Goal: Task Accomplishment & Management: Use online tool/utility

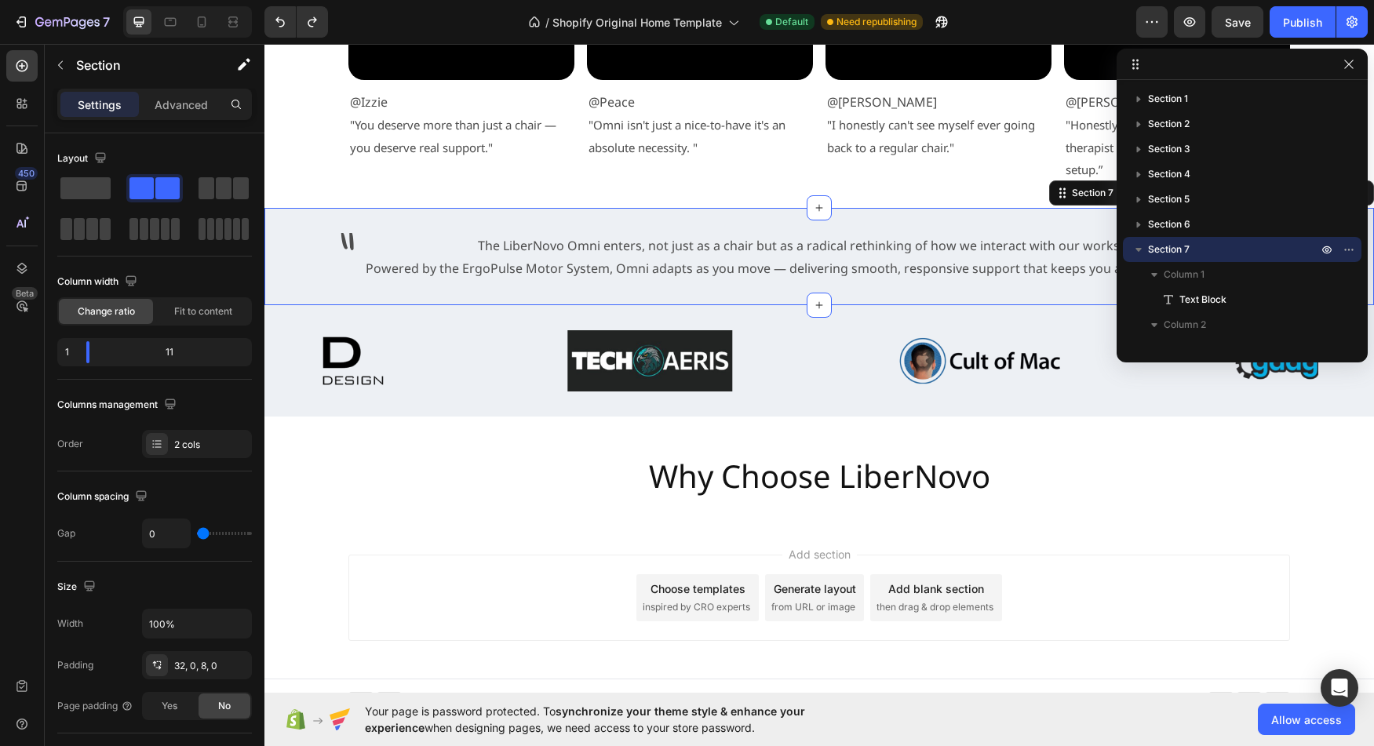
scroll to position [89, 0]
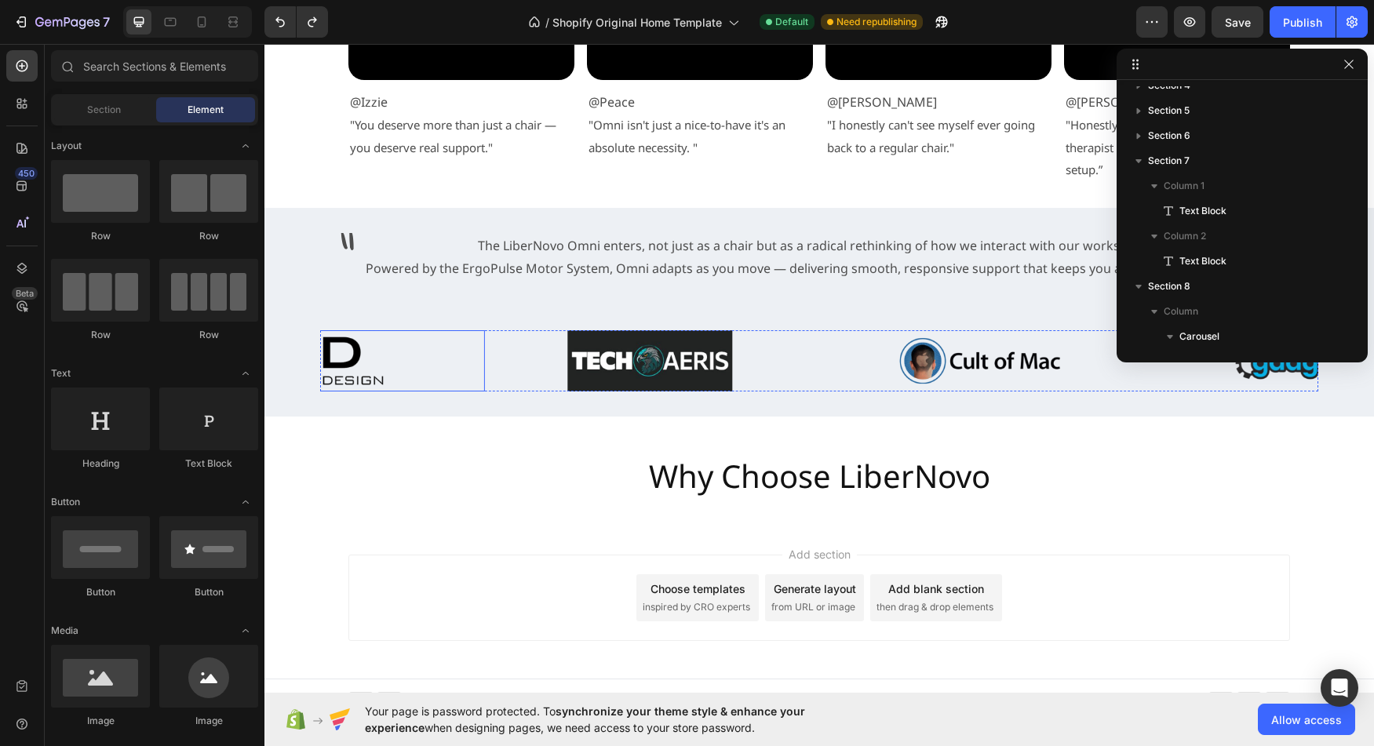
click at [446, 354] on div at bounding box center [320, 360] width 330 height 61
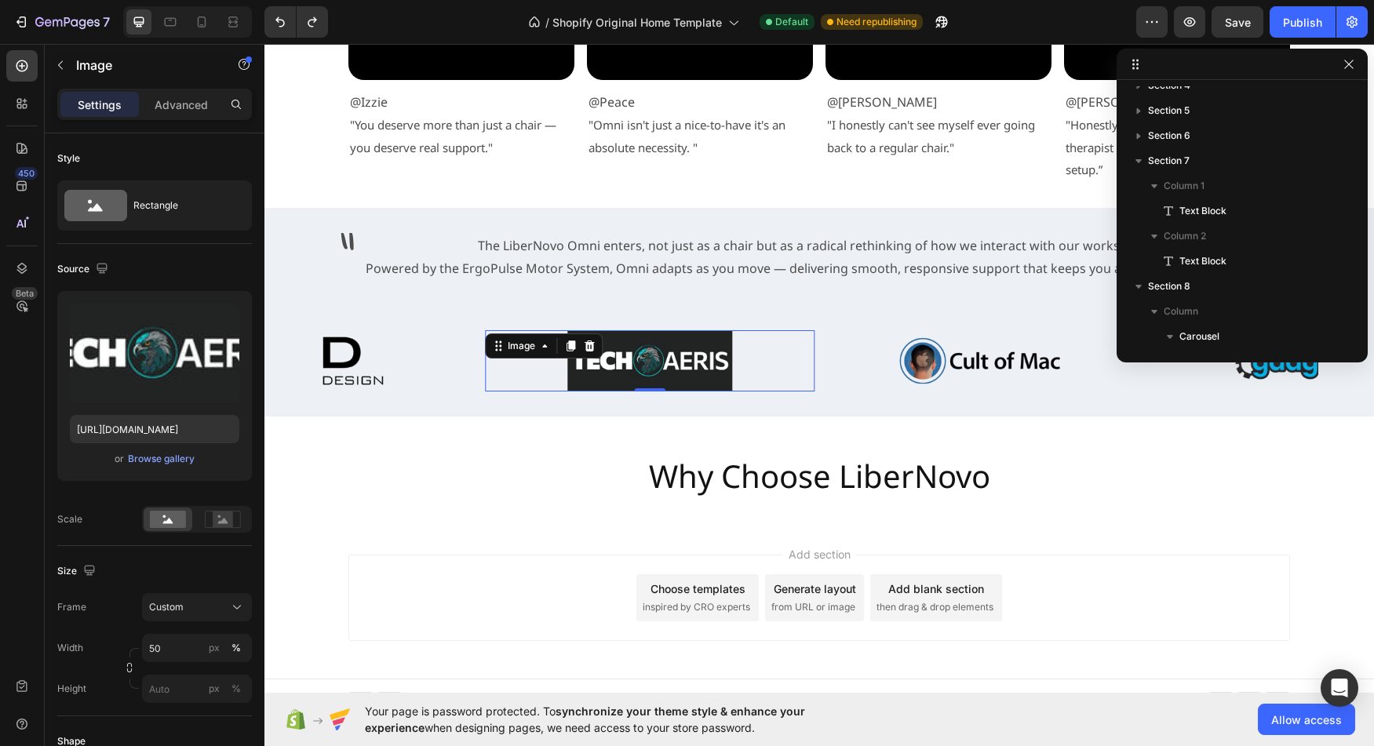
click at [578, 357] on div "Image 0" at bounding box center [650, 360] width 330 height 61
click at [389, 357] on img at bounding box center [320, 360] width 165 height 61
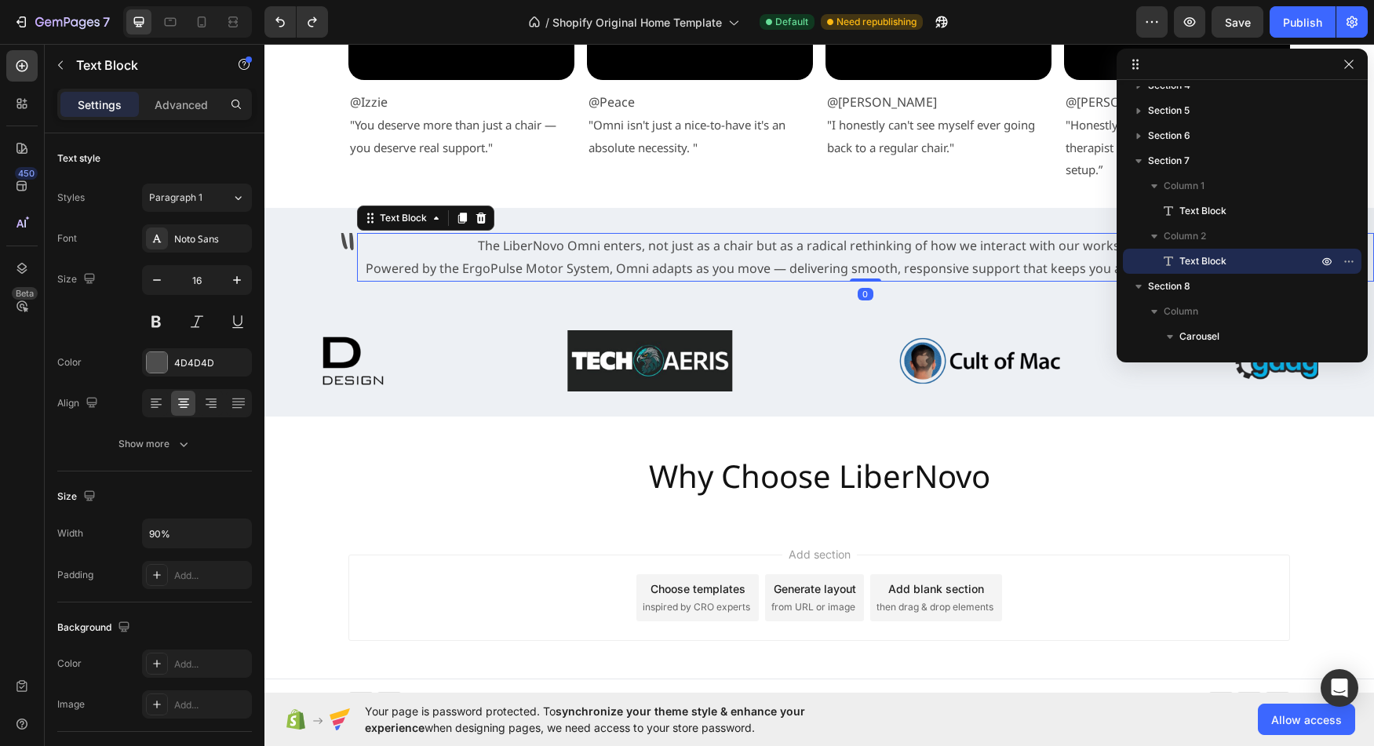
click at [447, 276] on p "Powered by the ErgoPulse Motor System, Omni adapts as you move — delivering smo…" at bounding box center [815, 268] width 913 height 23
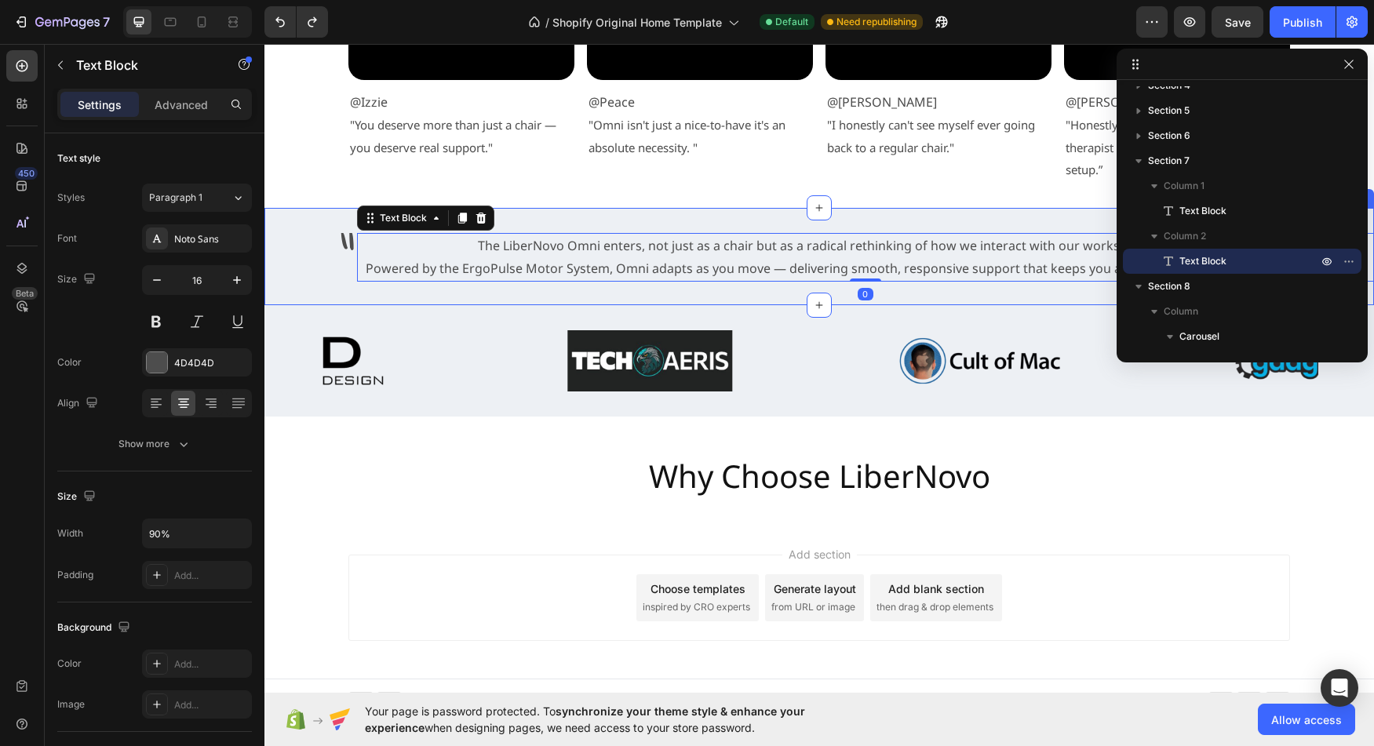
click at [571, 225] on div "" Text Block The LiberNovo Omni enters, not just as a chair but as a radical re…" at bounding box center [820, 256] width 1110 height 97
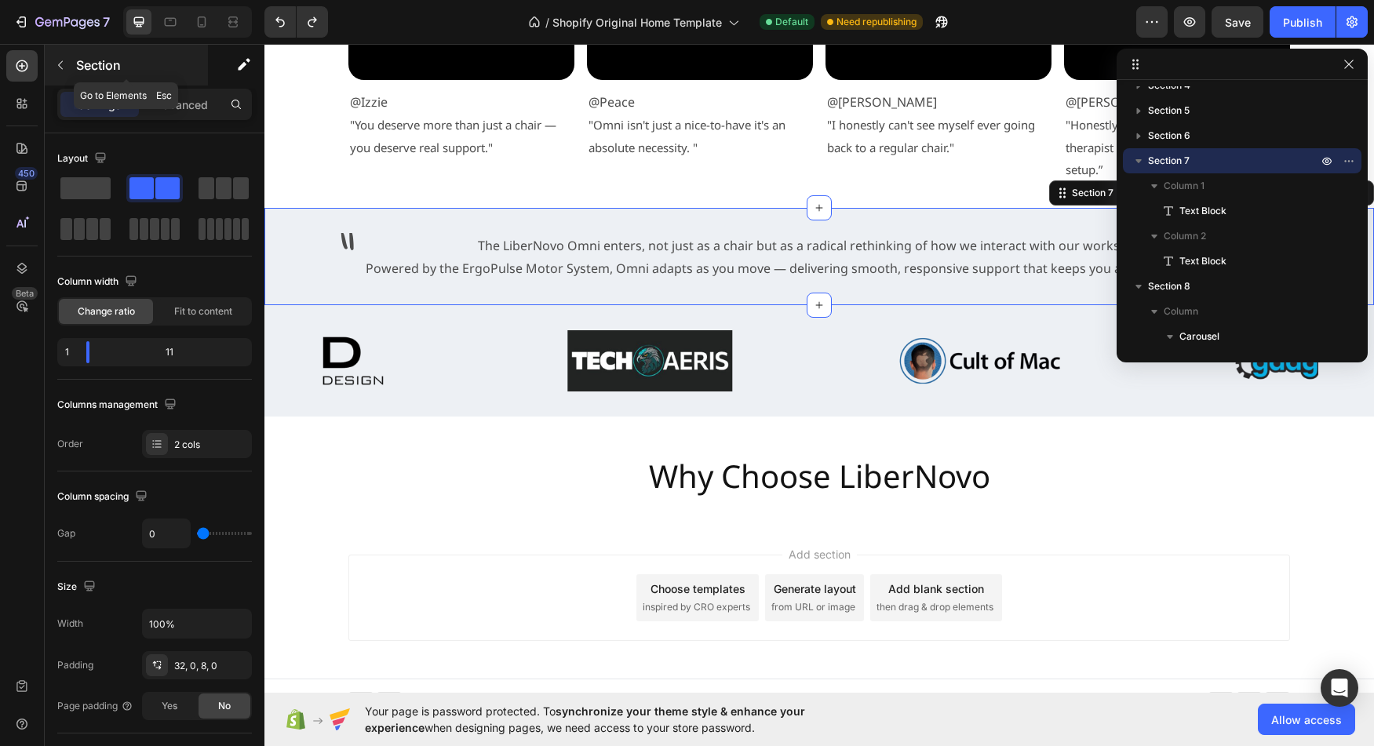
click at [66, 68] on icon "button" at bounding box center [60, 65] width 13 height 13
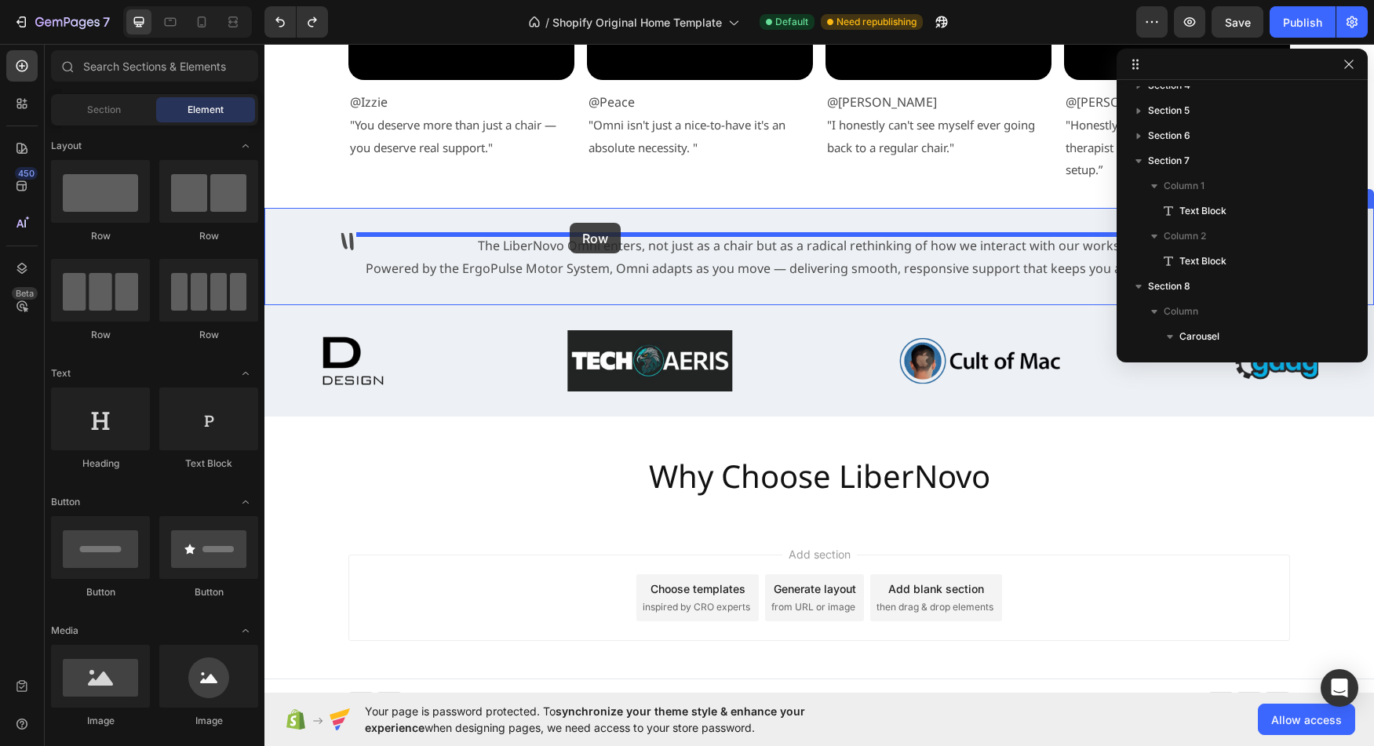
drag, startPoint x: 381, startPoint y: 239, endPoint x: 570, endPoint y: 223, distance: 189.1
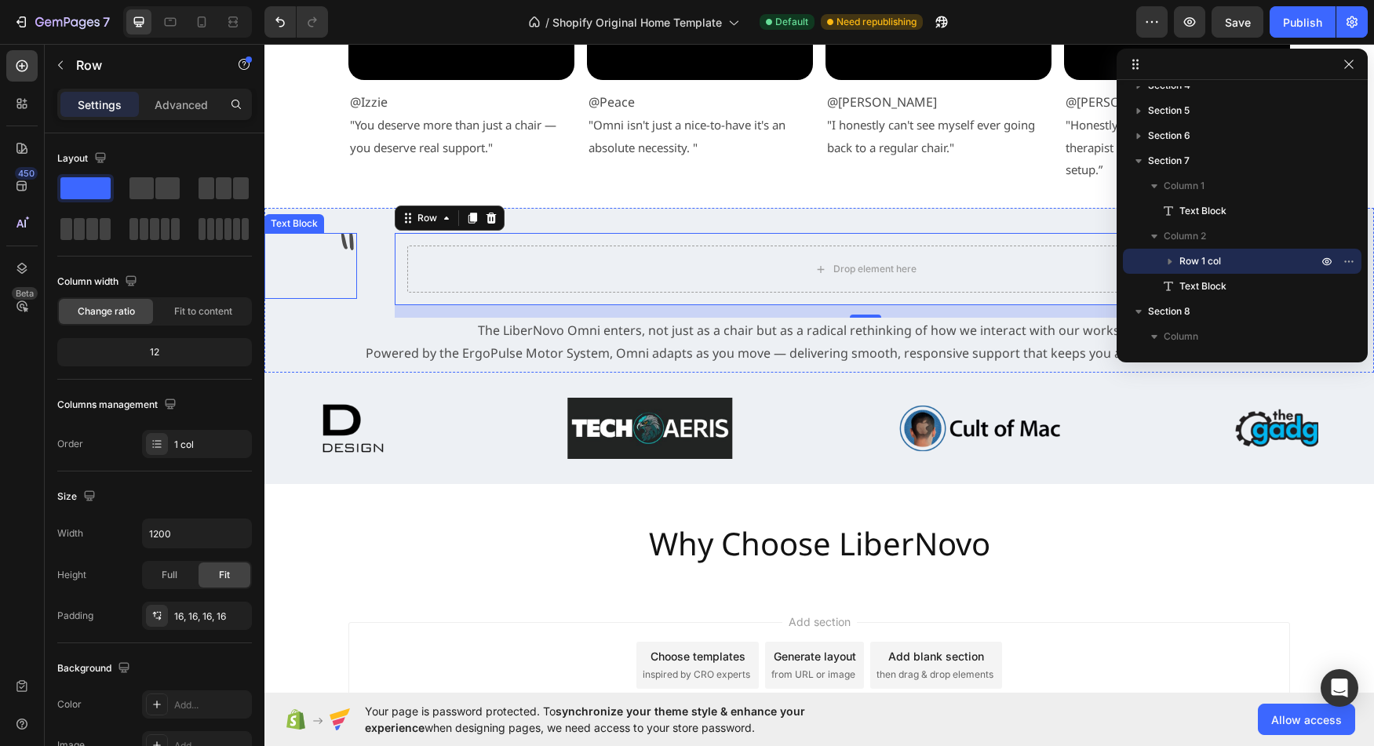
click at [314, 254] on p """ at bounding box center [310, 266] width 89 height 63
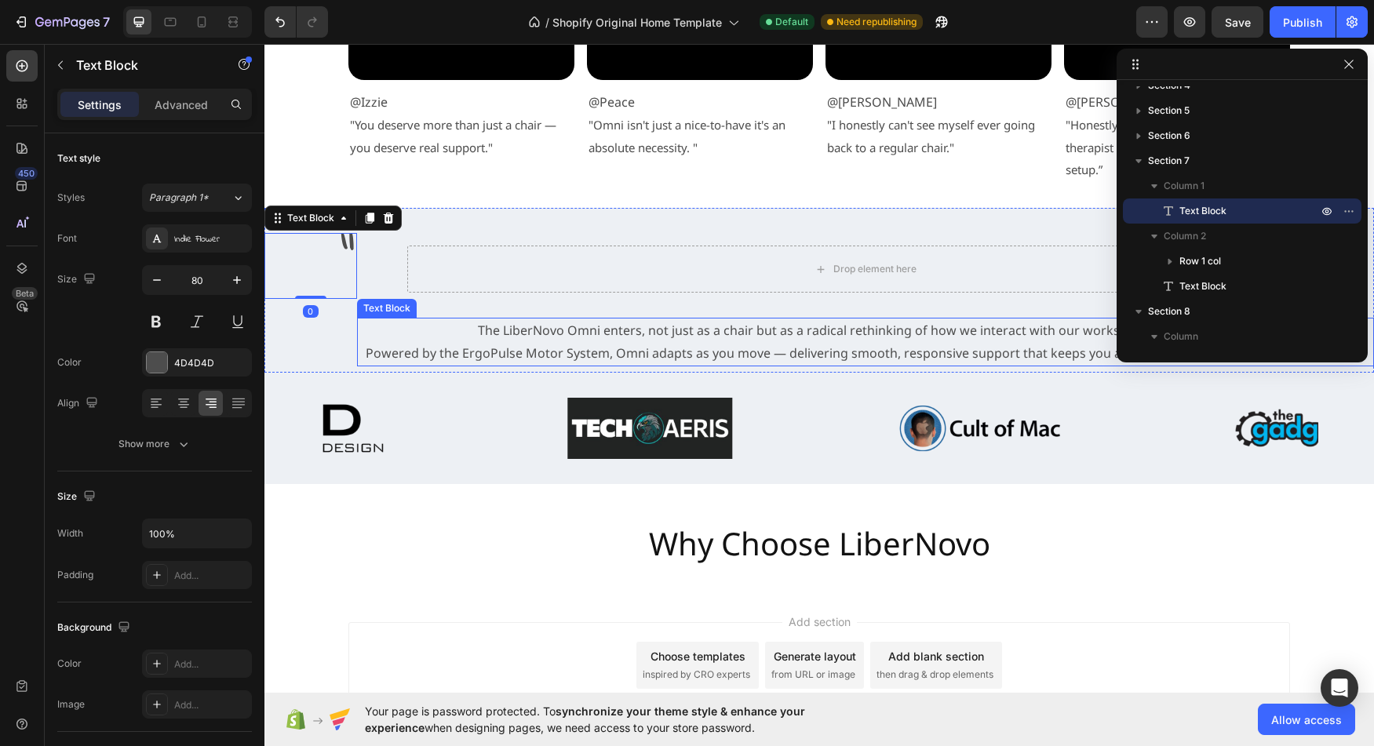
click at [502, 334] on p "The LiberNovo Omni enters, not just as a chair but as a radical rethinking of h…" at bounding box center [815, 330] width 913 height 23
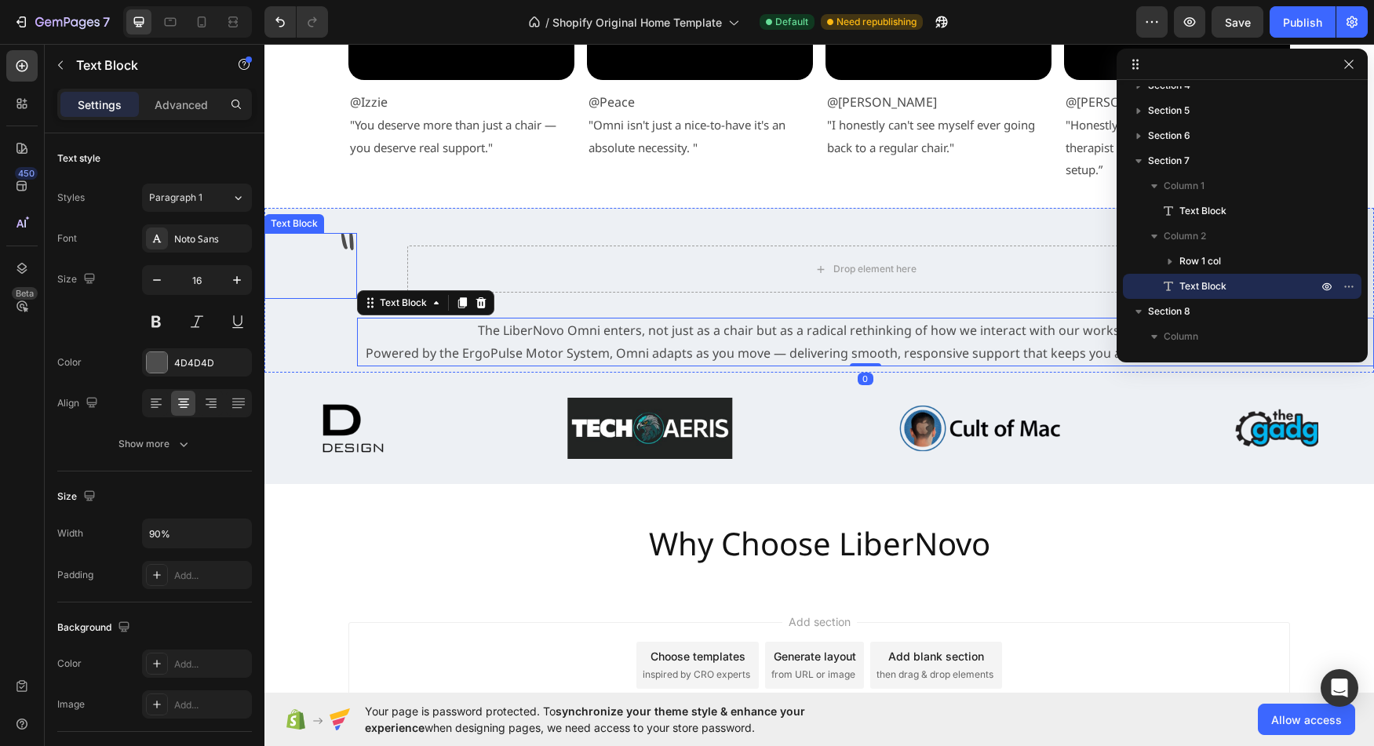
click at [323, 271] on p """ at bounding box center [310, 266] width 89 height 63
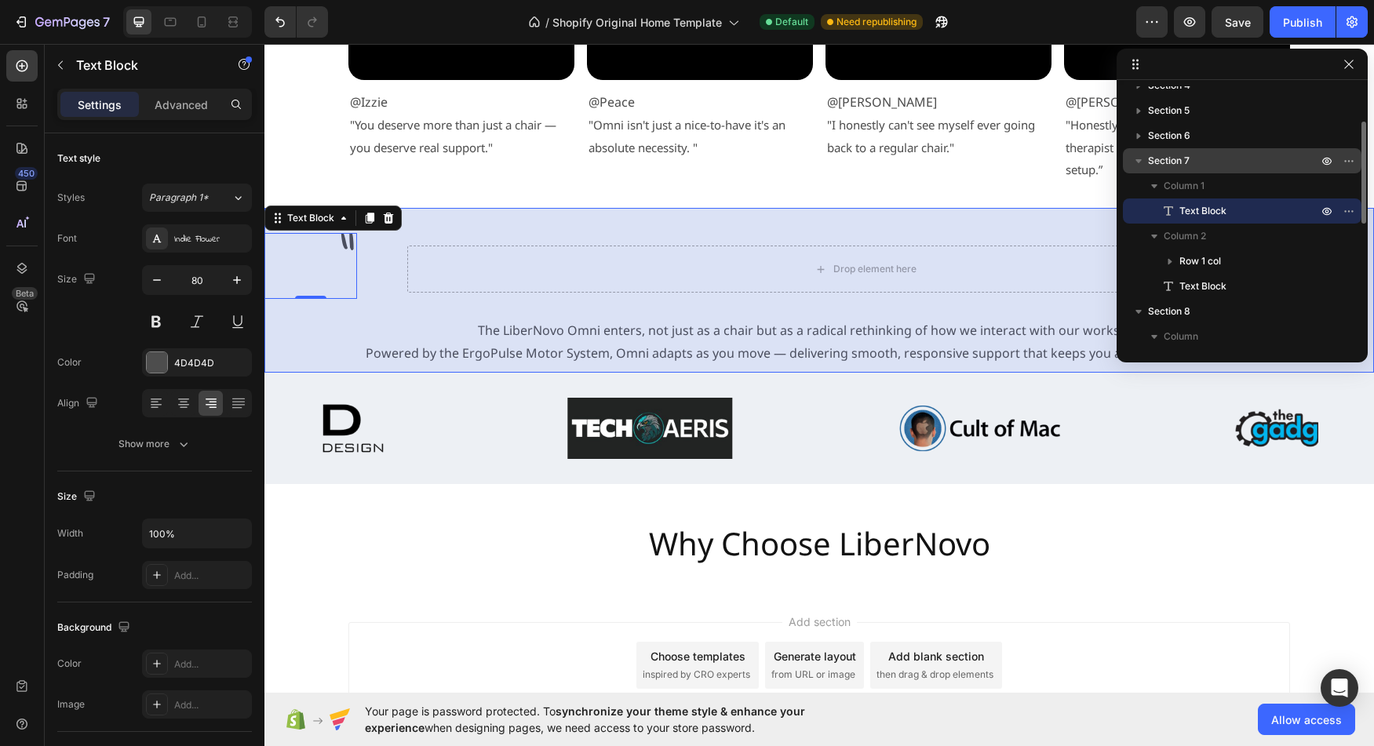
drag, startPoint x: 1201, startPoint y: 261, endPoint x: 1190, endPoint y: 166, distance: 96.4
click at [1190, 166] on div "Section 7 Column 1 Text Block Column 2 Row 1 col Text Block" at bounding box center [1242, 223] width 239 height 151
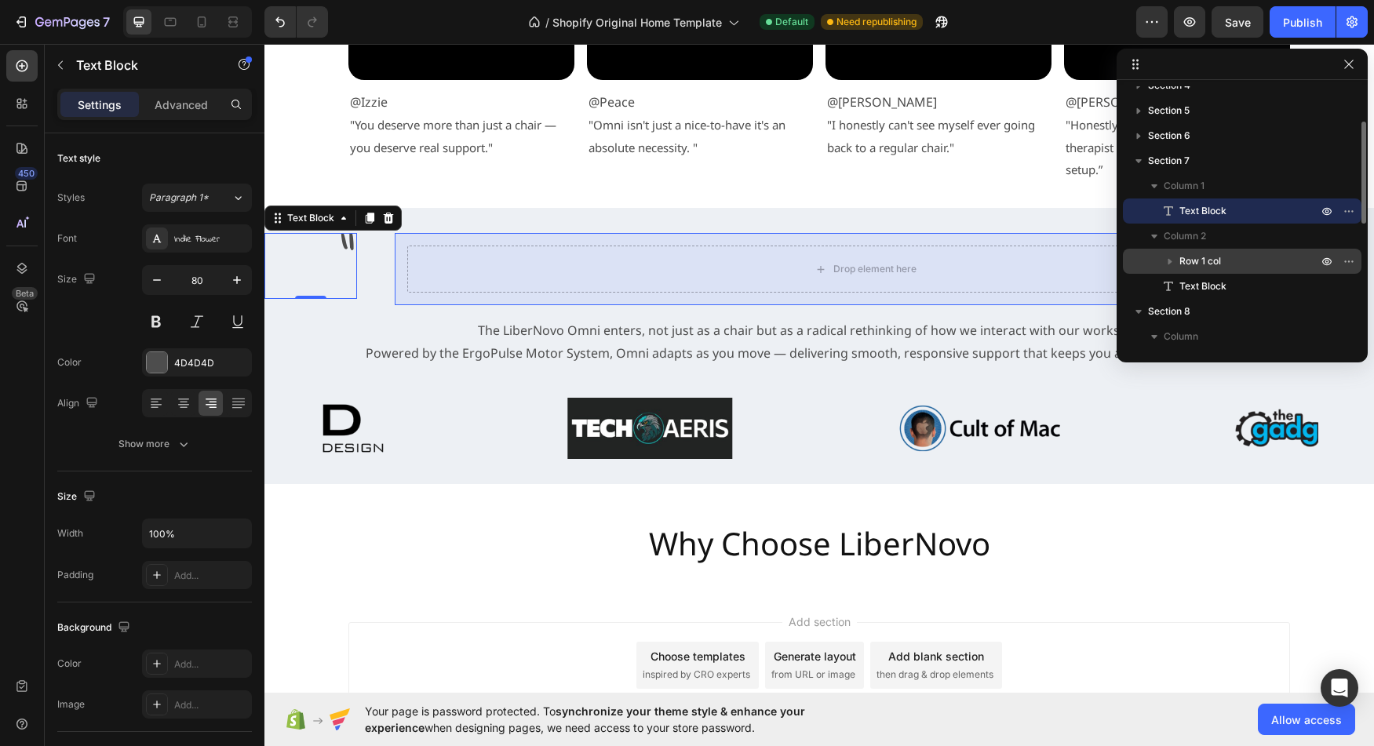
click at [1175, 261] on icon "button" at bounding box center [1170, 262] width 16 height 16
click at [1227, 263] on p "Row 1 col" at bounding box center [1250, 262] width 141 height 16
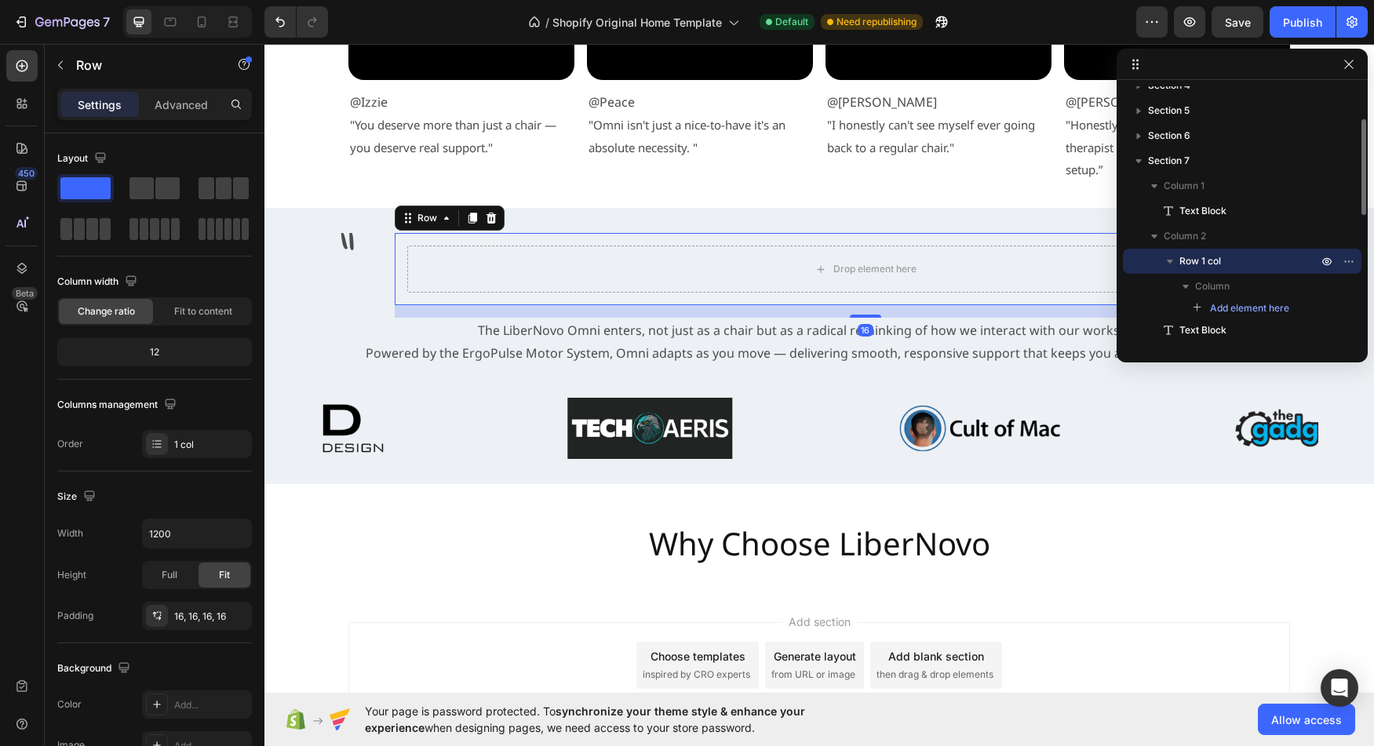
drag, startPoint x: 1206, startPoint y: 263, endPoint x: 1287, endPoint y: 256, distance: 81.9
click at [1287, 256] on p "Row 1 col" at bounding box center [1250, 262] width 141 height 16
click at [1348, 260] on icon "button" at bounding box center [1349, 261] width 13 height 13
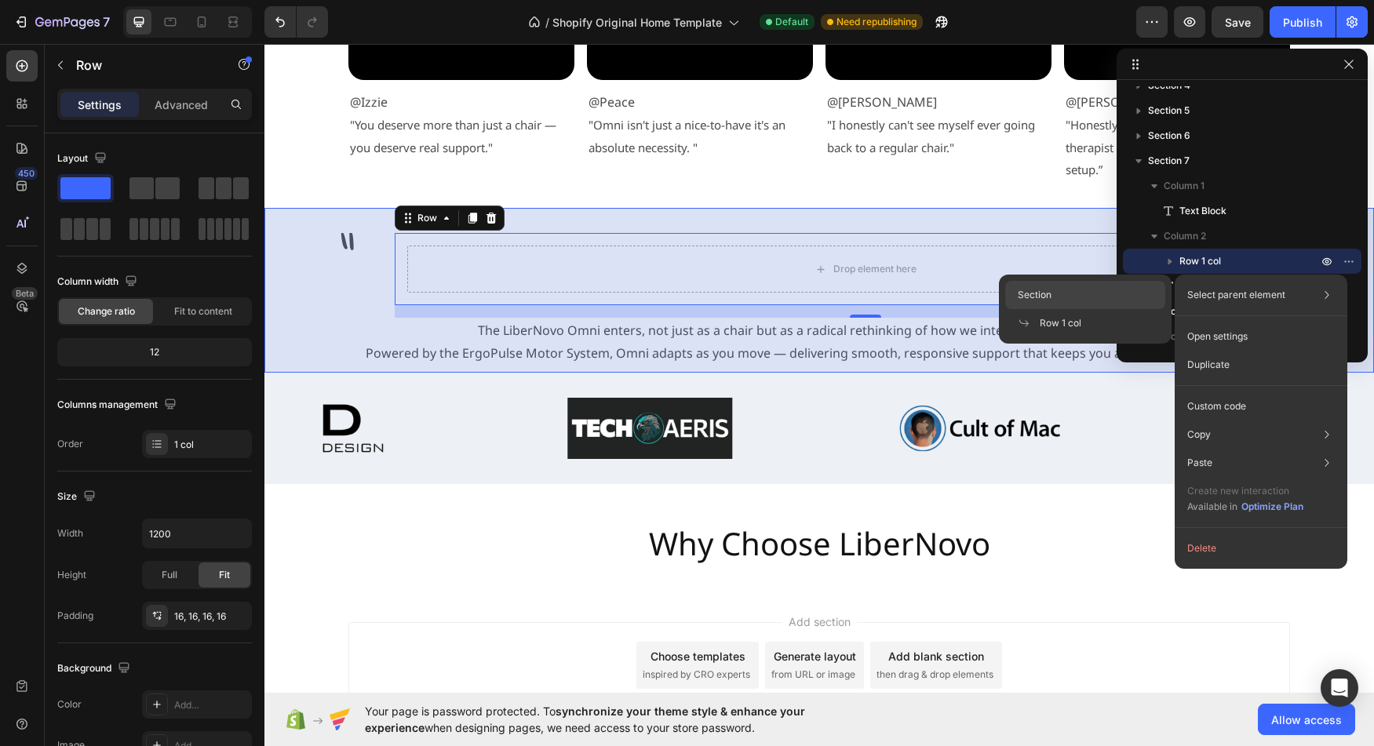
click at [1108, 309] on div "Section" at bounding box center [1085, 323] width 160 height 28
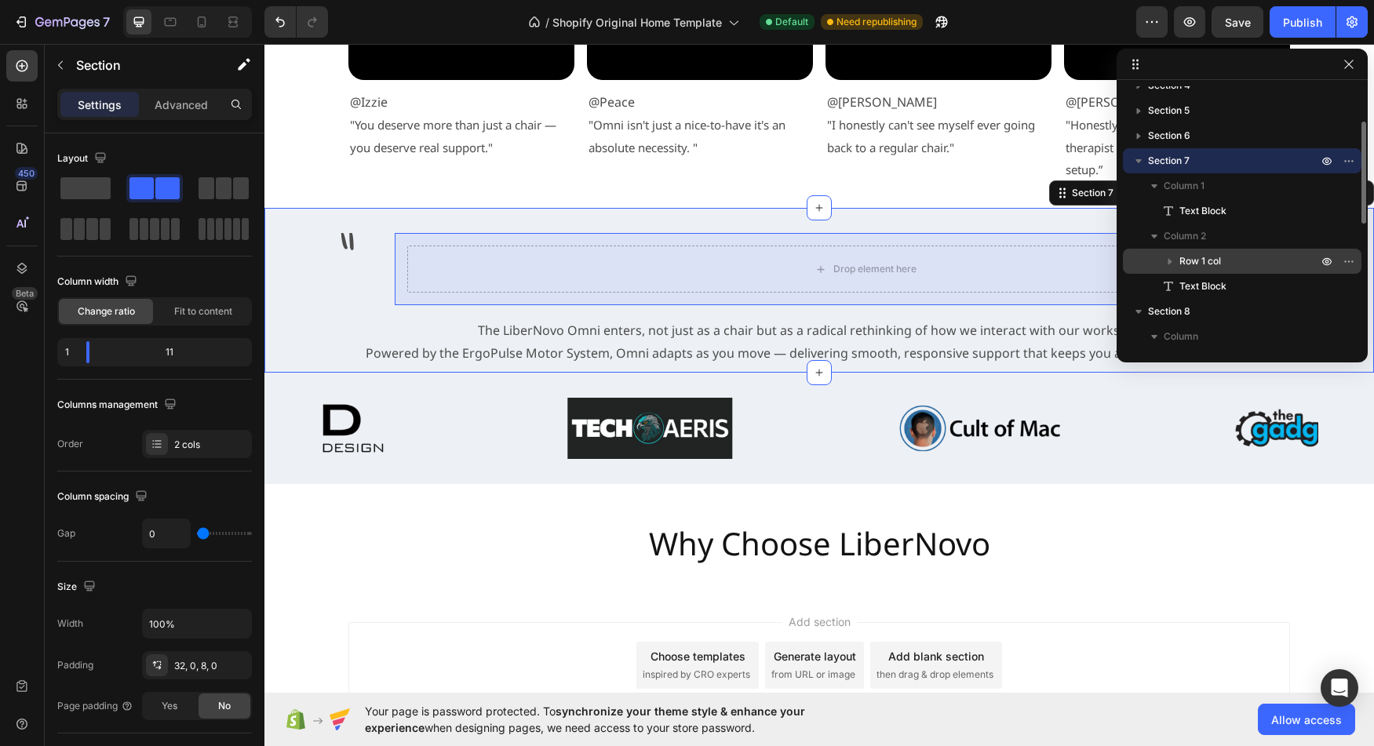
click at [1217, 257] on span "Row 1 col" at bounding box center [1201, 262] width 42 height 16
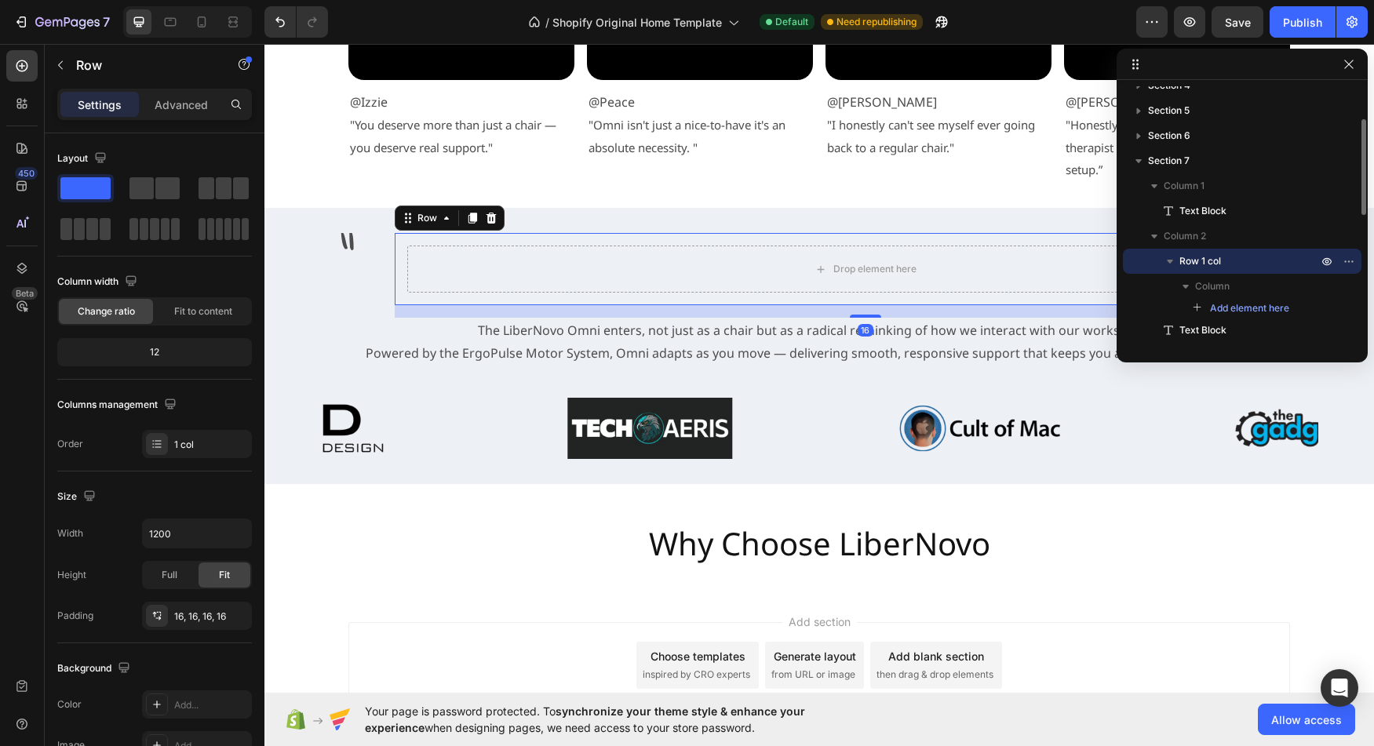
click at [1199, 260] on span "Row 1 col" at bounding box center [1201, 262] width 42 height 16
drag, startPoint x: 1198, startPoint y: 261, endPoint x: 1175, endPoint y: 173, distance: 90.1
click at [1175, 173] on div "Column 1 Text Block Column 2 Row 1 col Text Block" at bounding box center [1242, 236] width 239 height 126
click at [1343, 260] on icon "button" at bounding box center [1349, 261] width 13 height 13
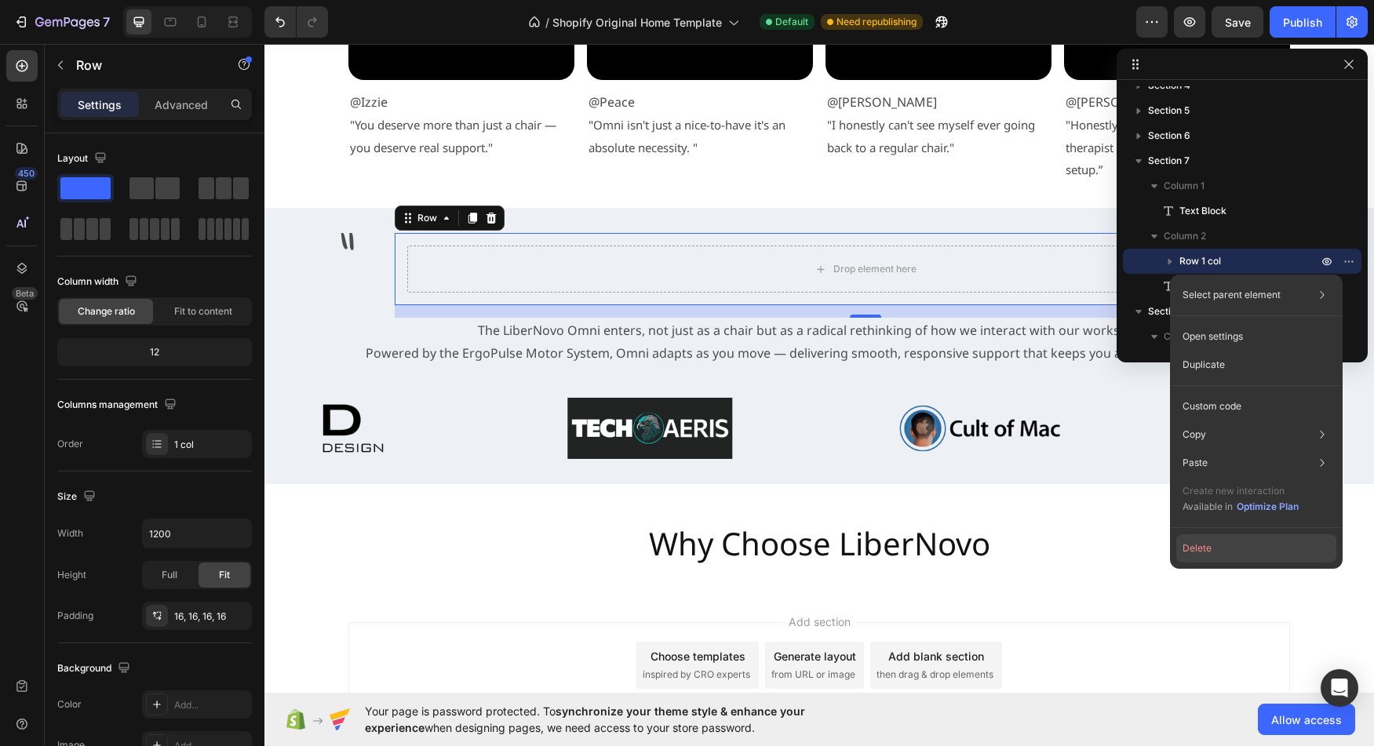
click at [1222, 544] on button "Delete" at bounding box center [1257, 549] width 160 height 28
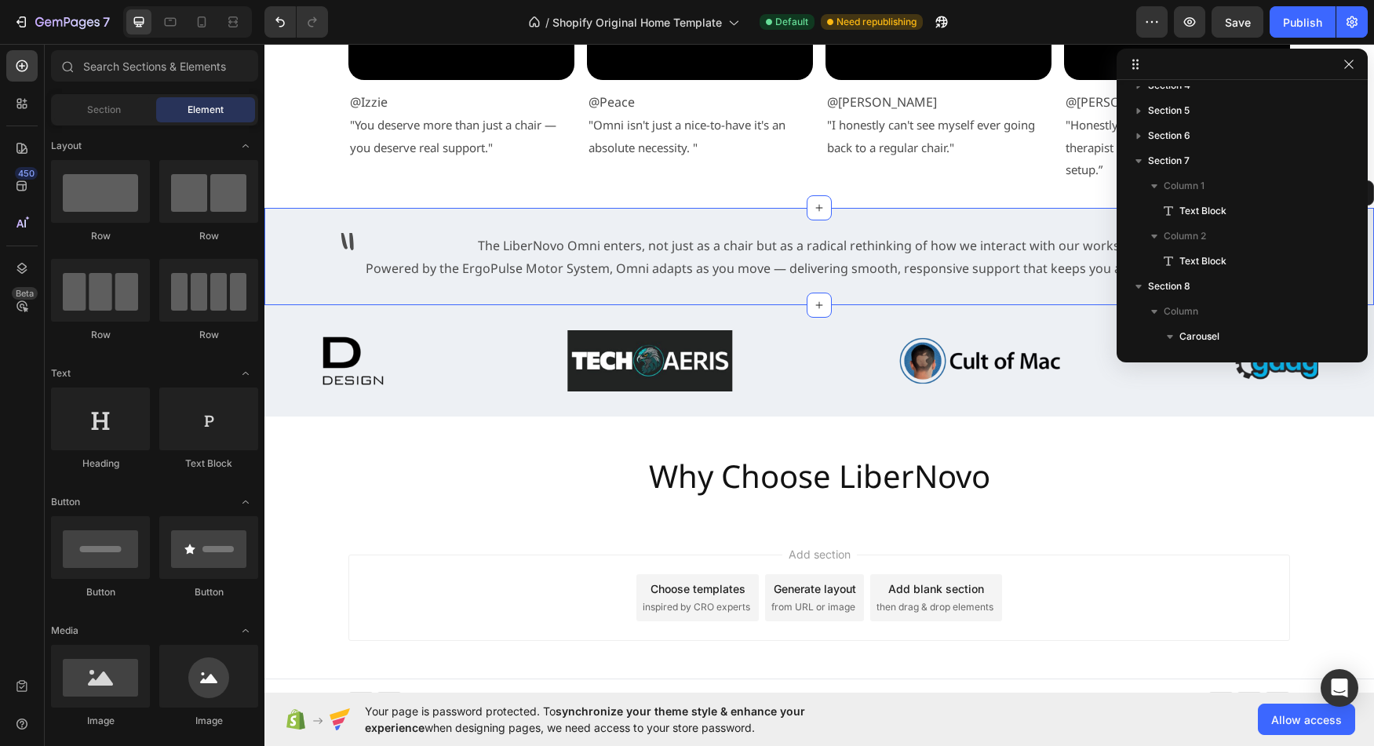
click at [696, 292] on div "The LiberNovo Omni enters, not just as a chair but as a radical rethinking of h…" at bounding box center [865, 266] width 1017 height 66
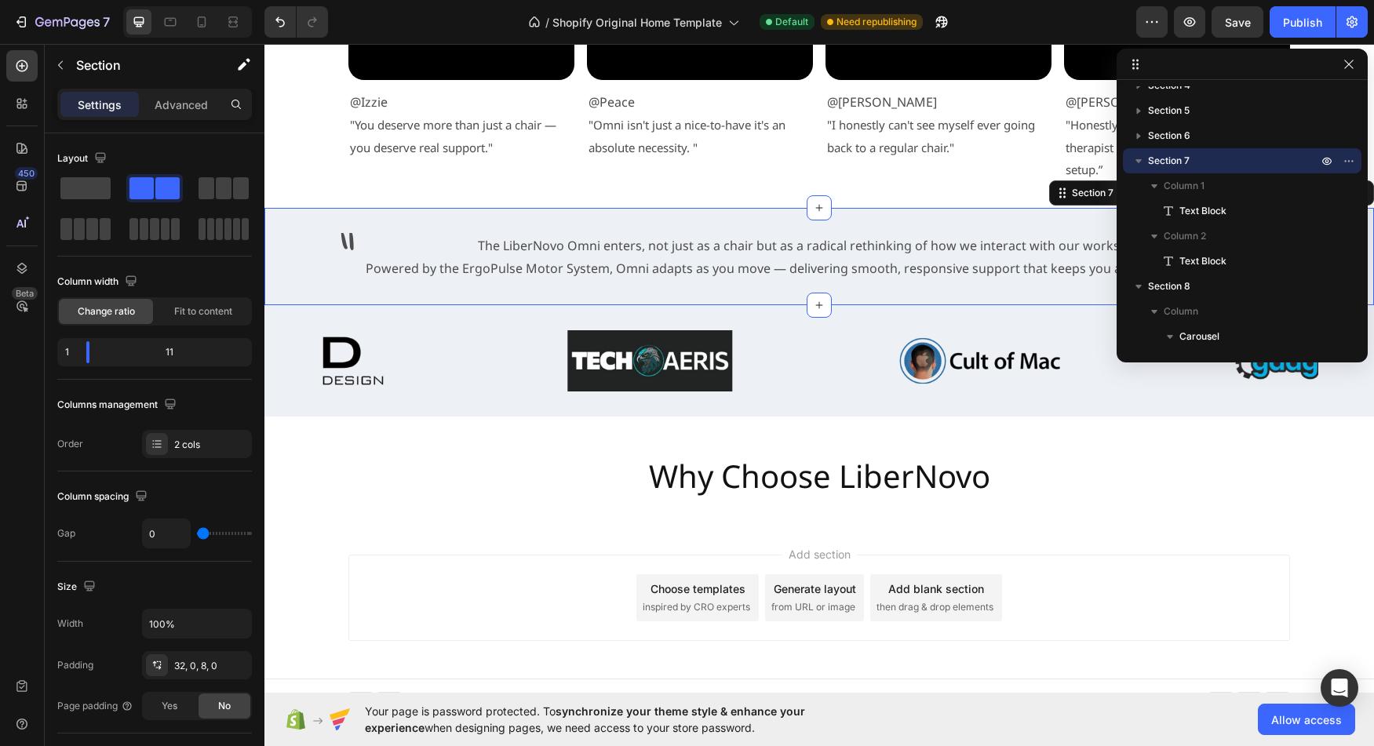
click at [692, 284] on div "The LiberNovo Omni enters, not just as a chair but as a radical rethinking of h…" at bounding box center [865, 266] width 1017 height 66
click at [1235, 185] on p "Column 1" at bounding box center [1242, 186] width 157 height 16
click at [1181, 186] on span "Column 1" at bounding box center [1184, 186] width 41 height 16
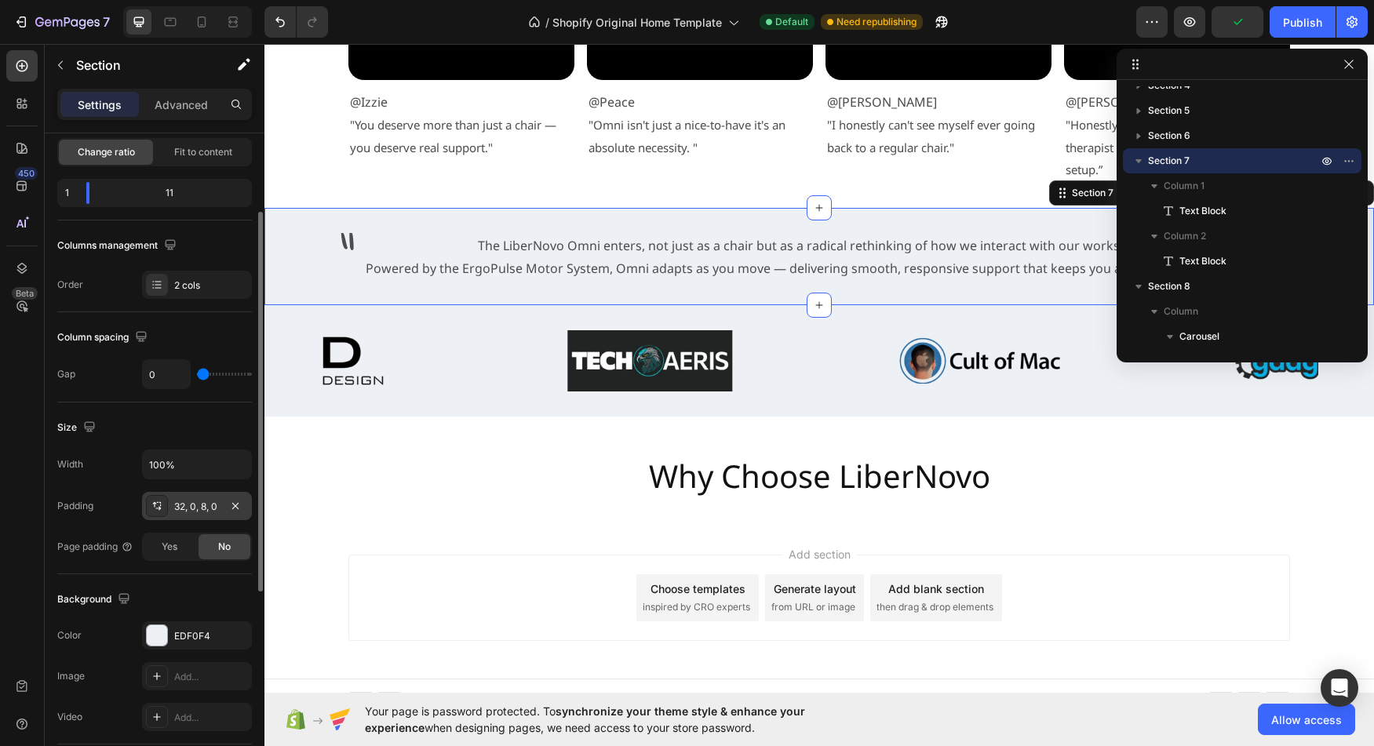
scroll to position [169, 0]
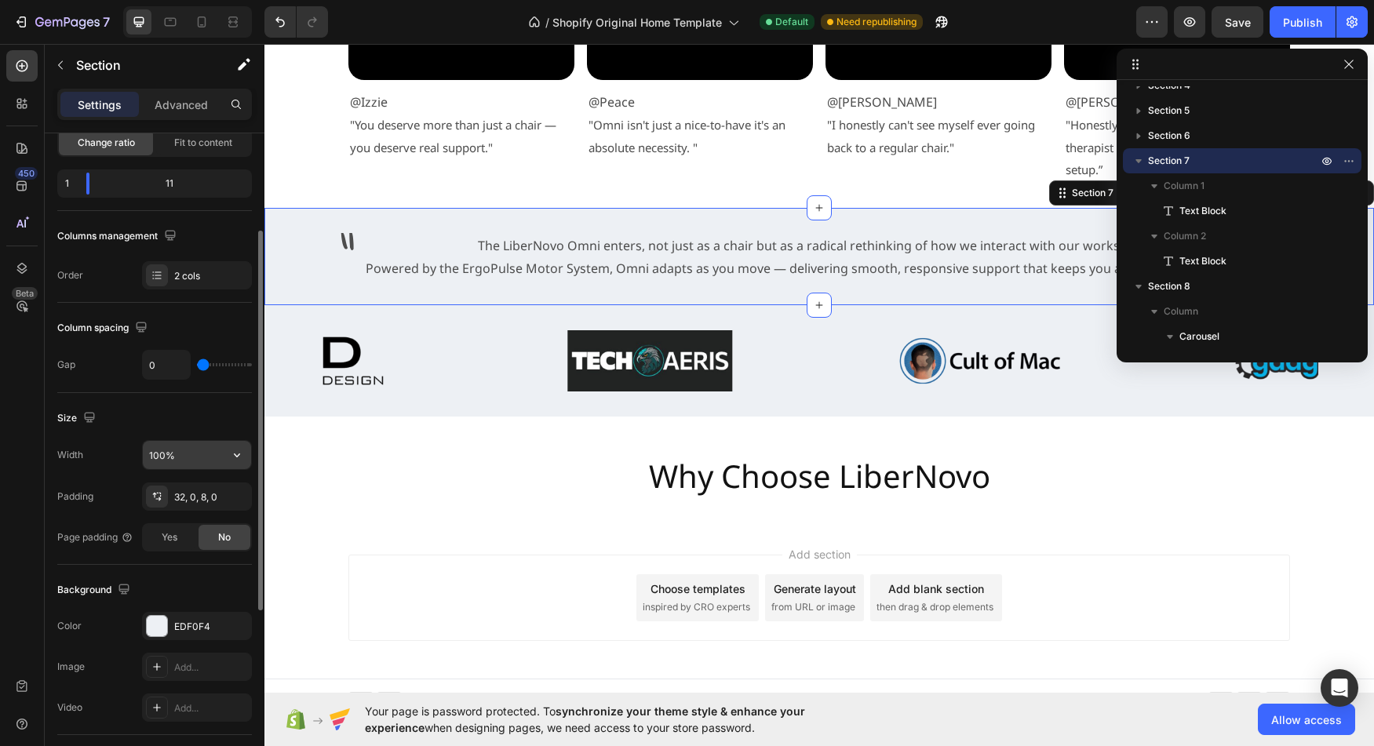
click at [157, 454] on input "100%" at bounding box center [197, 455] width 108 height 28
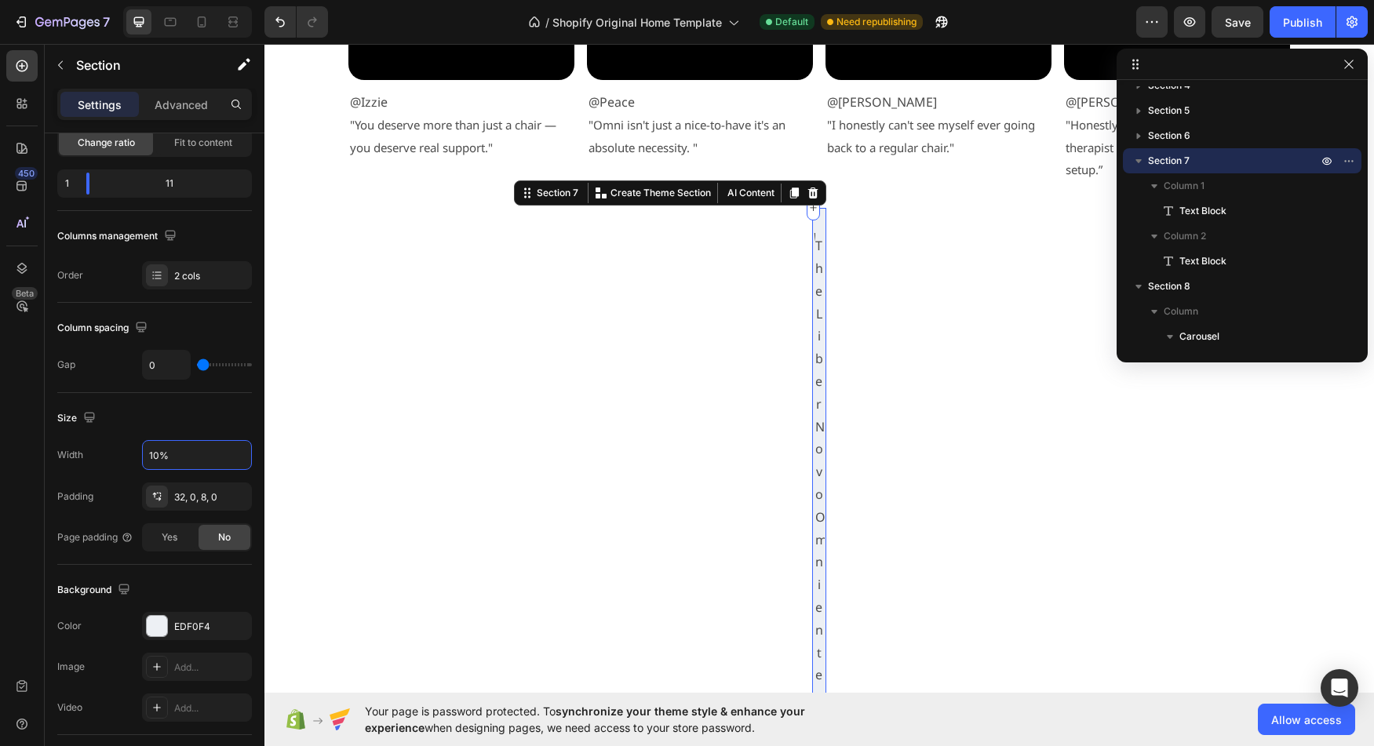
type input "100%"
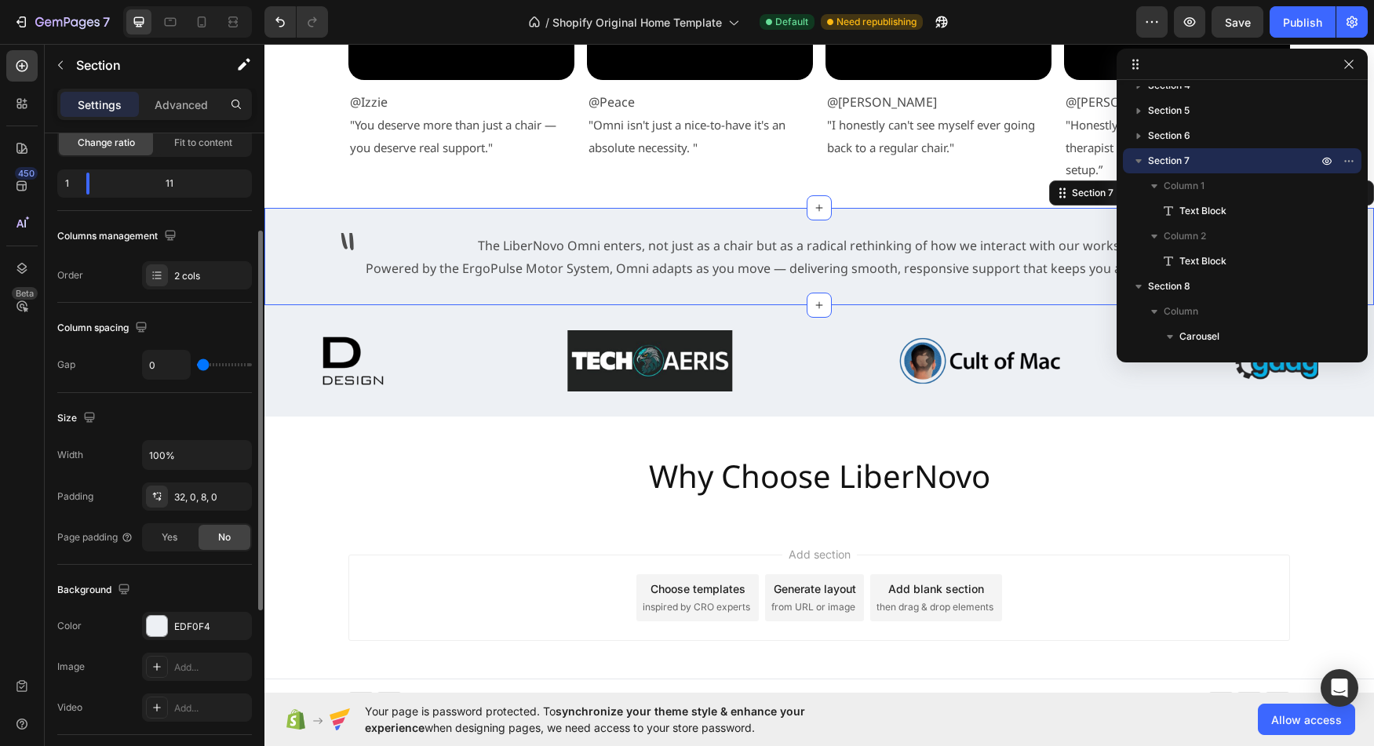
click at [114, 486] on div "Padding 32, 0, 8, 0" at bounding box center [154, 497] width 195 height 28
click at [816, 208] on icon at bounding box center [819, 208] width 13 height 13
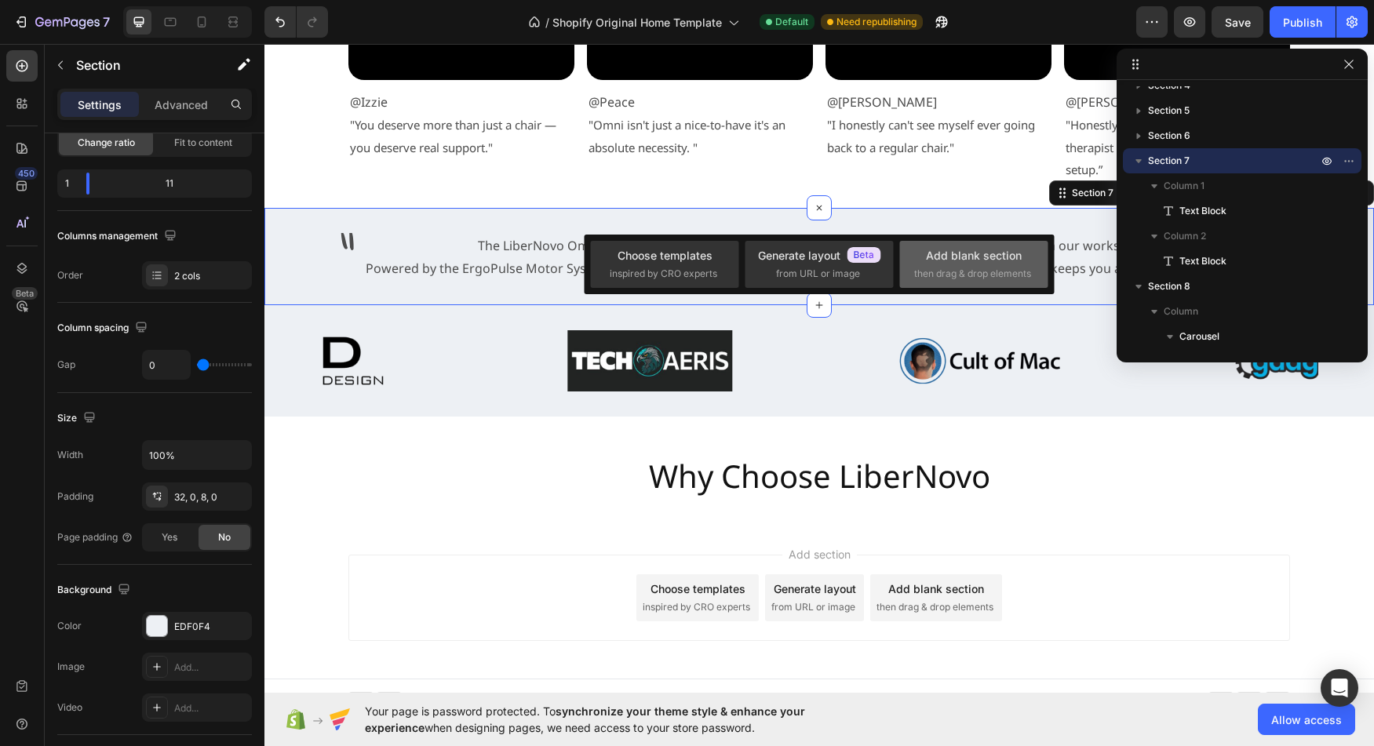
click at [991, 272] on span "then drag & drop elements" at bounding box center [972, 274] width 117 height 14
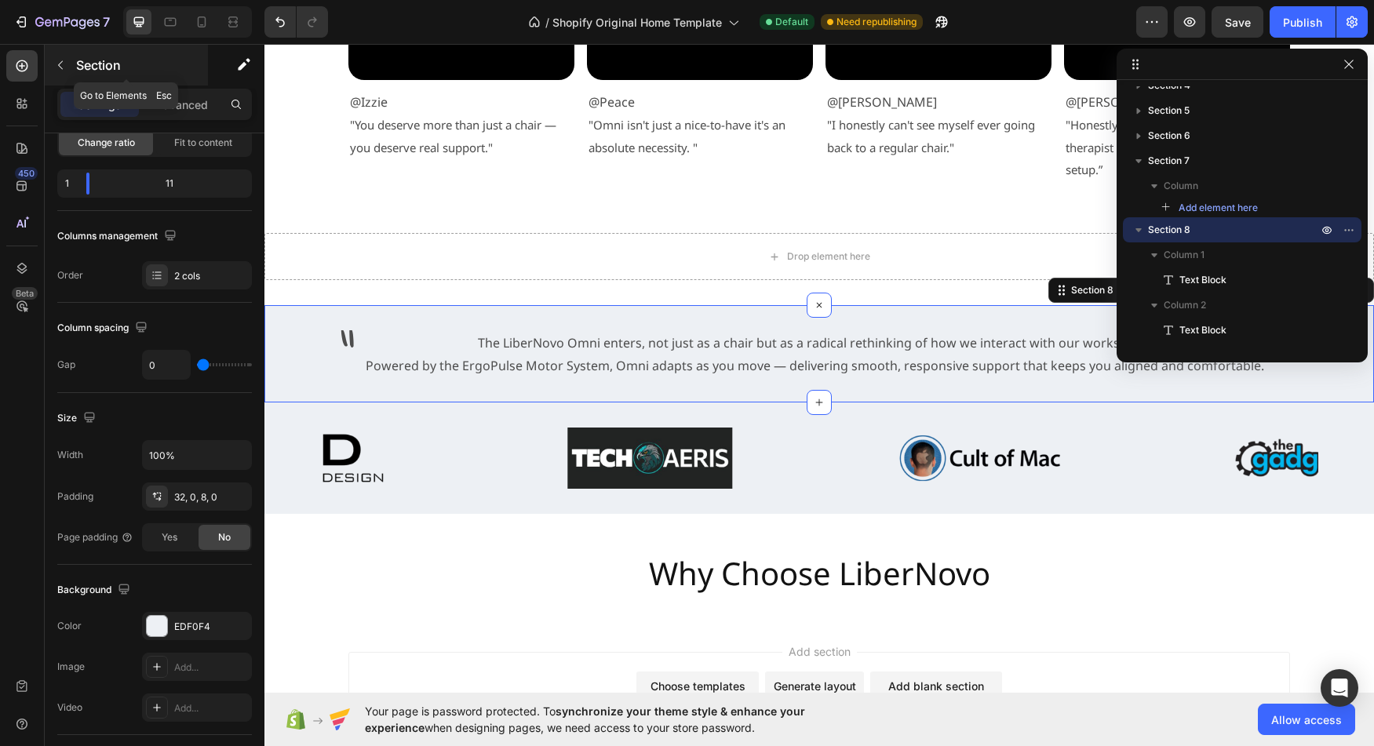
click at [71, 67] on button "button" at bounding box center [60, 65] width 25 height 25
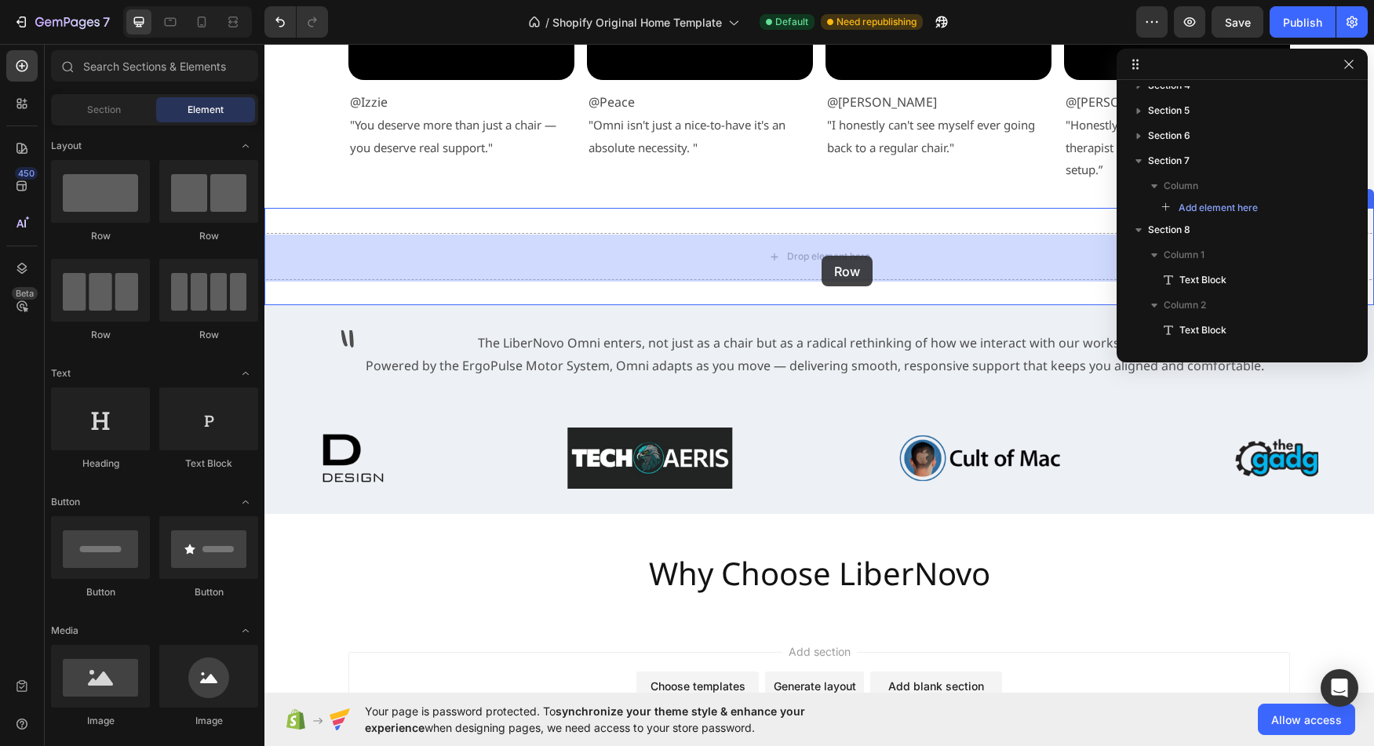
drag, startPoint x: 381, startPoint y: 256, endPoint x: 822, endPoint y: 256, distance: 440.3
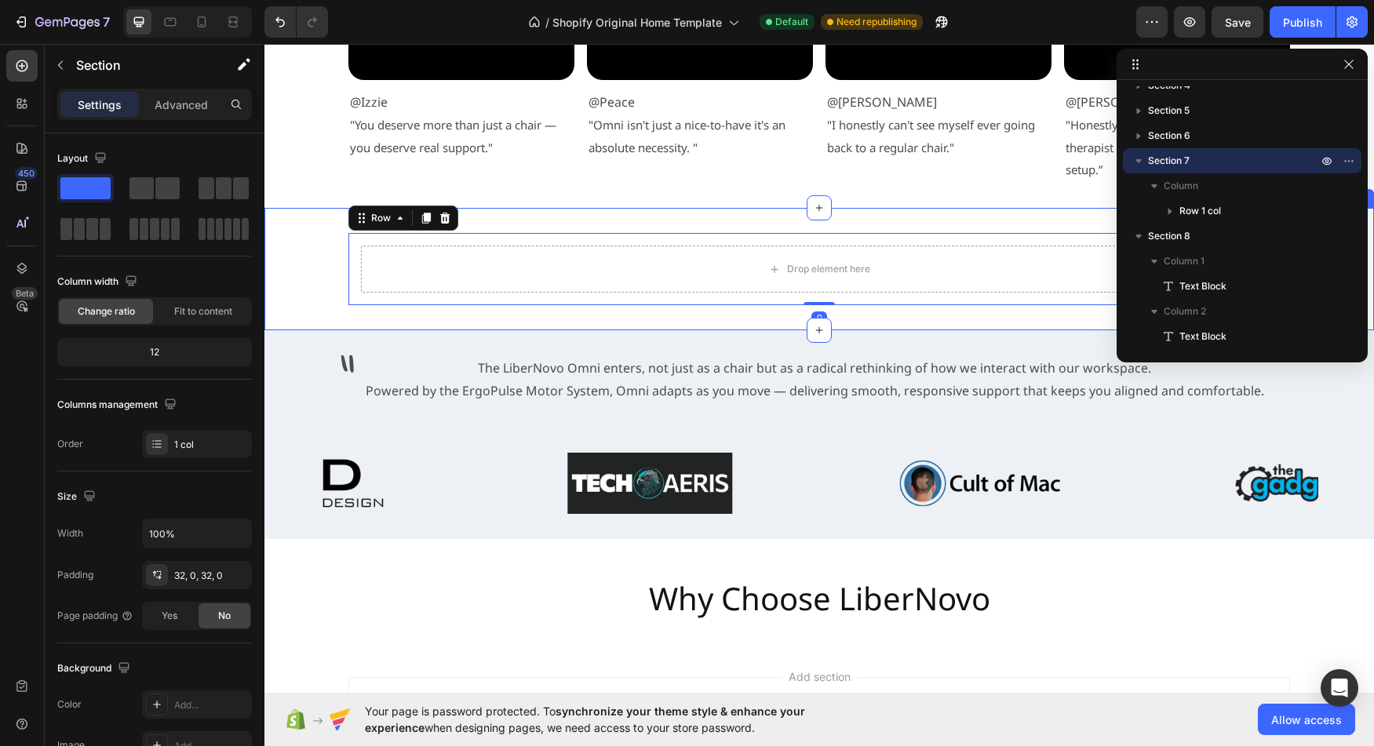
click at [314, 256] on div "Drop element here Row 0" at bounding box center [820, 269] width 1110 height 72
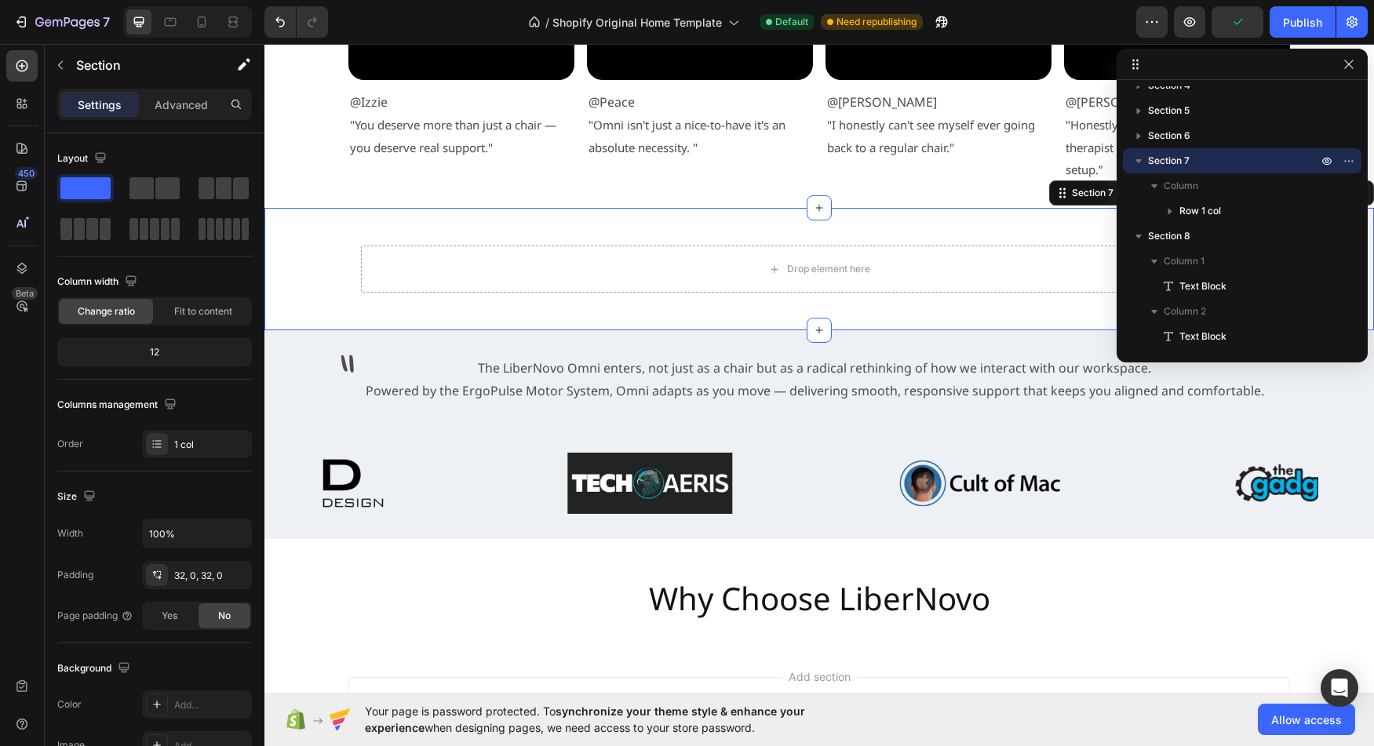
click at [303, 268] on div "Drop element here Row" at bounding box center [820, 269] width 1110 height 72
click at [322, 272] on div "Drop element here Row" at bounding box center [820, 269] width 1110 height 72
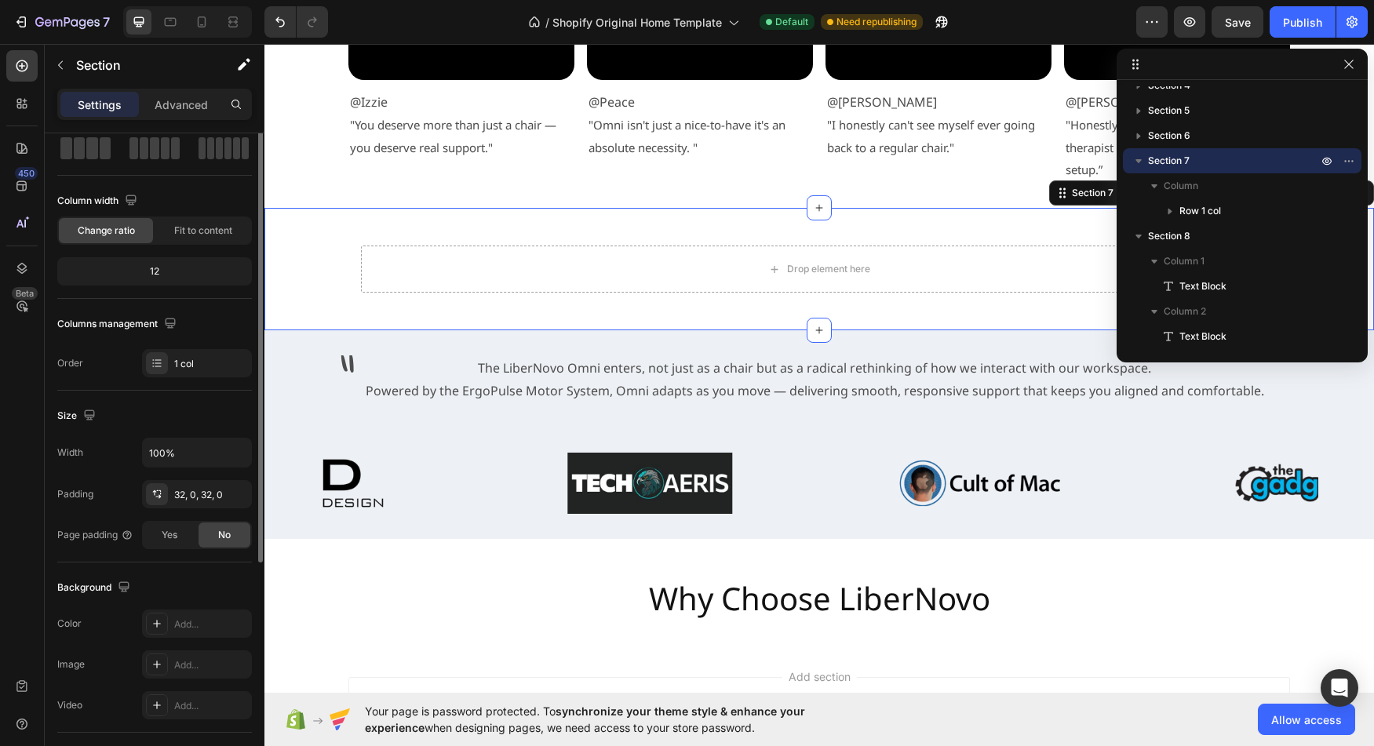
scroll to position [90, 0]
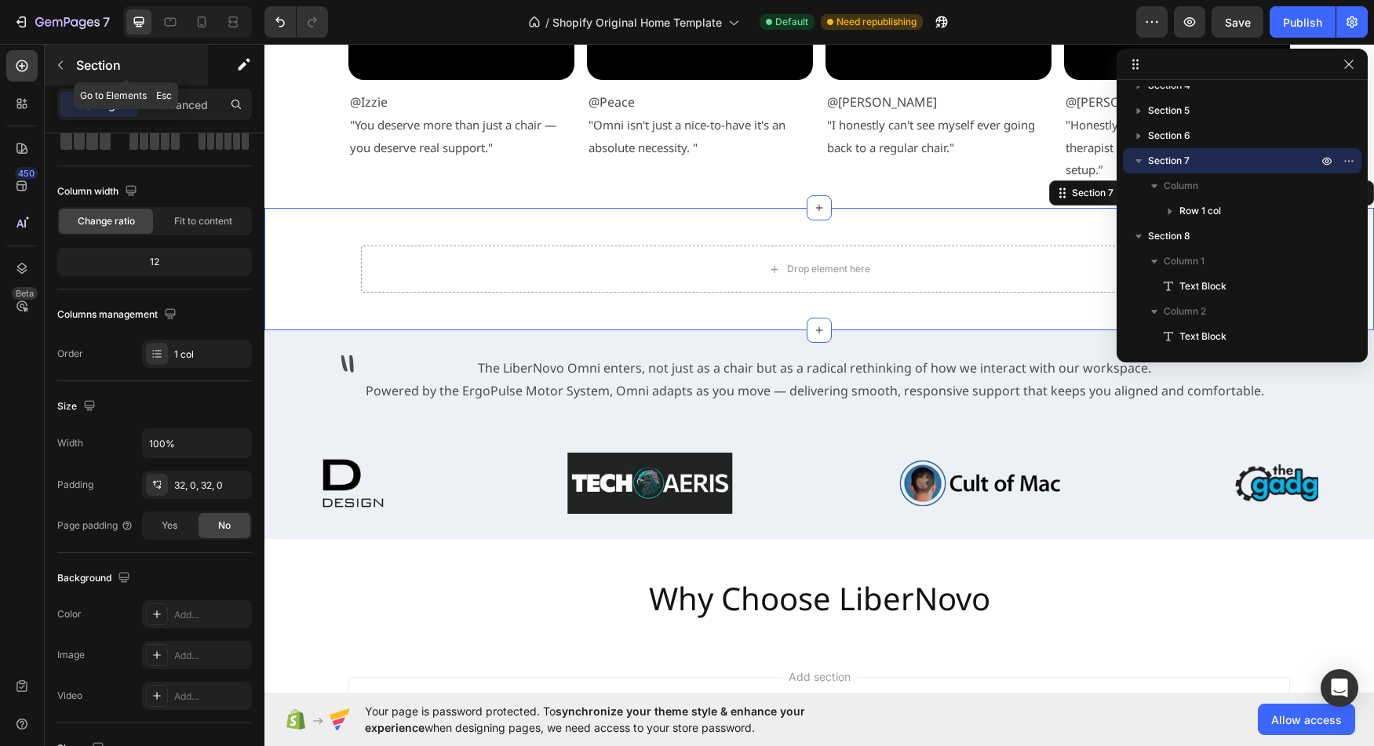
click at [63, 69] on icon "button" at bounding box center [60, 65] width 13 height 13
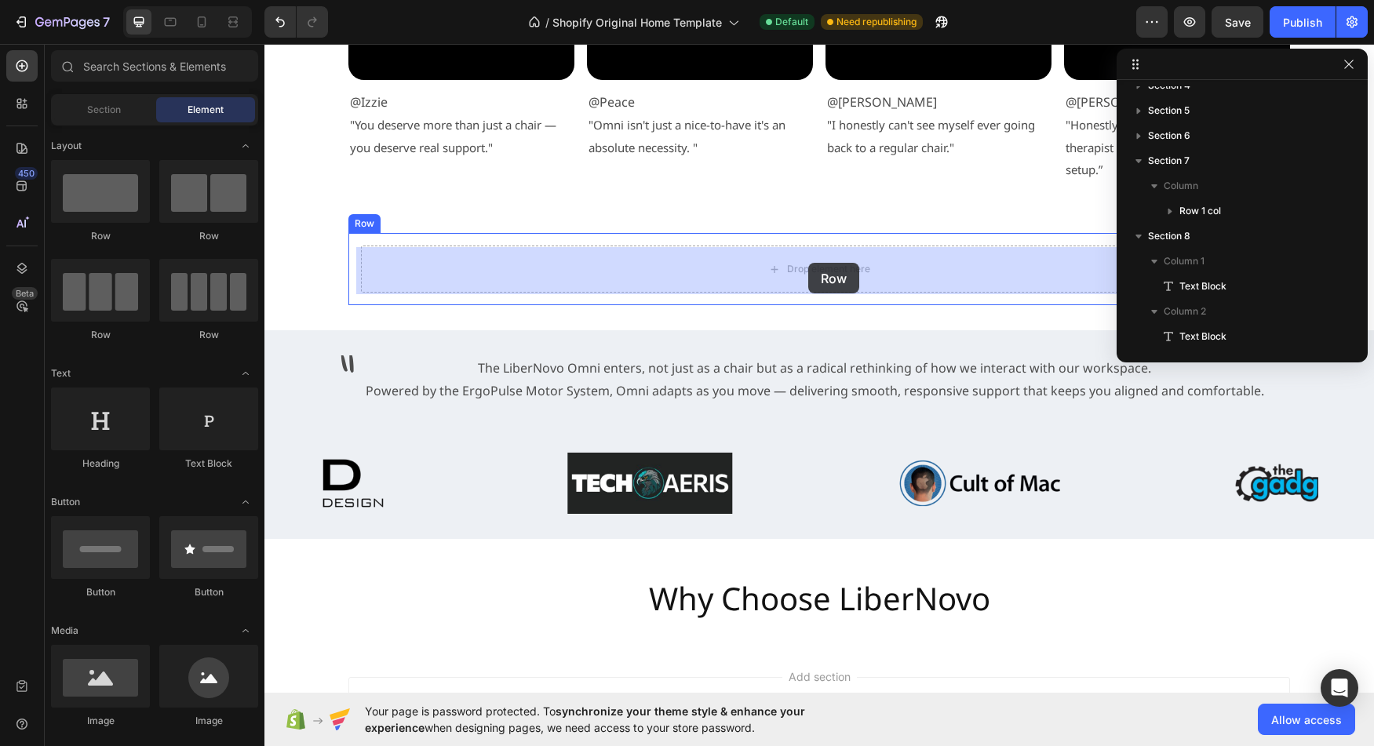
drag, startPoint x: 464, startPoint y: 247, endPoint x: 808, endPoint y: 263, distance: 344.9
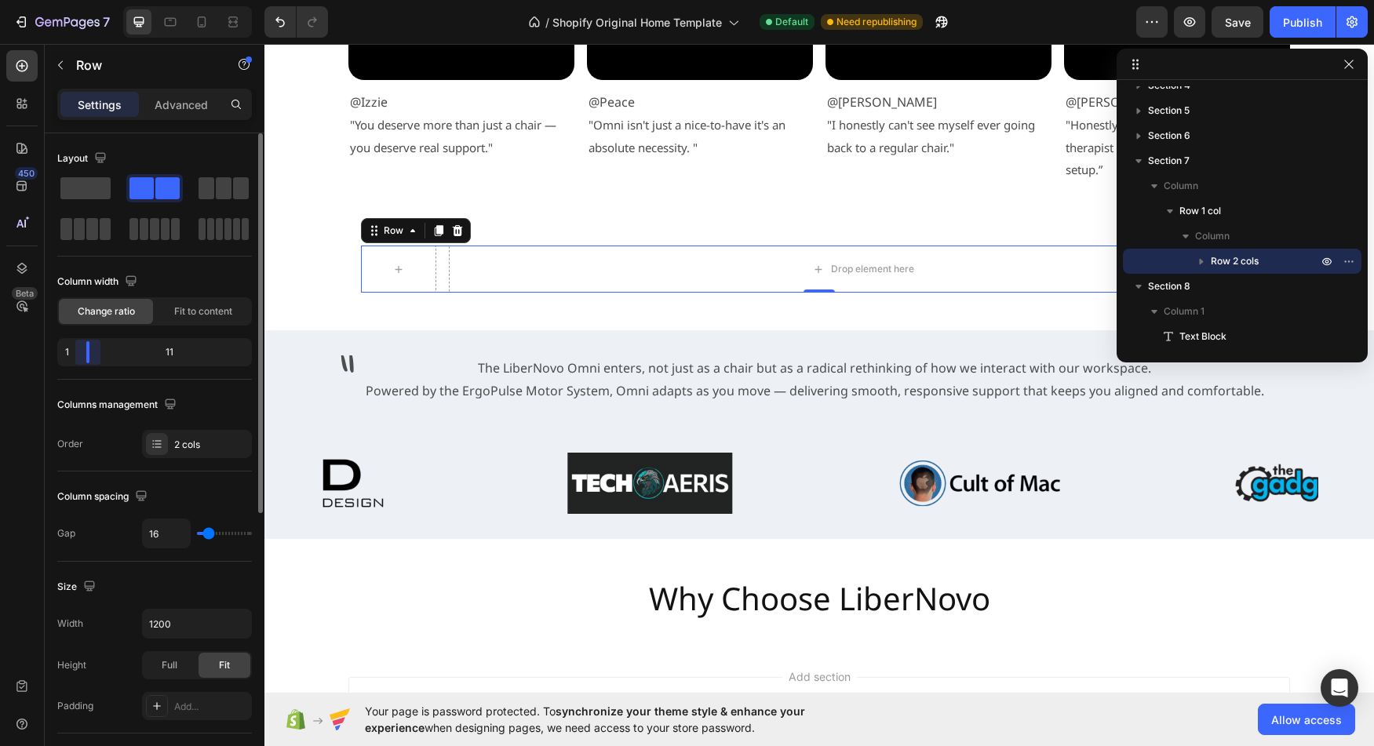
drag, startPoint x: 151, startPoint y: 351, endPoint x: 78, endPoint y: 354, distance: 73.9
click at [78, 354] on div "Layout Column width Change ratio Fit to content 1 11 Columns management Order 2…" at bounding box center [155, 462] width 220 height 658
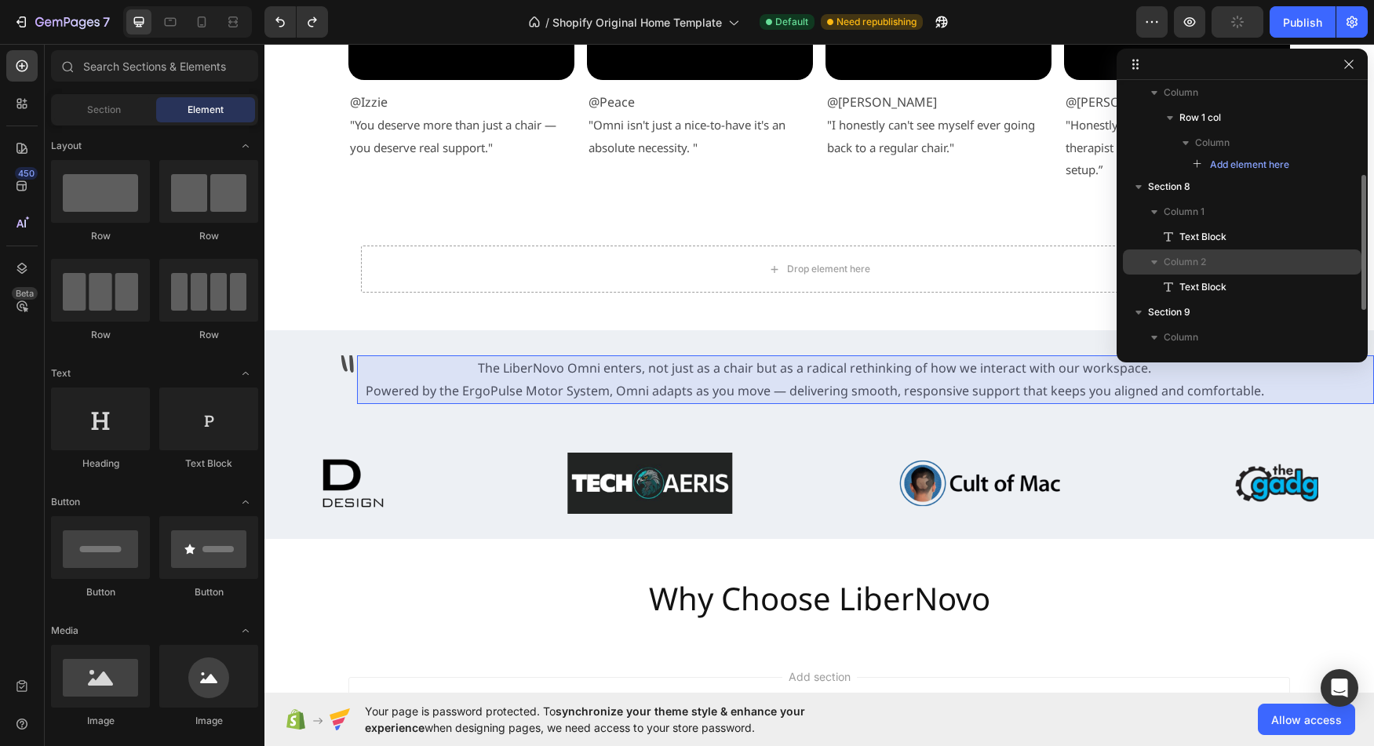
scroll to position [185, 0]
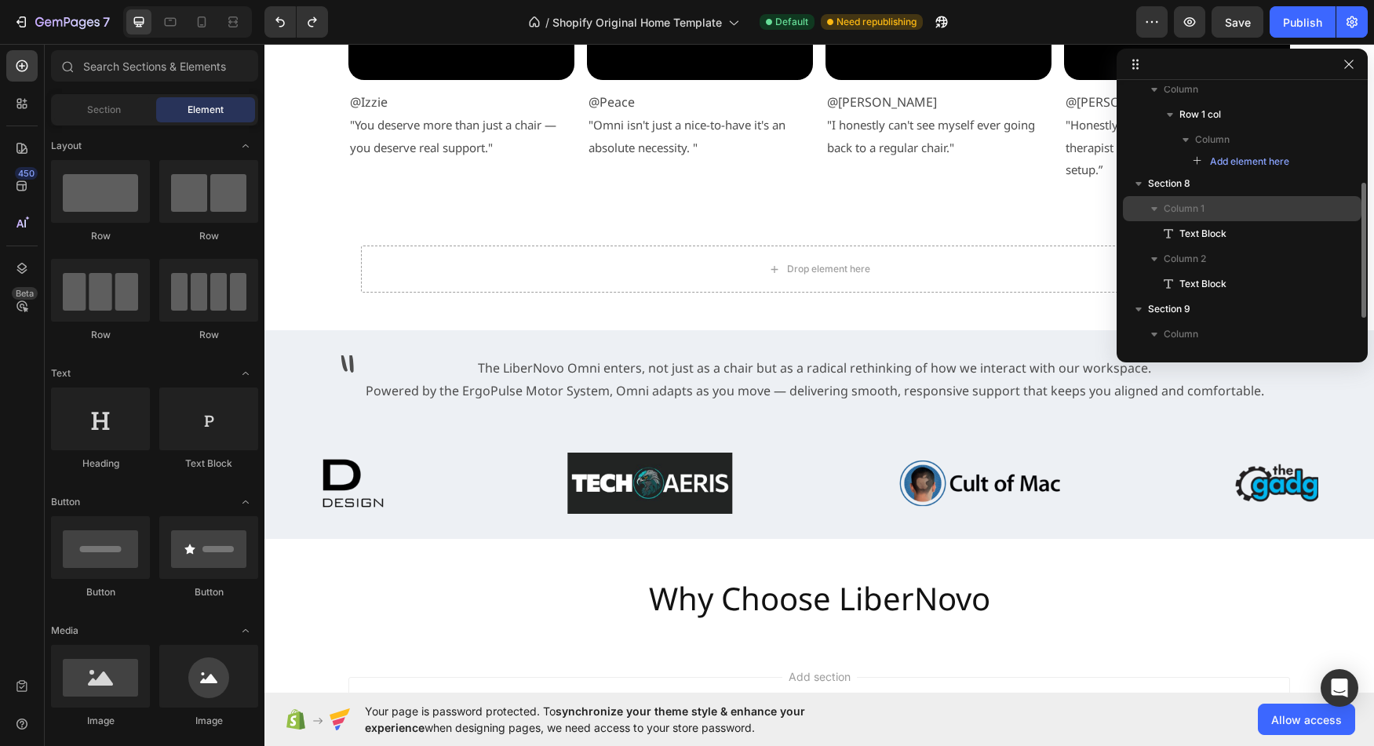
click at [1188, 214] on span "Column 1" at bounding box center [1184, 209] width 41 height 16
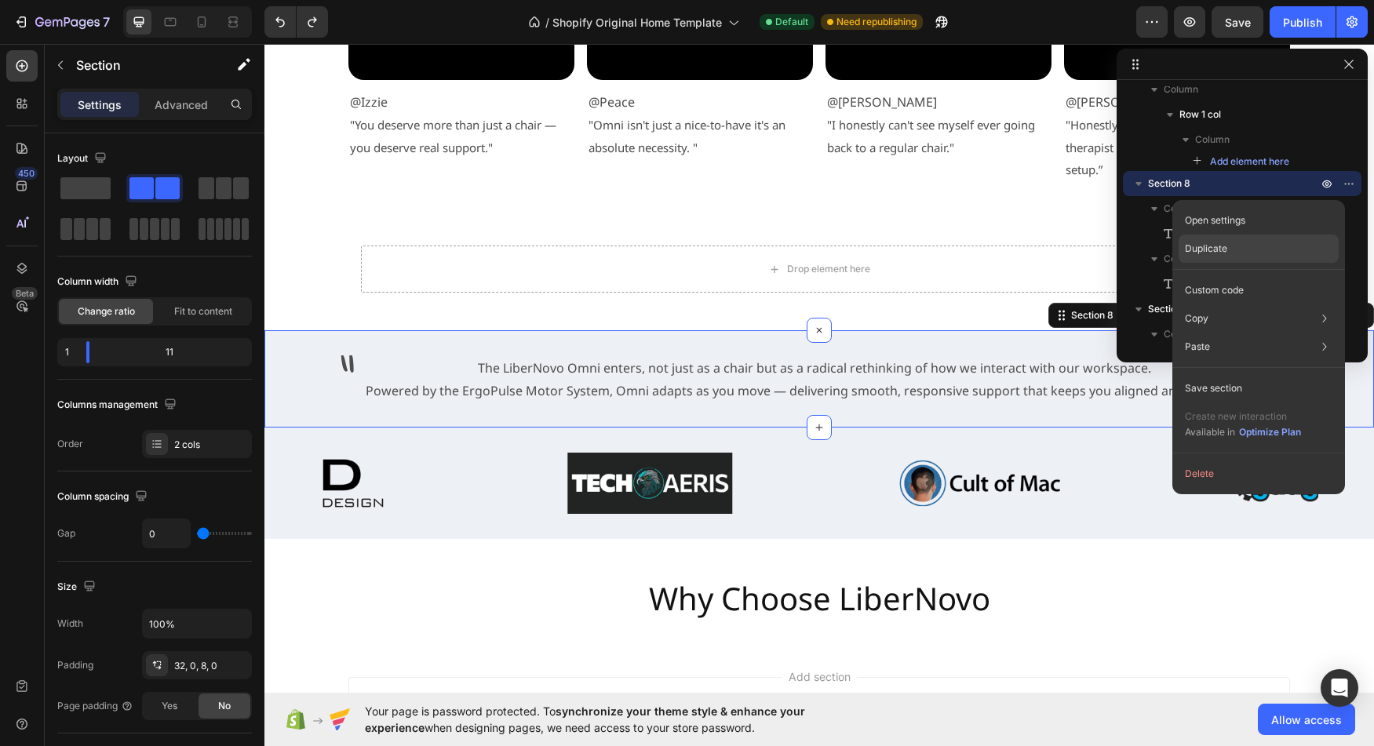
click at [1220, 245] on p "Duplicate" at bounding box center [1206, 249] width 42 height 14
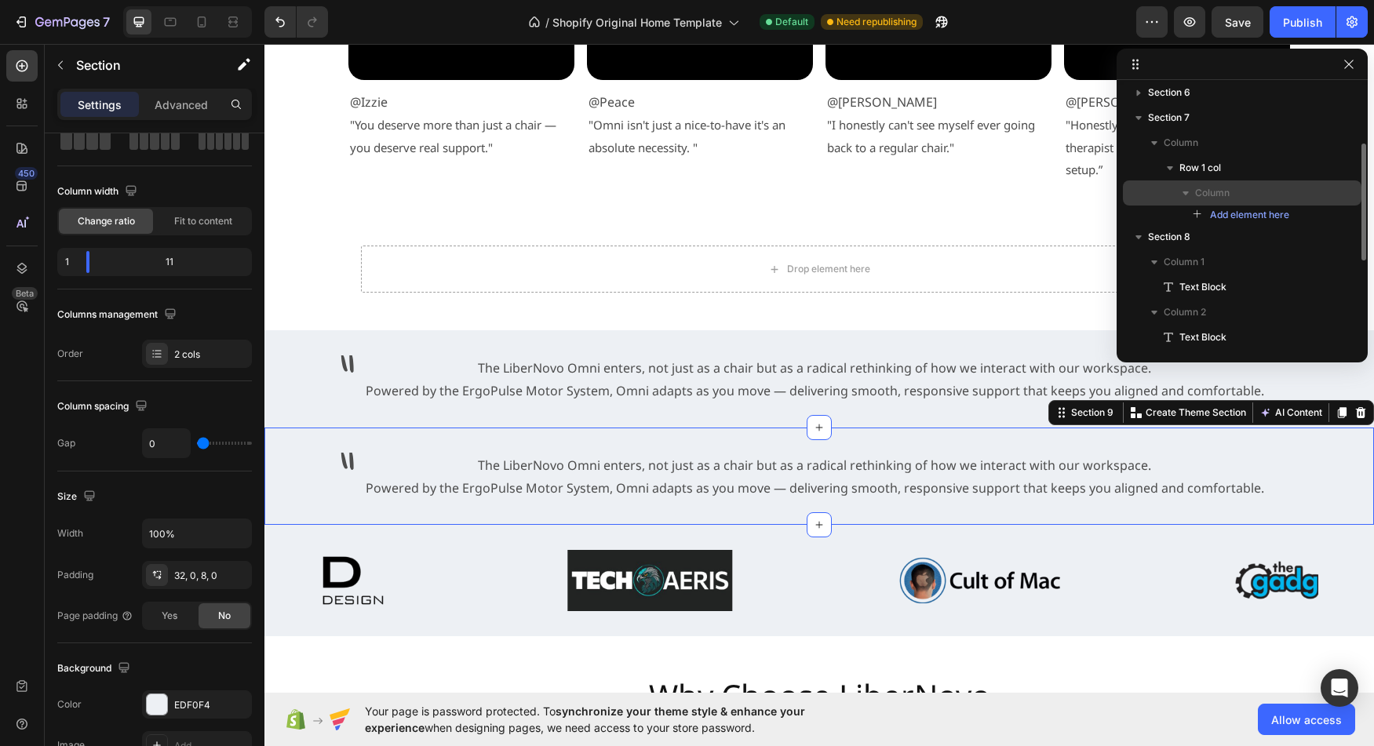
scroll to position [133, 0]
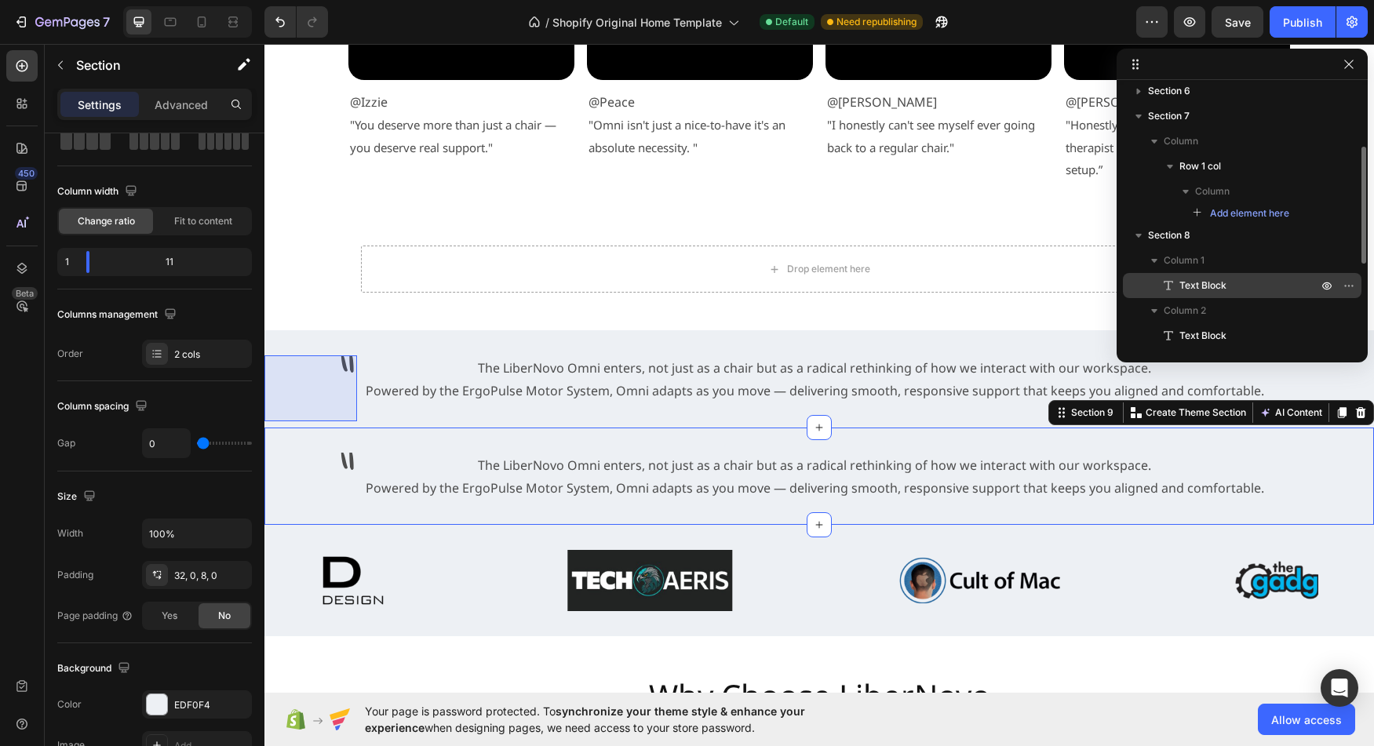
click at [1191, 286] on span "Text Block" at bounding box center [1203, 286] width 47 height 16
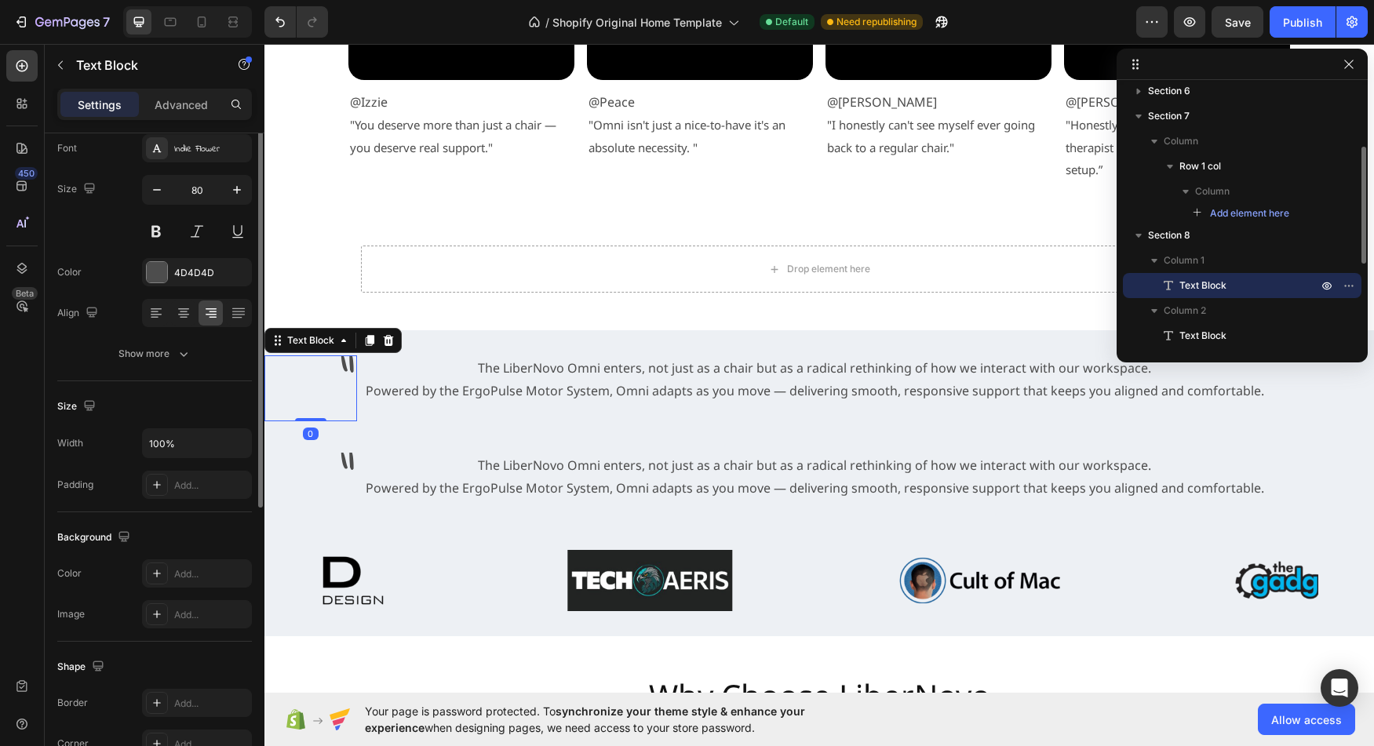
scroll to position [0, 0]
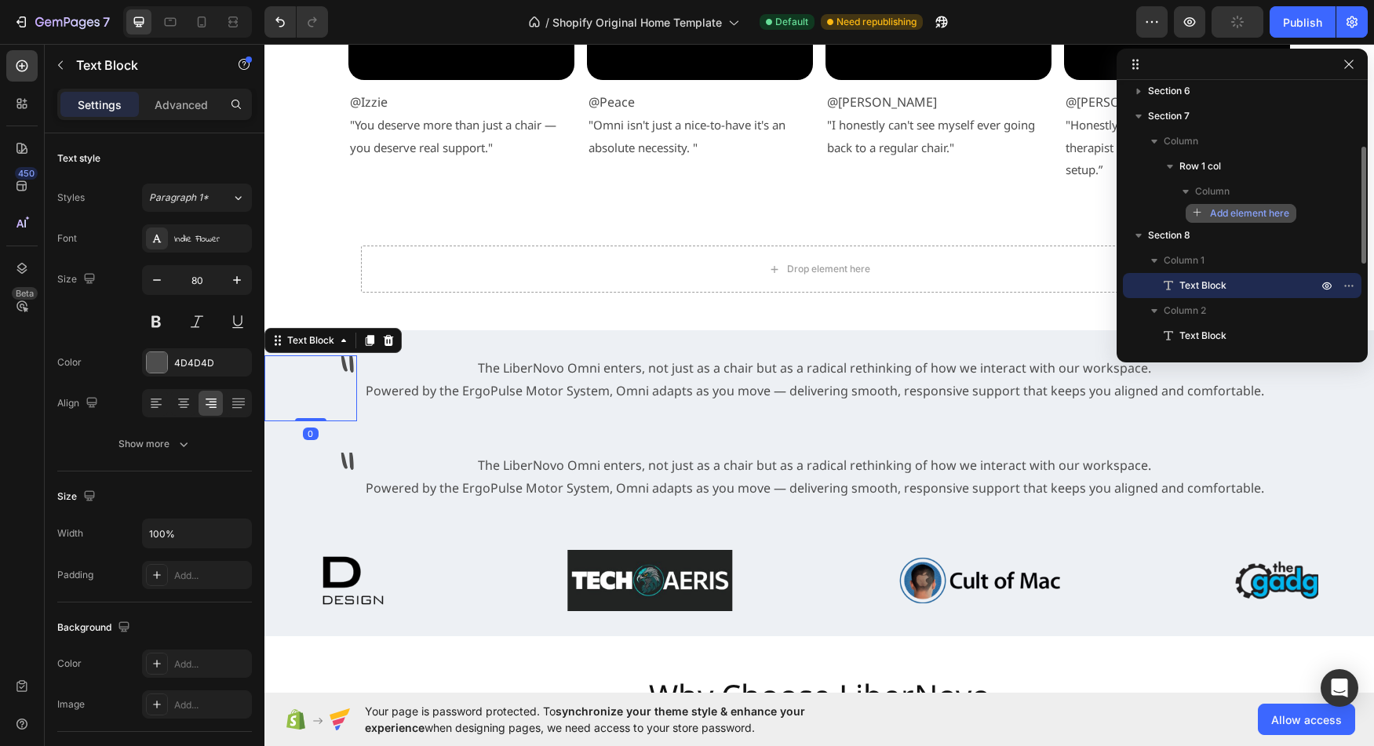
drag, startPoint x: 1172, startPoint y: 232, endPoint x: 1227, endPoint y: 205, distance: 61.4
click at [1227, 205] on div "Section 1 Section 2 Section 3 Section 4 Section 5 Section 6 Section 7 Column Ro…" at bounding box center [1242, 215] width 251 height 259
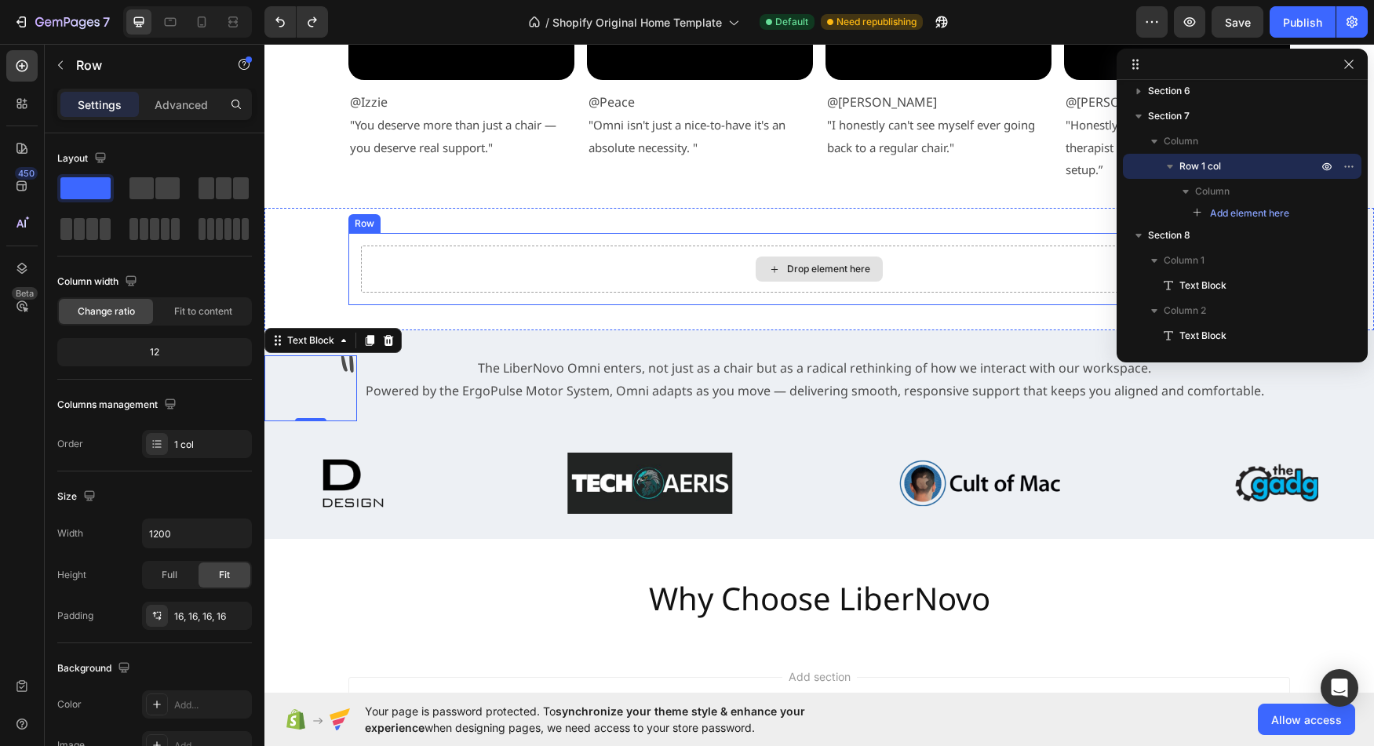
click at [425, 263] on div "Drop element here" at bounding box center [819, 269] width 917 height 47
click at [834, 278] on div "Drop element here" at bounding box center [819, 269] width 127 height 25
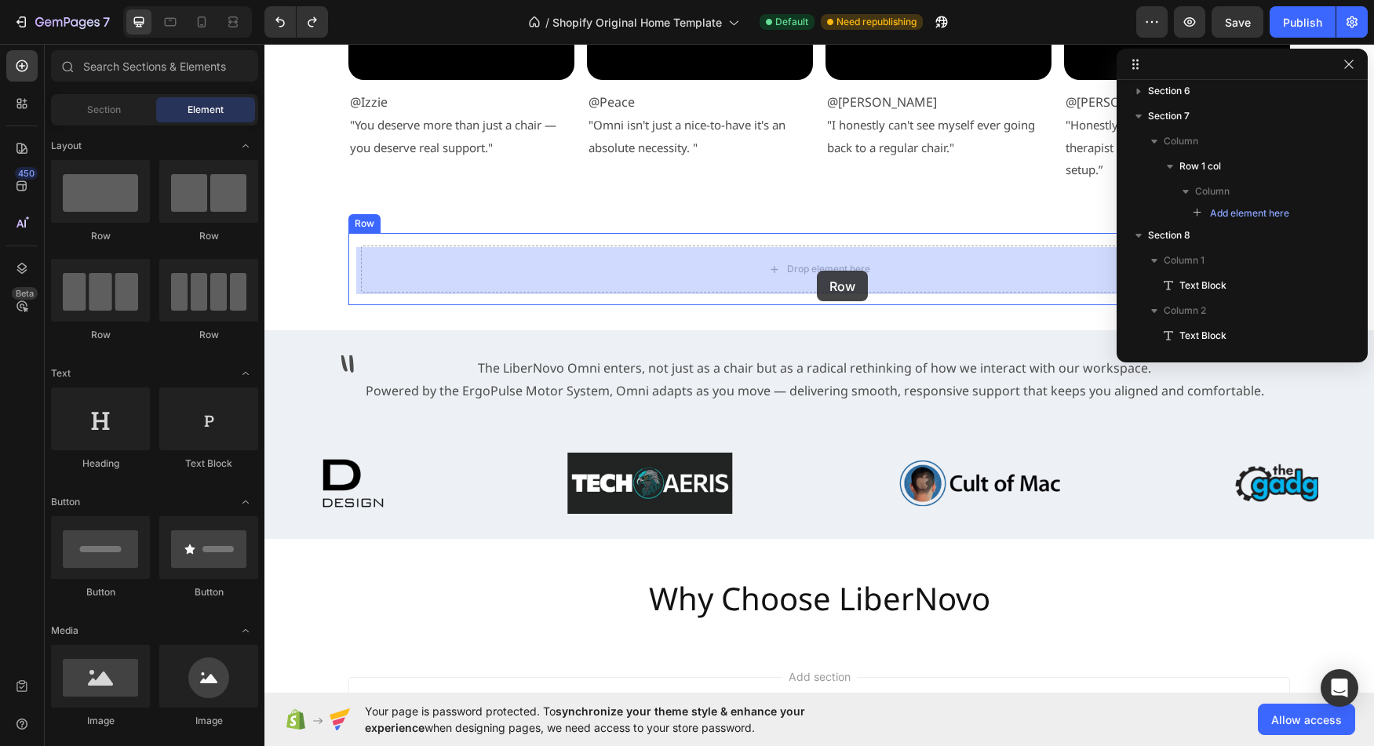
drag, startPoint x: 458, startPoint y: 257, endPoint x: 817, endPoint y: 271, distance: 359.0
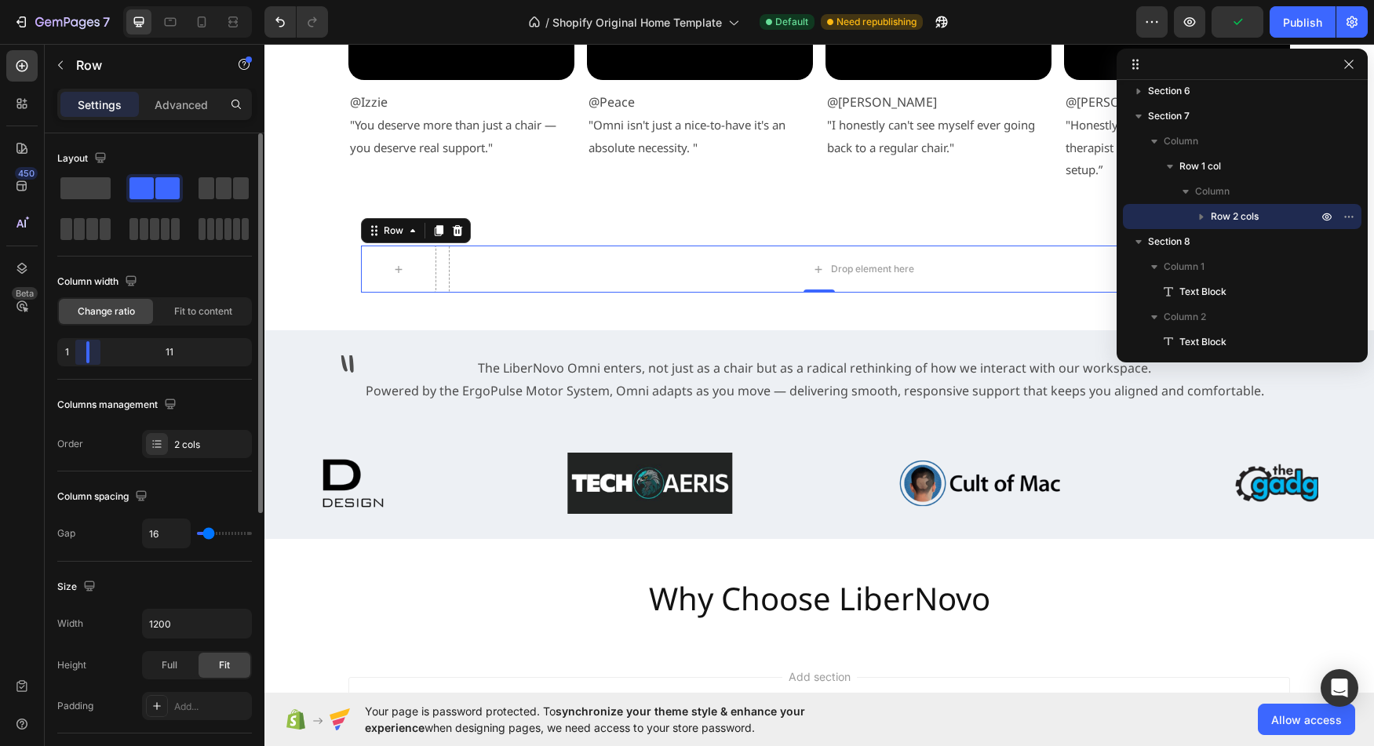
drag, startPoint x: 154, startPoint y: 352, endPoint x: 78, endPoint y: 357, distance: 75.5
click at [78, 357] on div "Layout Column width Change ratio Fit to content 1 11 Columns management Order 2…" at bounding box center [155, 462] width 220 height 658
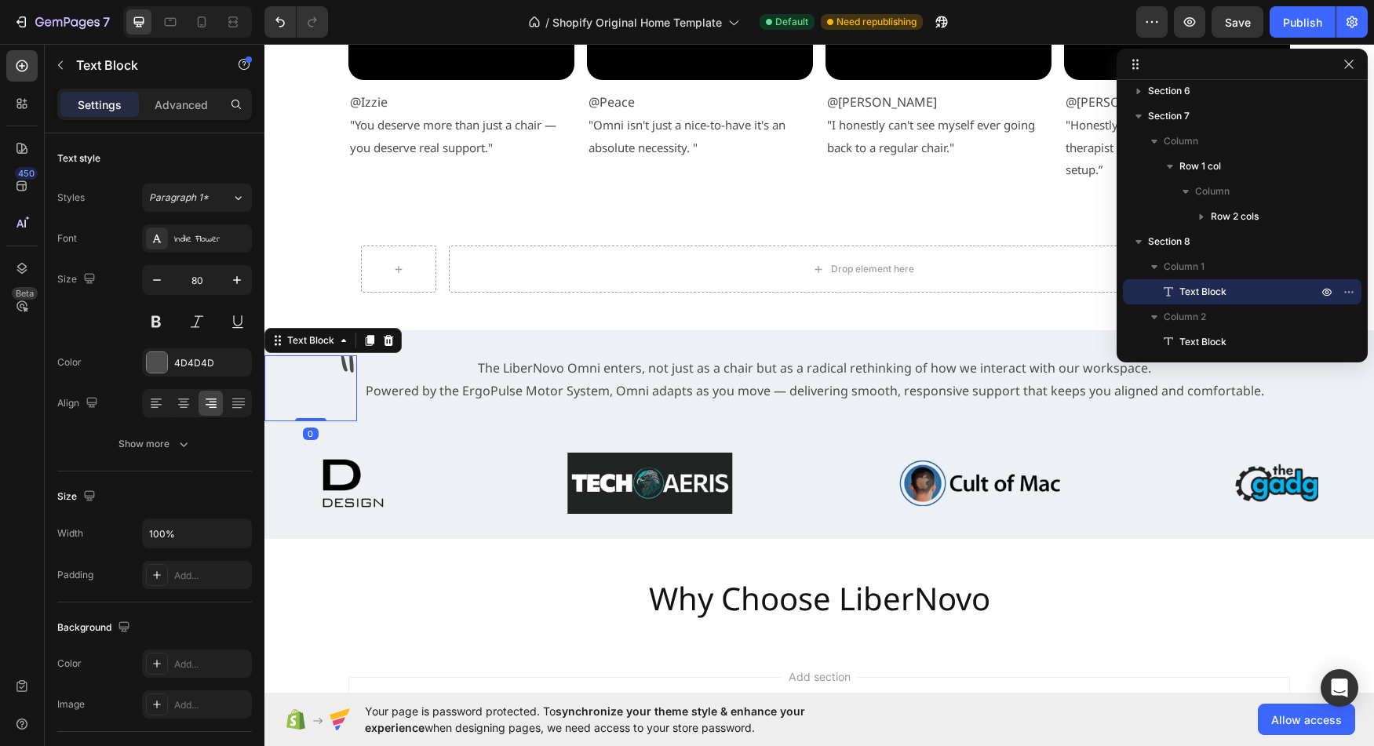
click at [336, 374] on p """ at bounding box center [310, 388] width 89 height 63
copy body
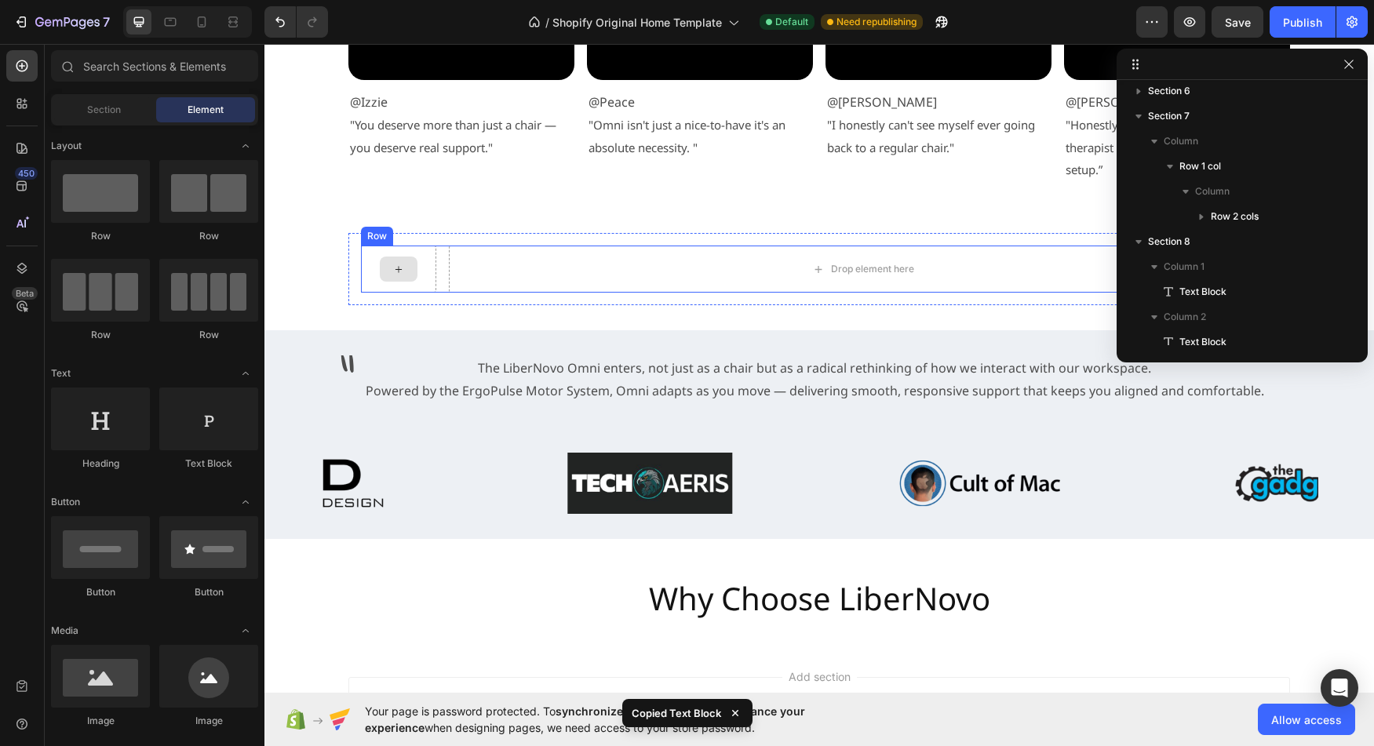
click at [397, 275] on icon at bounding box center [398, 269] width 13 height 13
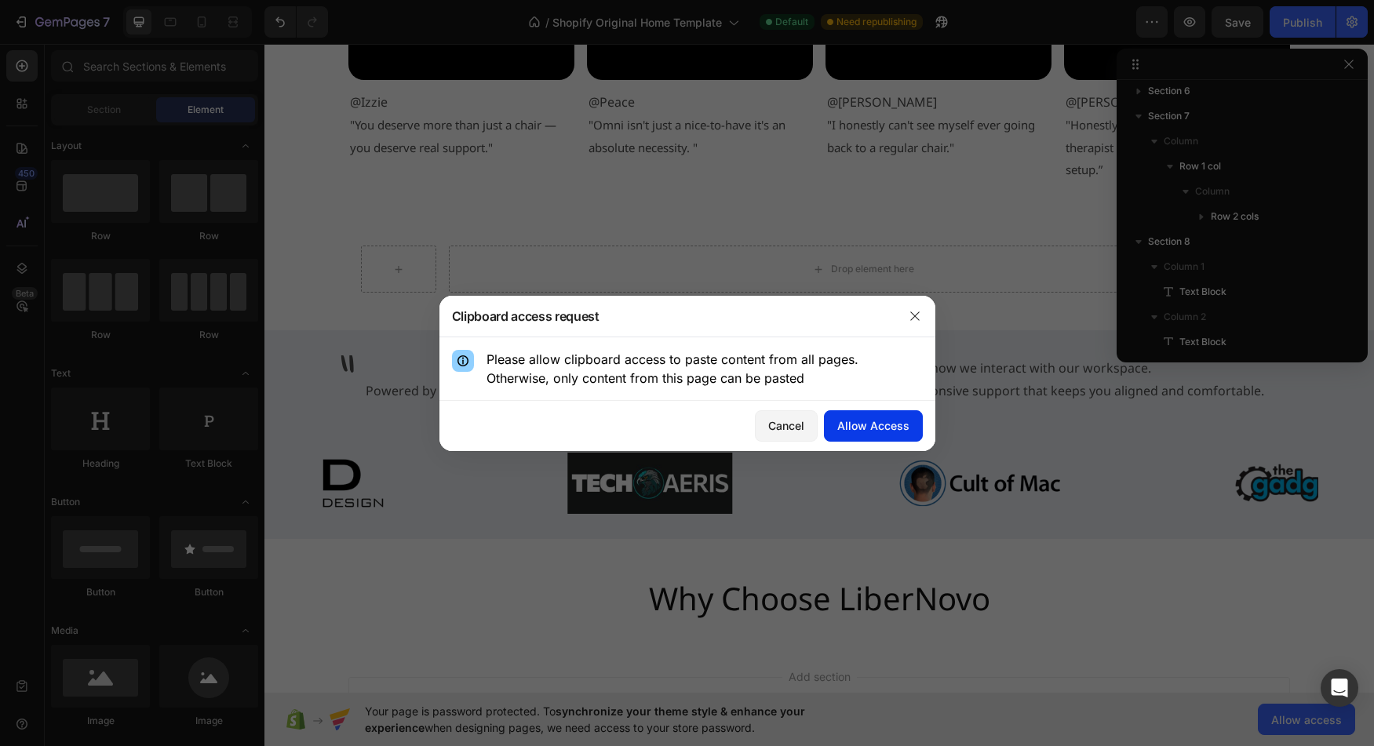
click at [865, 426] on div "Allow Access" at bounding box center [874, 426] width 72 height 16
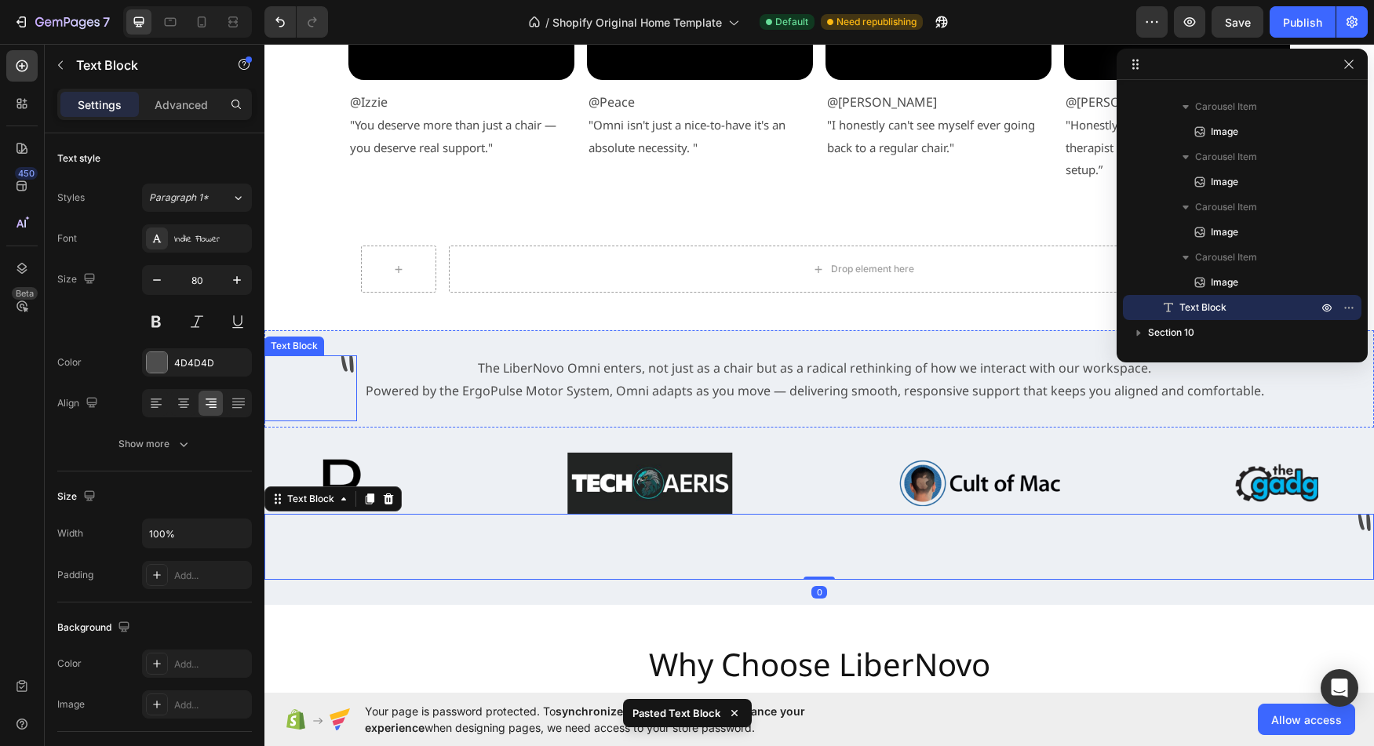
click at [338, 371] on p """ at bounding box center [310, 388] width 89 height 63
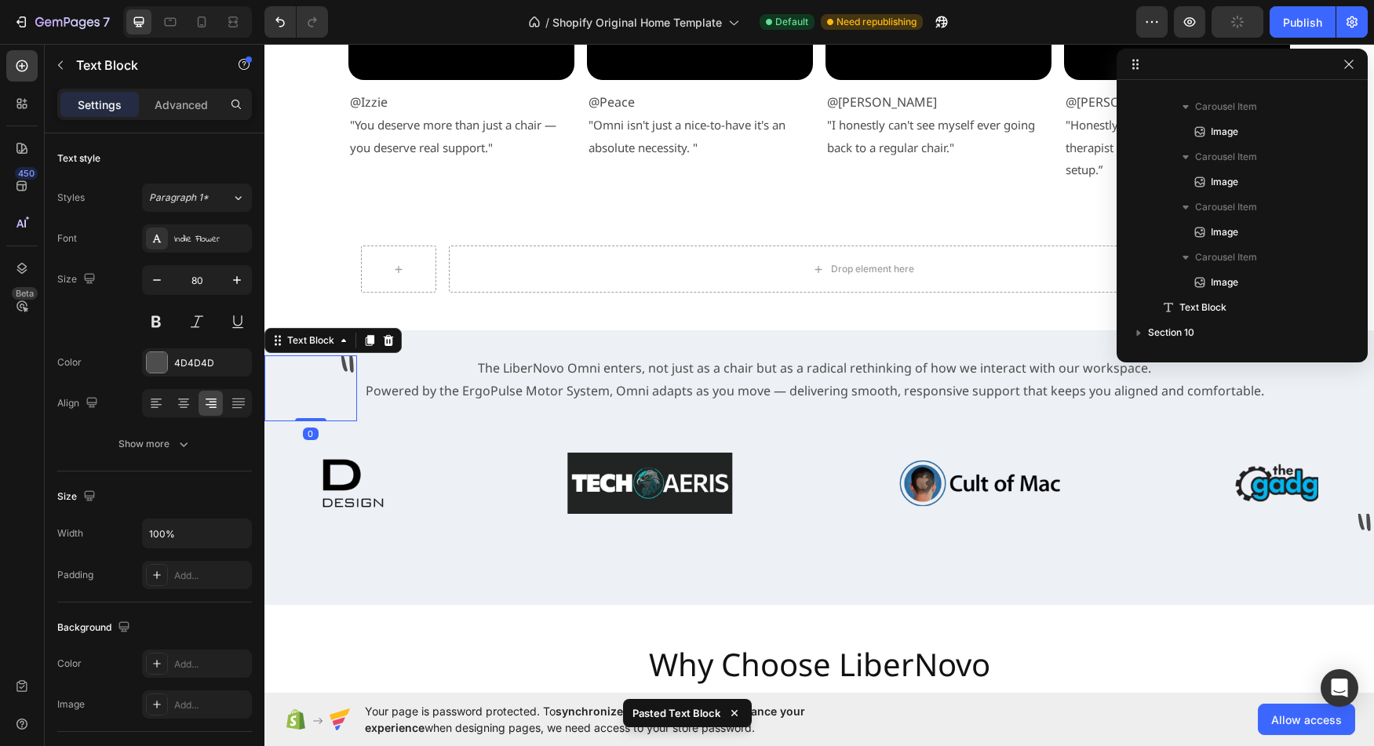
scroll to position [222, 0]
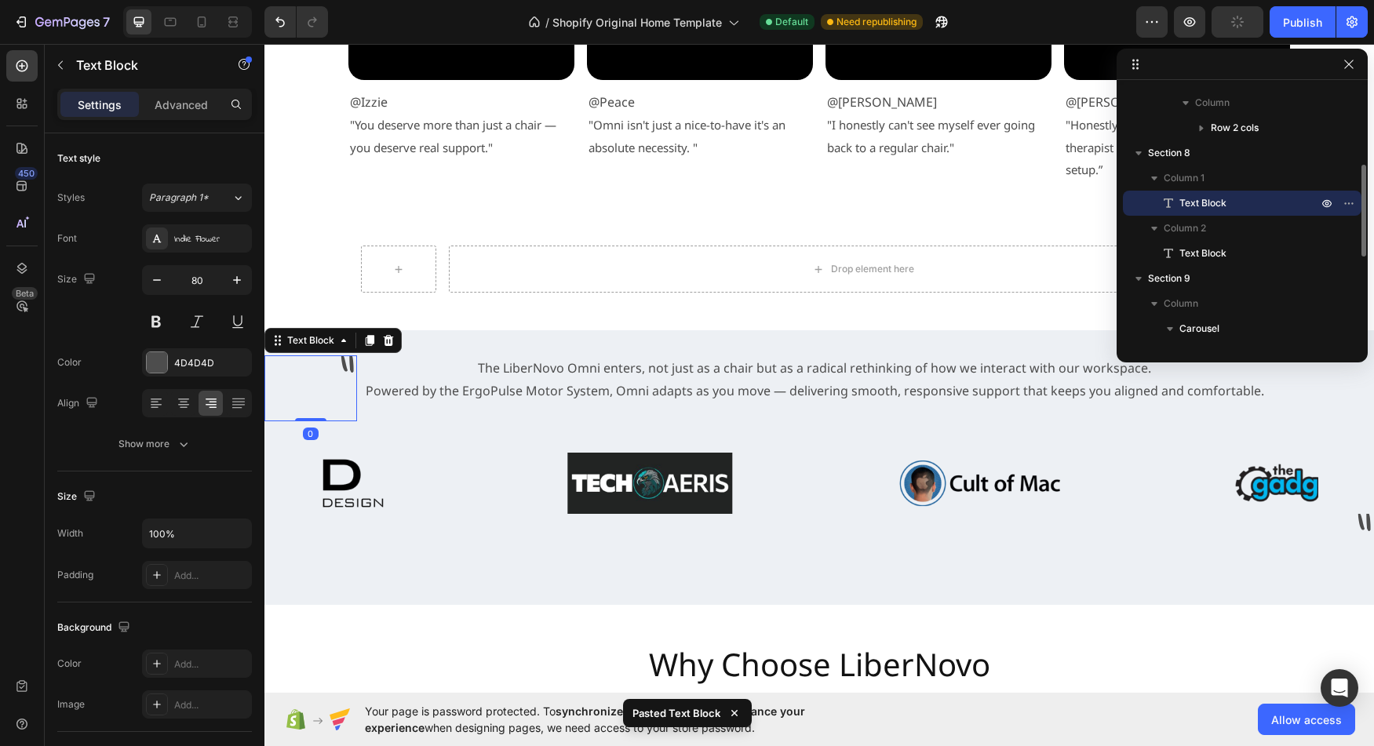
copy body
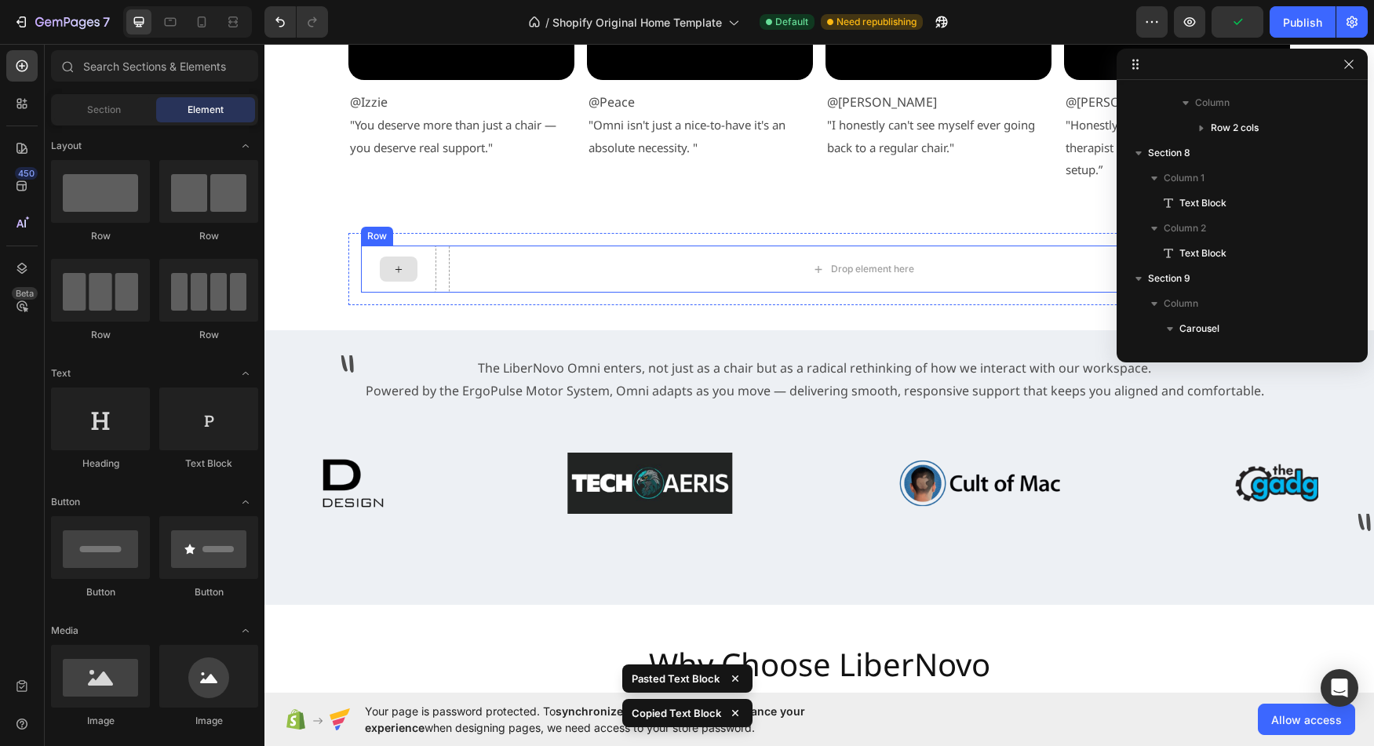
click at [399, 276] on icon at bounding box center [398, 269] width 13 height 13
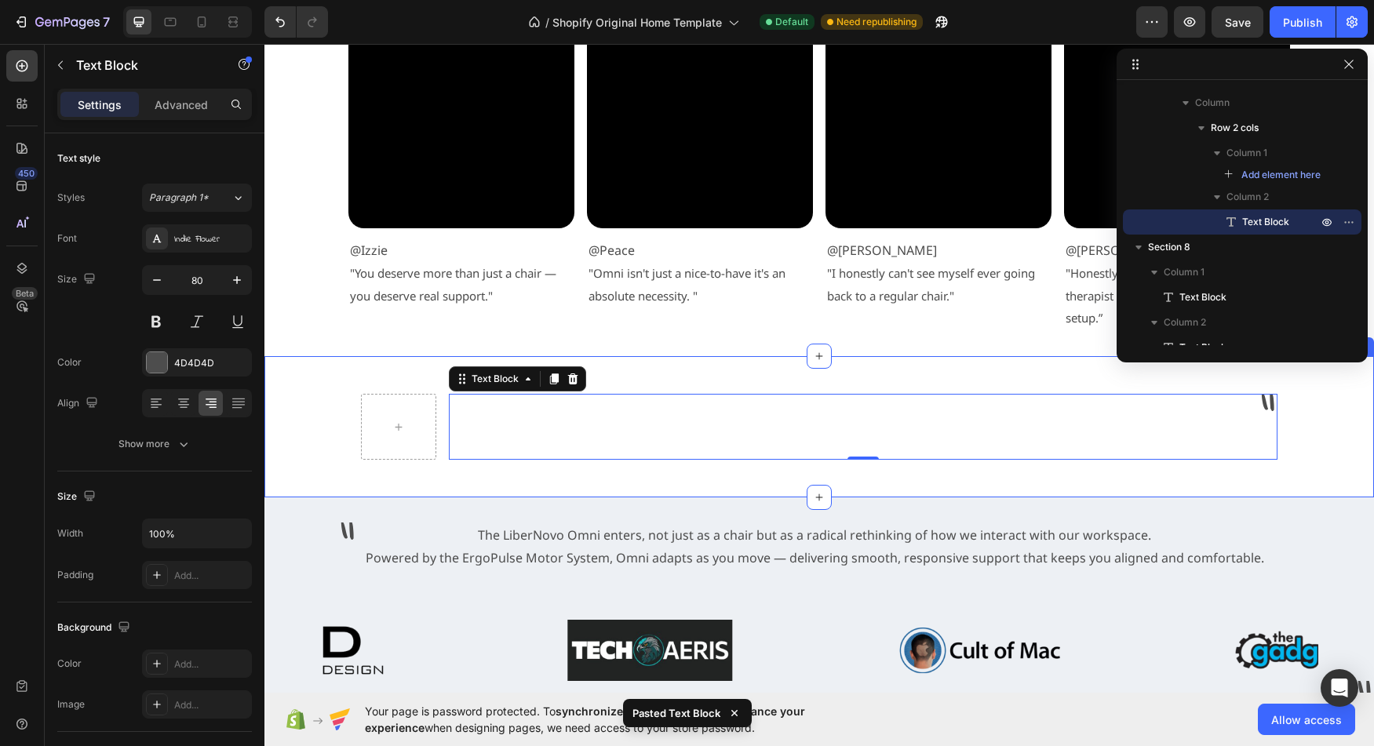
scroll to position [3312, 0]
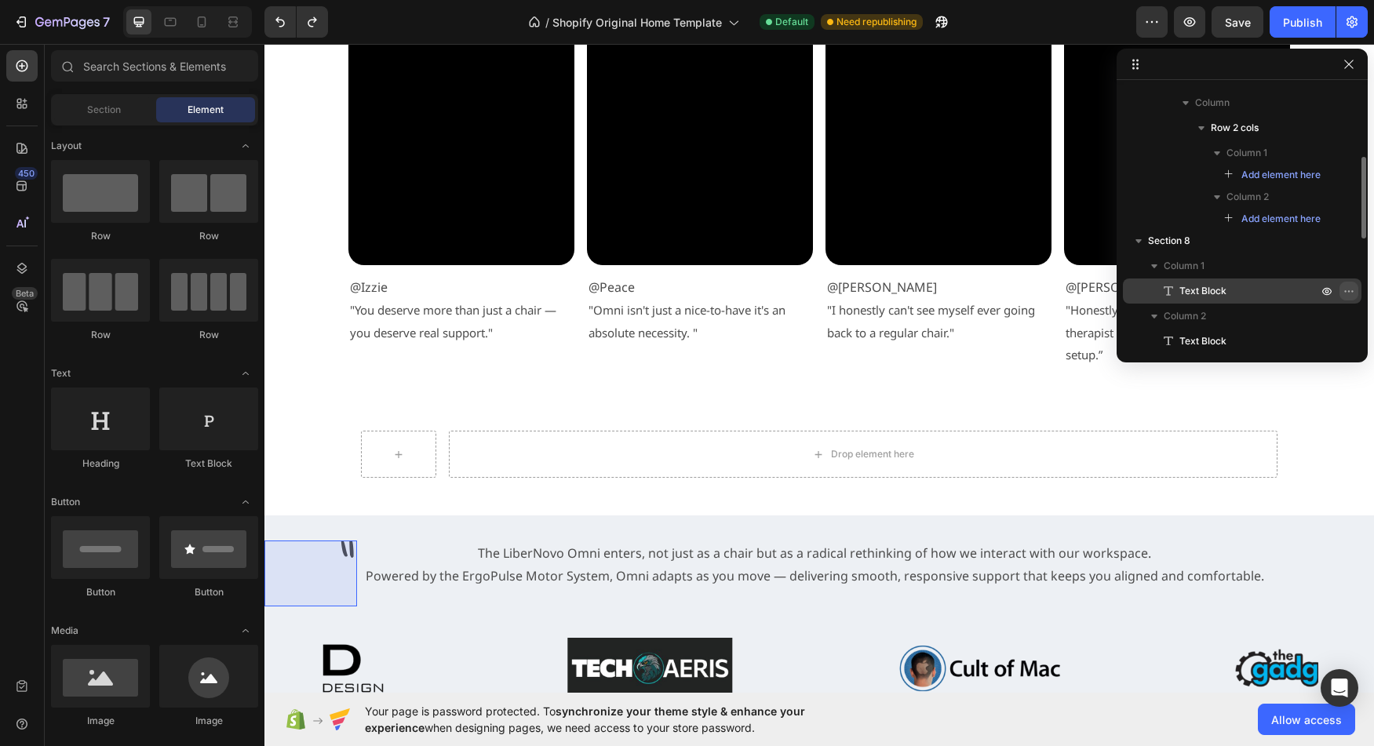
click at [1345, 291] on icon "button" at bounding box center [1346, 291] width 2 height 2
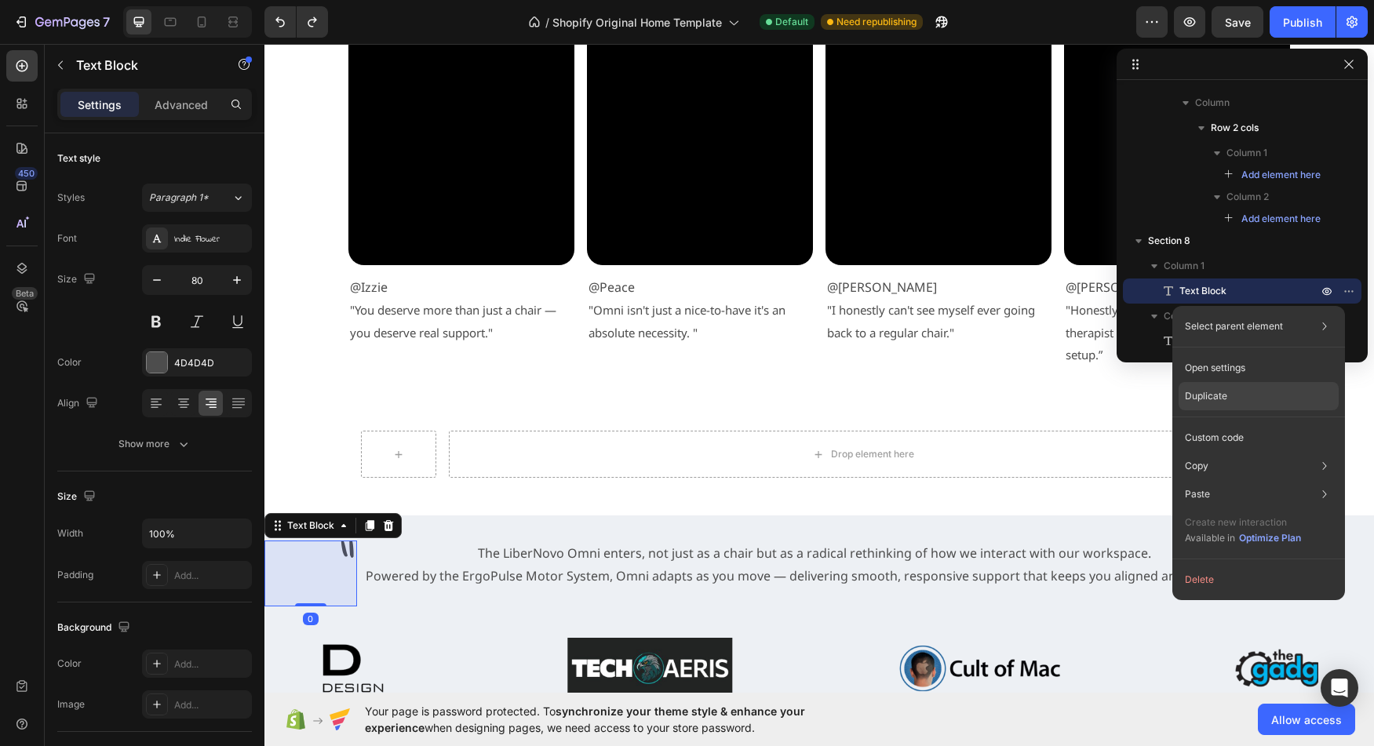
click at [1222, 424] on div "Duplicate" at bounding box center [1259, 438] width 160 height 28
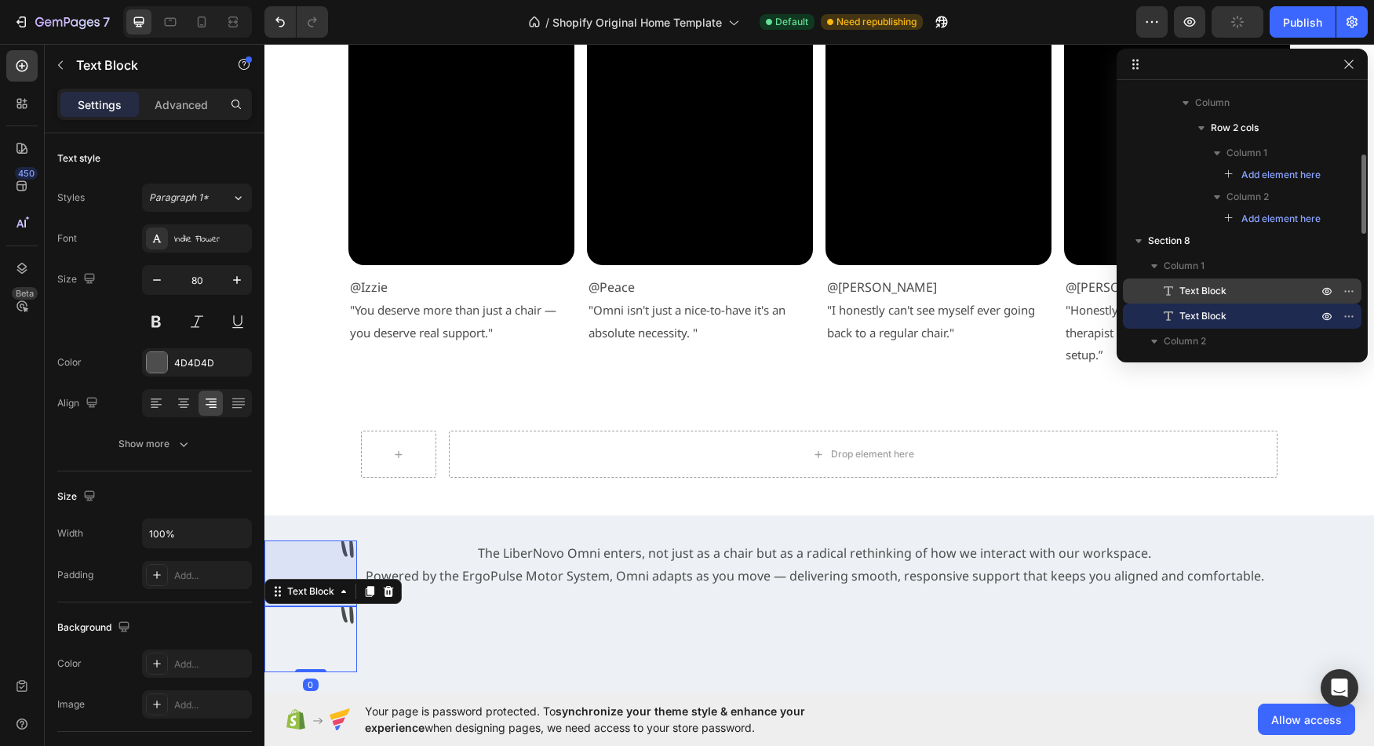
click at [1199, 294] on span "Text Block" at bounding box center [1203, 291] width 47 height 16
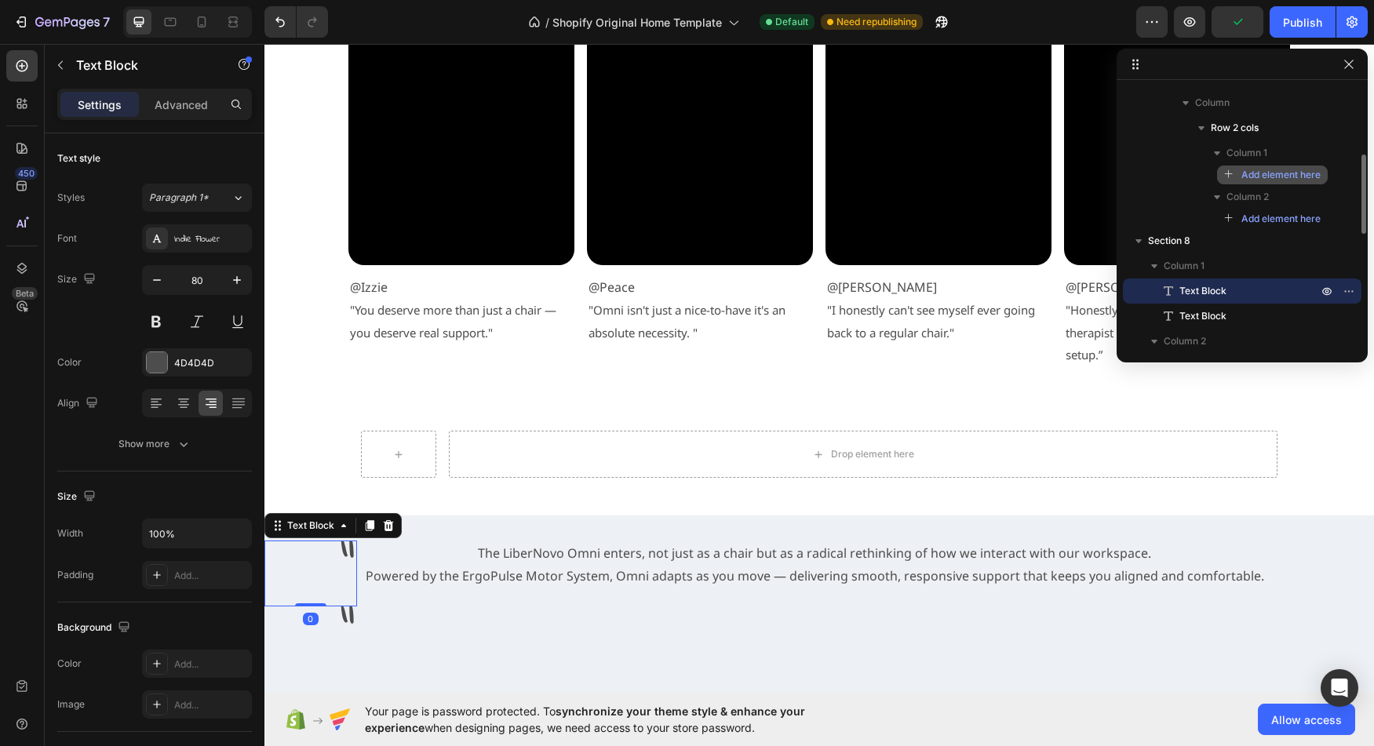
drag, startPoint x: 1192, startPoint y: 289, endPoint x: 1261, endPoint y: 178, distance: 130.5
click at [1261, 178] on div "Section 1 Section 2 Section 3 Section 4 Section 5 Section 6 Section 7 Column Ro…" at bounding box center [1242, 215] width 251 height 259
drag, startPoint x: 1162, startPoint y: 290, endPoint x: 1257, endPoint y: 177, distance: 148.7
click at [1257, 177] on div "Section 1 Section 2 Section 3 Section 4 Section 5 Section 6 Section 7 Column Ro…" at bounding box center [1242, 215] width 251 height 259
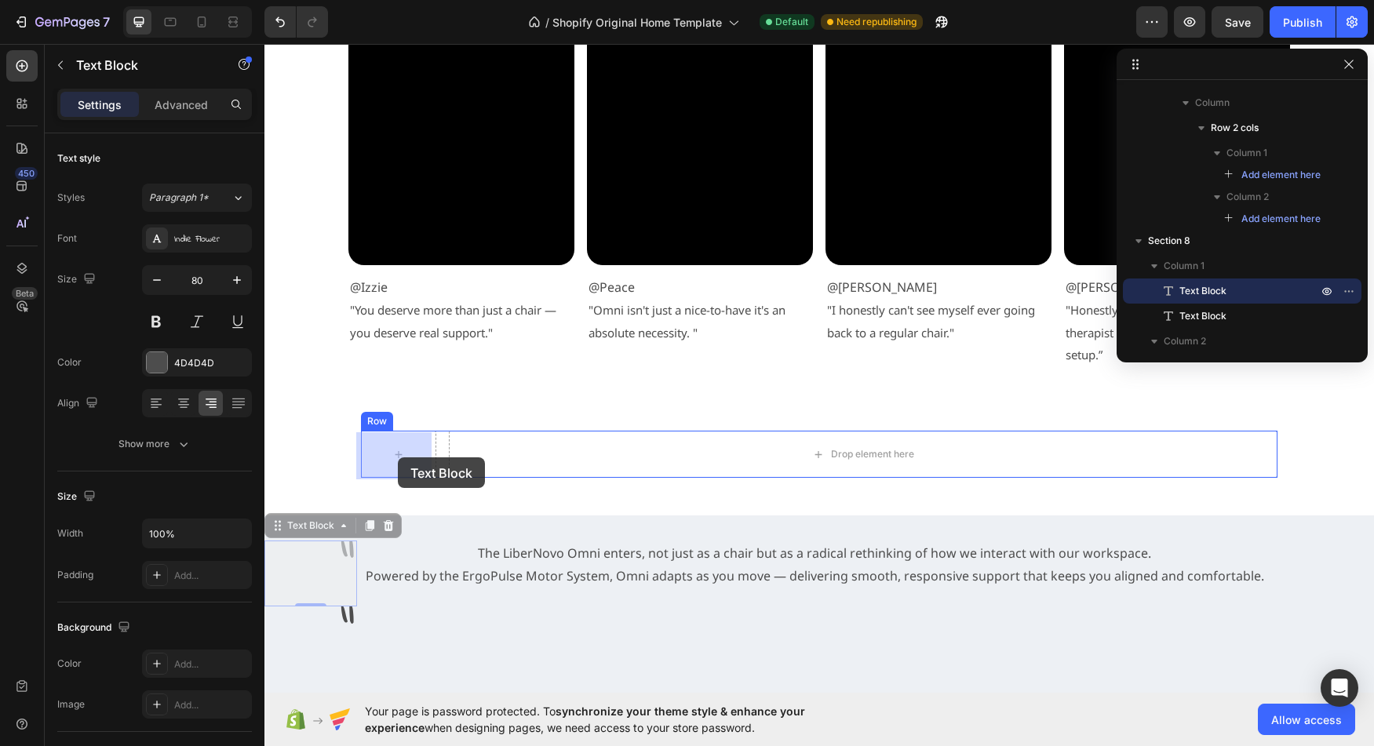
drag, startPoint x: 315, startPoint y: 564, endPoint x: 398, endPoint y: 458, distance: 134.7
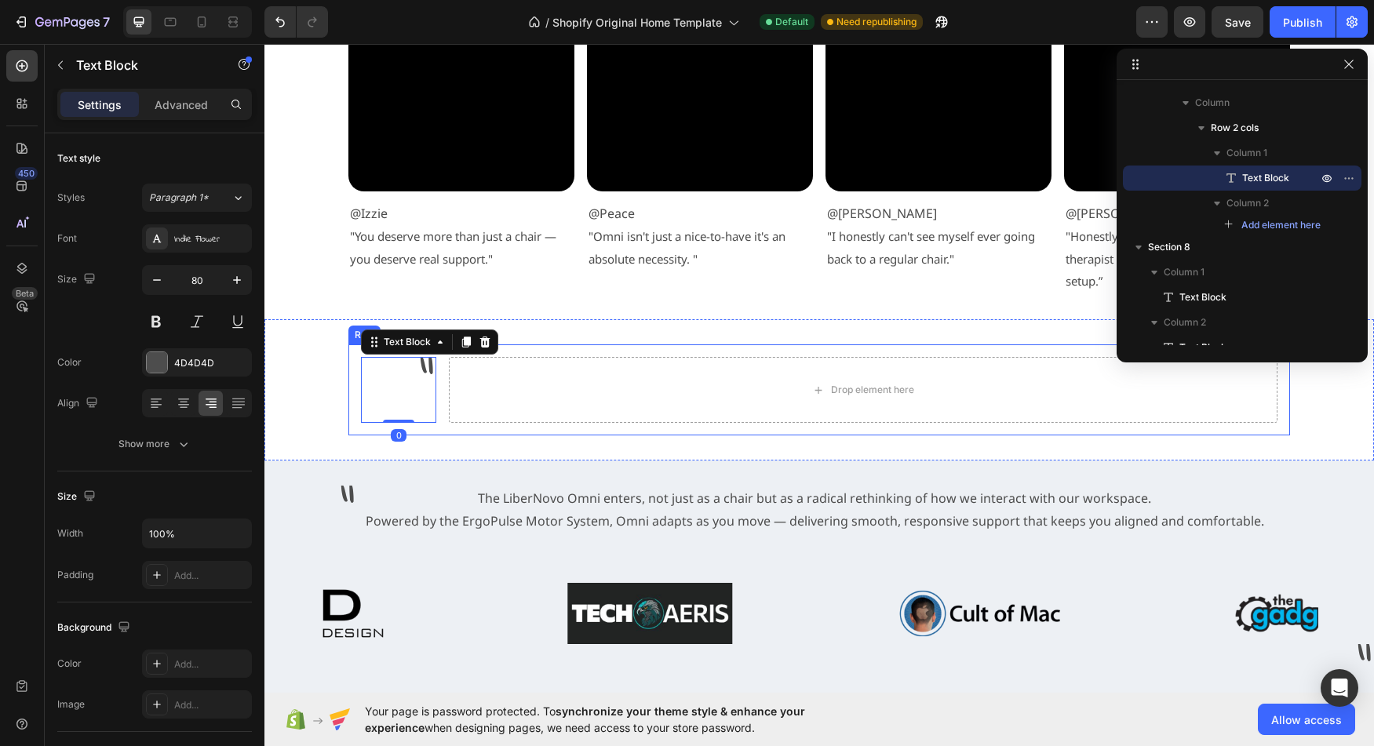
scroll to position [3391, 0]
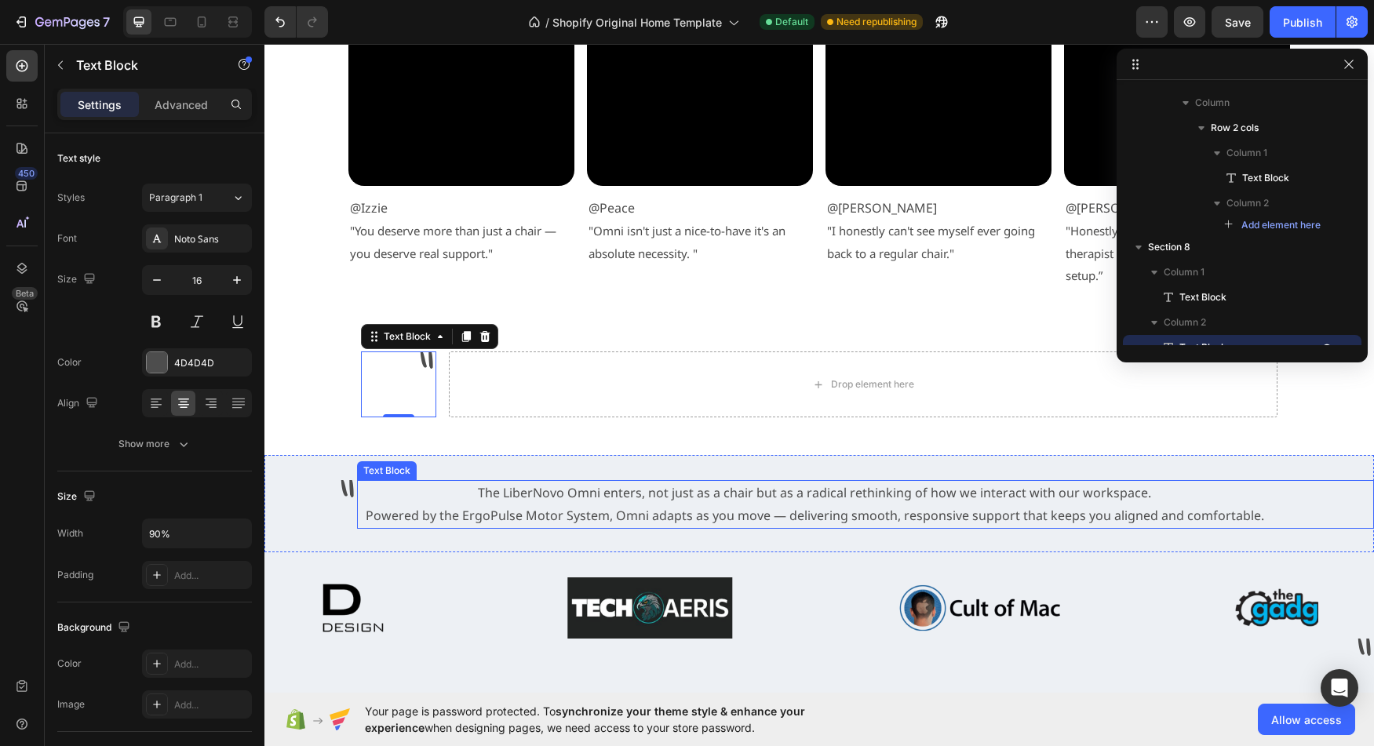
click at [615, 511] on p "Powered by the ErgoPulse Motor System, Omni adapts as you move — delivering smo…" at bounding box center [815, 516] width 913 height 23
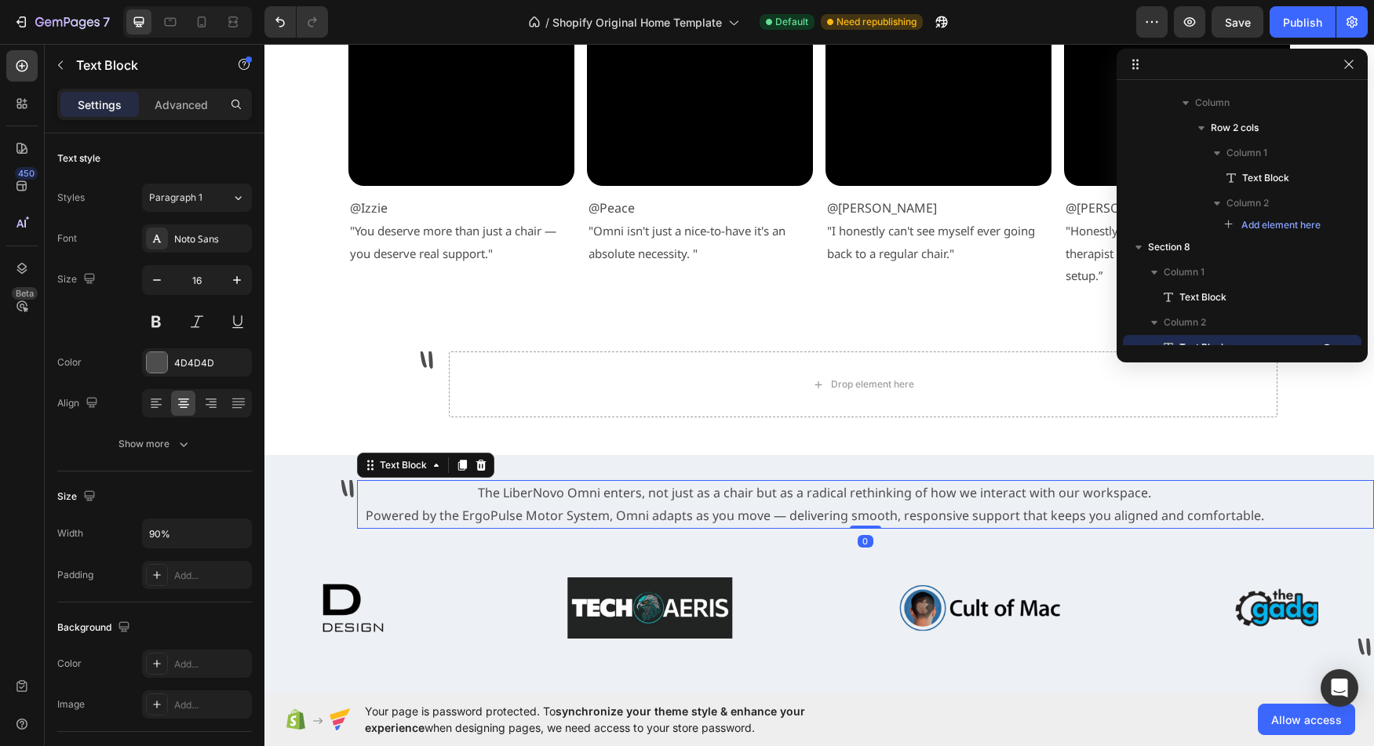
scroll to position [367, 0]
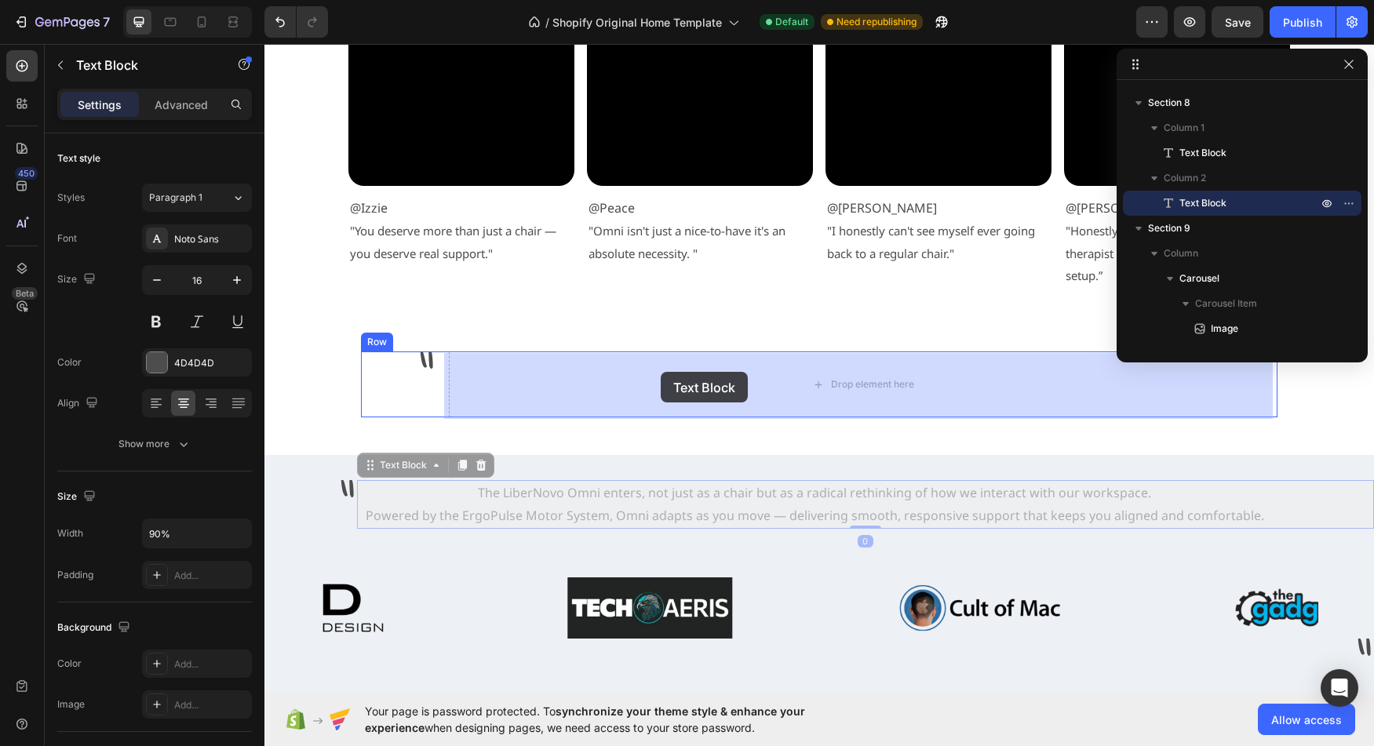
drag, startPoint x: 550, startPoint y: 513, endPoint x: 658, endPoint y: 390, distance: 163.6
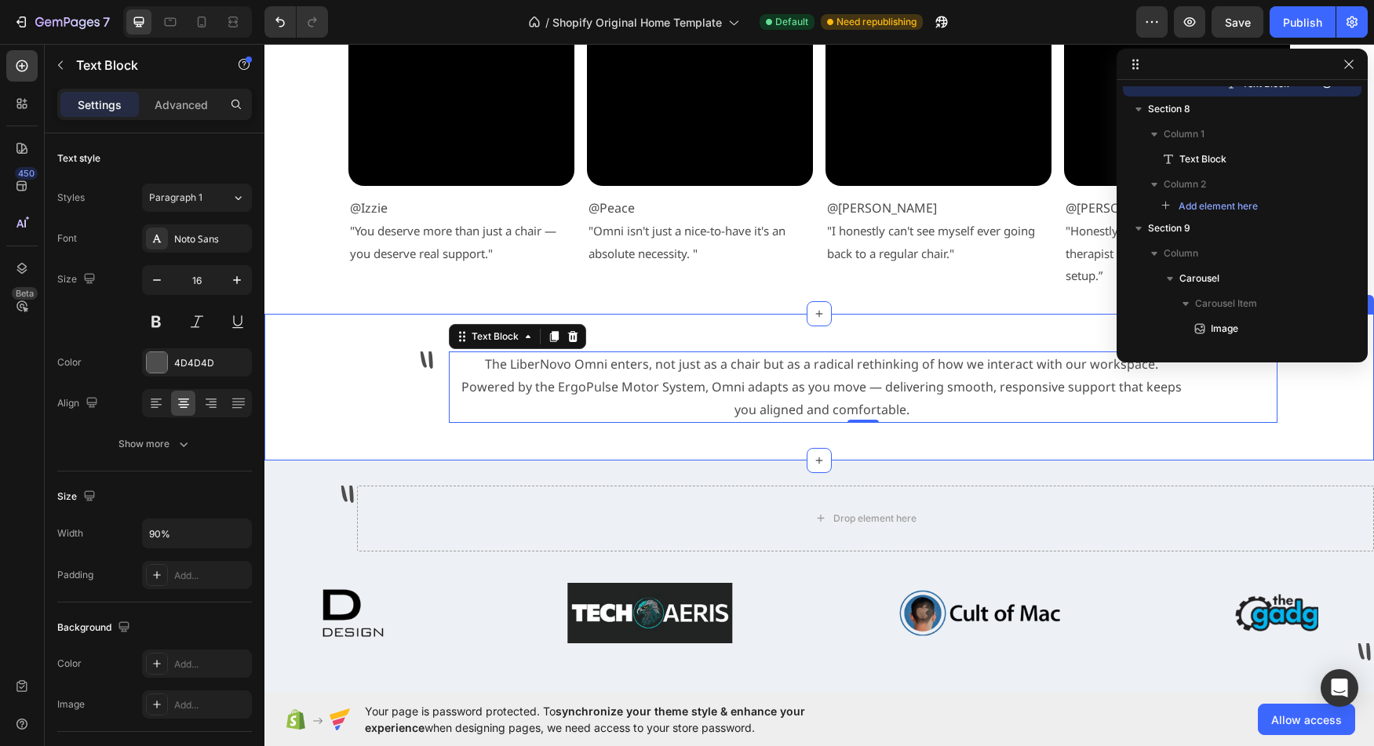
click at [341, 366] on div "" Text Block The LiberNovo Omni enters, not just as a chair but as a radical re…" at bounding box center [820, 387] width 1110 height 96
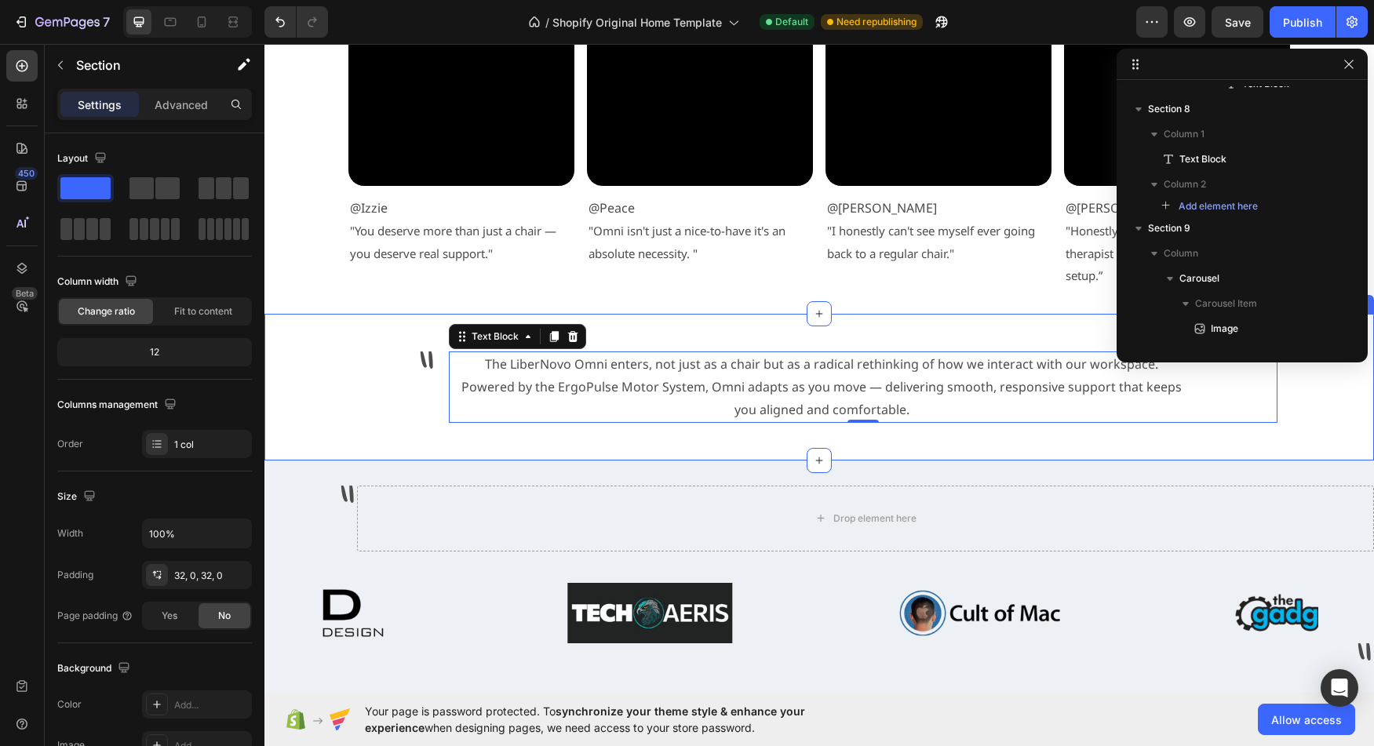
scroll to position [46, 0]
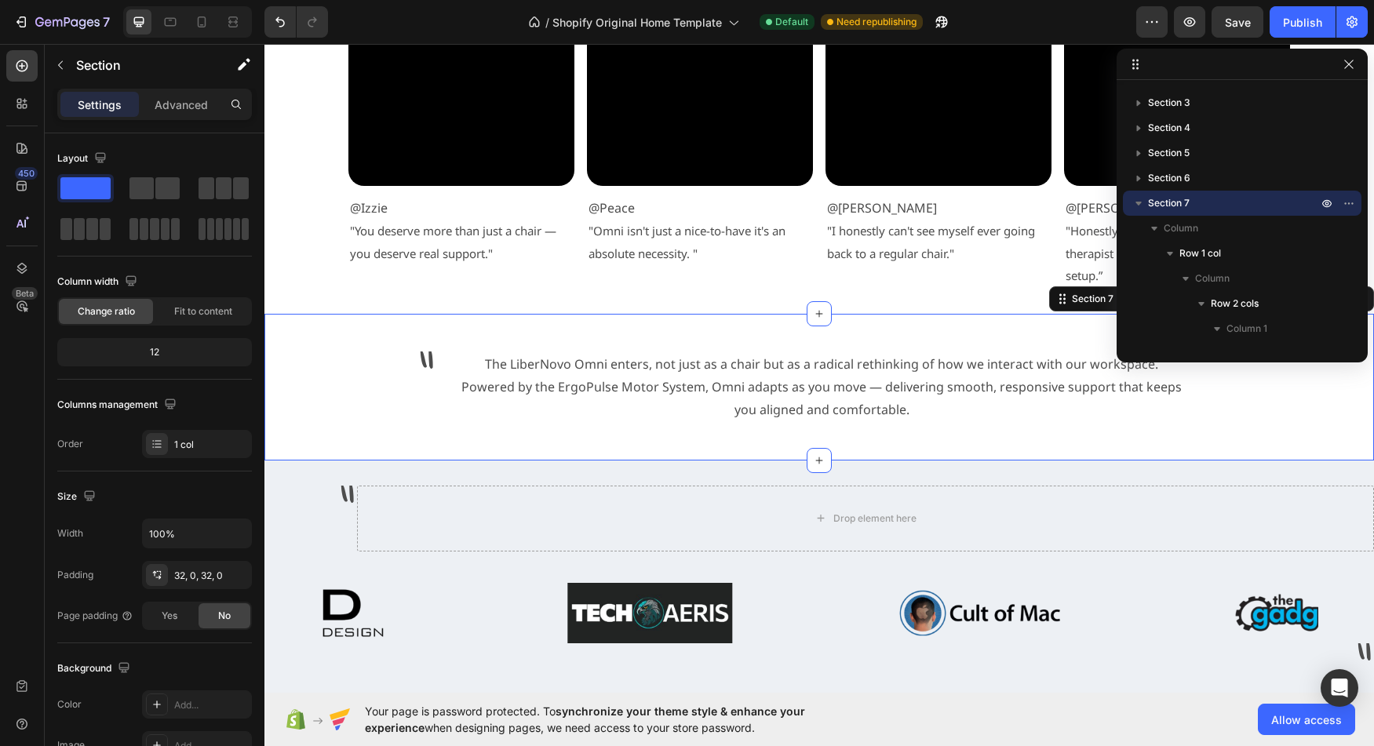
click at [280, 336] on div "" Text Block The LiberNovo Omni enters, not just as a chair but as a radical re…" at bounding box center [820, 387] width 1110 height 146
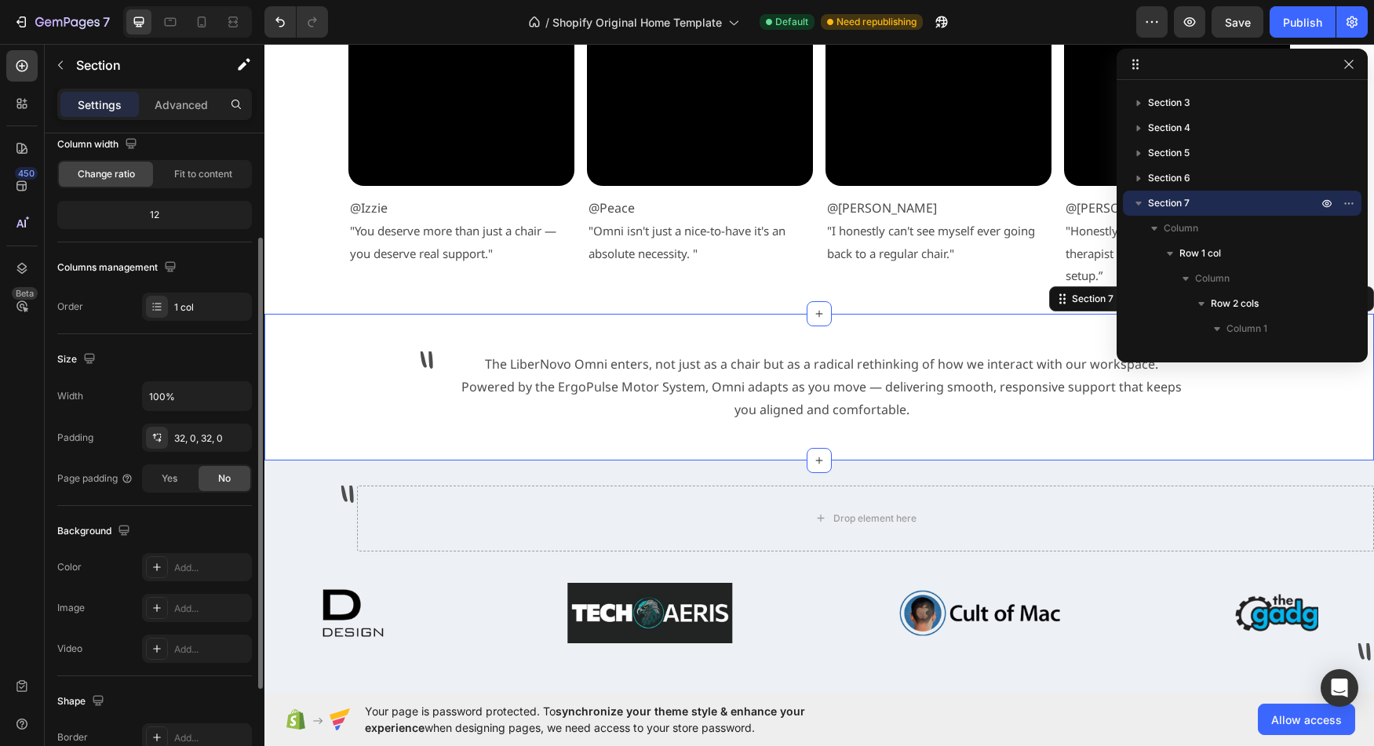
scroll to position [144, 0]
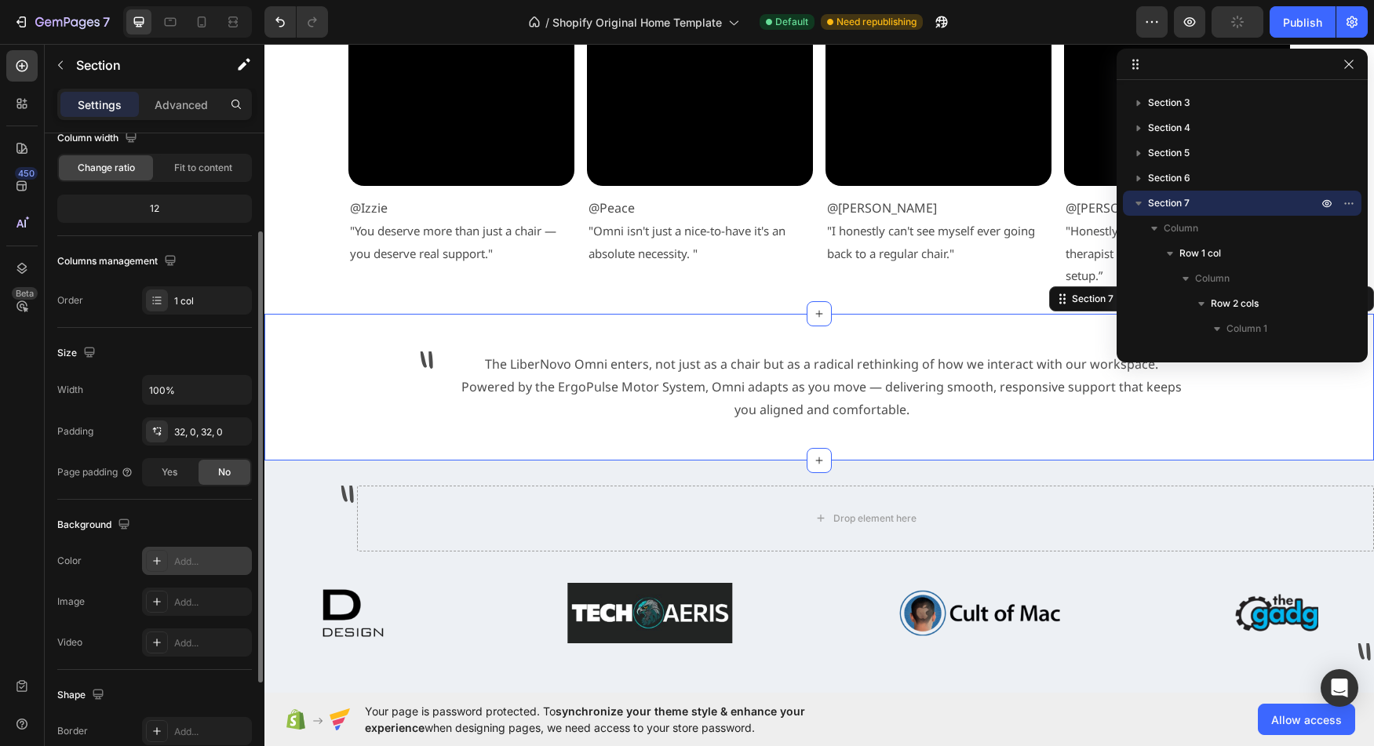
click at [152, 563] on icon at bounding box center [157, 561] width 13 height 13
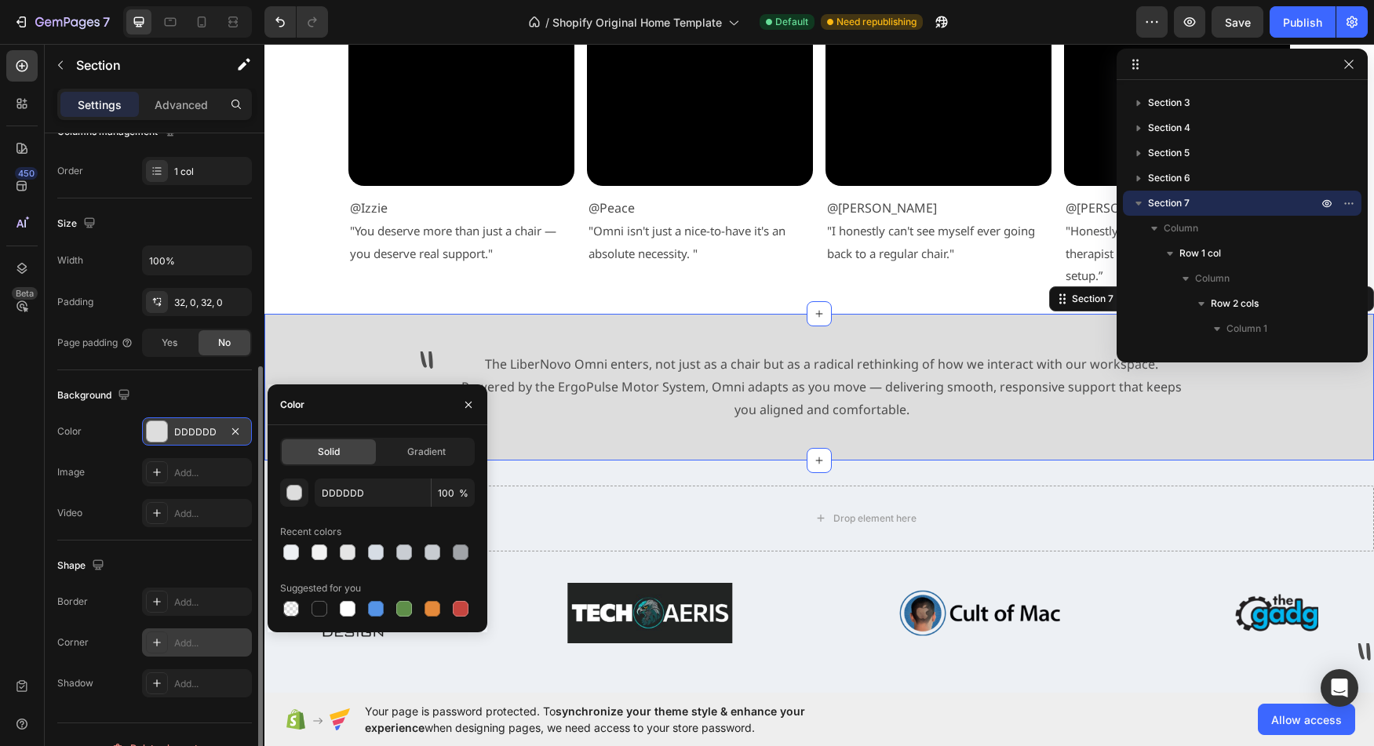
scroll to position [300, 0]
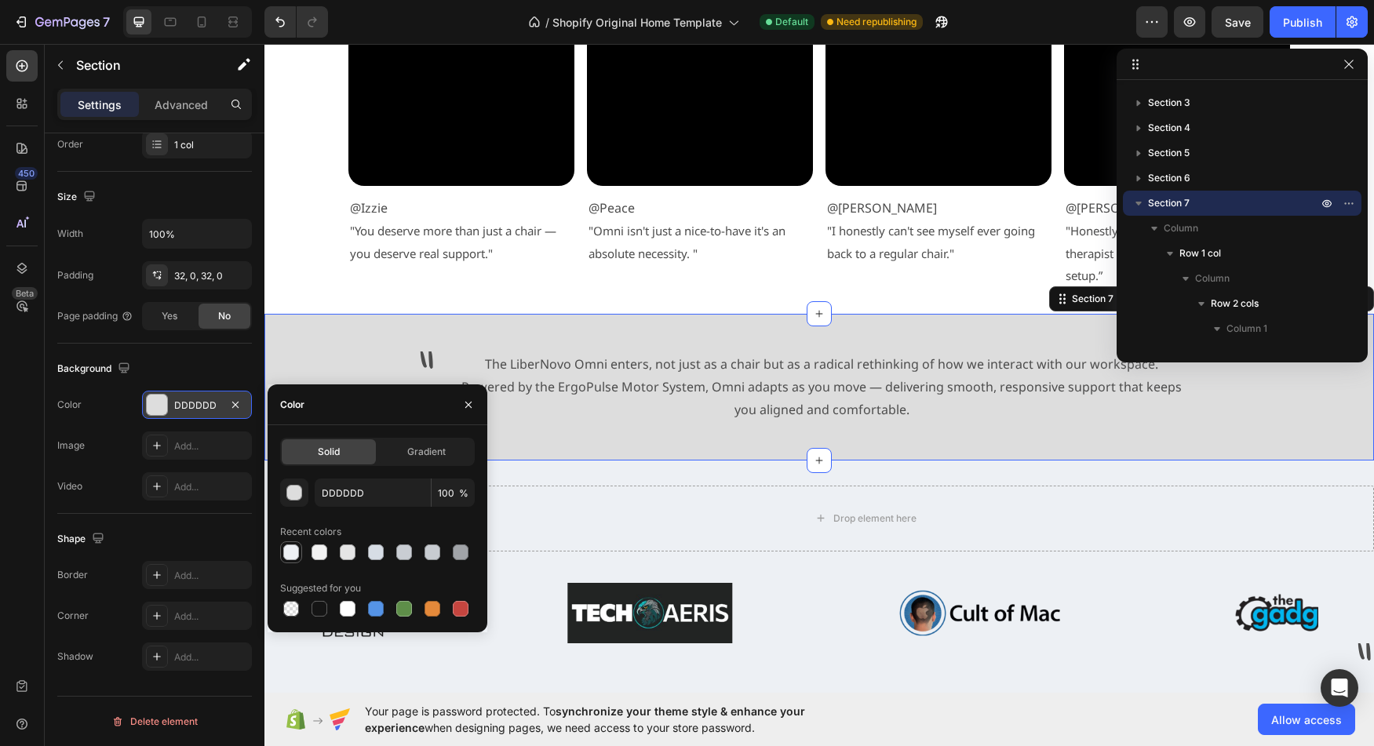
click at [292, 557] on div at bounding box center [291, 553] width 16 height 16
type input "EDF0F4"
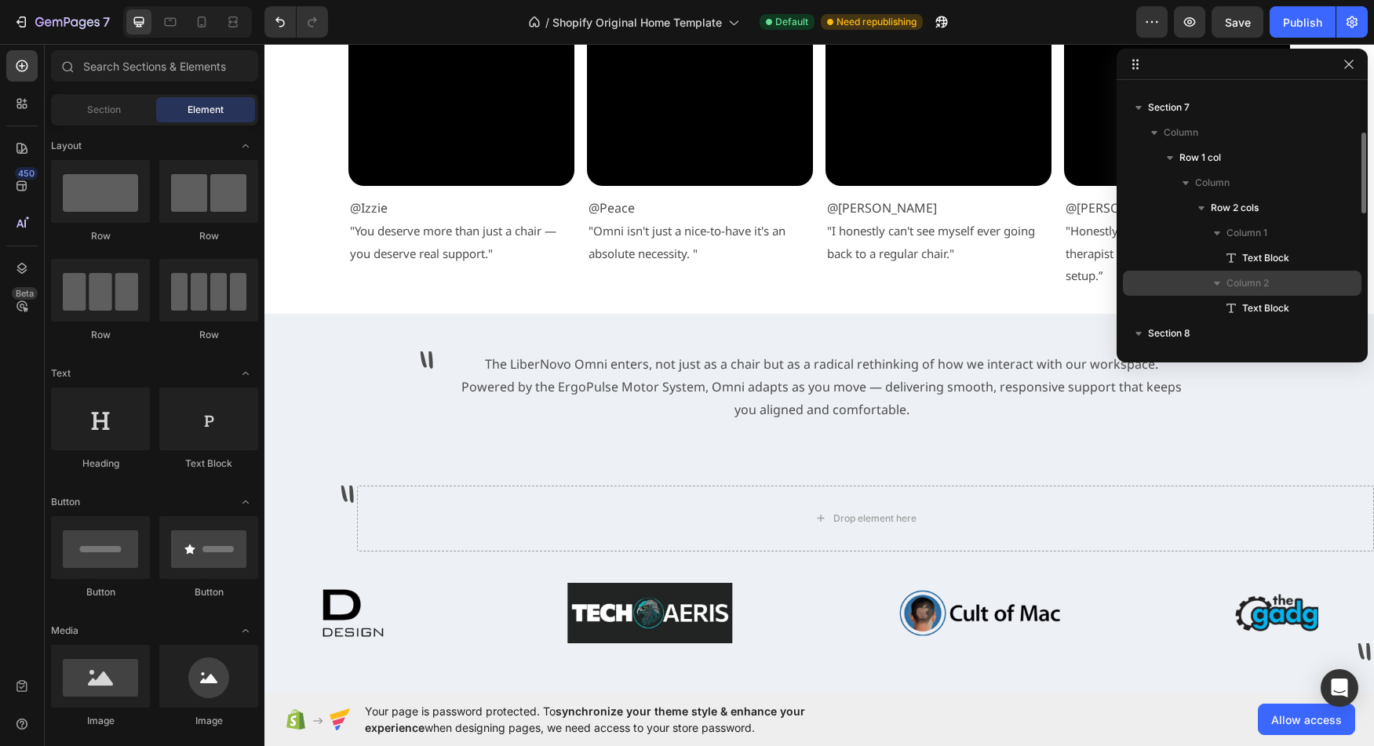
scroll to position [144, 0]
click at [841, 428] on div "" Text Block The LiberNovo Omni enters, not just as a chair but as a radical re…" at bounding box center [820, 387] width 942 height 96
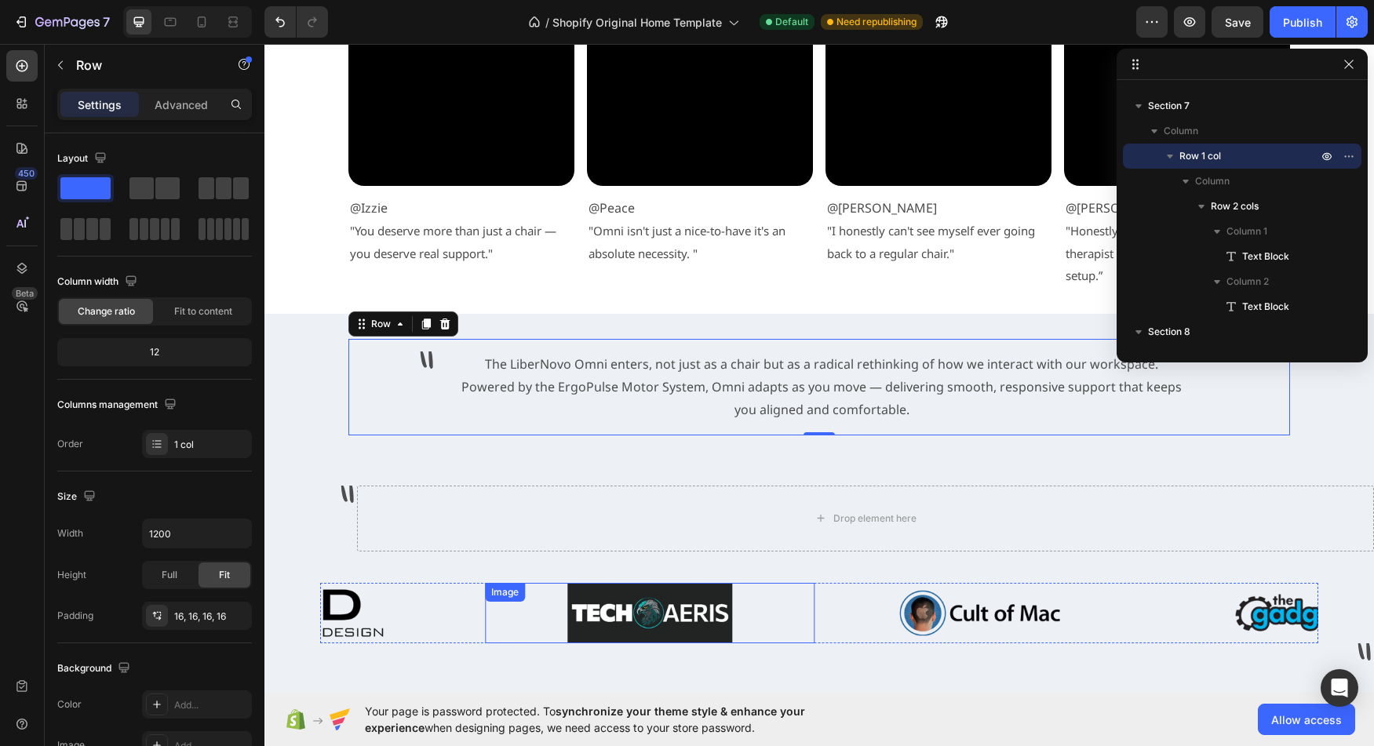
click at [517, 629] on div at bounding box center [650, 613] width 330 height 61
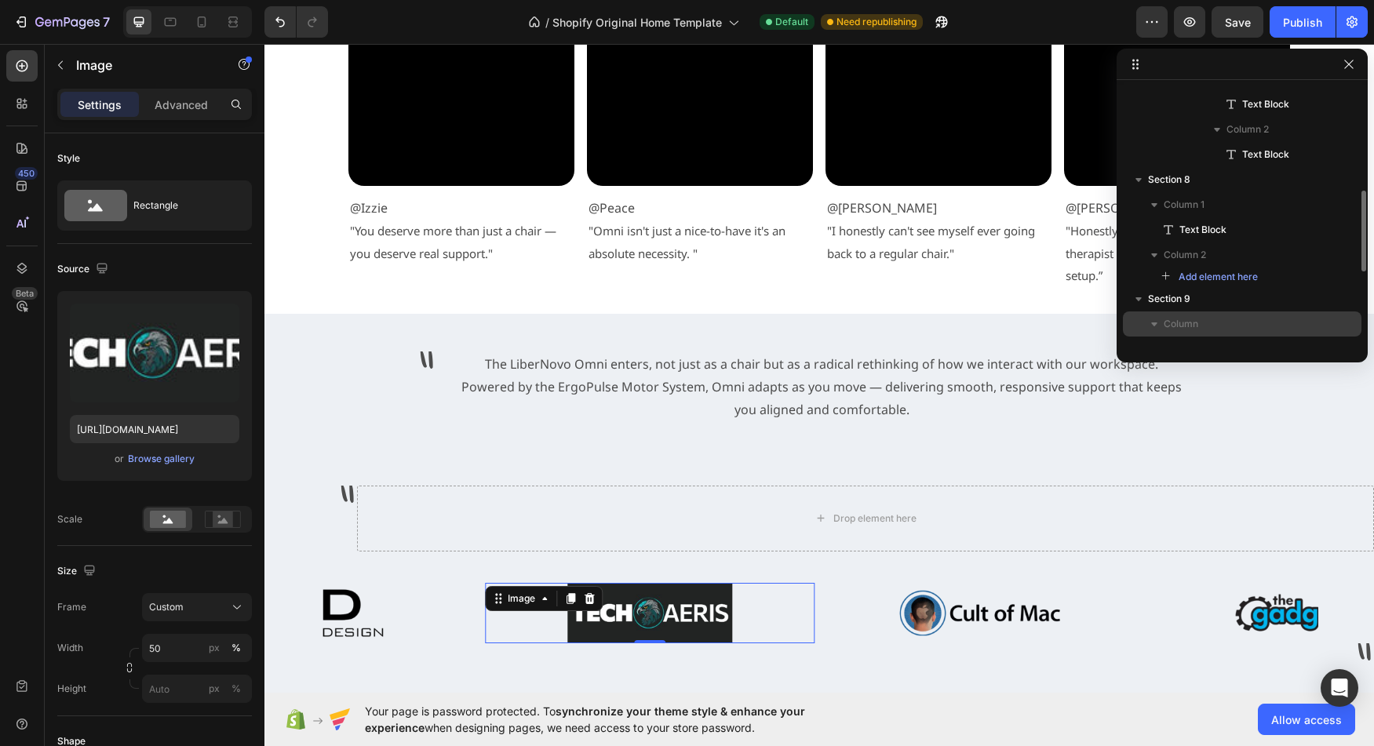
scroll to position [275, 0]
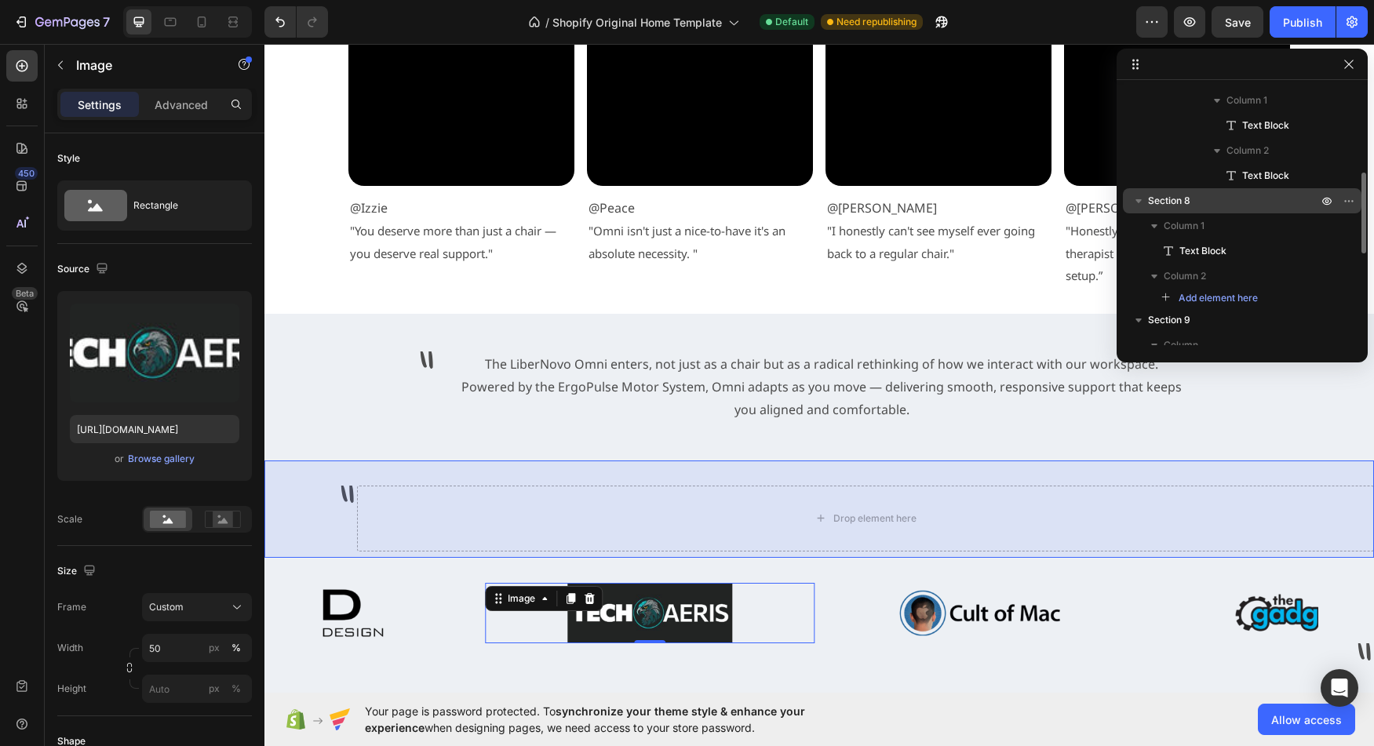
click at [1143, 199] on icon "button" at bounding box center [1139, 201] width 16 height 16
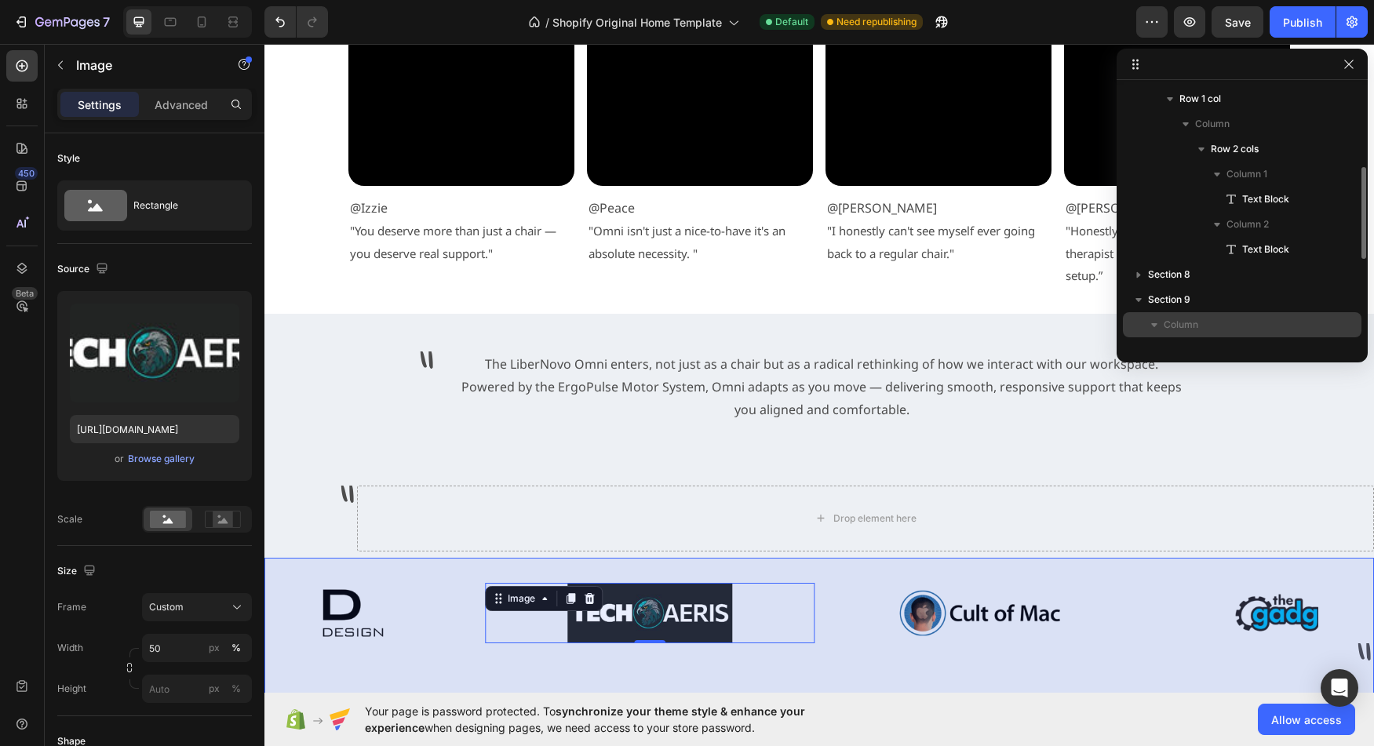
scroll to position [198, 0]
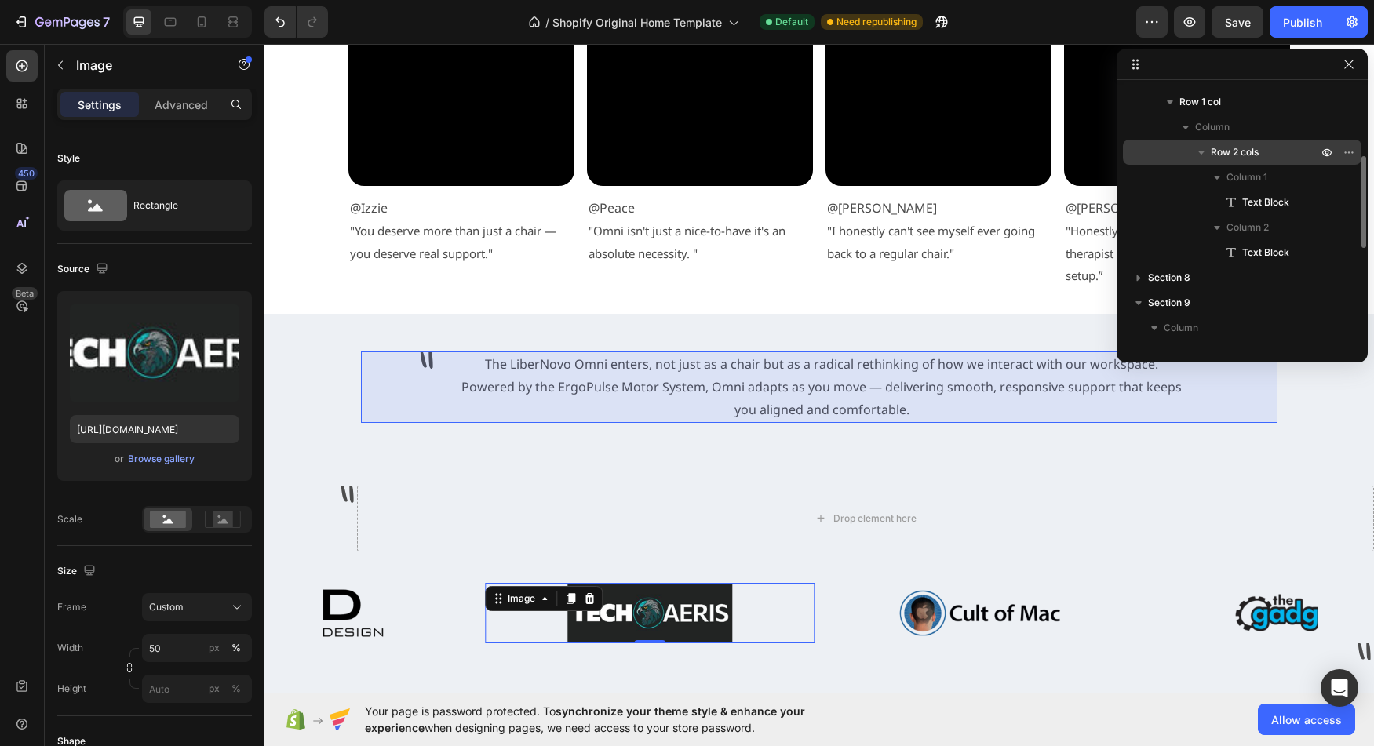
click at [1202, 151] on icon "button" at bounding box center [1202, 153] width 6 height 4
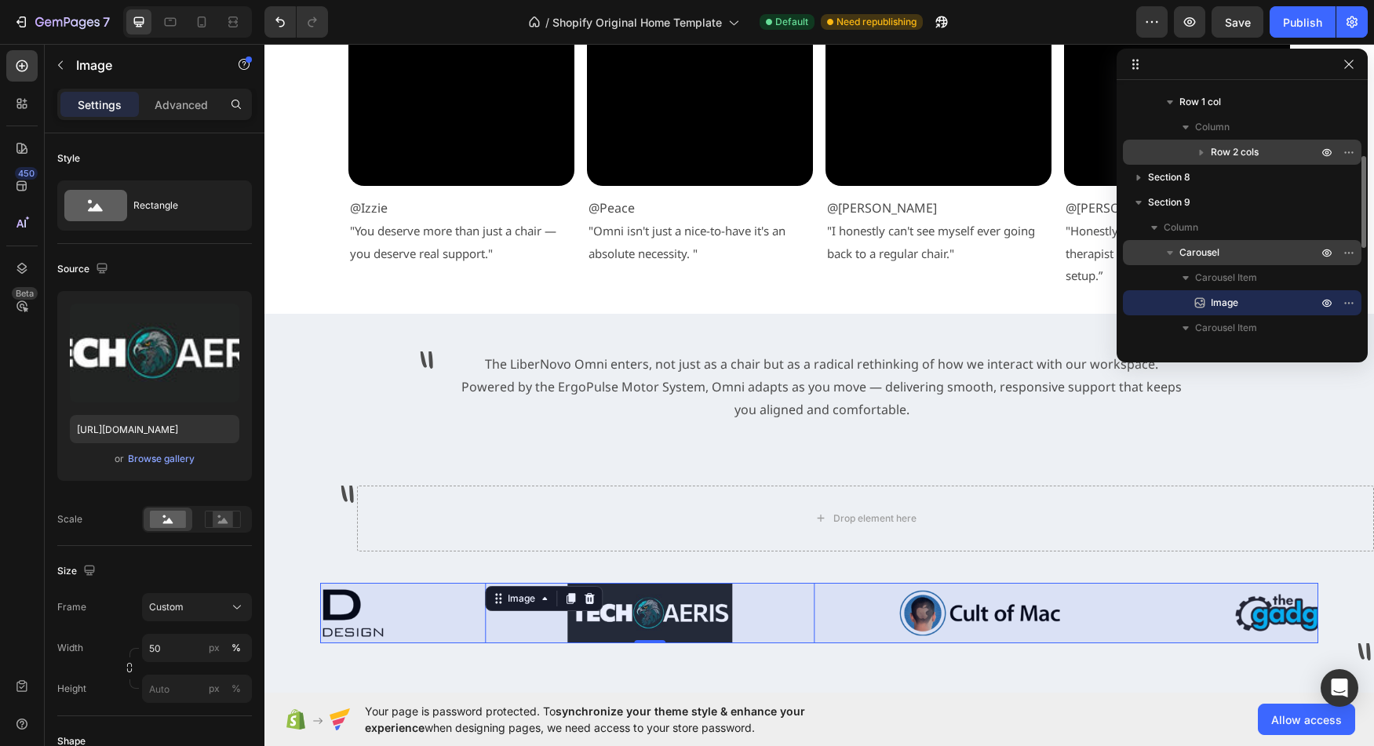
drag, startPoint x: 1201, startPoint y: 250, endPoint x: 1206, endPoint y: 257, distance: 9.2
click at [1206, 257] on span "Carousel" at bounding box center [1200, 253] width 40 height 16
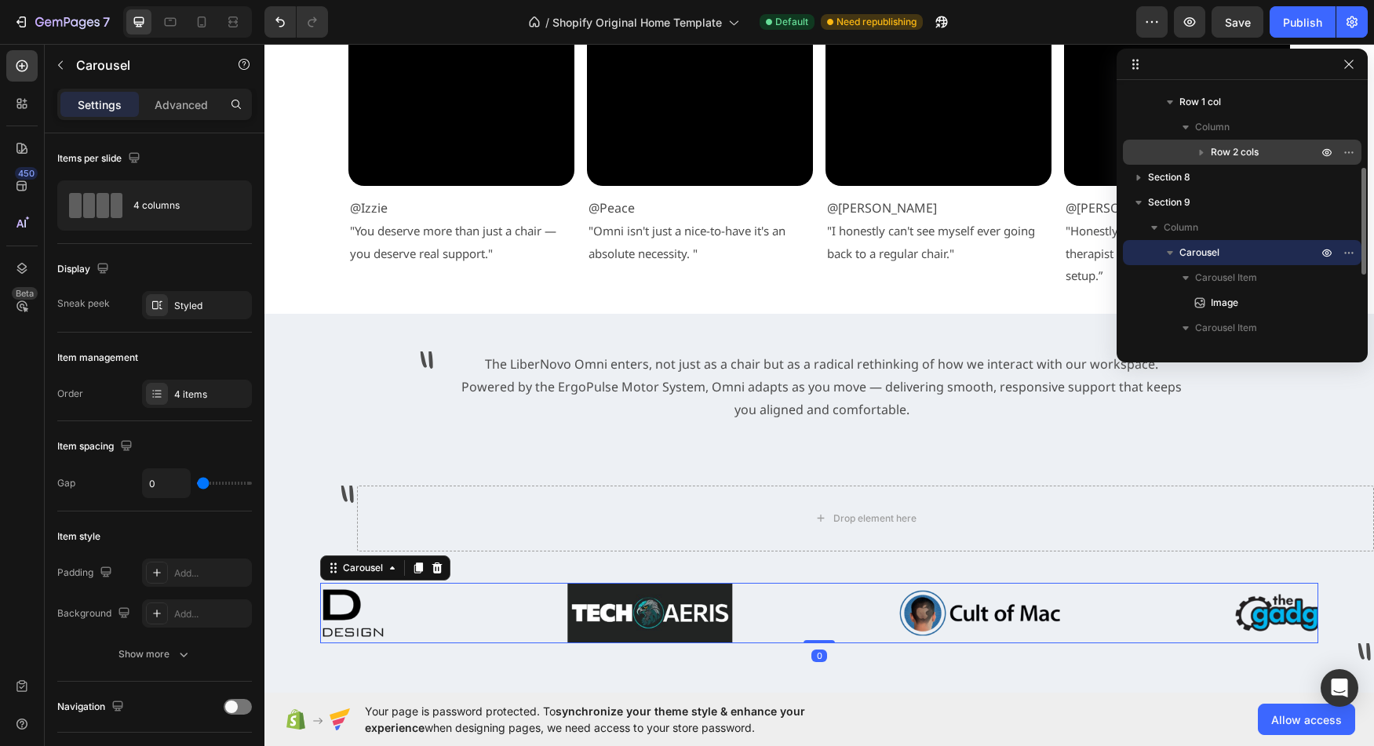
click at [1195, 256] on span "Carousel" at bounding box center [1200, 253] width 40 height 16
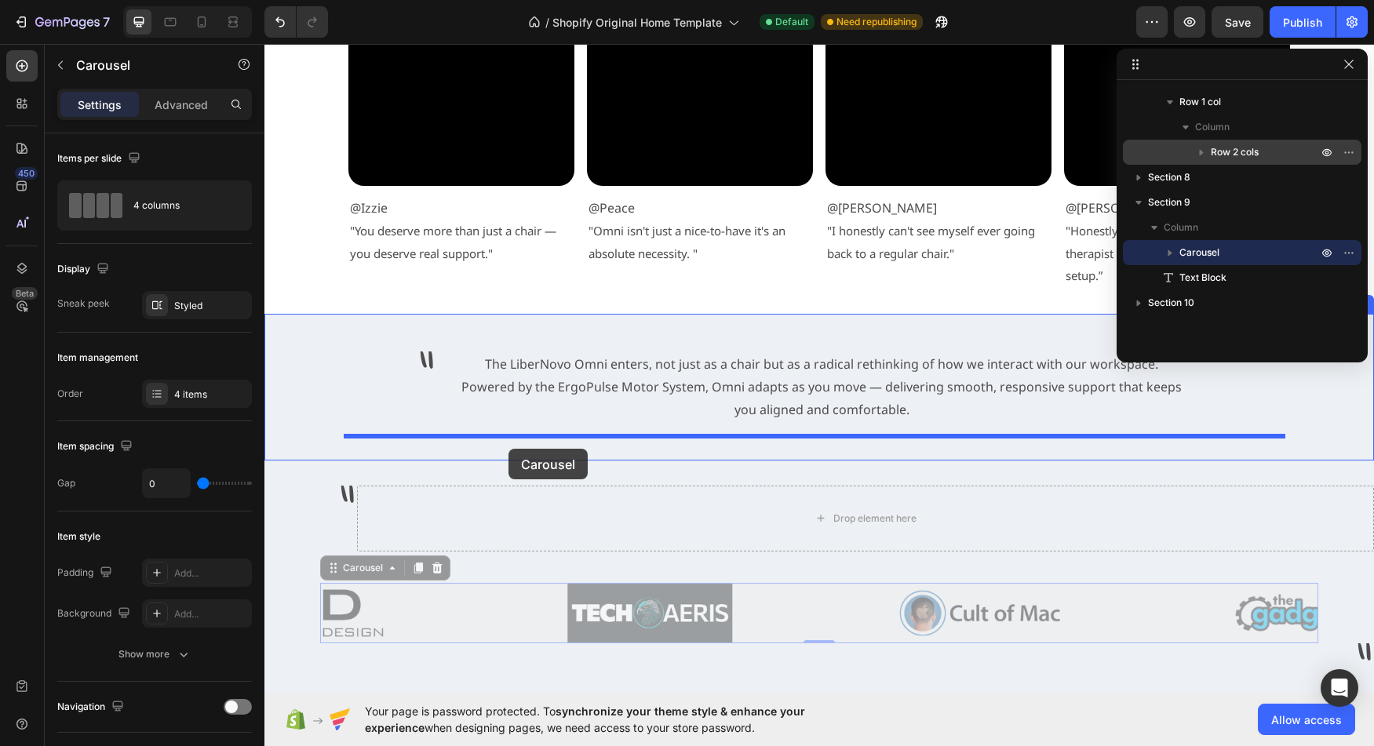
drag, startPoint x: 359, startPoint y: 573, endPoint x: 509, endPoint y: 449, distance: 194.6
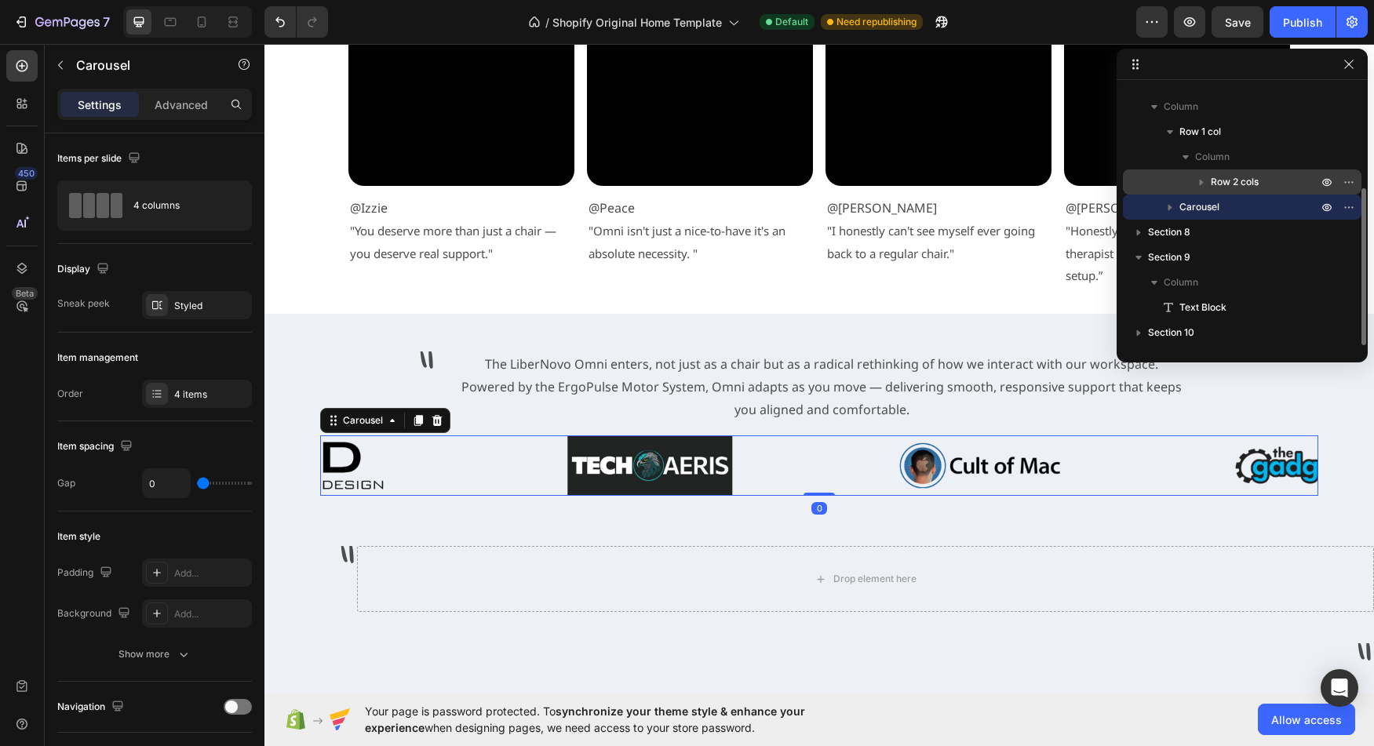
scroll to position [168, 0]
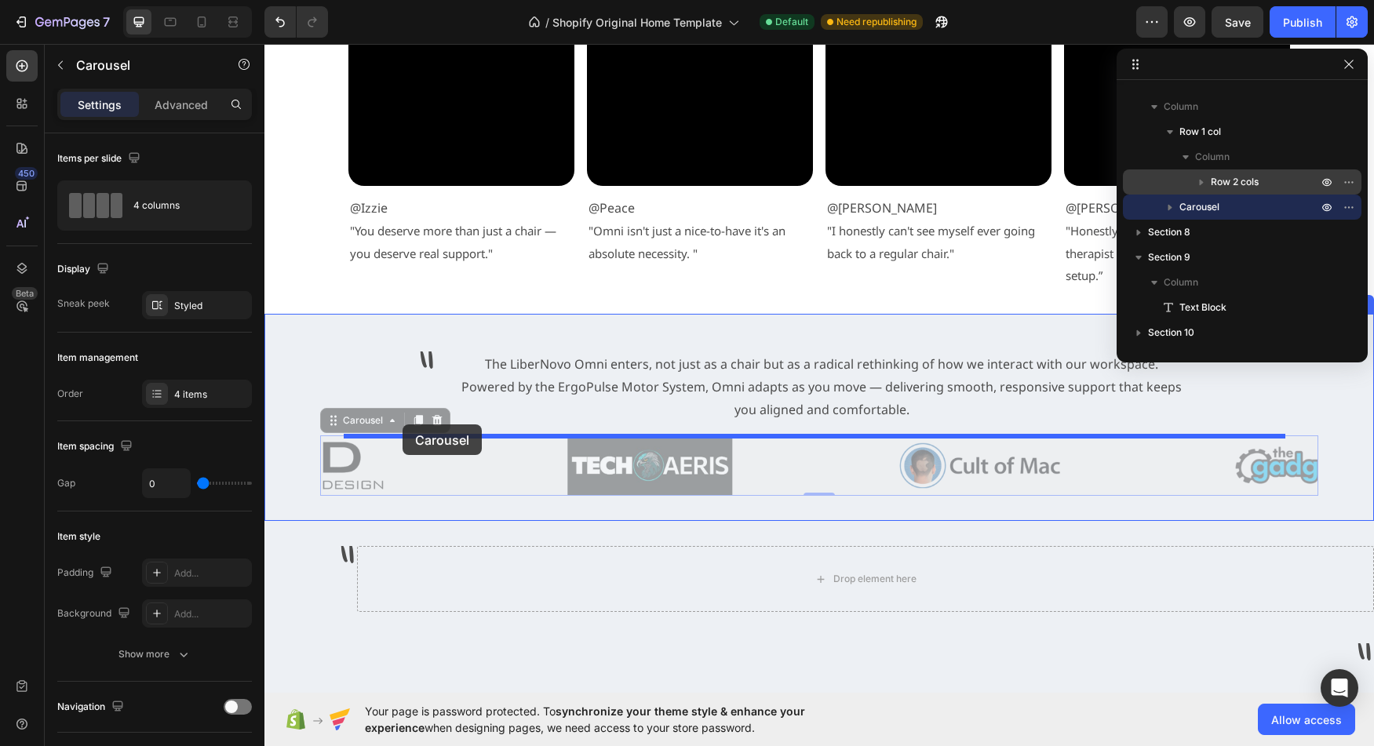
drag, startPoint x: 333, startPoint y: 426, endPoint x: 403, endPoint y: 425, distance: 69.9
drag, startPoint x: 328, startPoint y: 425, endPoint x: 491, endPoint y: 425, distance: 162.5
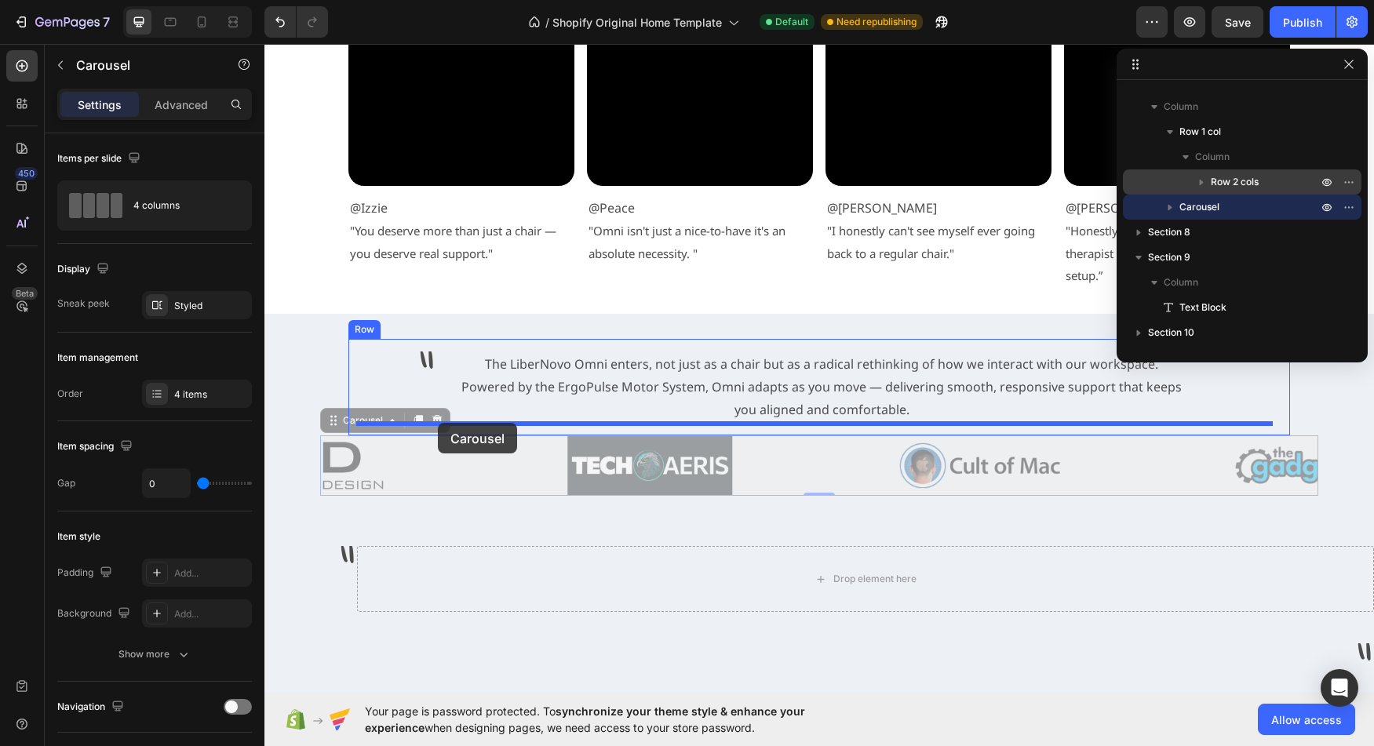
drag, startPoint x: 341, startPoint y: 424, endPoint x: 438, endPoint y: 423, distance: 96.5
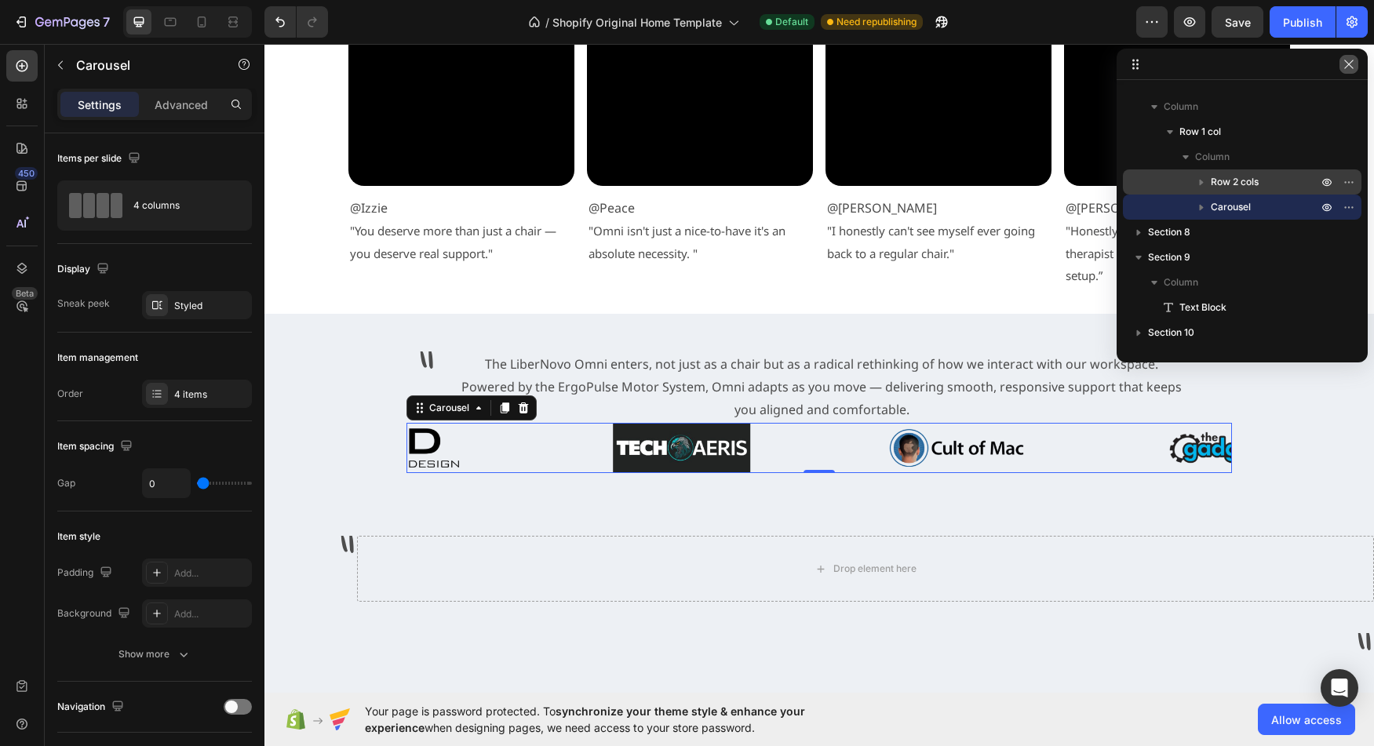
click at [1349, 70] on icon "button" at bounding box center [1349, 64] width 13 height 13
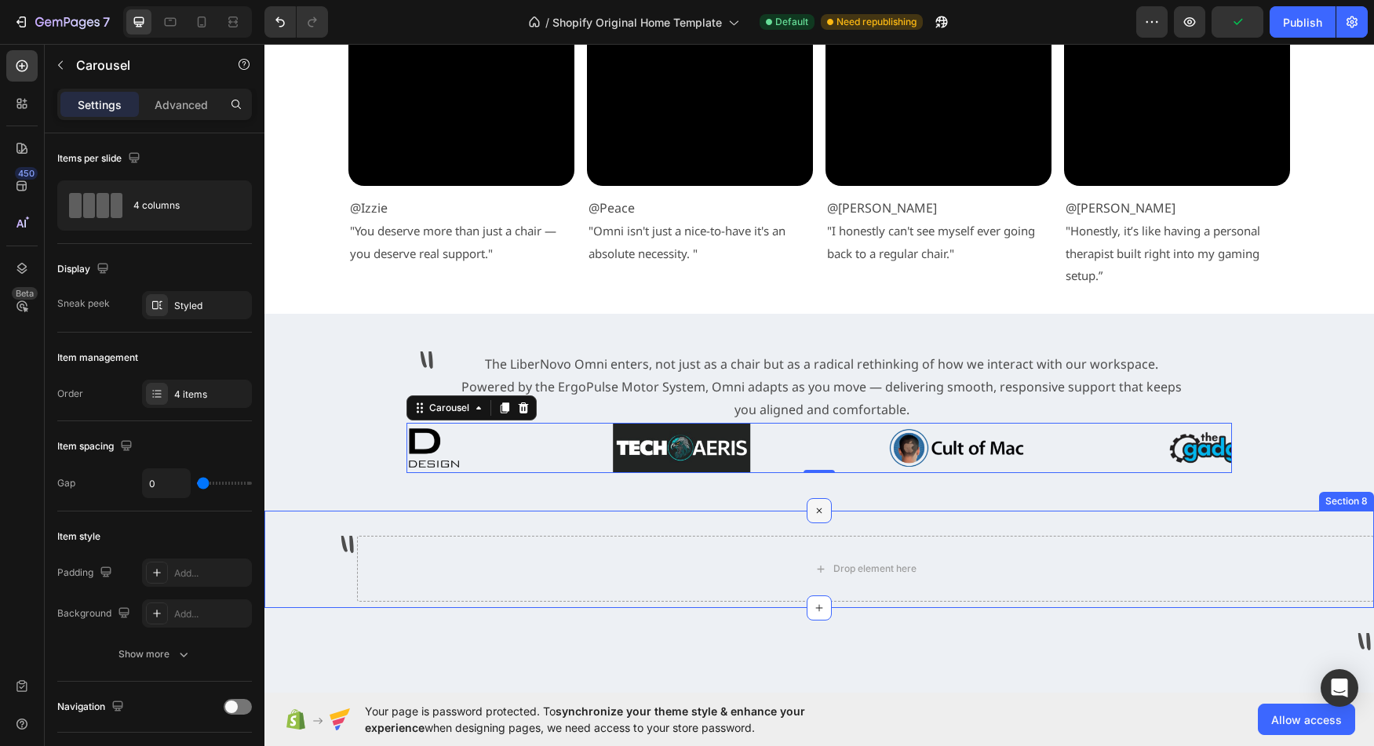
click at [814, 519] on icon at bounding box center [820, 511] width 18 height 18
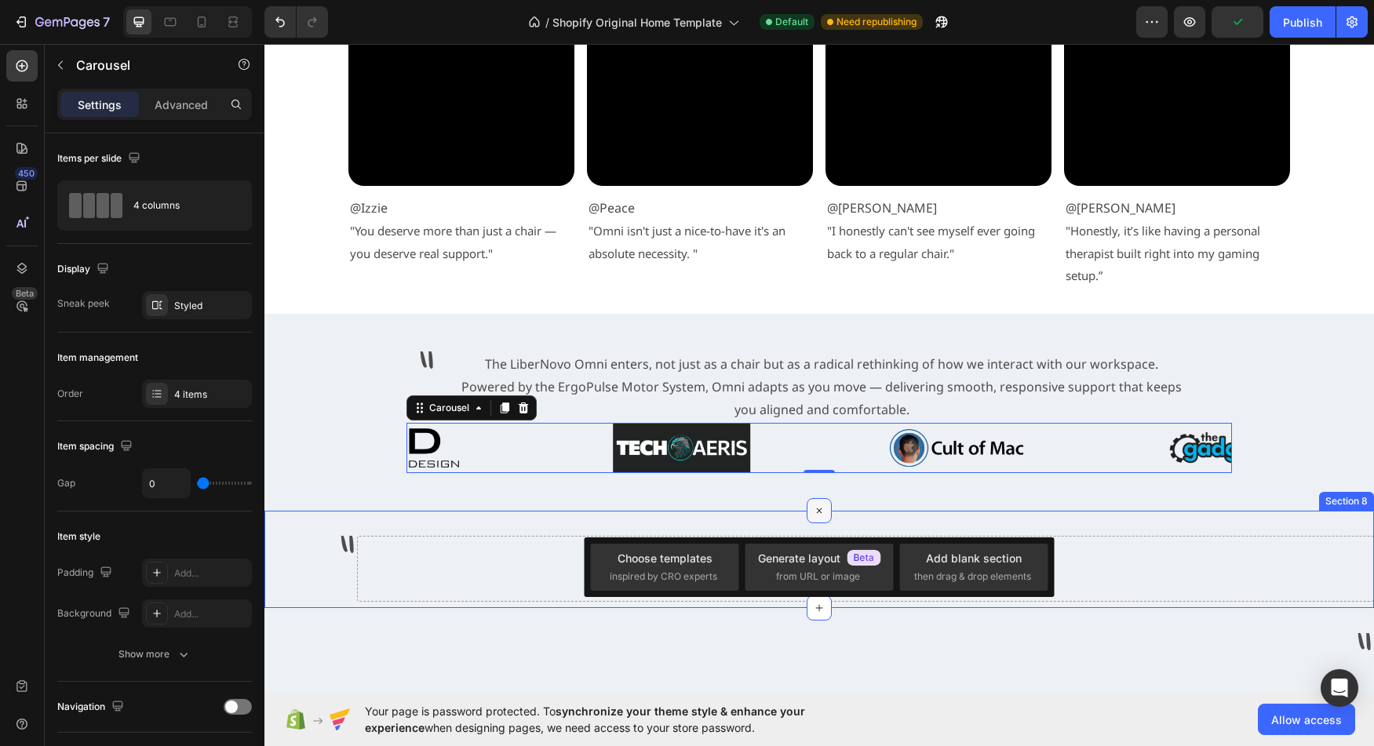
click at [814, 519] on icon at bounding box center [820, 511] width 18 height 18
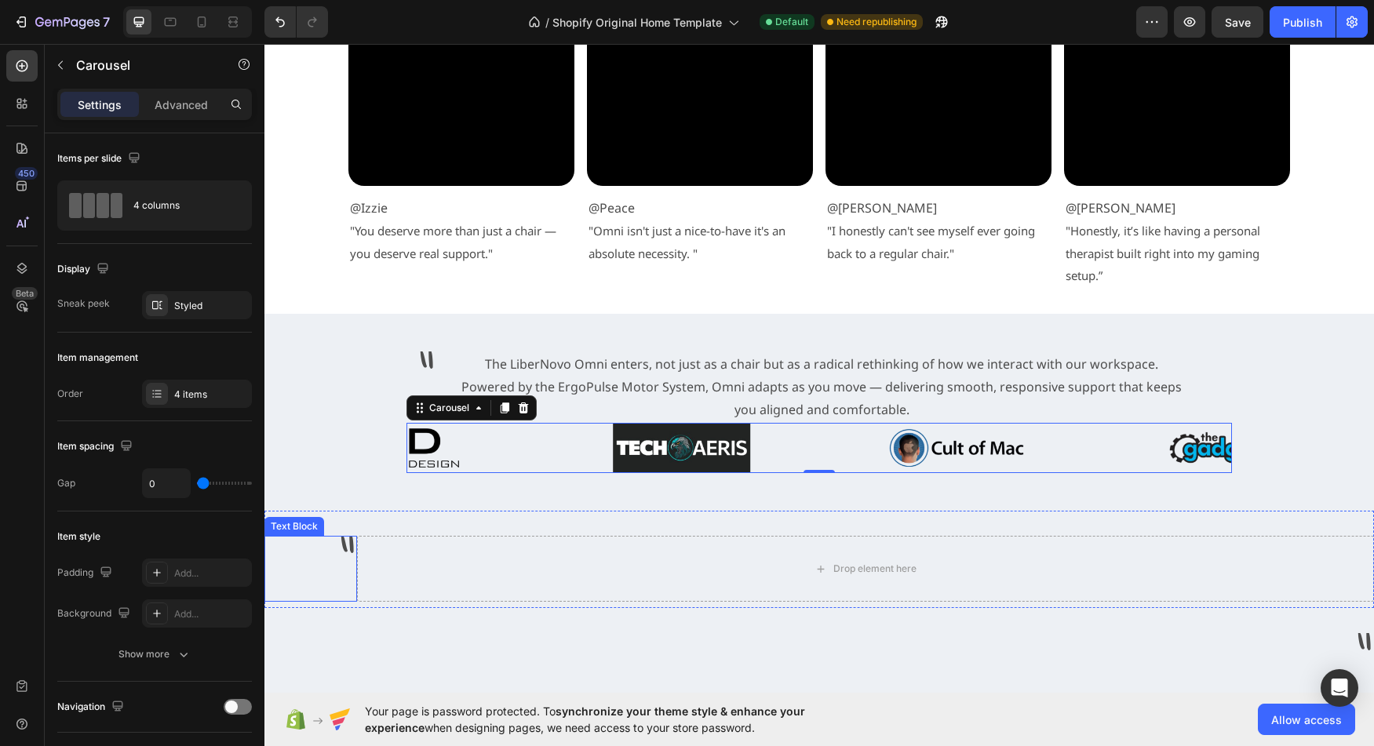
click at [276, 529] on div "Text Block" at bounding box center [294, 527] width 53 height 14
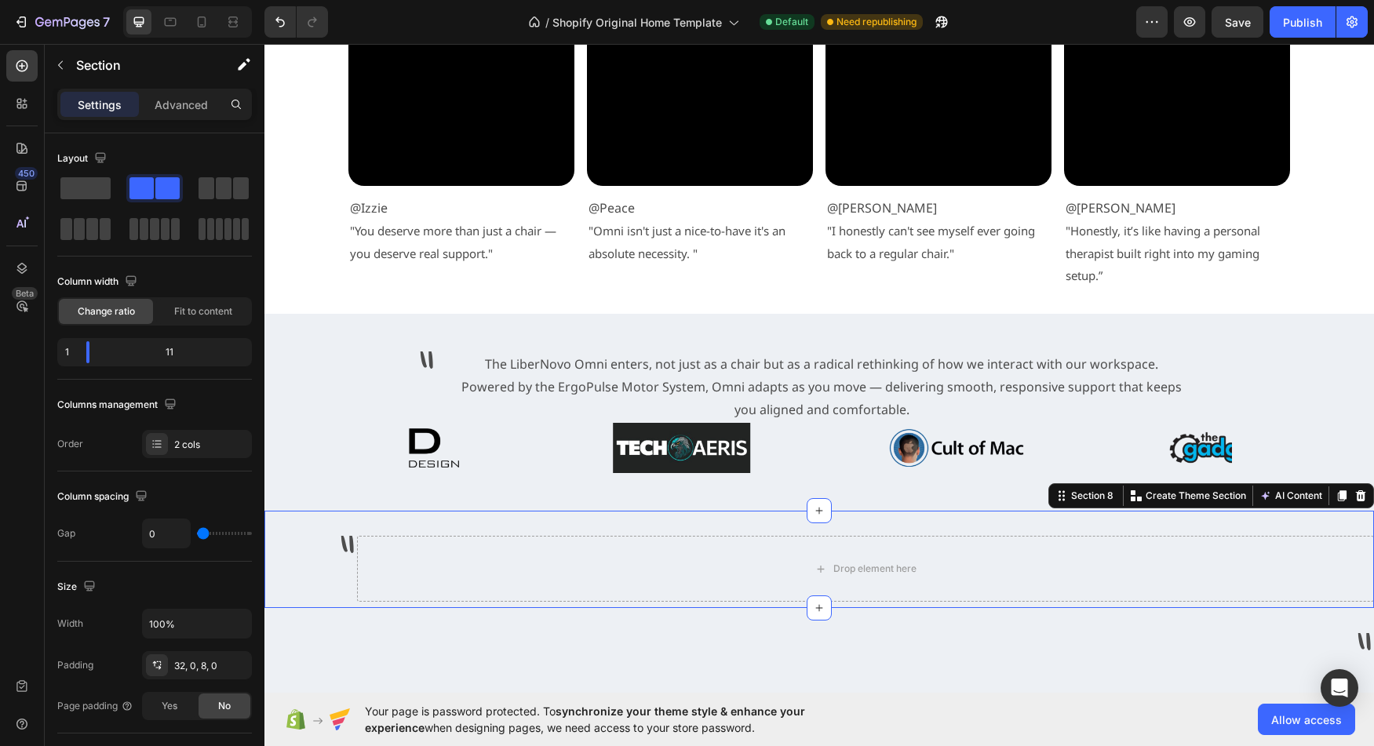
click at [527, 523] on section "" Text Block Drop element here Section 8 You can create reusable sections Creat…" at bounding box center [820, 559] width 1110 height 97
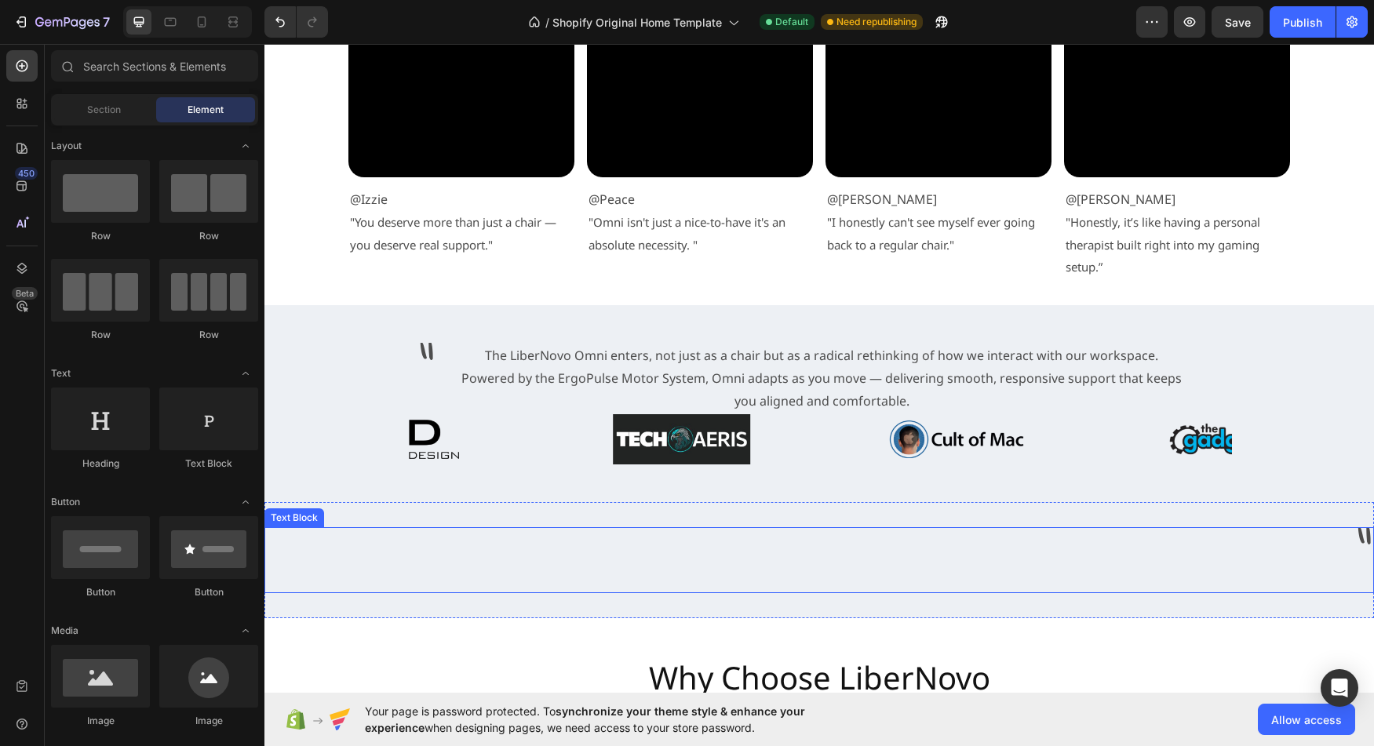
scroll to position [3398, 0]
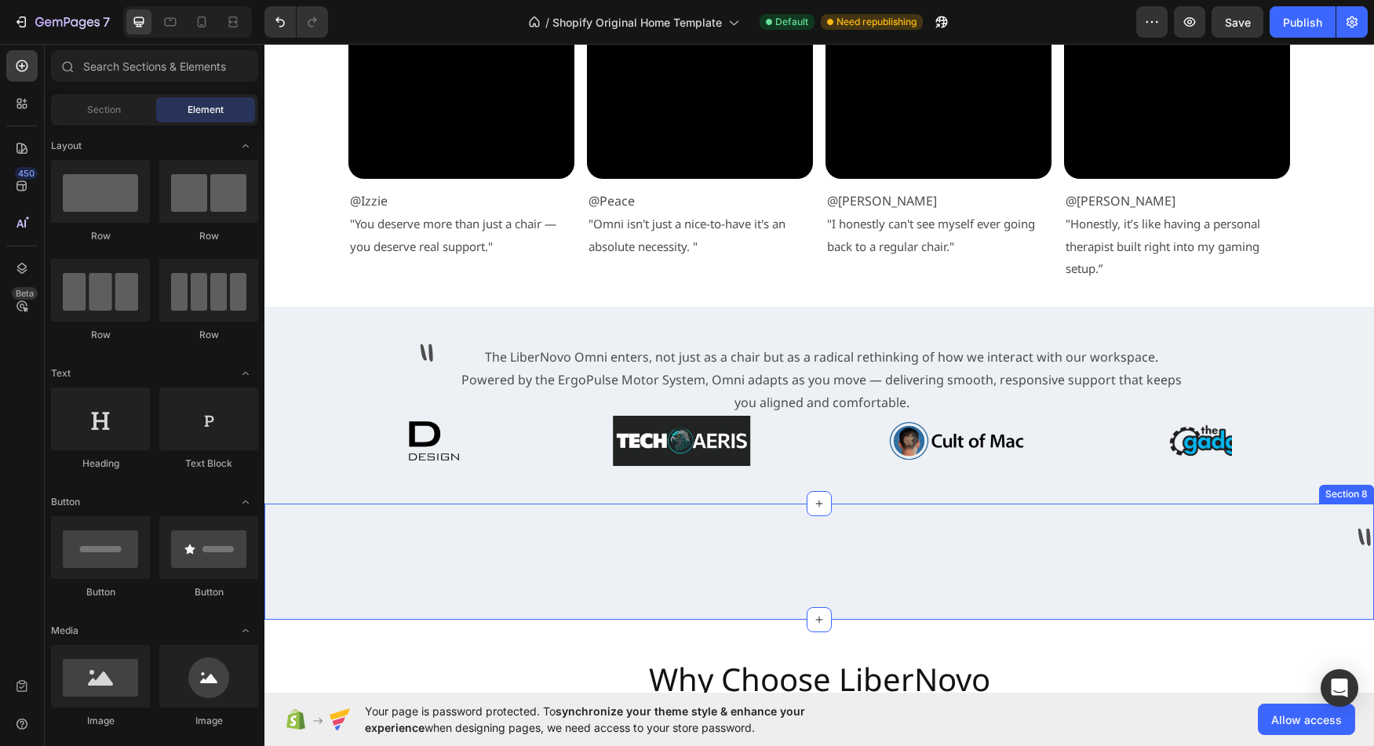
click at [888, 517] on div "" Text Block Section 8" at bounding box center [820, 562] width 1110 height 116
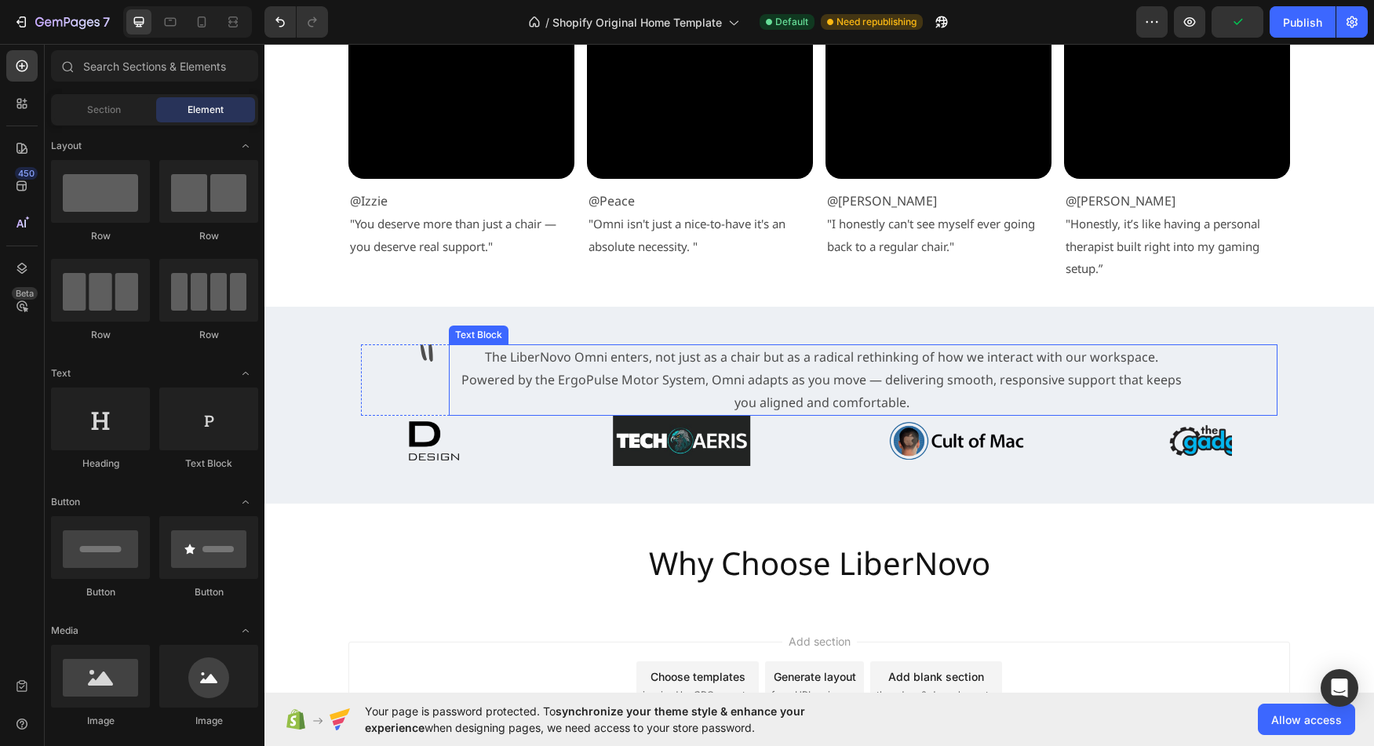
click at [984, 381] on p "Powered by the ErgoPulse Motor System, Omni adapts as you move — delivering smo…" at bounding box center [822, 392] width 743 height 46
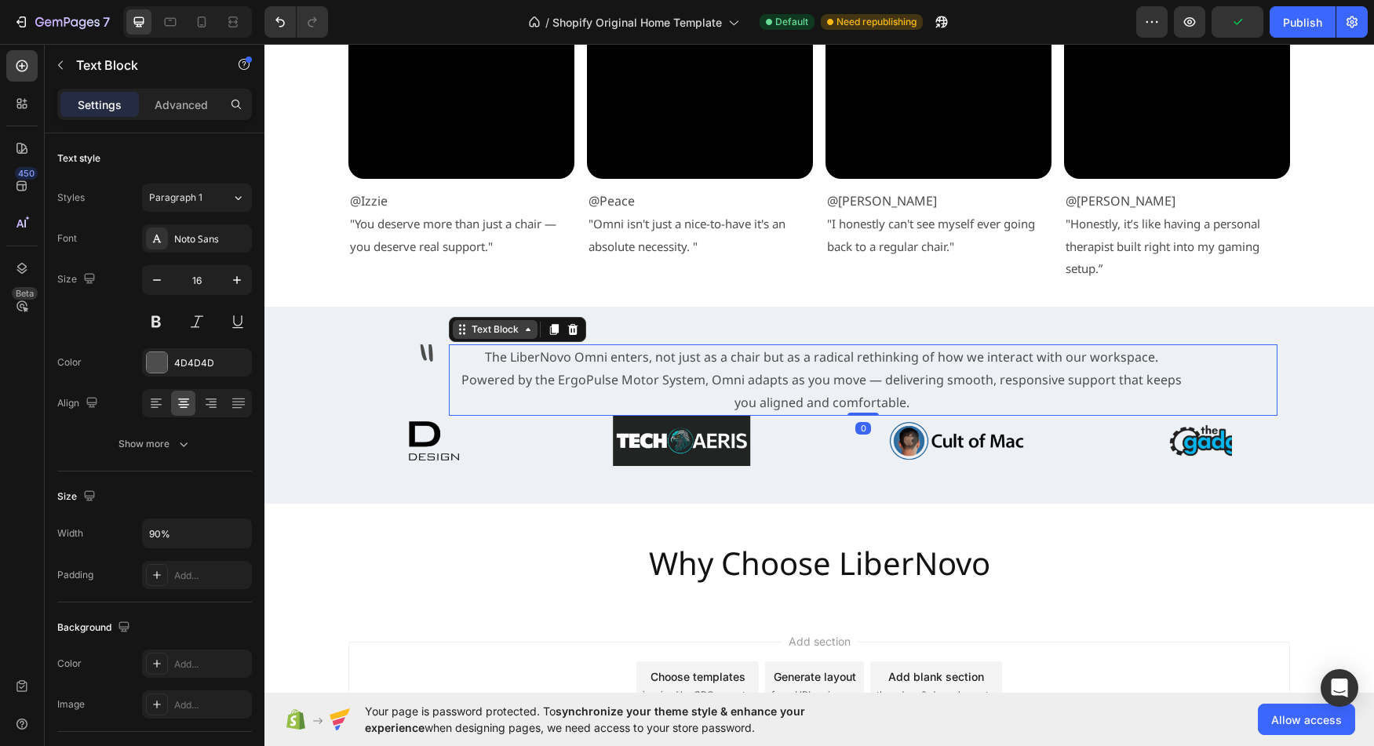
click at [499, 337] on div "Text Block" at bounding box center [495, 330] width 53 height 14
click at [502, 459] on div at bounding box center [406, 441] width 275 height 51
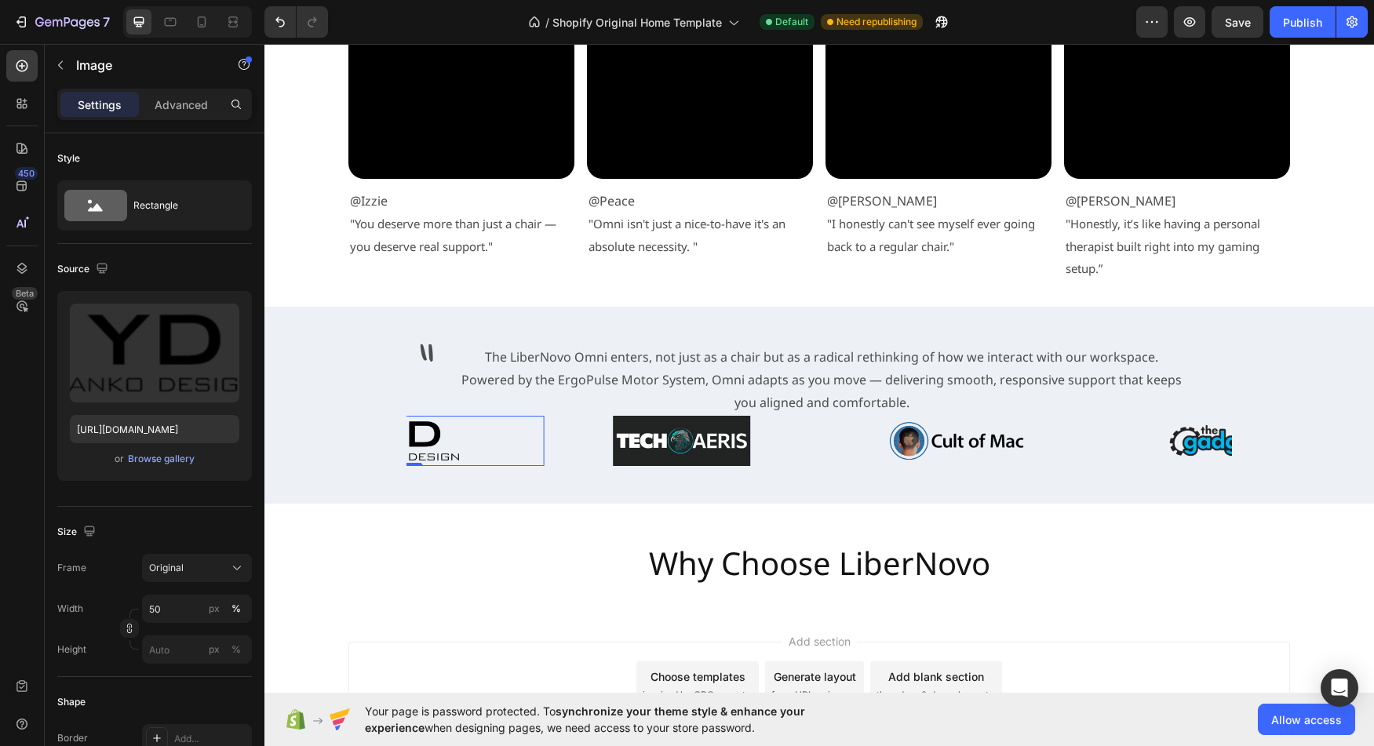
click at [553, 450] on div at bounding box center [682, 441] width 275 height 51
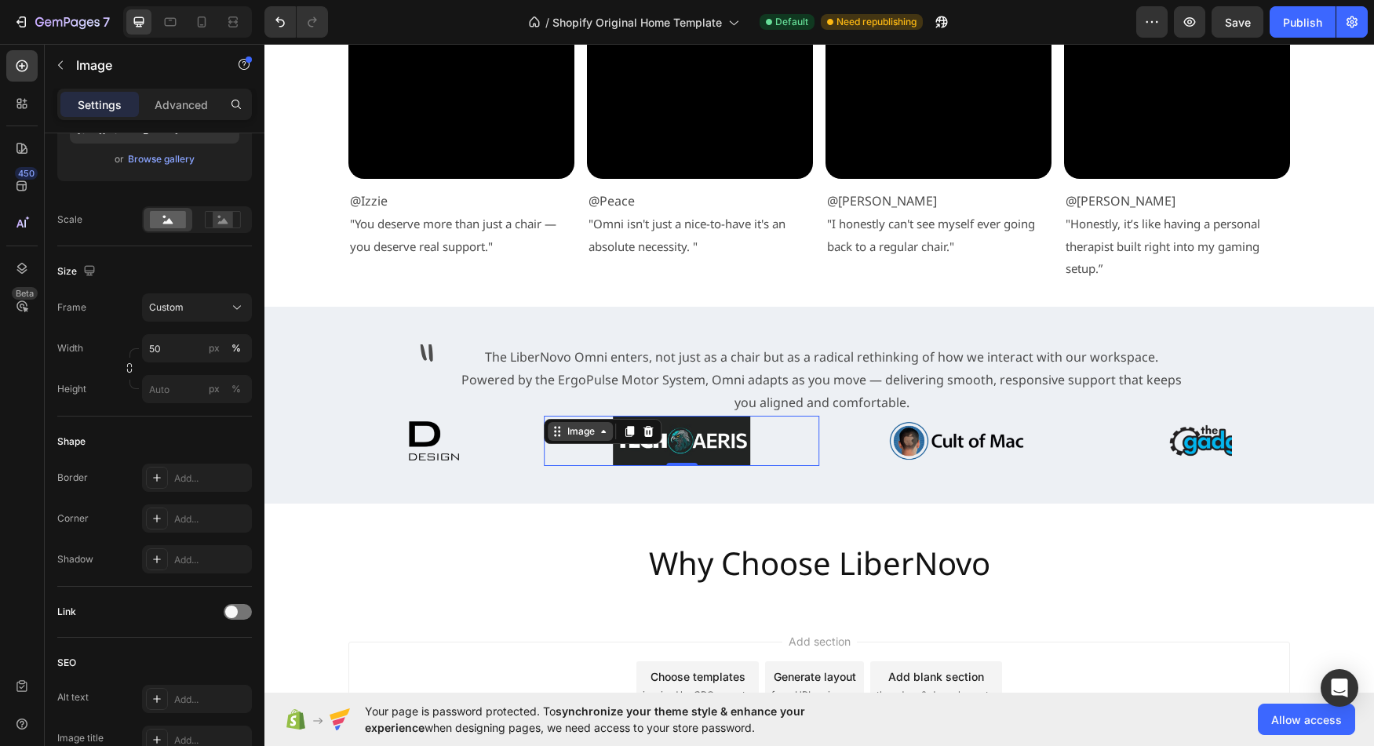
click at [594, 441] on div "Image" at bounding box center [581, 431] width 65 height 19
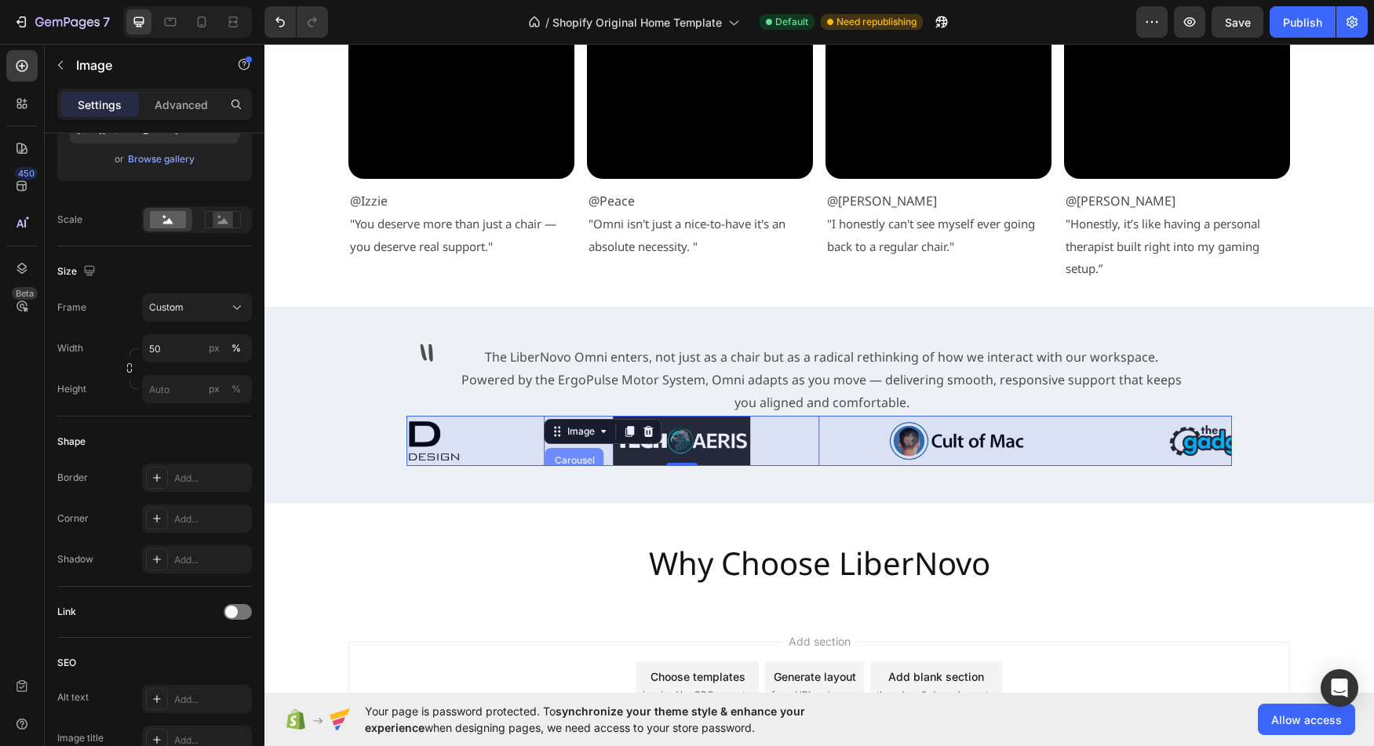
click at [575, 462] on div "Carousel" at bounding box center [575, 460] width 46 height 9
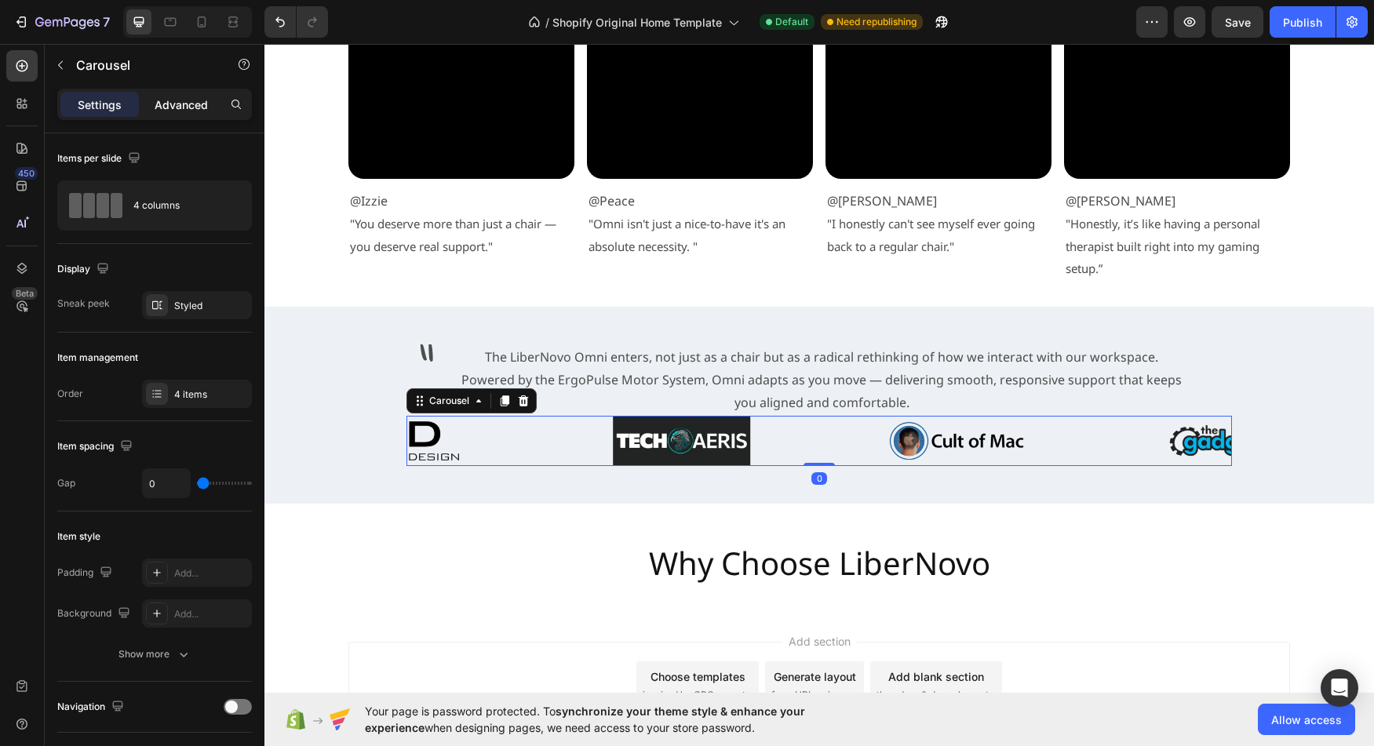
click at [194, 103] on p "Advanced" at bounding box center [181, 105] width 53 height 16
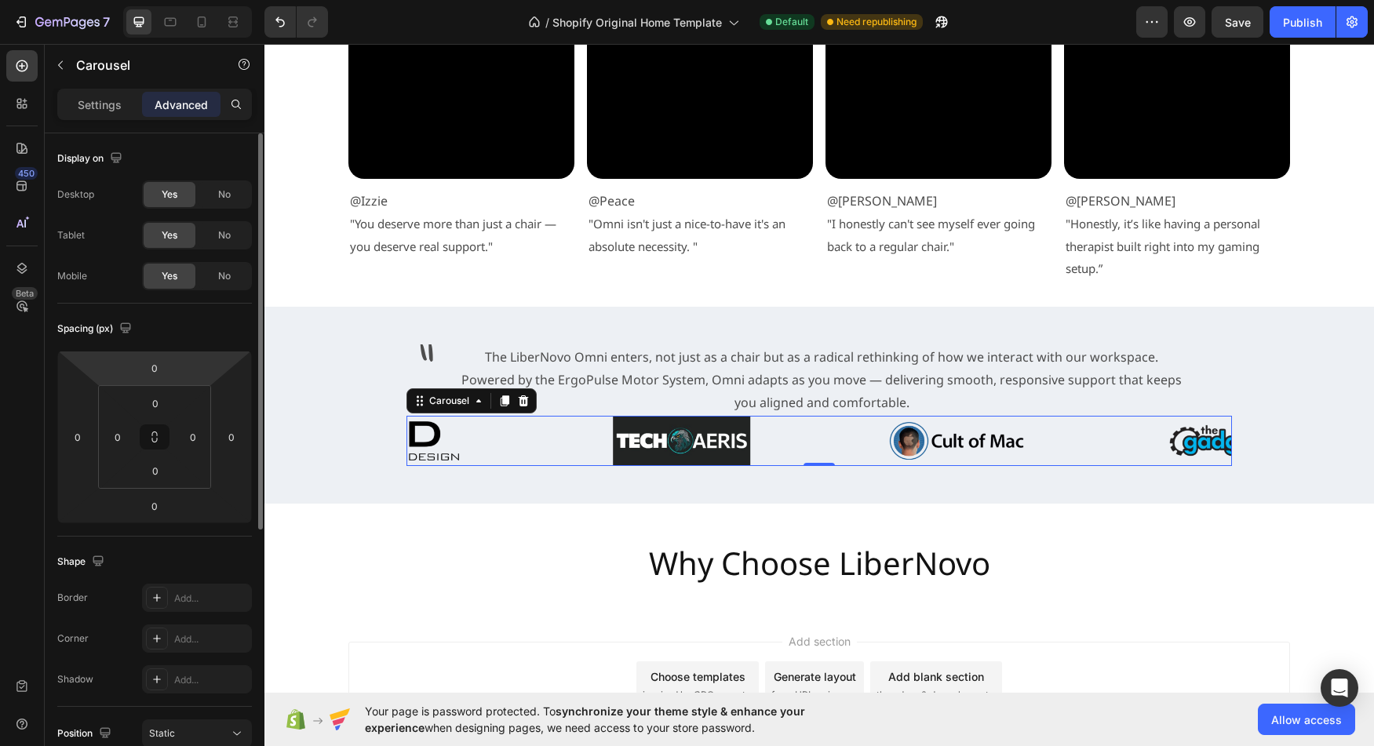
click at [177, 0] on html "7 / Shopify Original Home Template Default Need republishing Preview Save Publi…" at bounding box center [687, 0] width 1374 height 0
click at [162, 368] on input "0" at bounding box center [154, 368] width 31 height 24
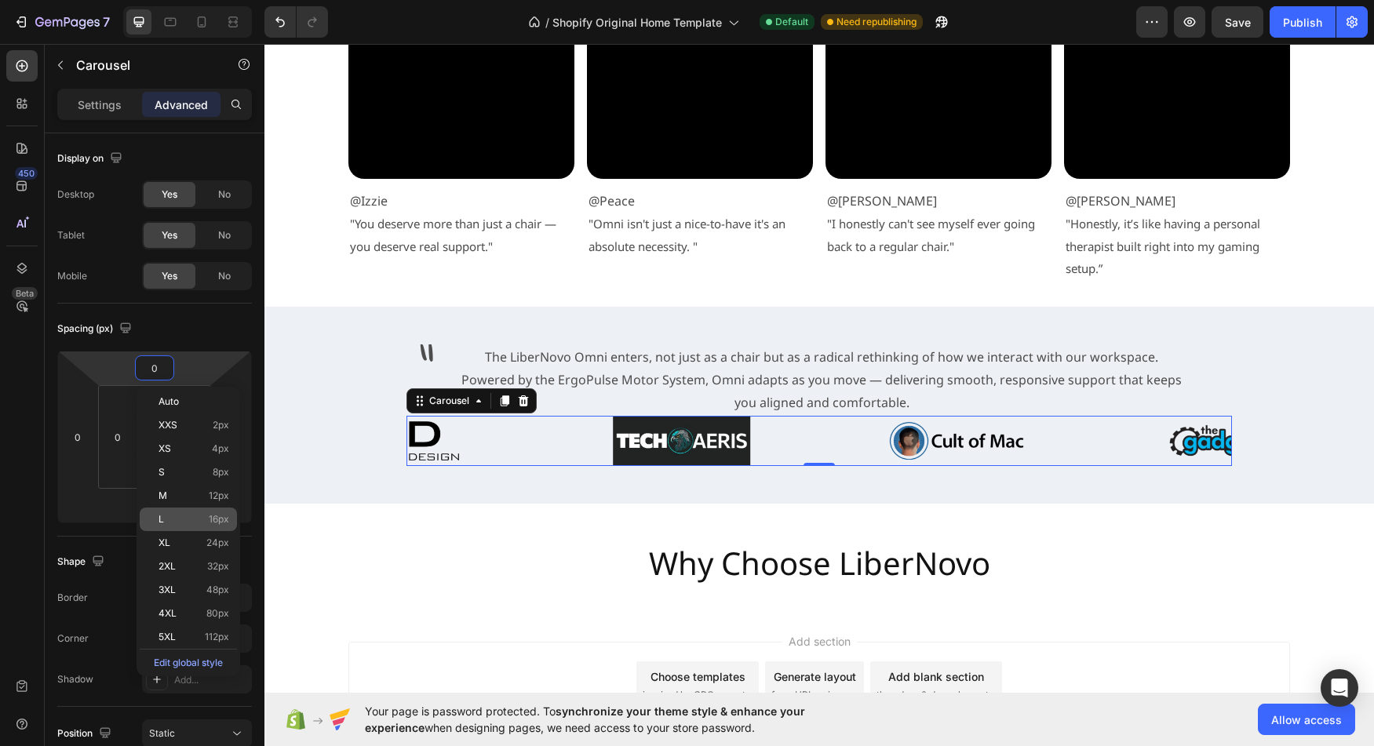
click at [199, 515] on p "L 16px" at bounding box center [194, 519] width 71 height 11
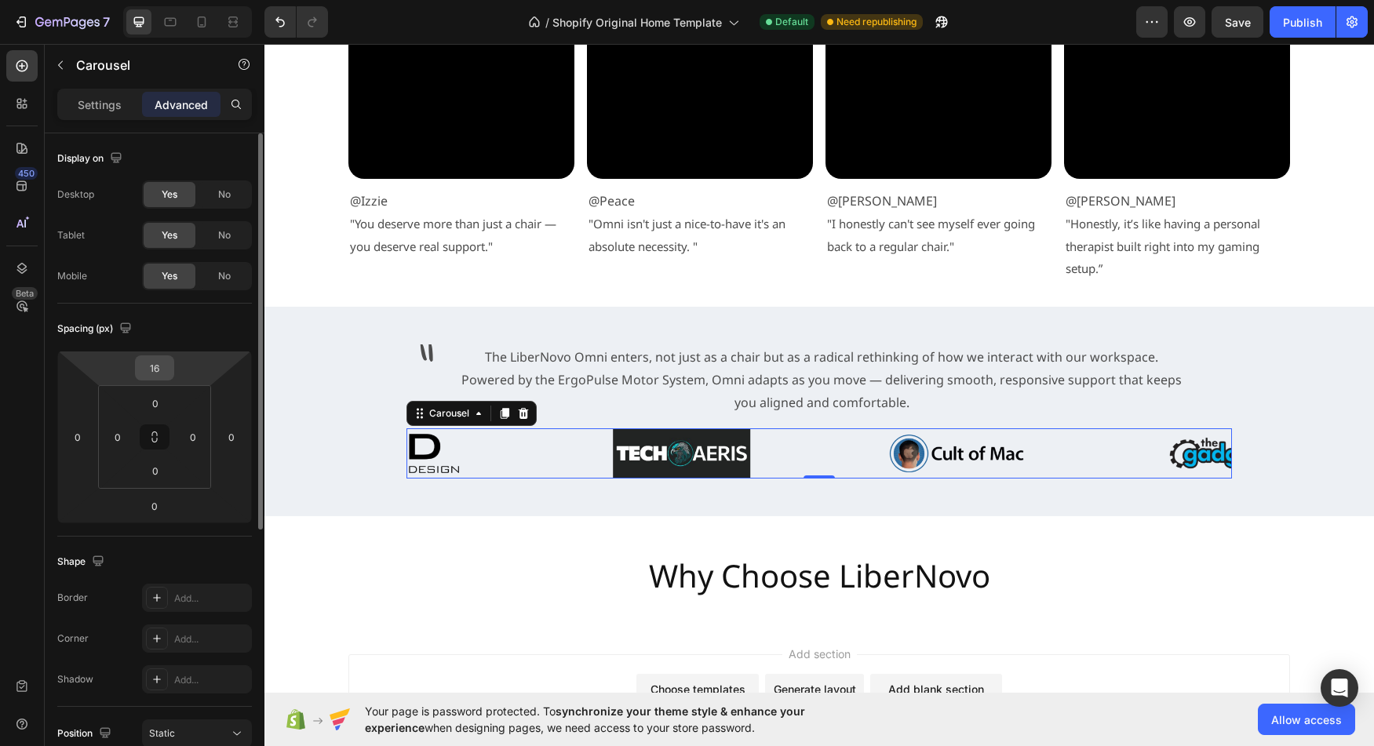
click at [164, 366] on input "16" at bounding box center [154, 368] width 31 height 24
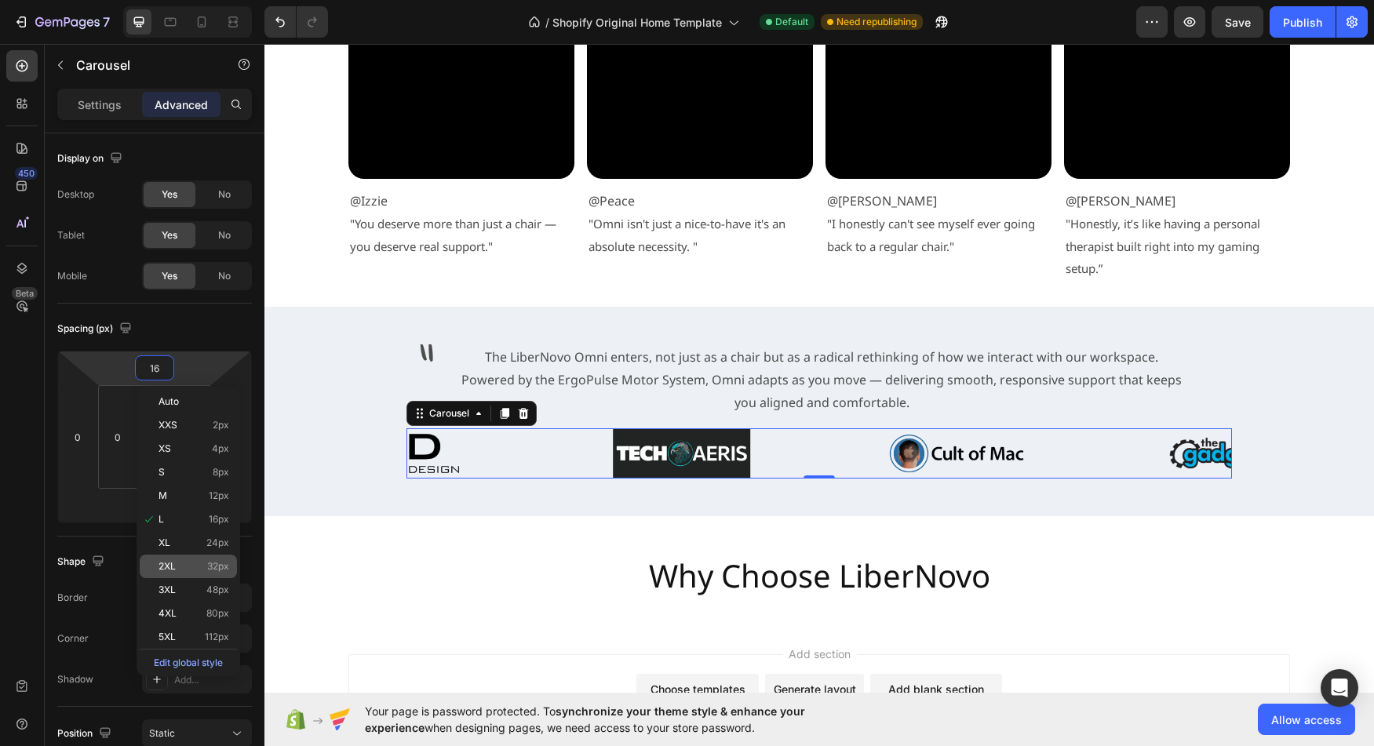
click at [188, 570] on p "2XL 32px" at bounding box center [194, 566] width 71 height 11
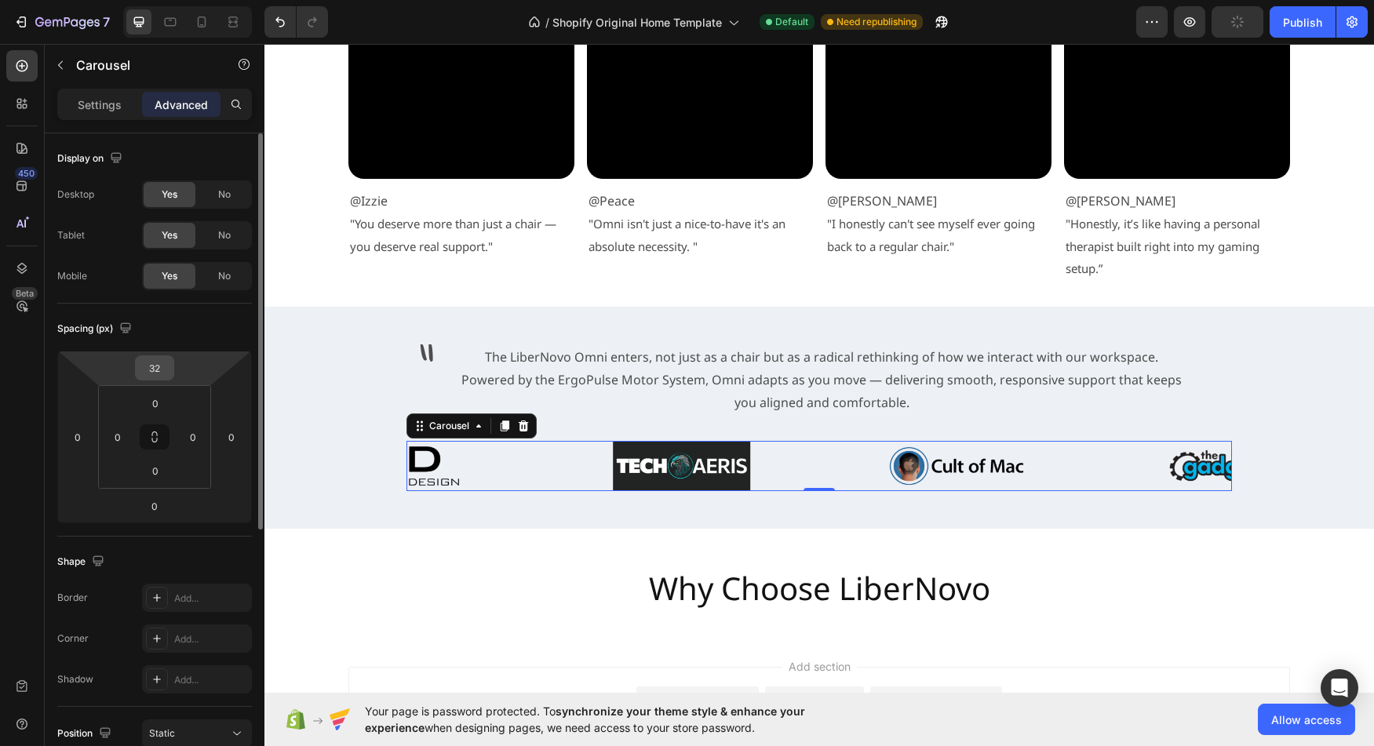
click at [162, 372] on input "32" at bounding box center [154, 368] width 31 height 24
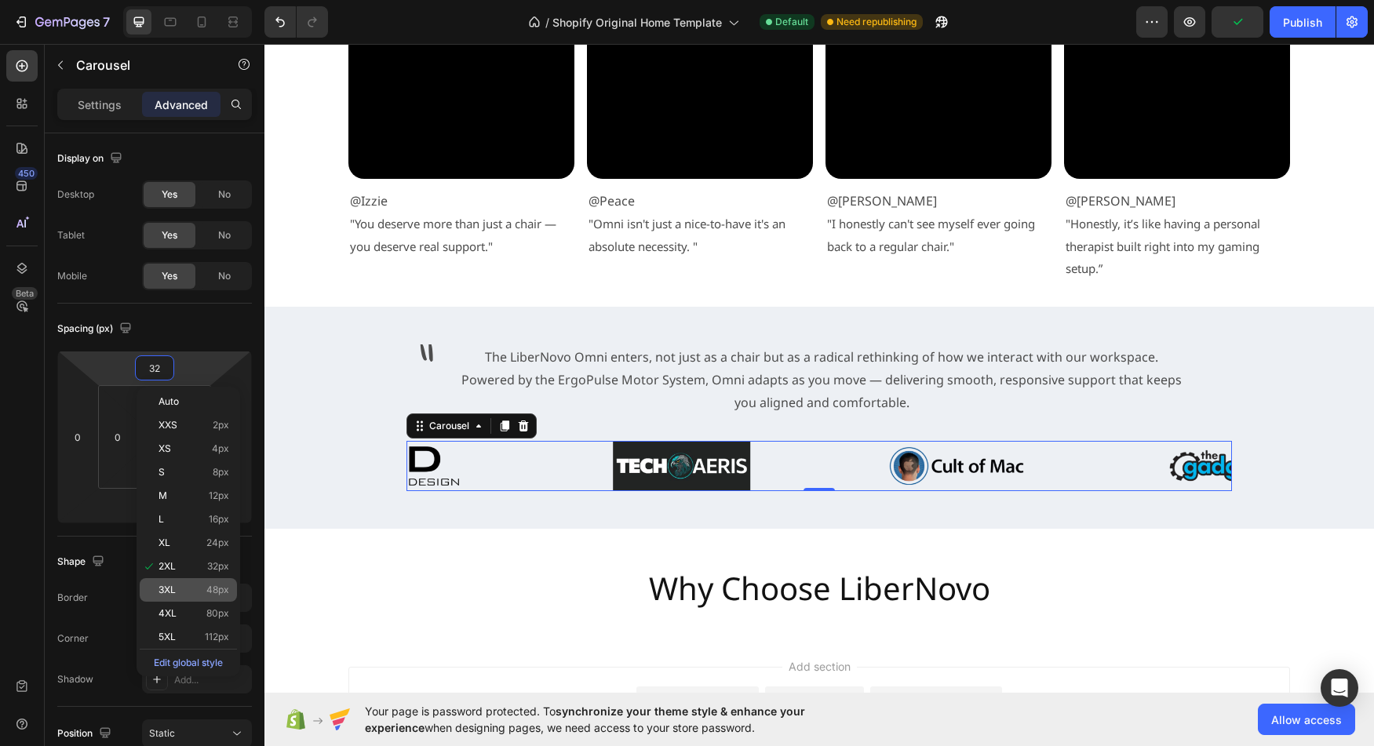
click at [193, 597] on div "3XL 48px" at bounding box center [188, 590] width 97 height 24
type input "48"
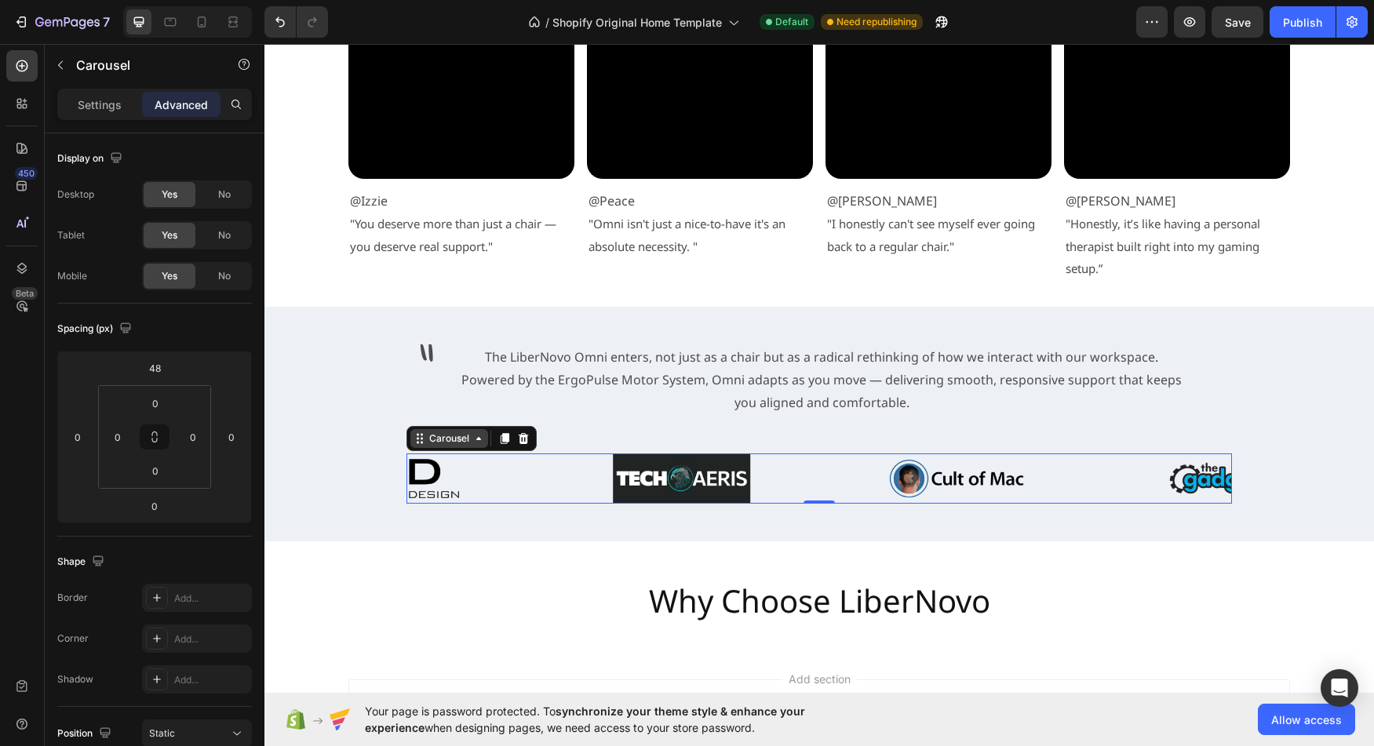
click at [440, 443] on div "Carousel" at bounding box center [449, 439] width 46 height 14
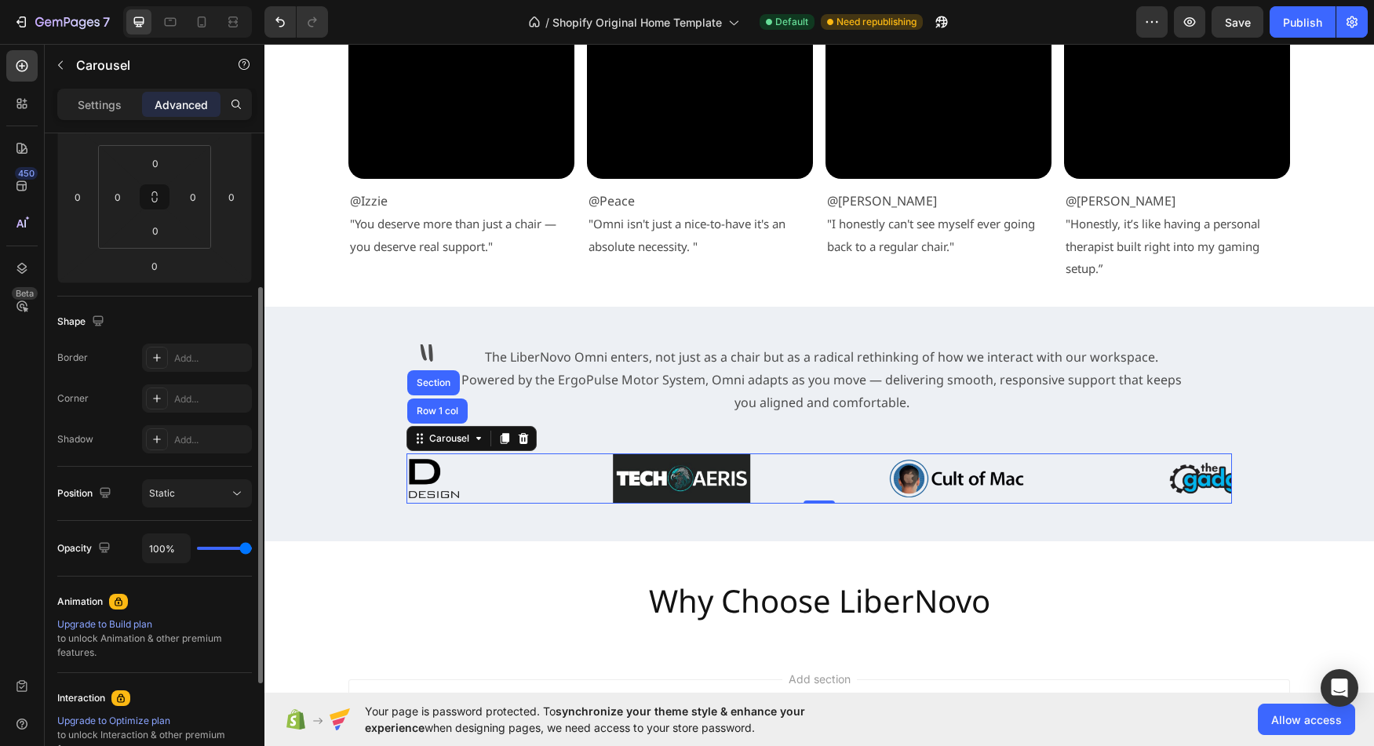
scroll to position [247, 0]
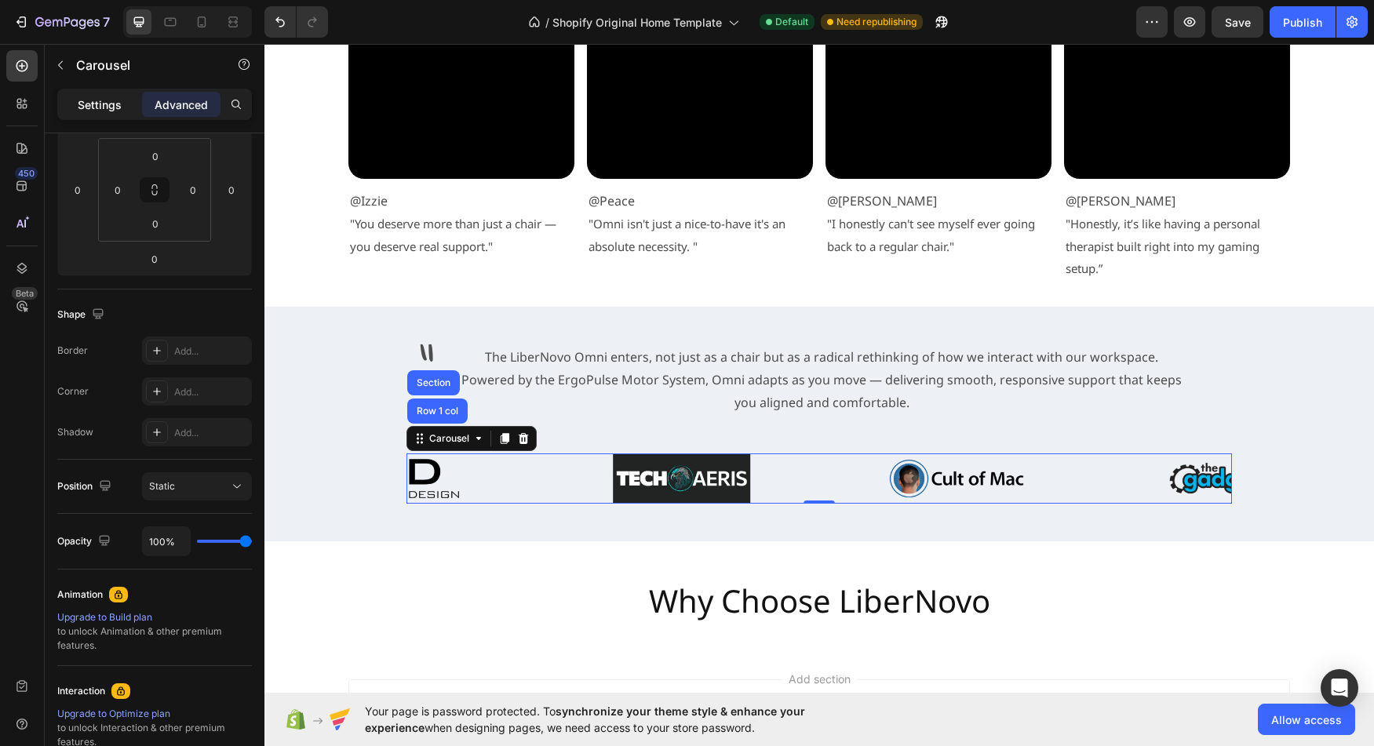
click at [93, 112] on p "Settings" at bounding box center [100, 105] width 44 height 16
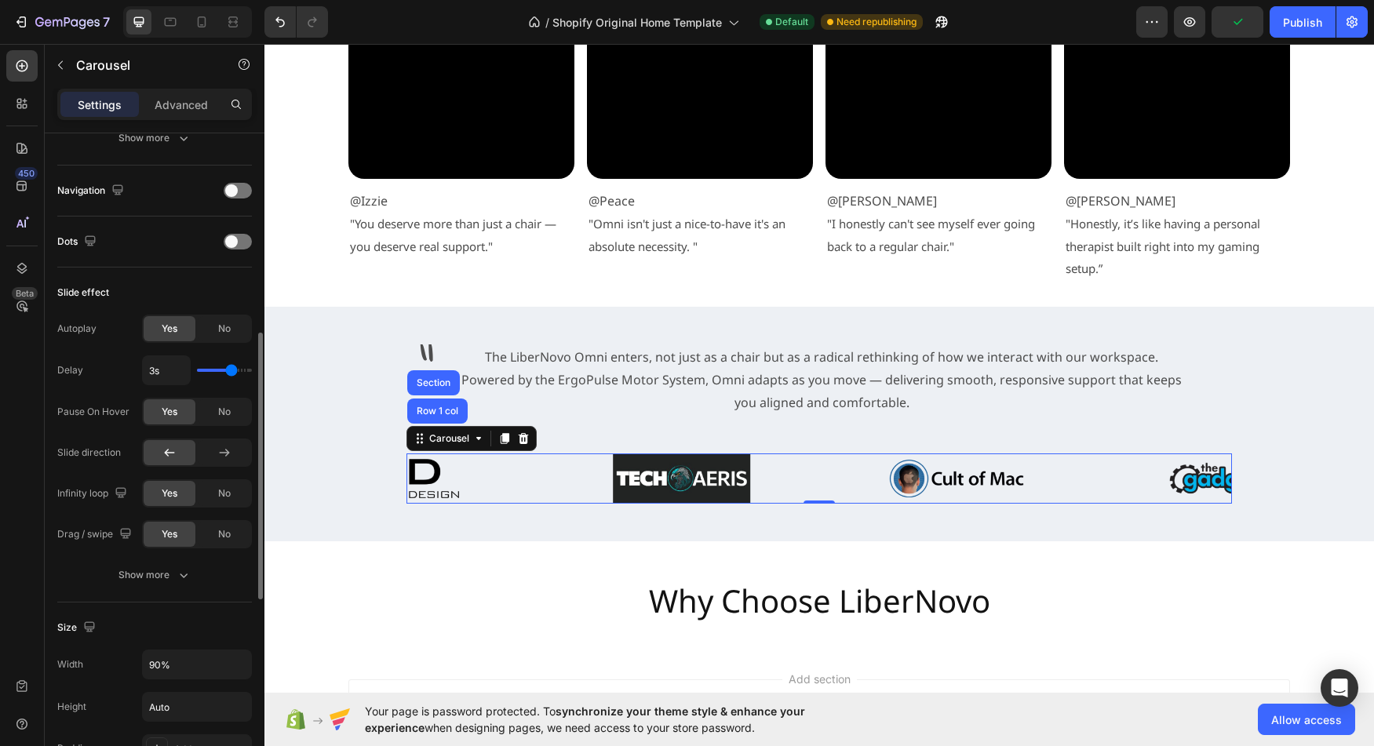
scroll to position [529, 0]
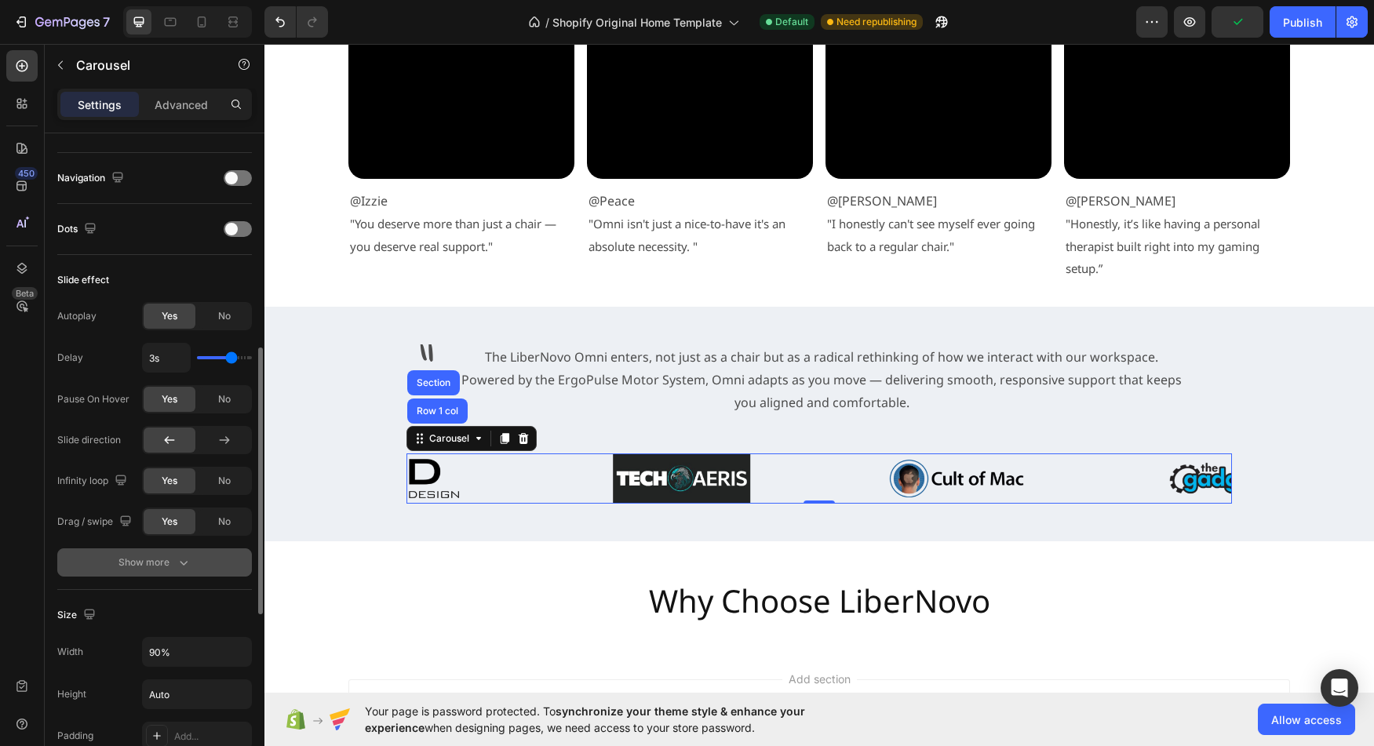
click at [157, 572] on button "Show more" at bounding box center [154, 563] width 195 height 28
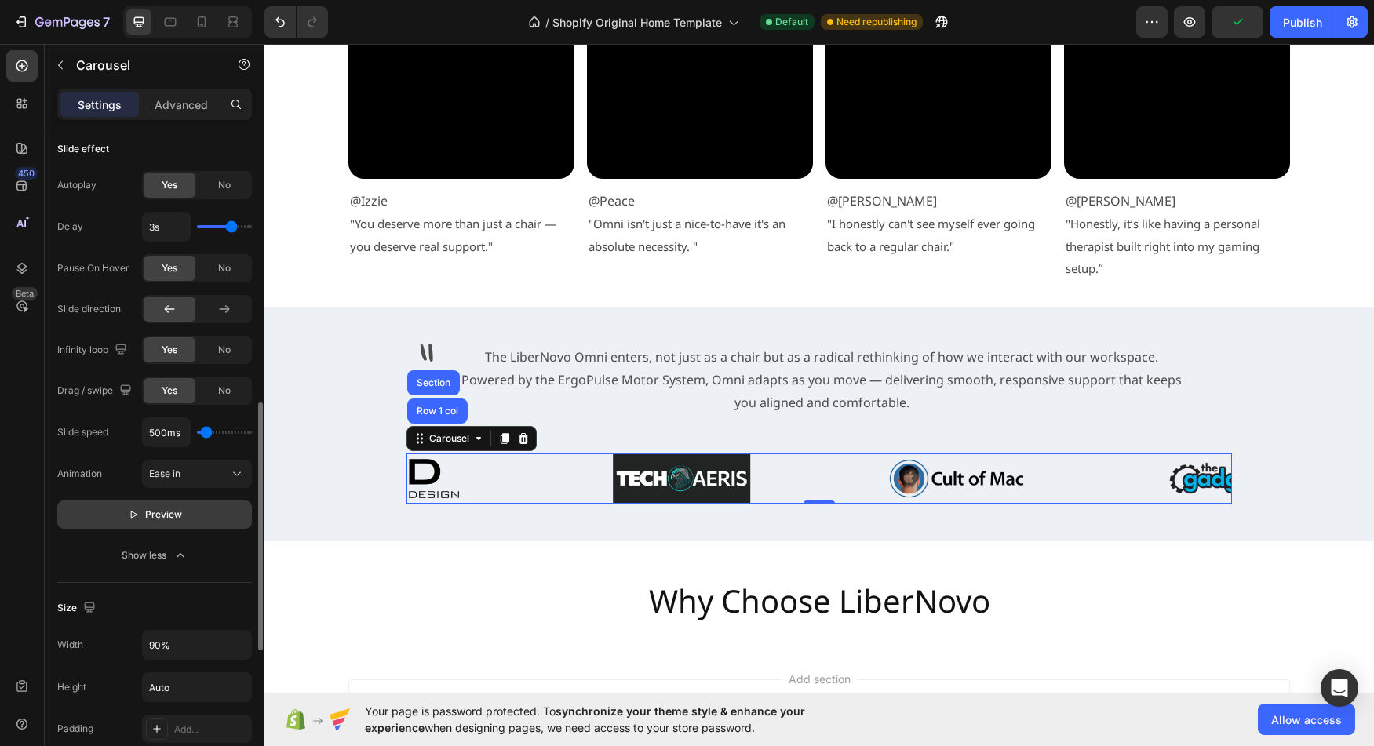
scroll to position [680, 0]
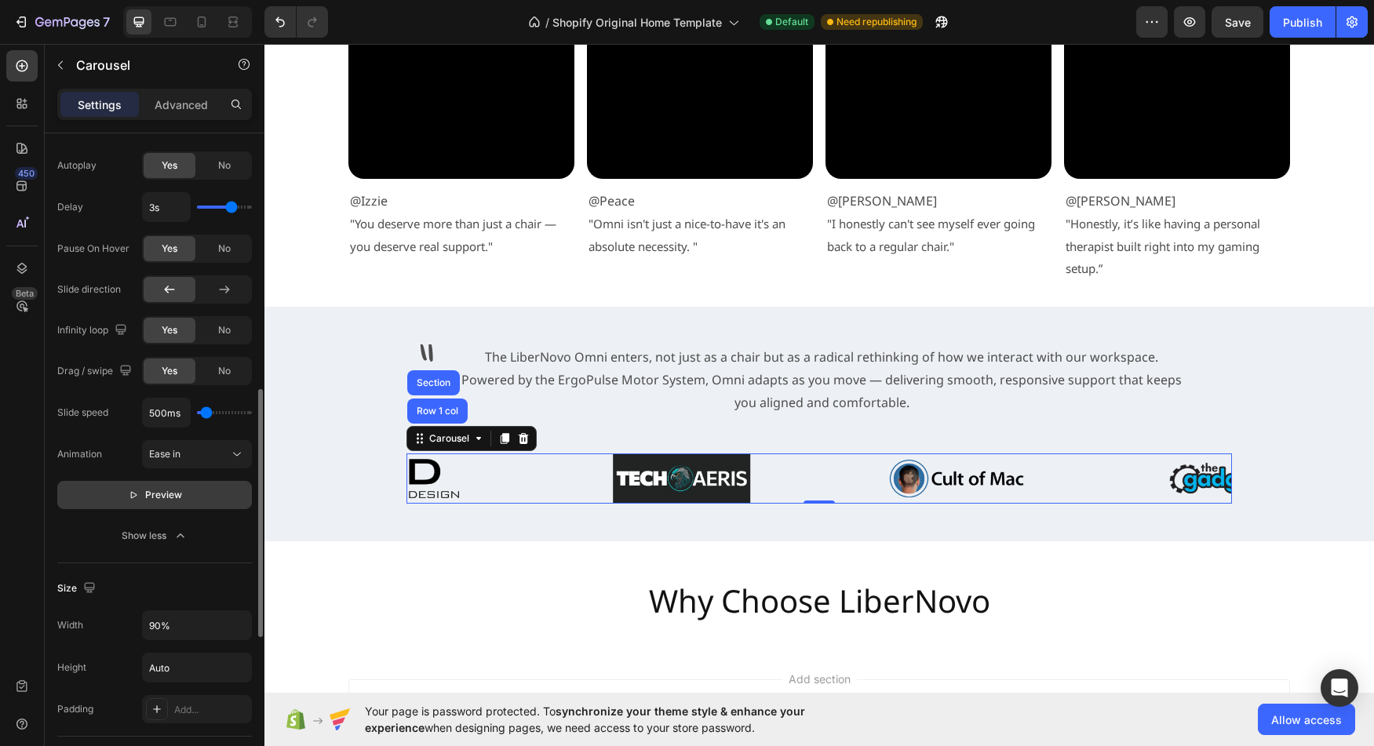
click at [166, 491] on span "Preview" at bounding box center [163, 495] width 37 height 16
click at [336, 578] on section "Why Choose LiberNovo Heading Section 8" at bounding box center [819, 601] width 967 height 94
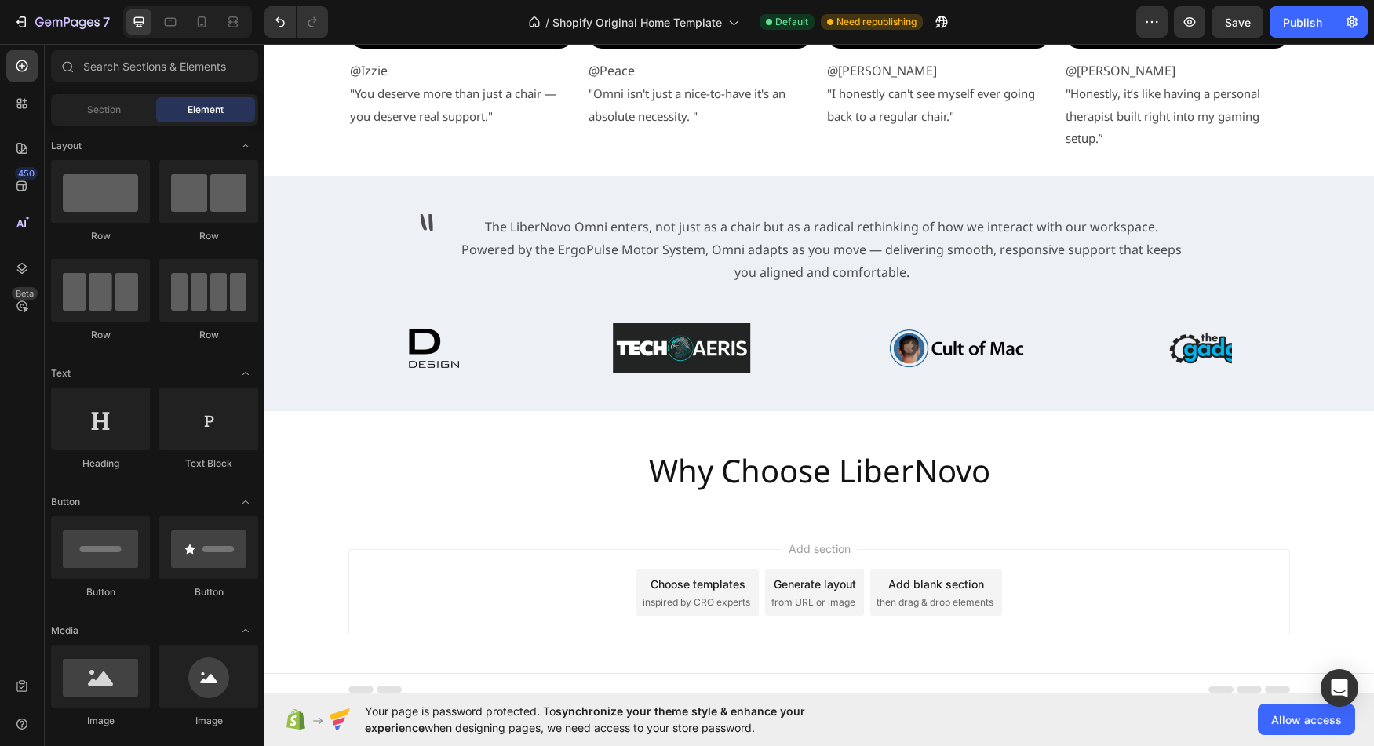
scroll to position [3543, 0]
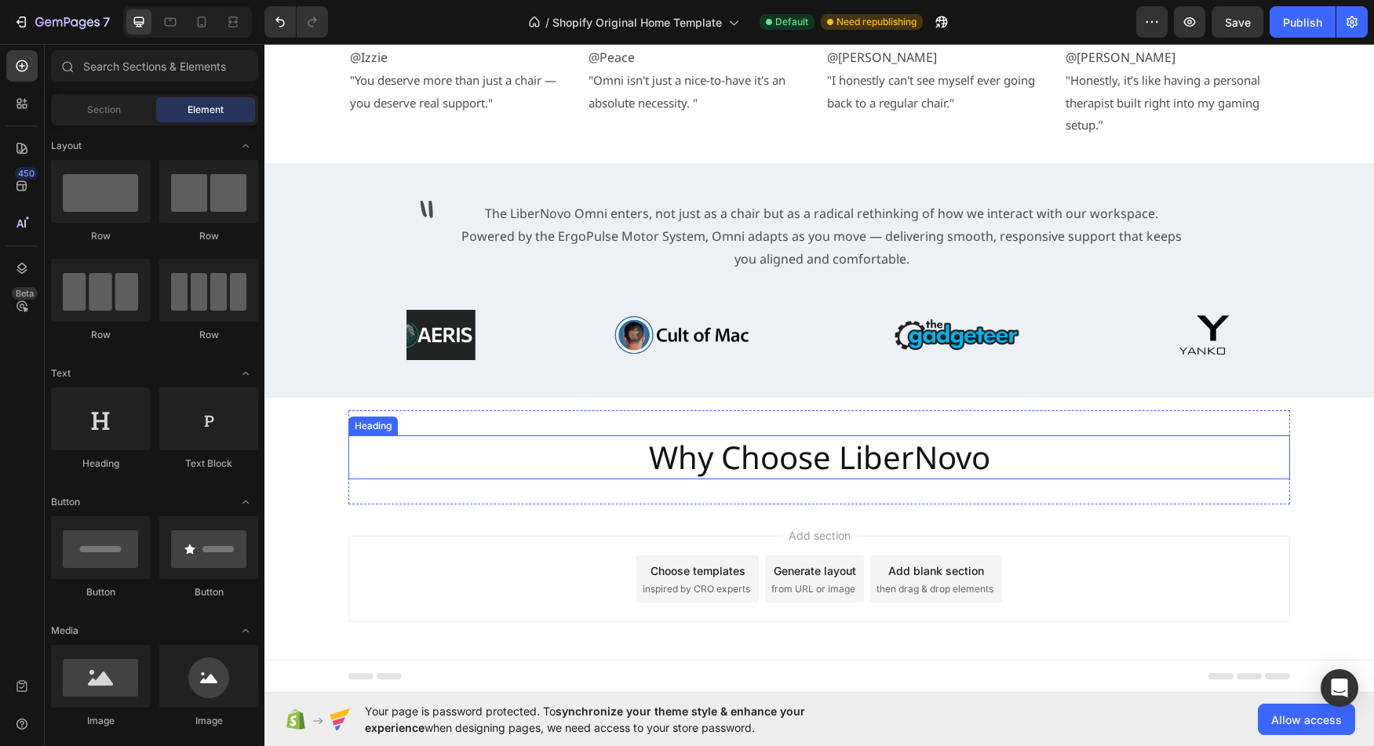
click at [811, 474] on h2 "Why Choose LiberNovo" at bounding box center [820, 458] width 345 height 44
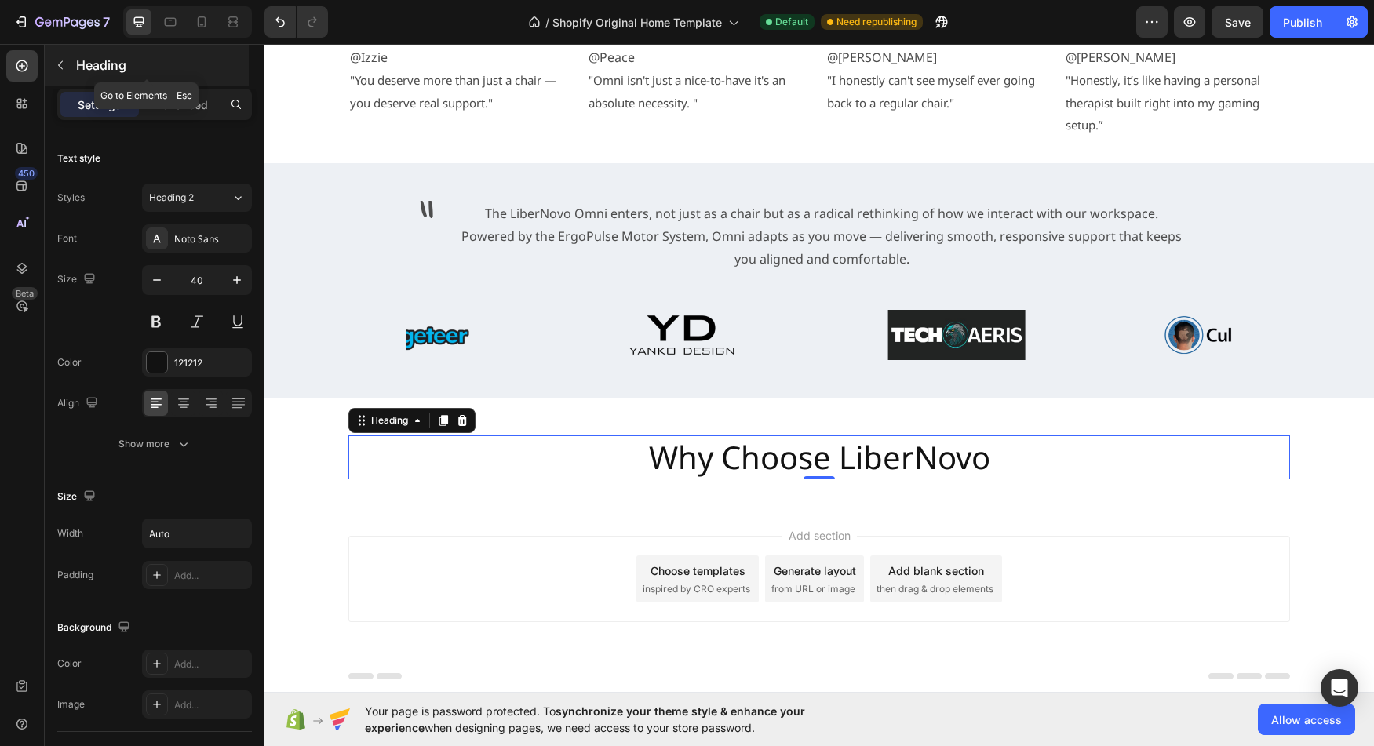
click at [57, 62] on icon "button" at bounding box center [60, 65] width 13 height 13
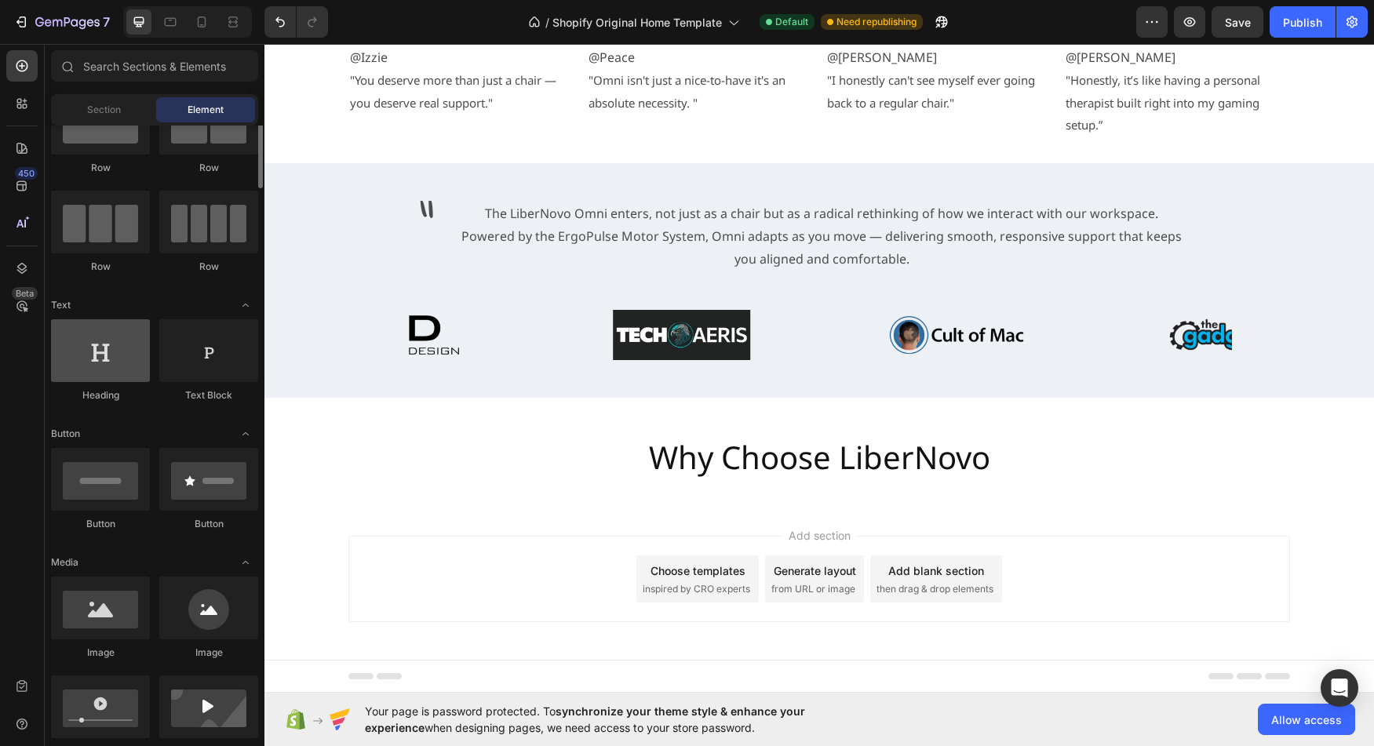
scroll to position [0, 0]
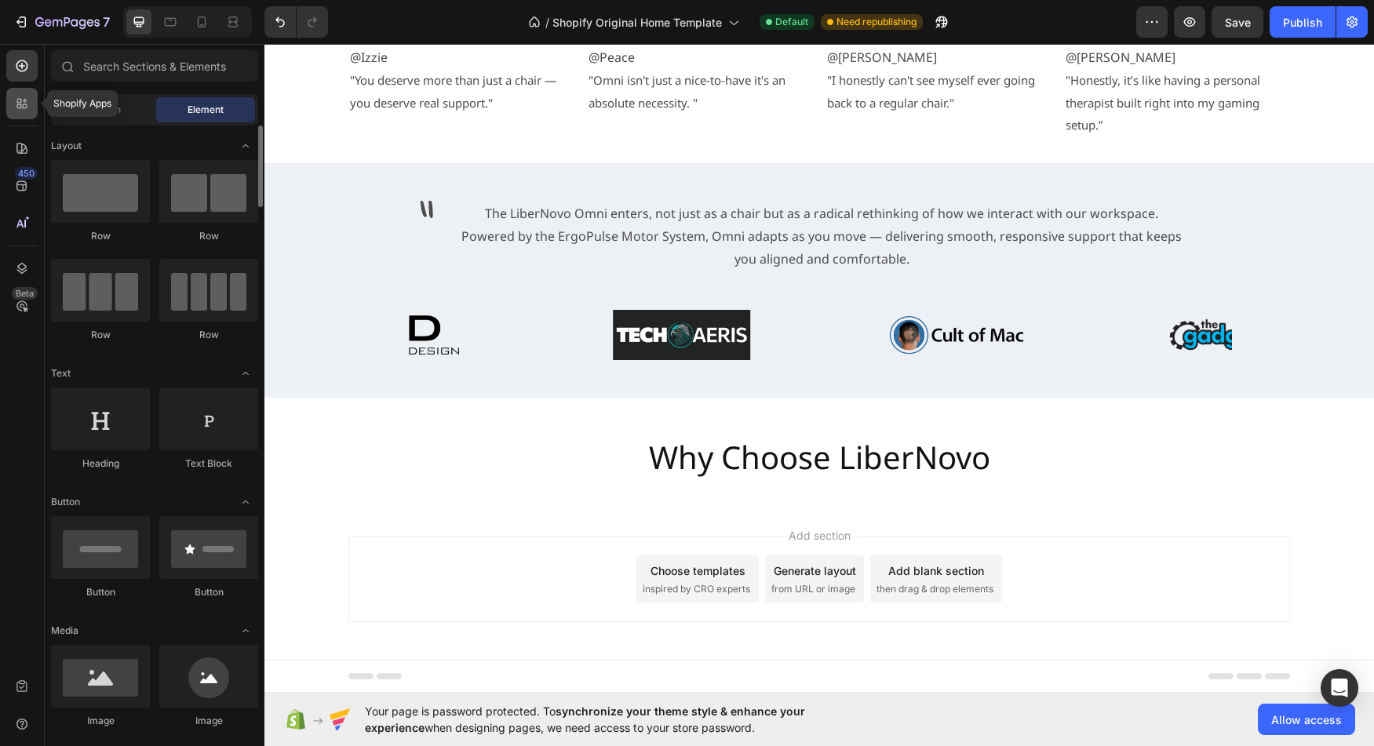
click at [28, 100] on icon at bounding box center [22, 104] width 16 height 16
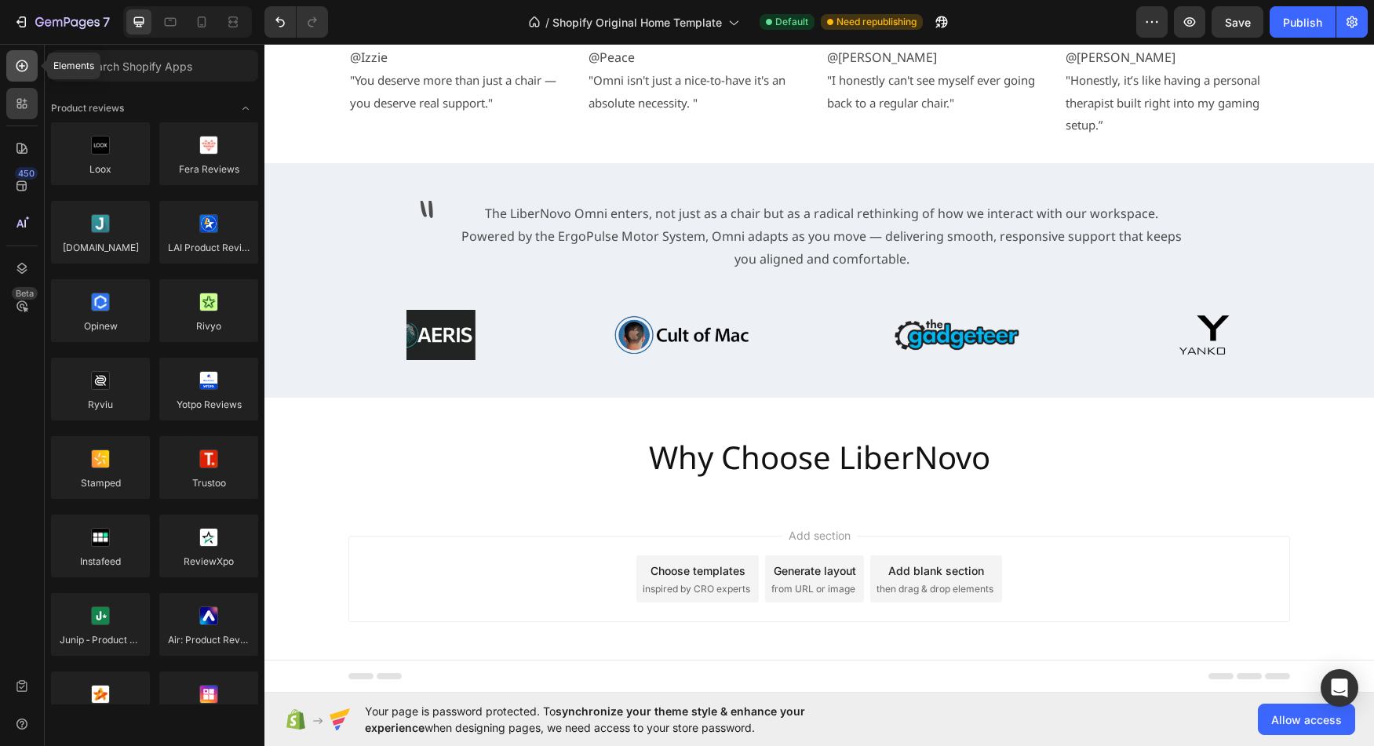
click at [30, 67] on div at bounding box center [21, 65] width 31 height 31
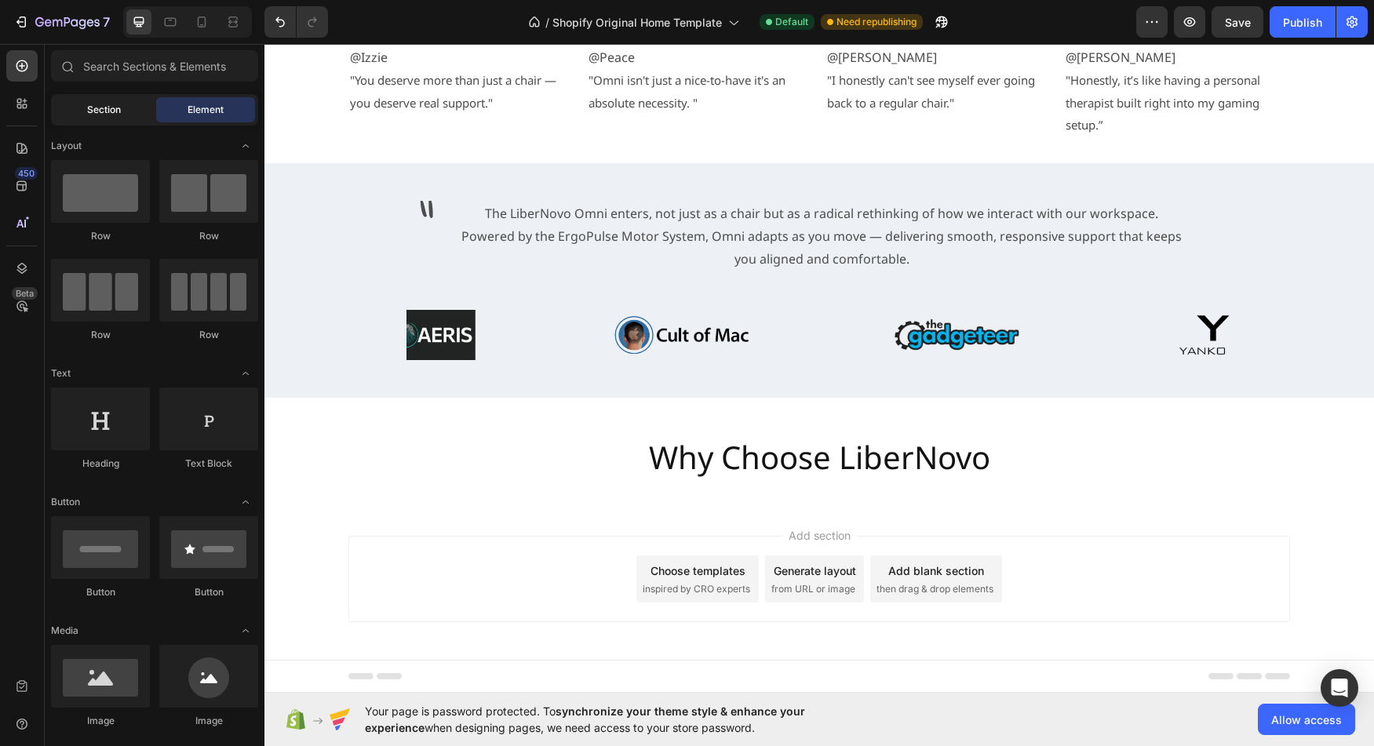
click at [74, 100] on div "Section" at bounding box center [103, 109] width 99 height 25
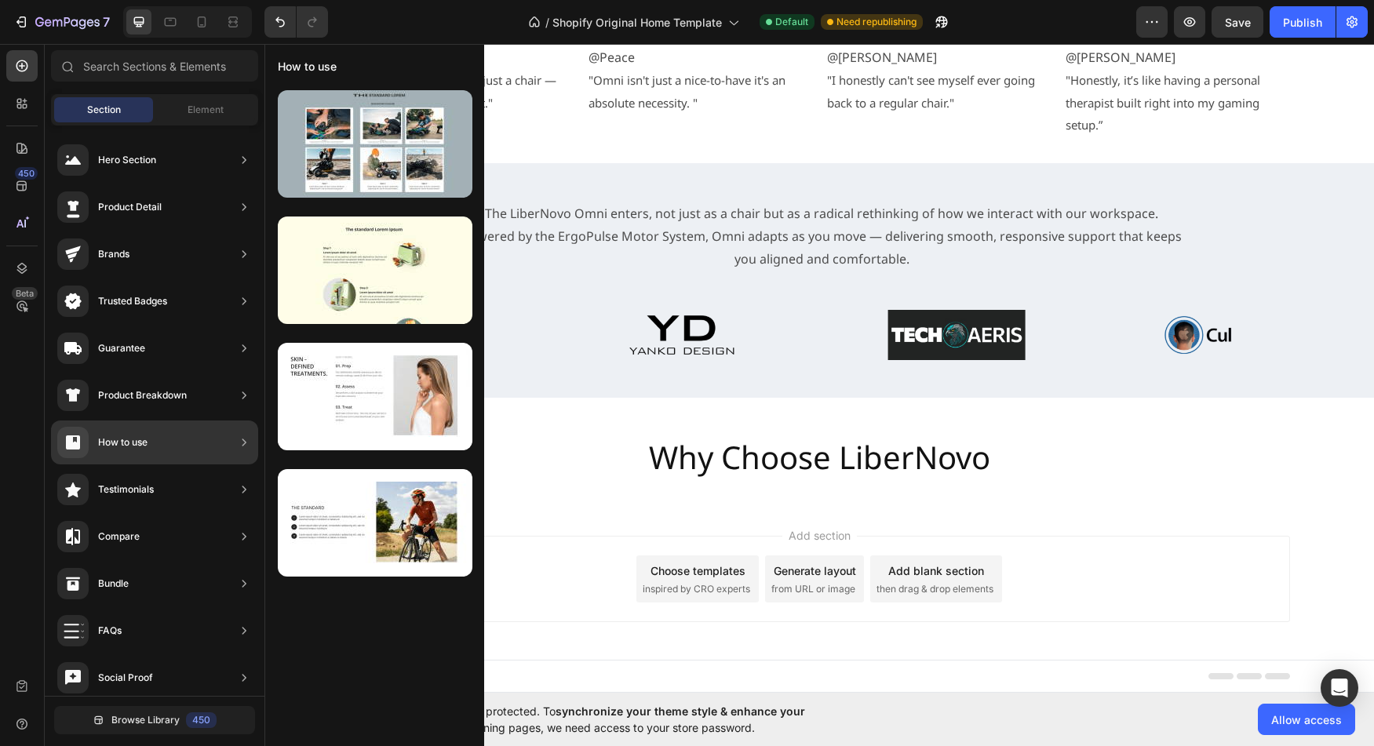
click at [244, 492] on icon at bounding box center [245, 490] width 4 height 8
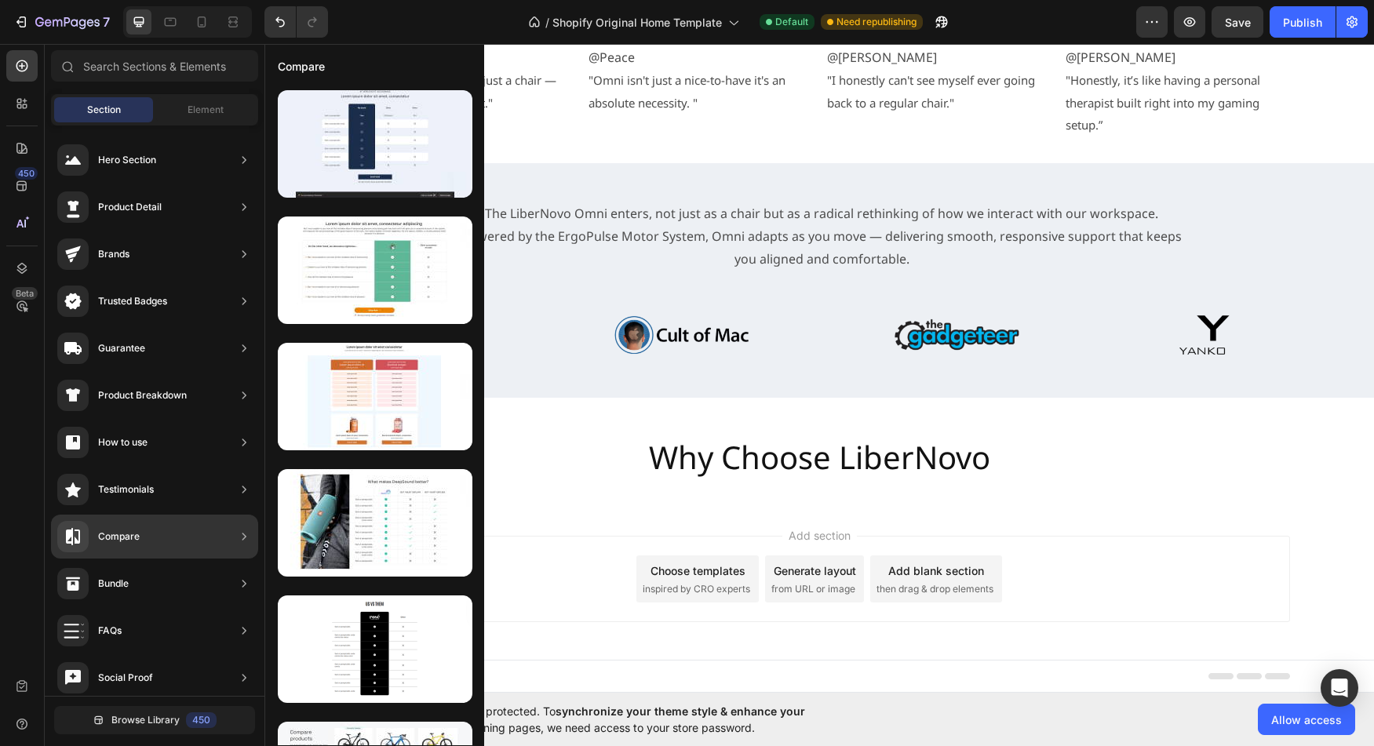
click at [231, 515] on div "Testimonials" at bounding box center [154, 537] width 207 height 44
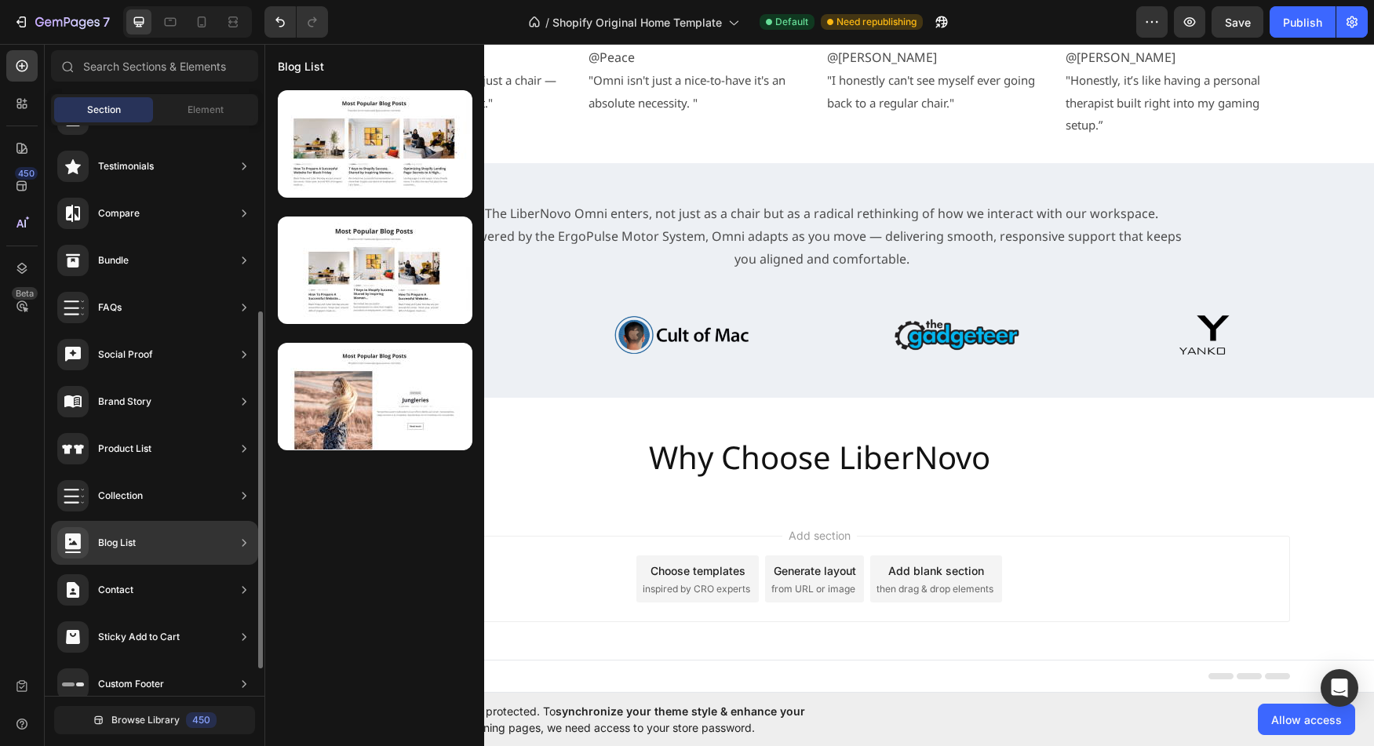
scroll to position [340, 0]
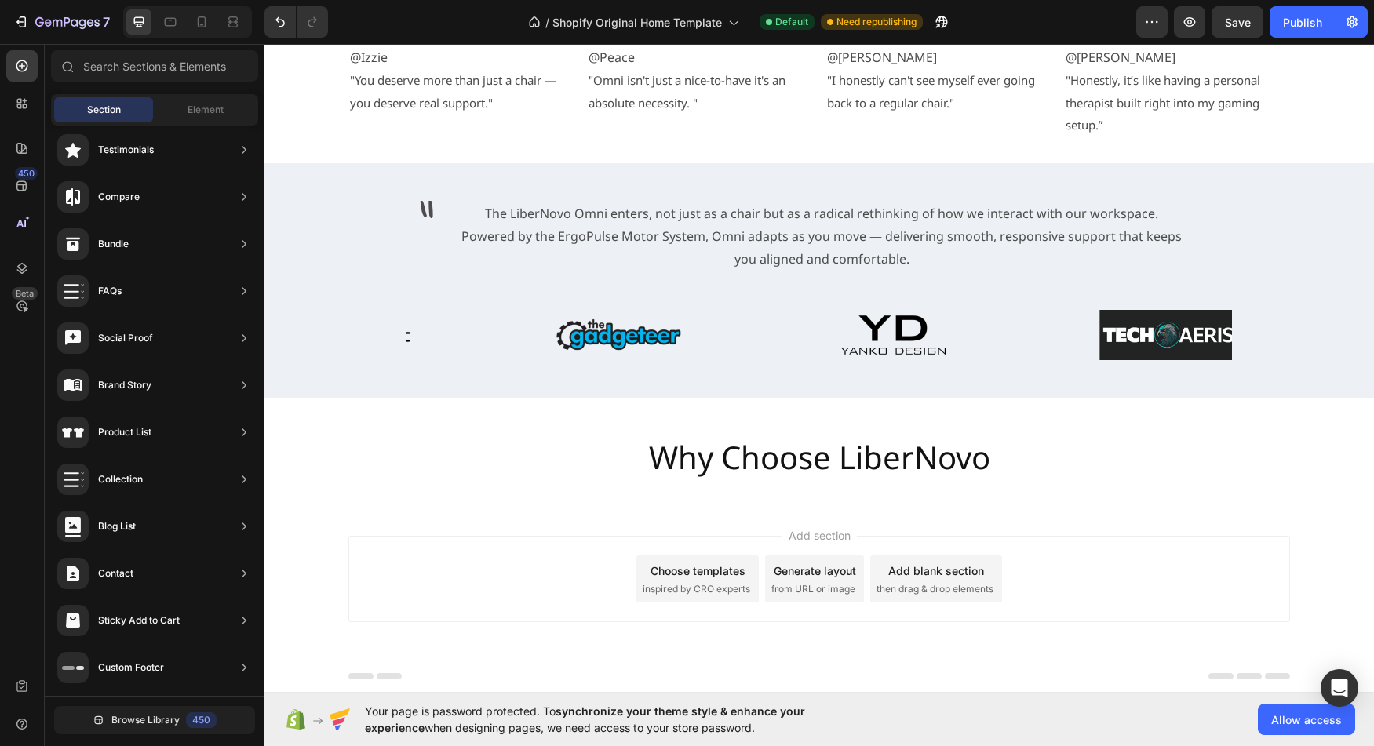
click at [1049, 569] on div "Add section Choose templates inspired by CRO experts Generate layout from URL o…" at bounding box center [820, 579] width 942 height 86
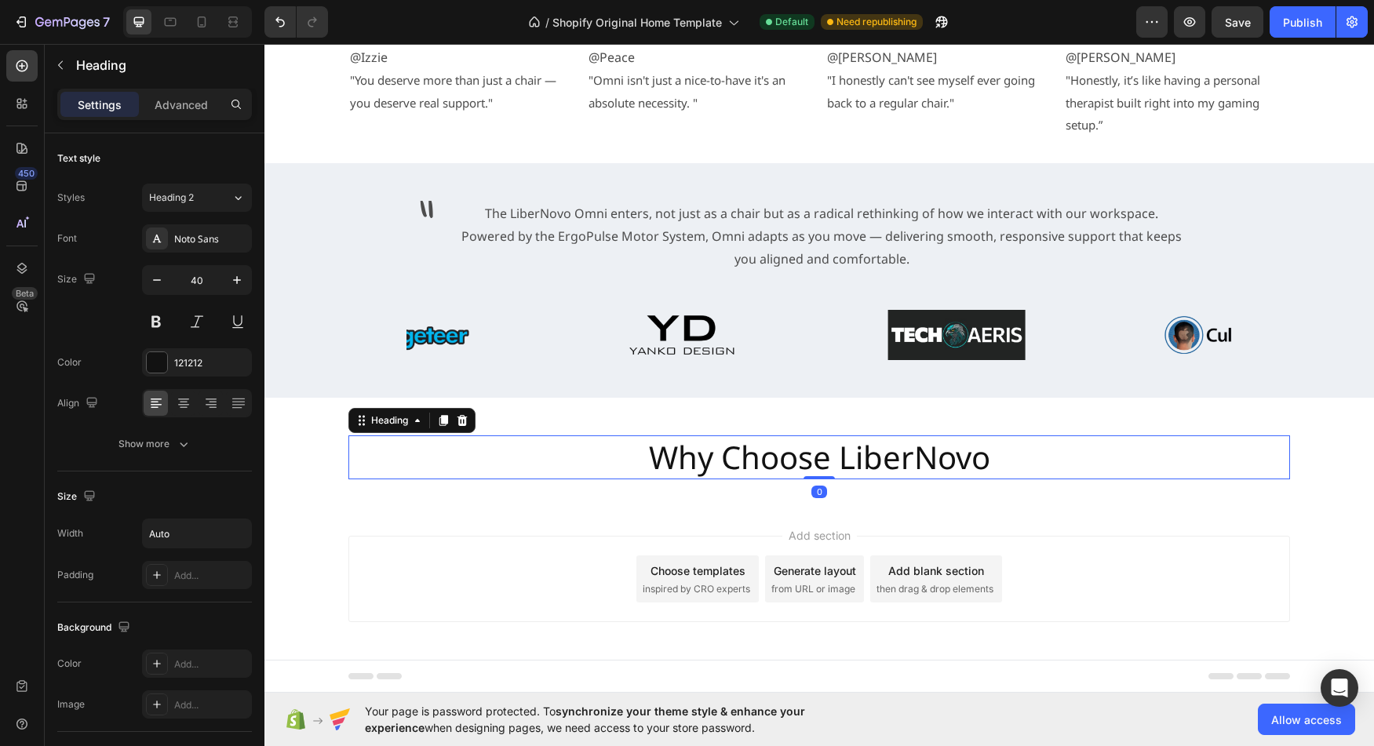
click at [1026, 447] on div "Why Choose LiberNovo" at bounding box center [820, 458] width 942 height 44
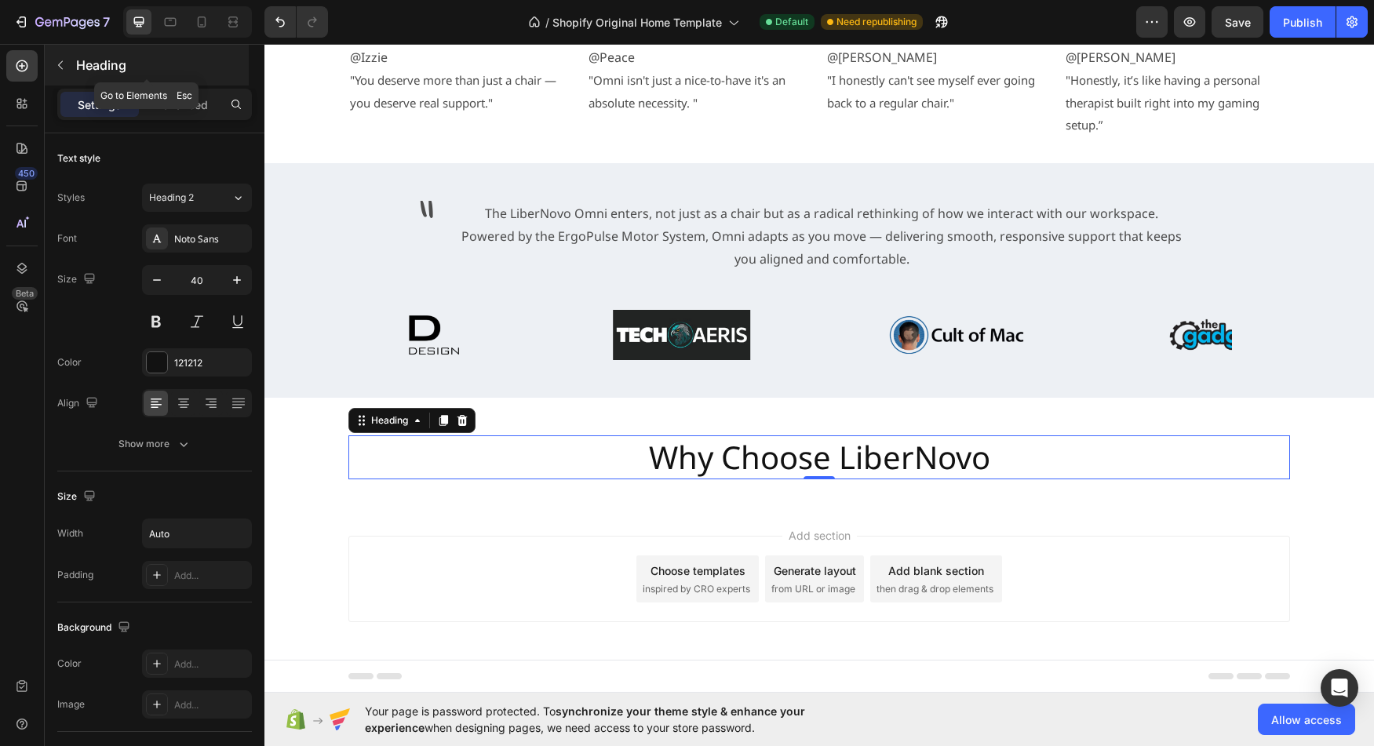
click at [65, 62] on icon "button" at bounding box center [60, 65] width 13 height 13
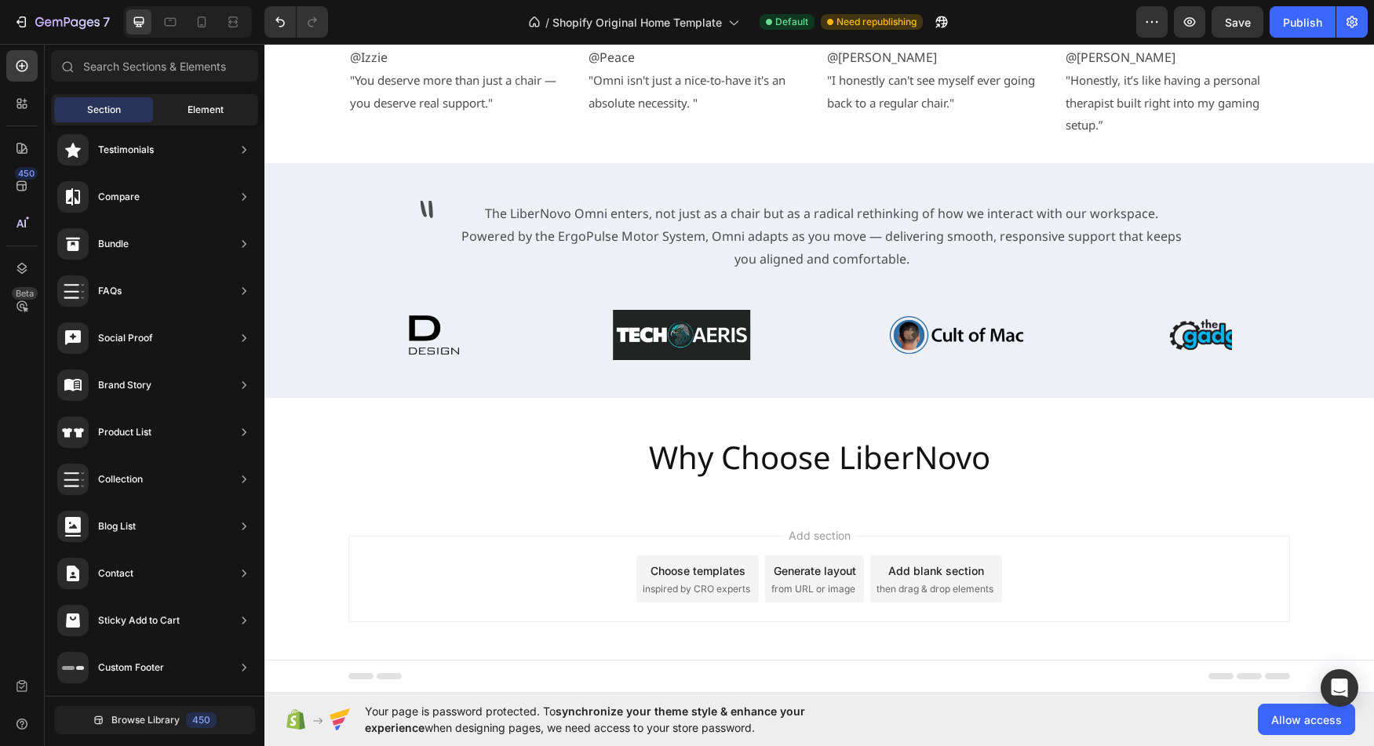
click at [197, 103] on span "Element" at bounding box center [206, 110] width 36 height 14
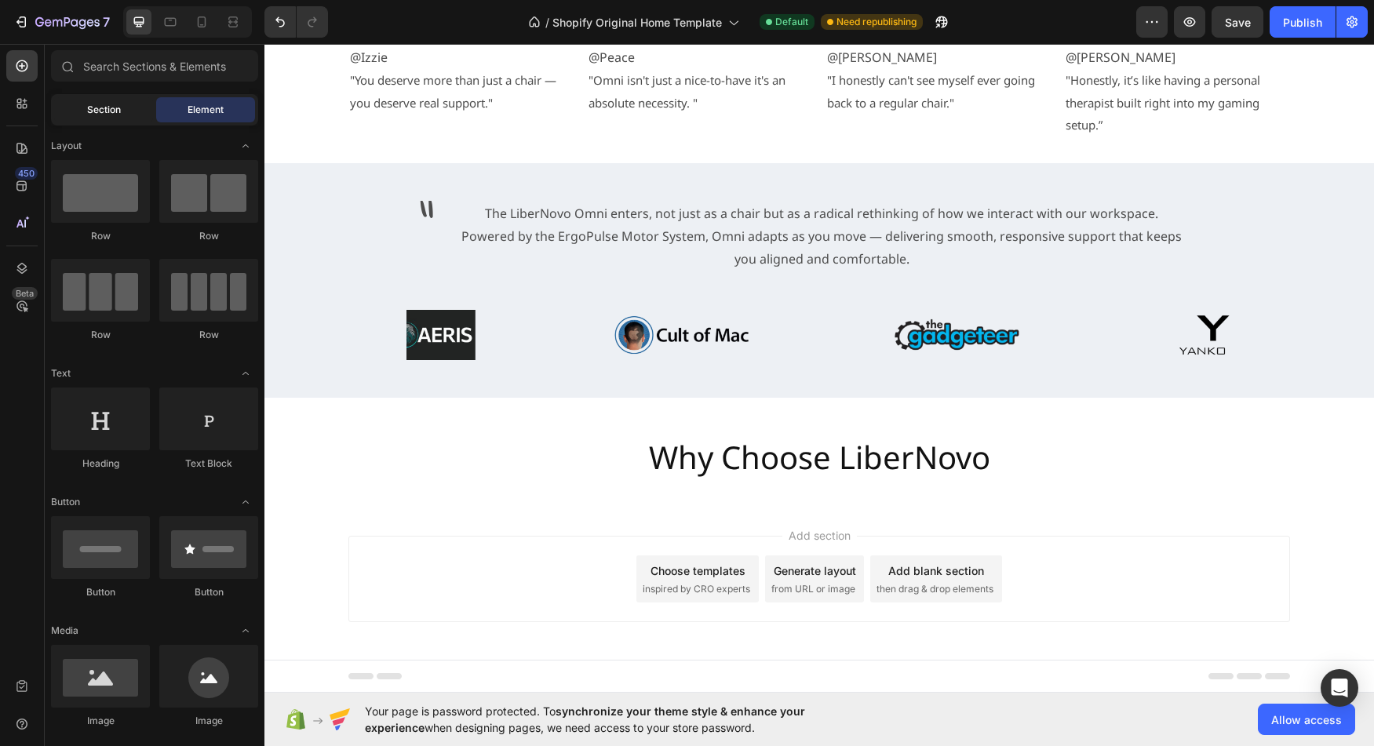
click at [90, 110] on span "Section" at bounding box center [104, 110] width 34 height 14
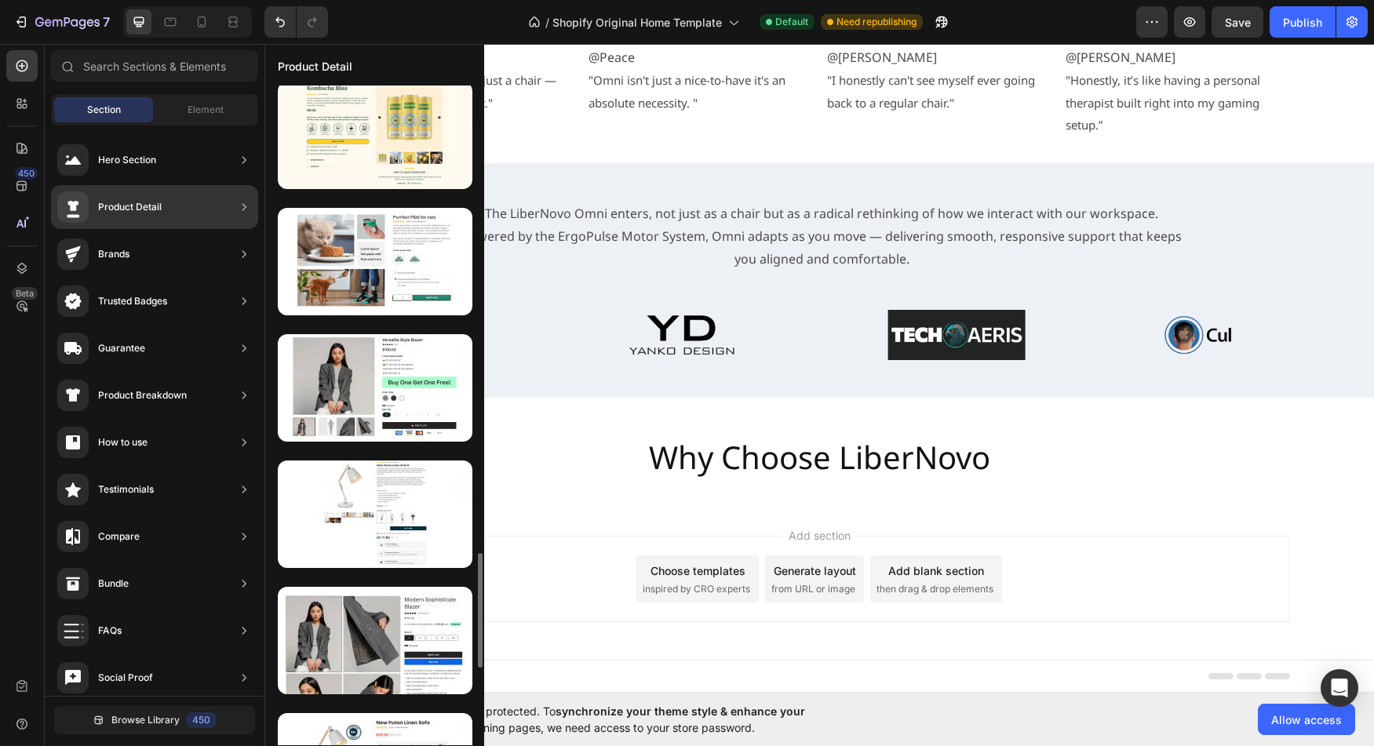
scroll to position [2650, 0]
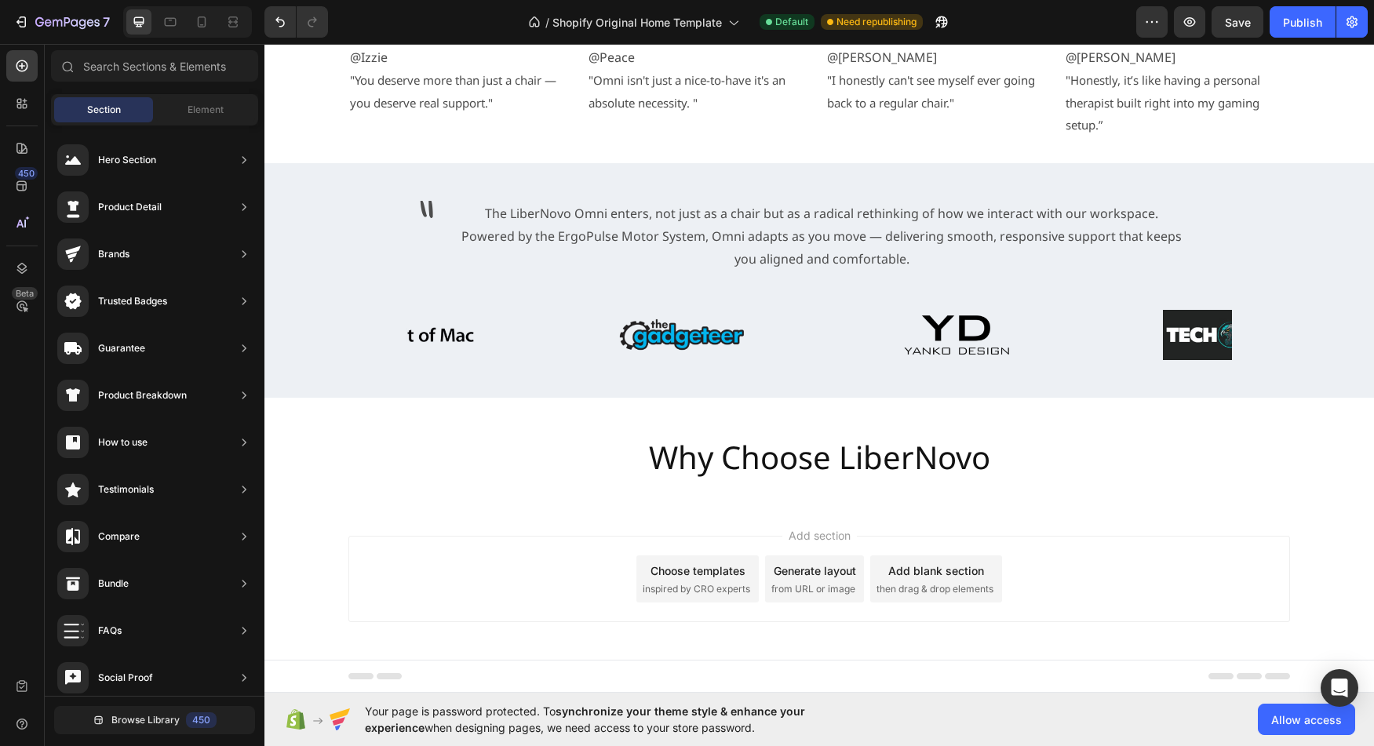
click at [814, 538] on span "Add section" at bounding box center [820, 535] width 75 height 16
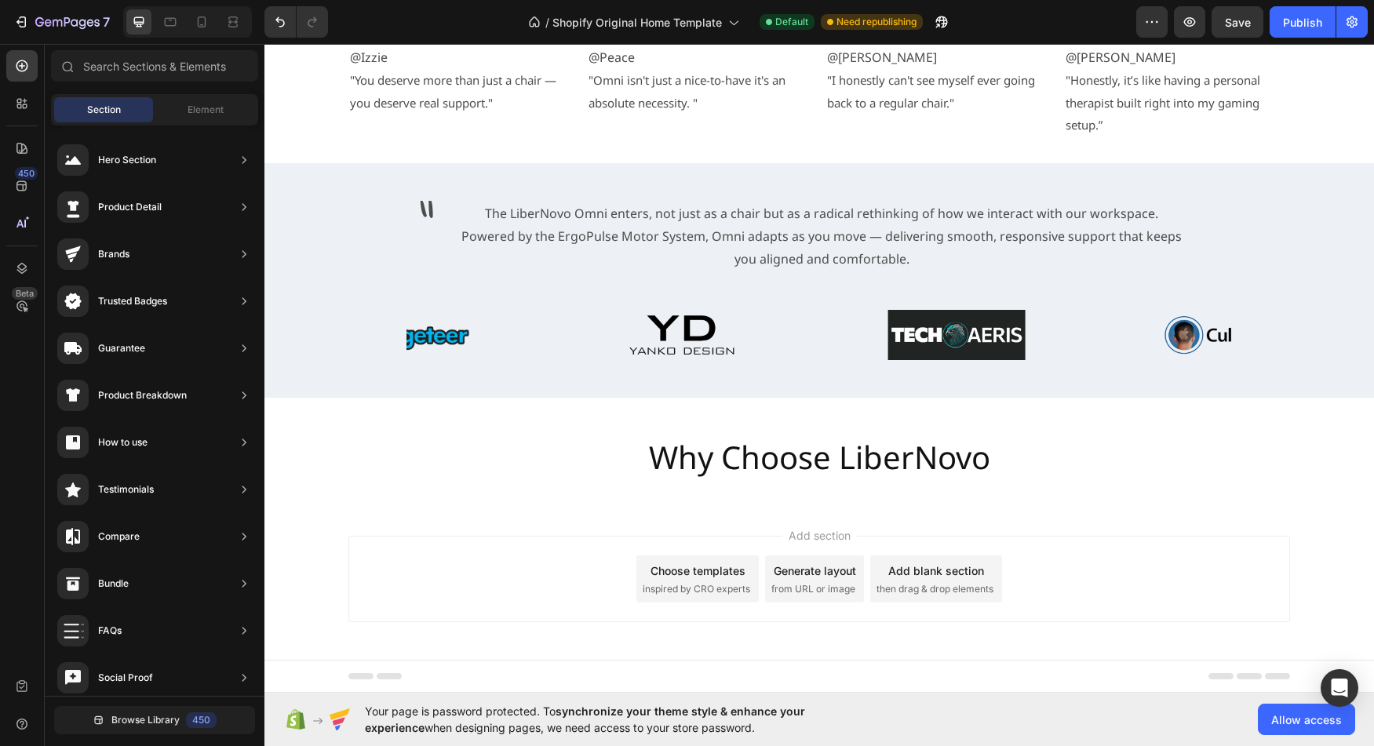
click at [812, 591] on span "from URL or image" at bounding box center [814, 589] width 84 height 14
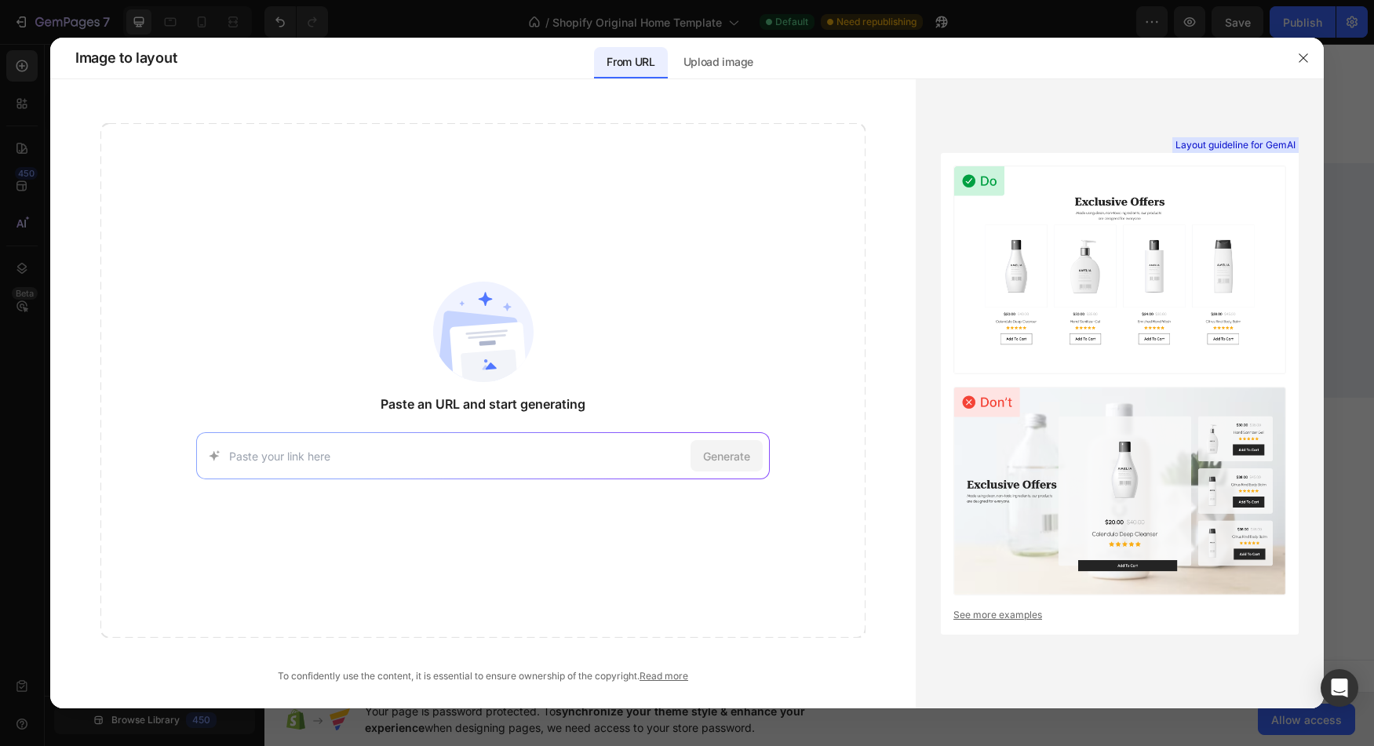
click at [1205, 272] on img at bounding box center [1120, 270] width 333 height 209
click at [1013, 613] on link "See more examples" at bounding box center [1120, 615] width 333 height 14
click at [489, 457] on input at bounding box center [456, 456] width 455 height 16
click at [297, 459] on input at bounding box center [456, 456] width 455 height 16
paste input "[URL][DOMAIN_NAME]"
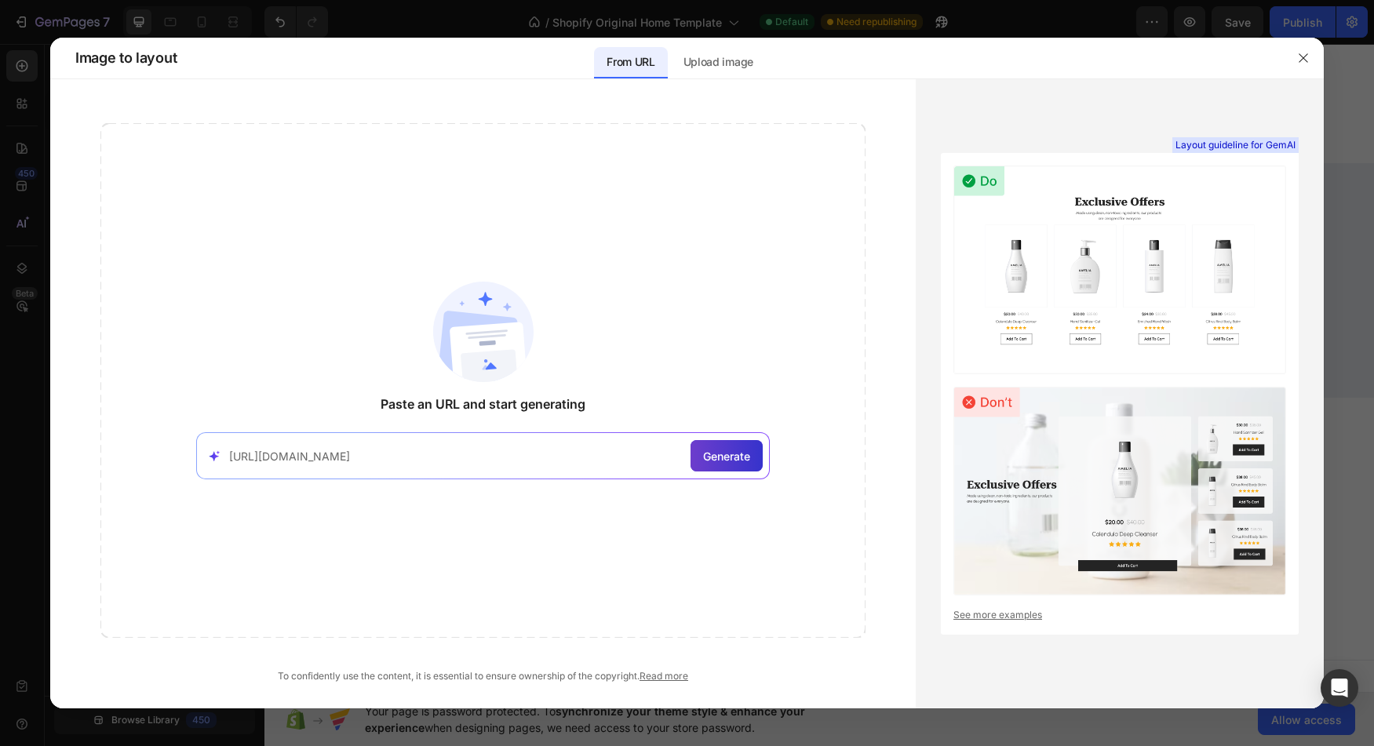
type input "[URL][DOMAIN_NAME]"
click at [721, 461] on span "Generate" at bounding box center [726, 456] width 47 height 16
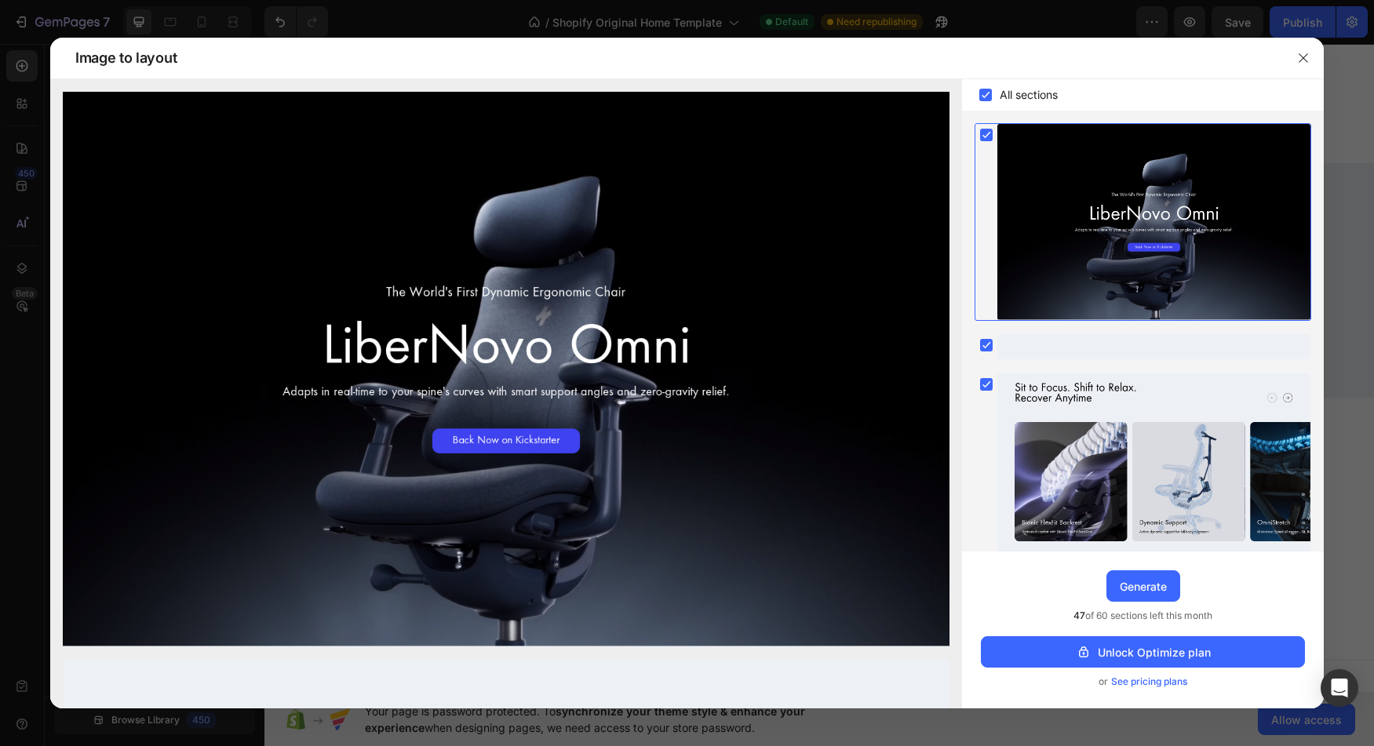
click at [986, 96] on icon at bounding box center [986, 95] width 7 height 6
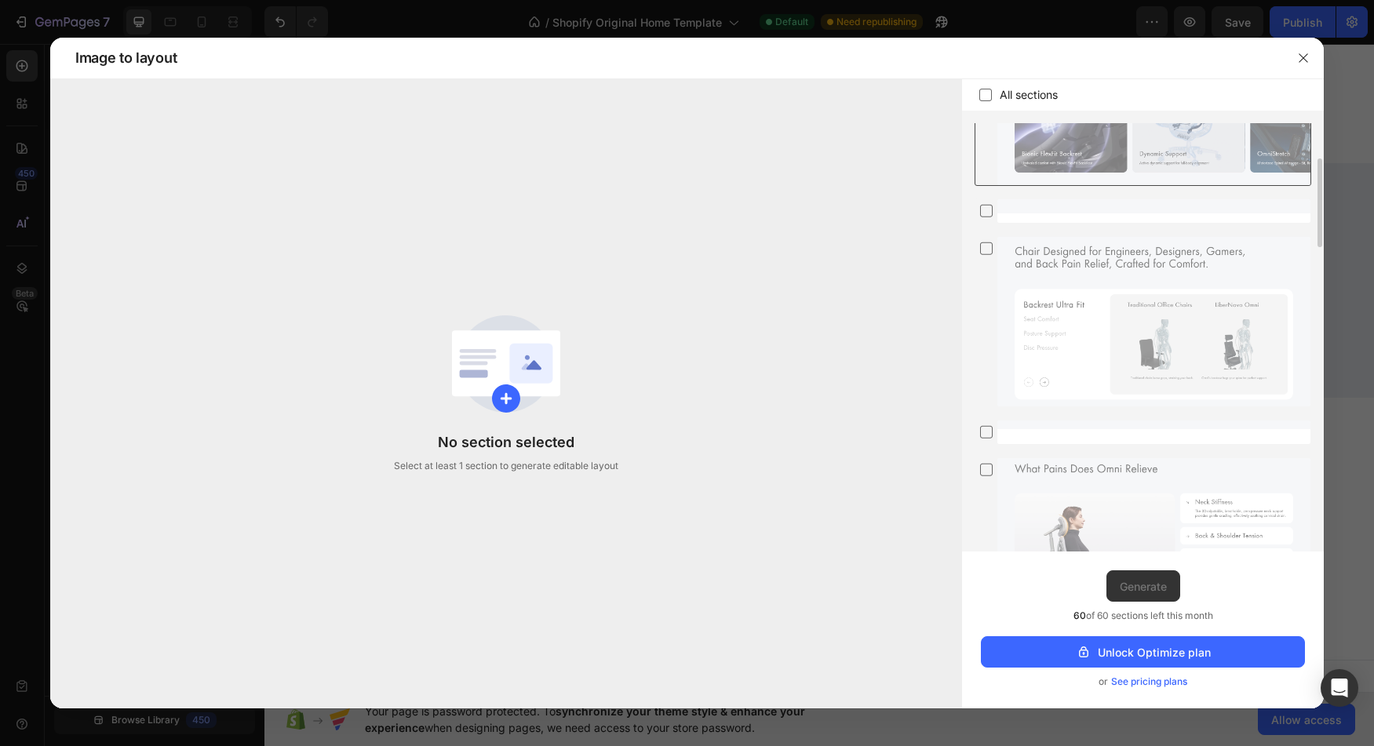
scroll to position [378, 0]
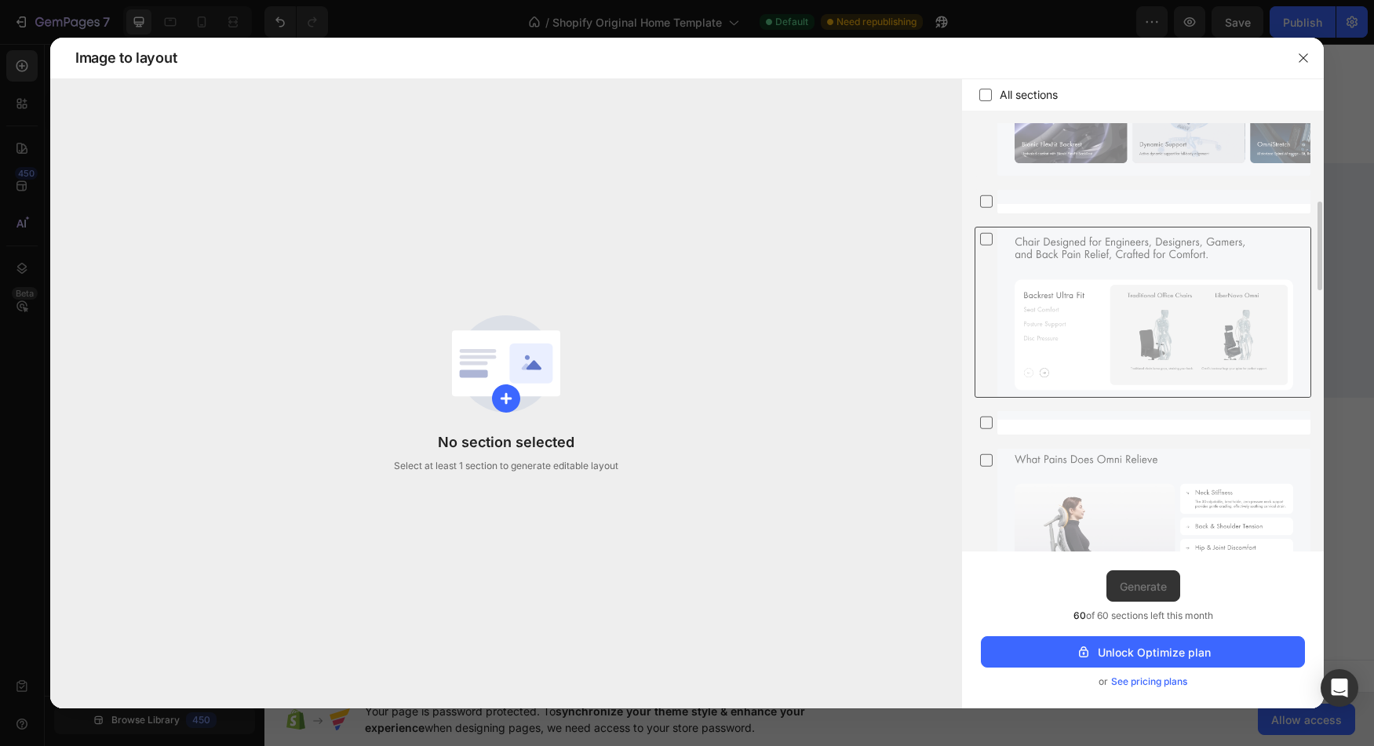
click at [990, 243] on icon at bounding box center [987, 239] width 16 height 16
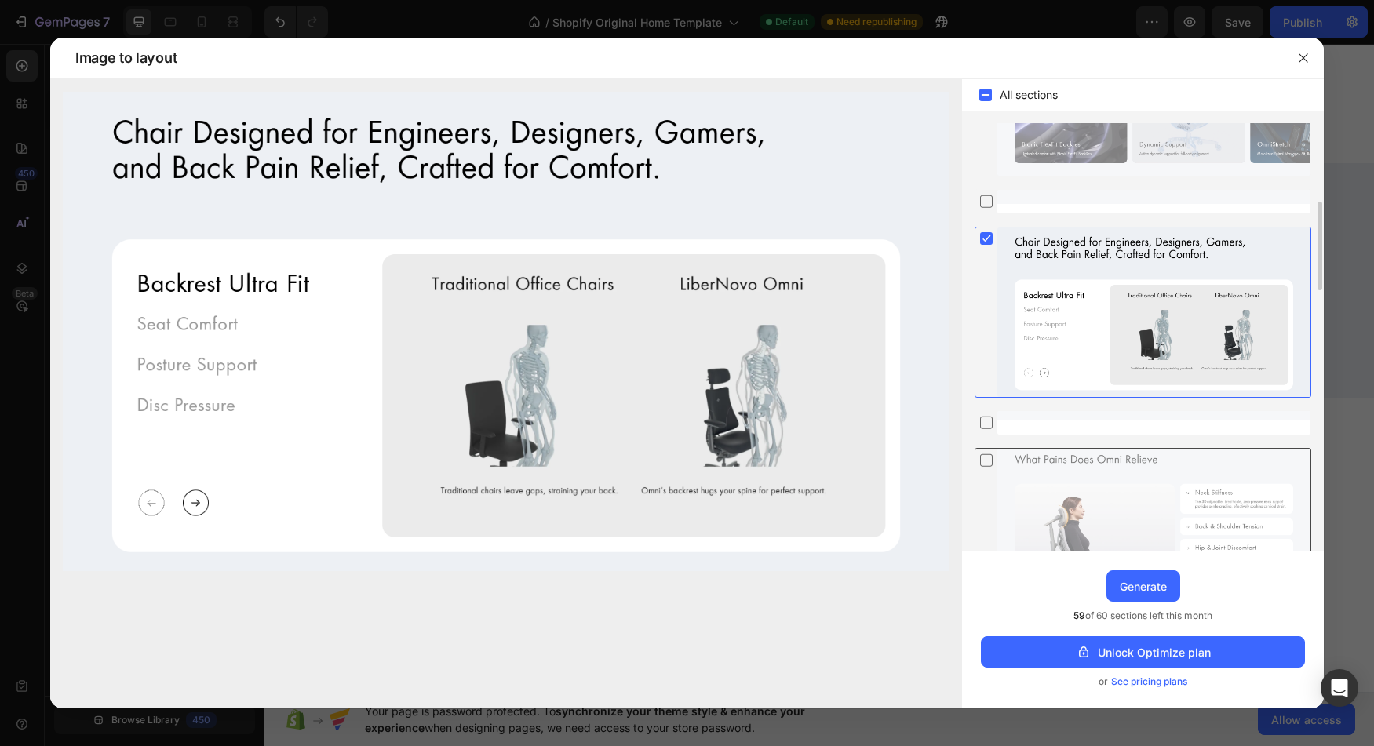
click at [990, 462] on icon at bounding box center [987, 460] width 16 height 16
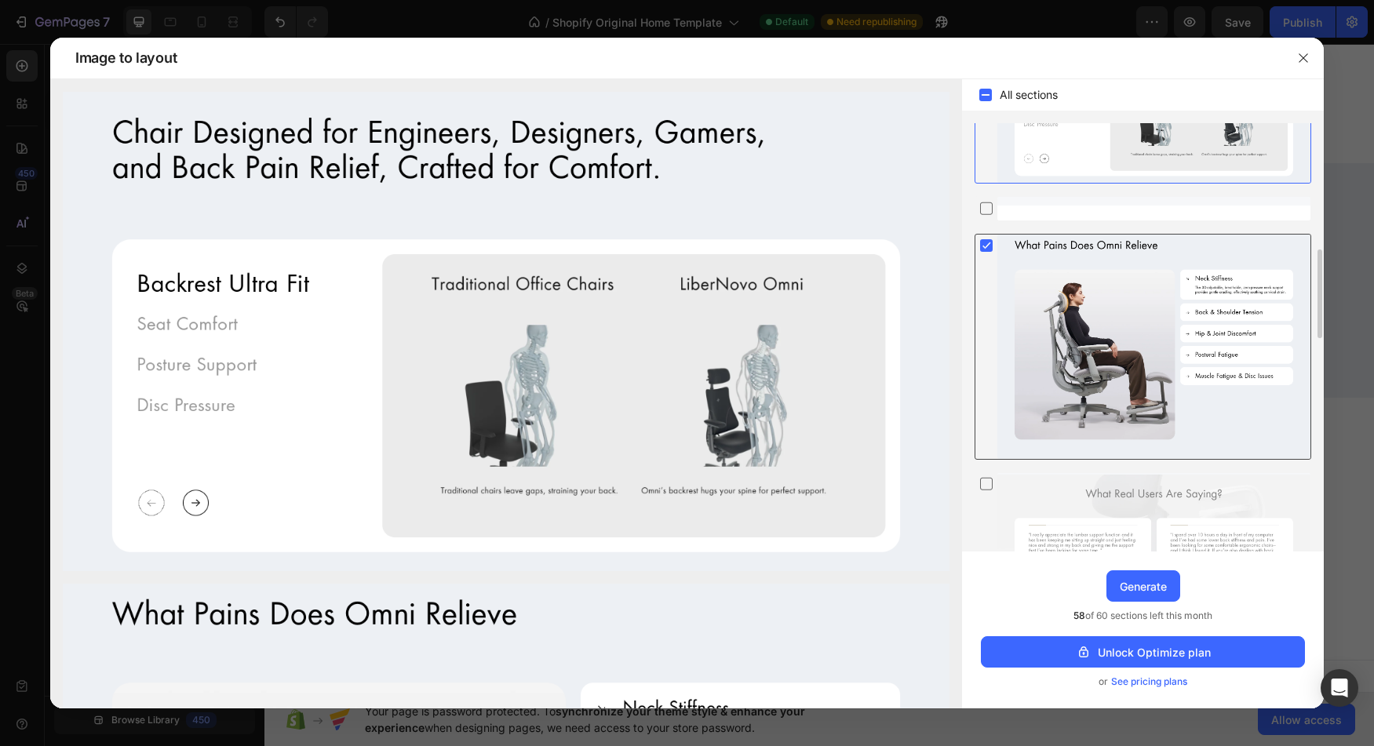
scroll to position [596, 0]
click at [984, 238] on rect at bounding box center [986, 242] width 13 height 13
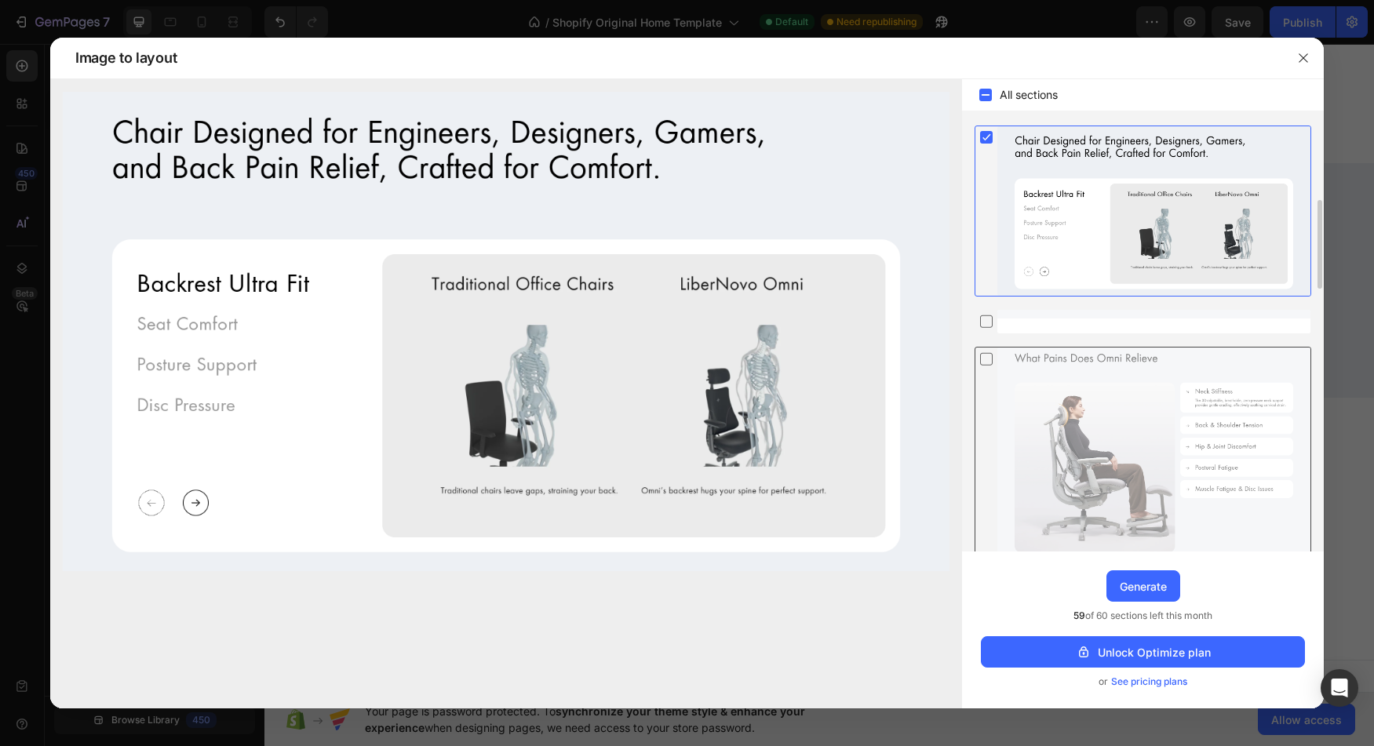
scroll to position [449, 0]
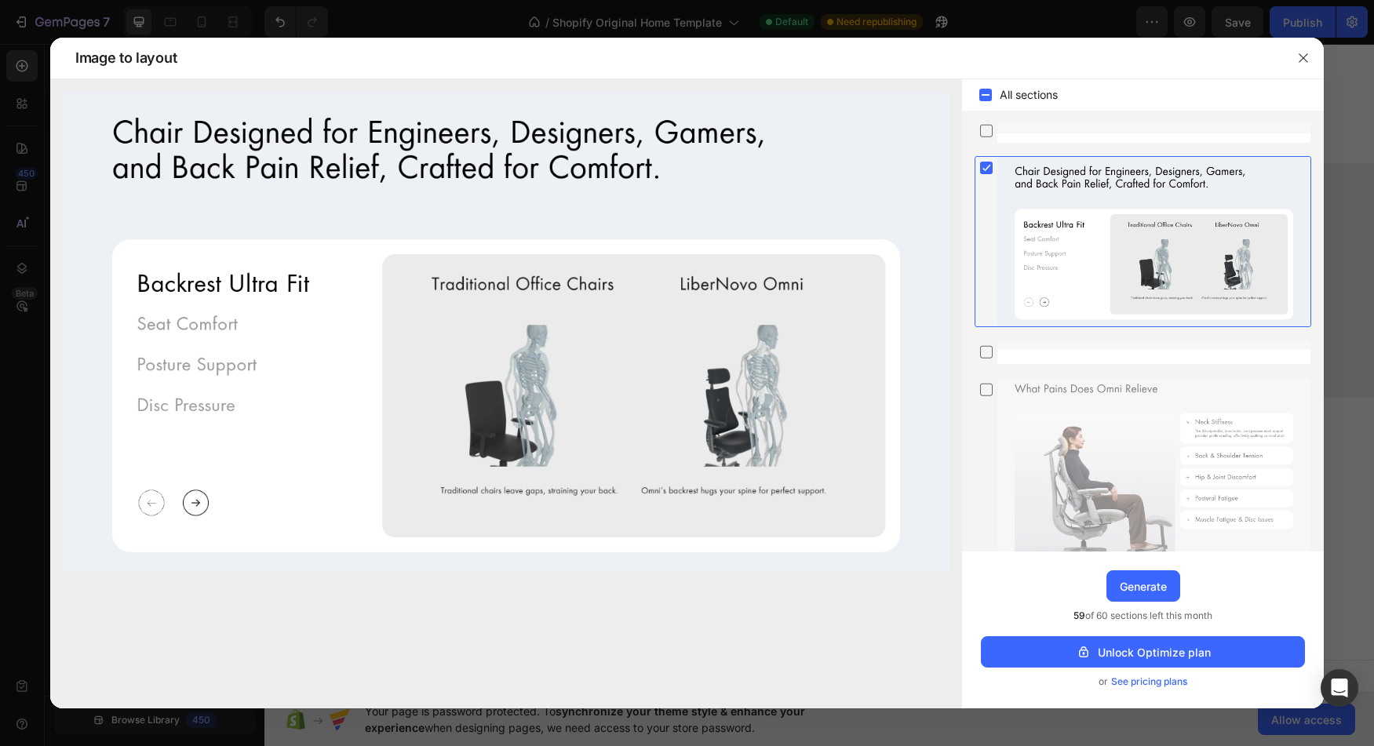
click at [988, 171] on rect at bounding box center [986, 168] width 13 height 13
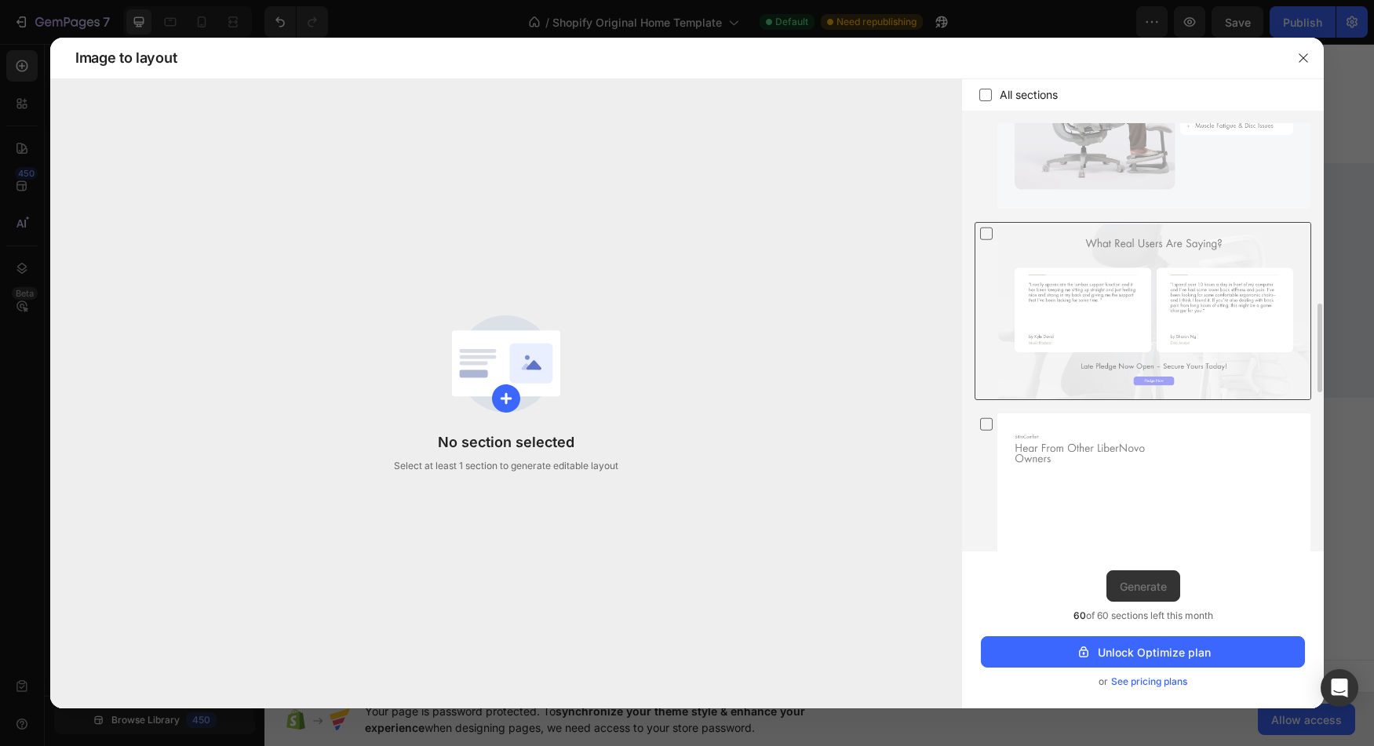
scroll to position [853, 0]
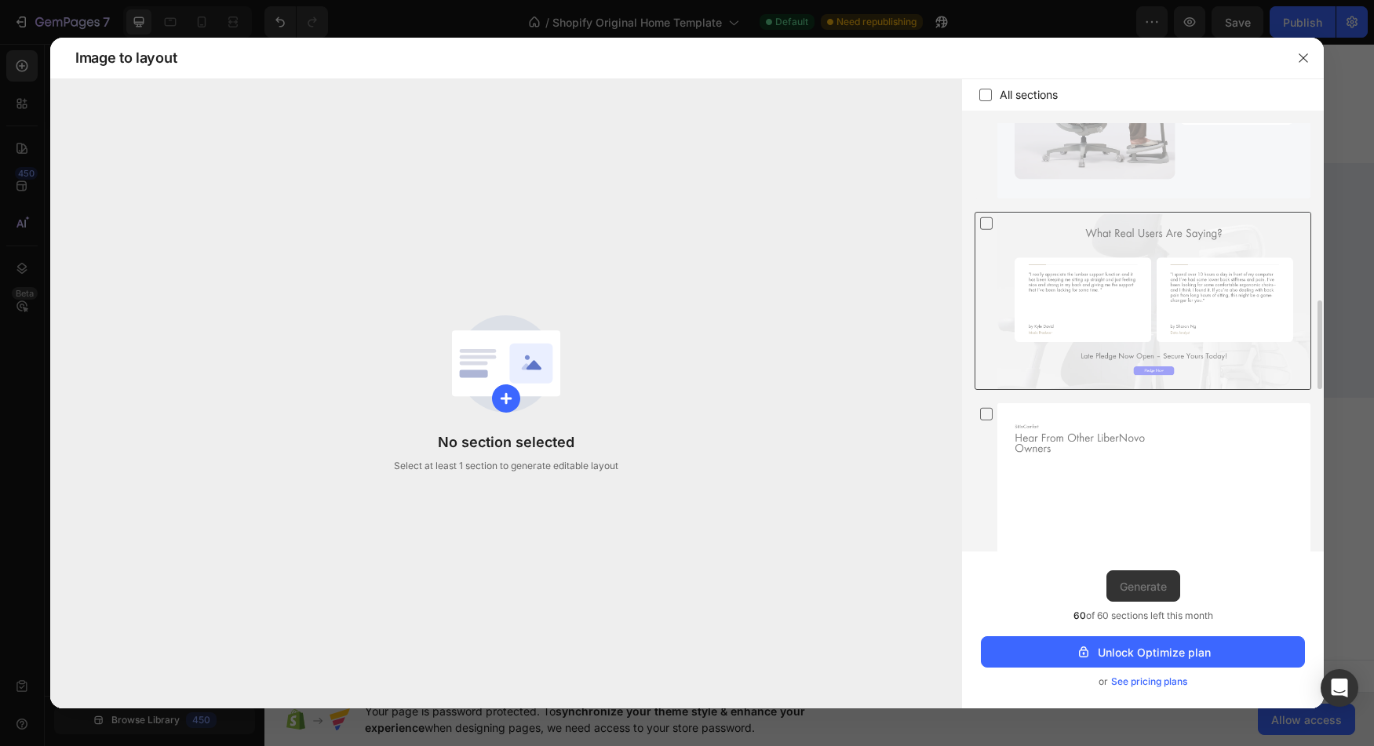
click at [991, 224] on icon at bounding box center [987, 223] width 16 height 16
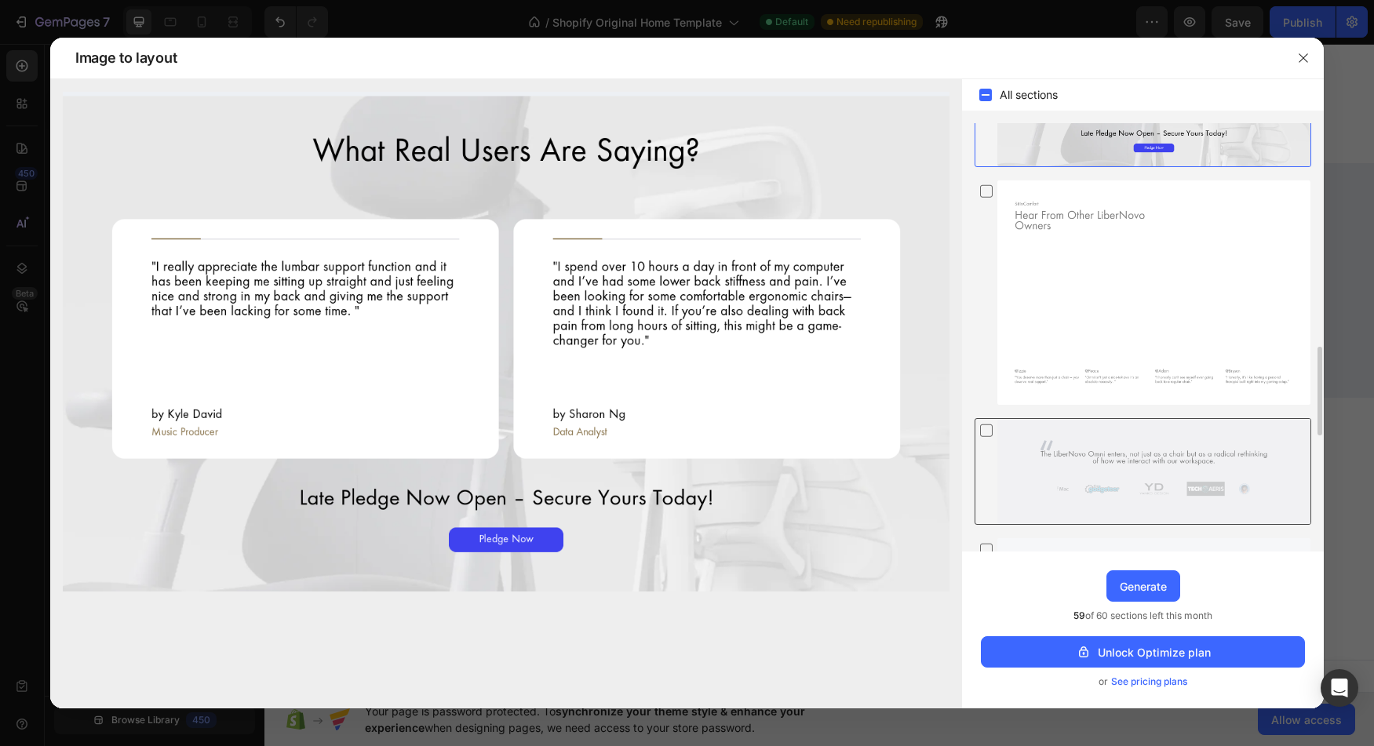
scroll to position [1081, 0]
click at [990, 425] on icon at bounding box center [987, 426] width 16 height 16
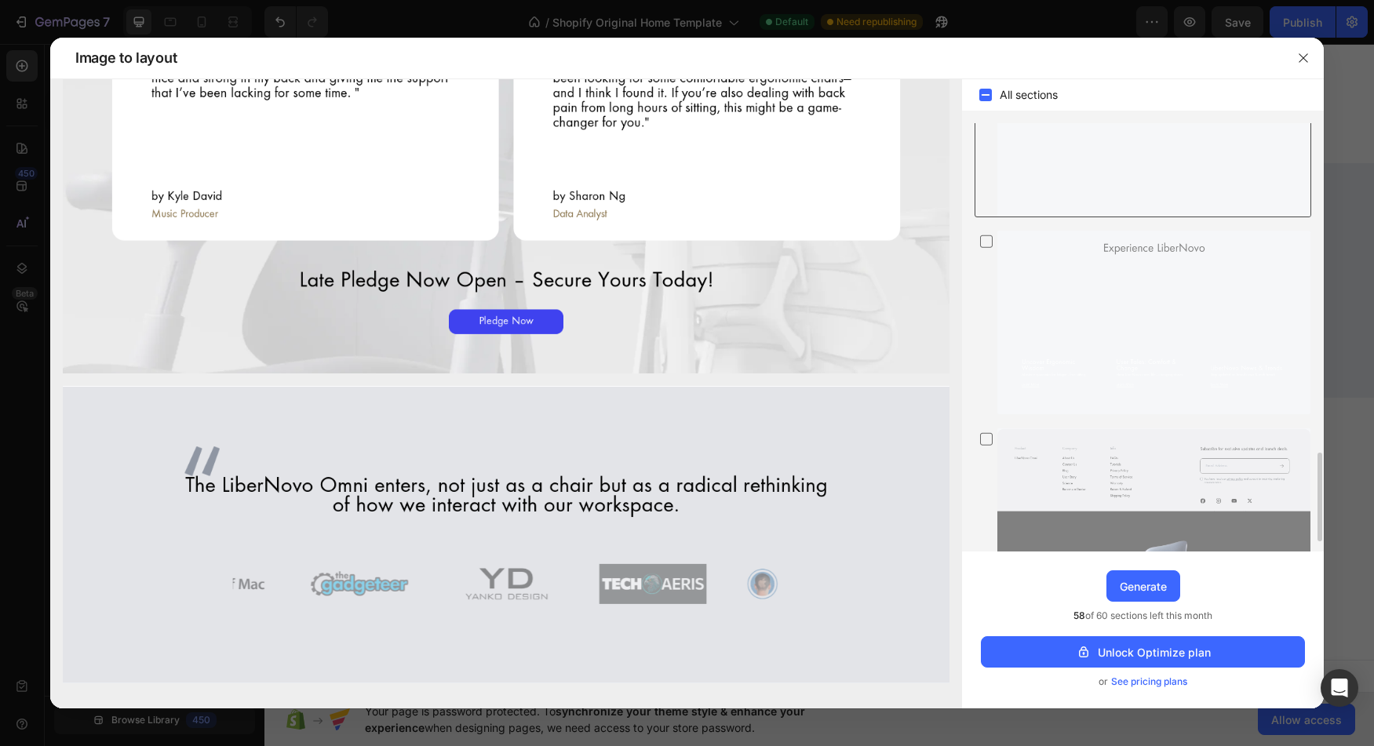
scroll to position [1634, 0]
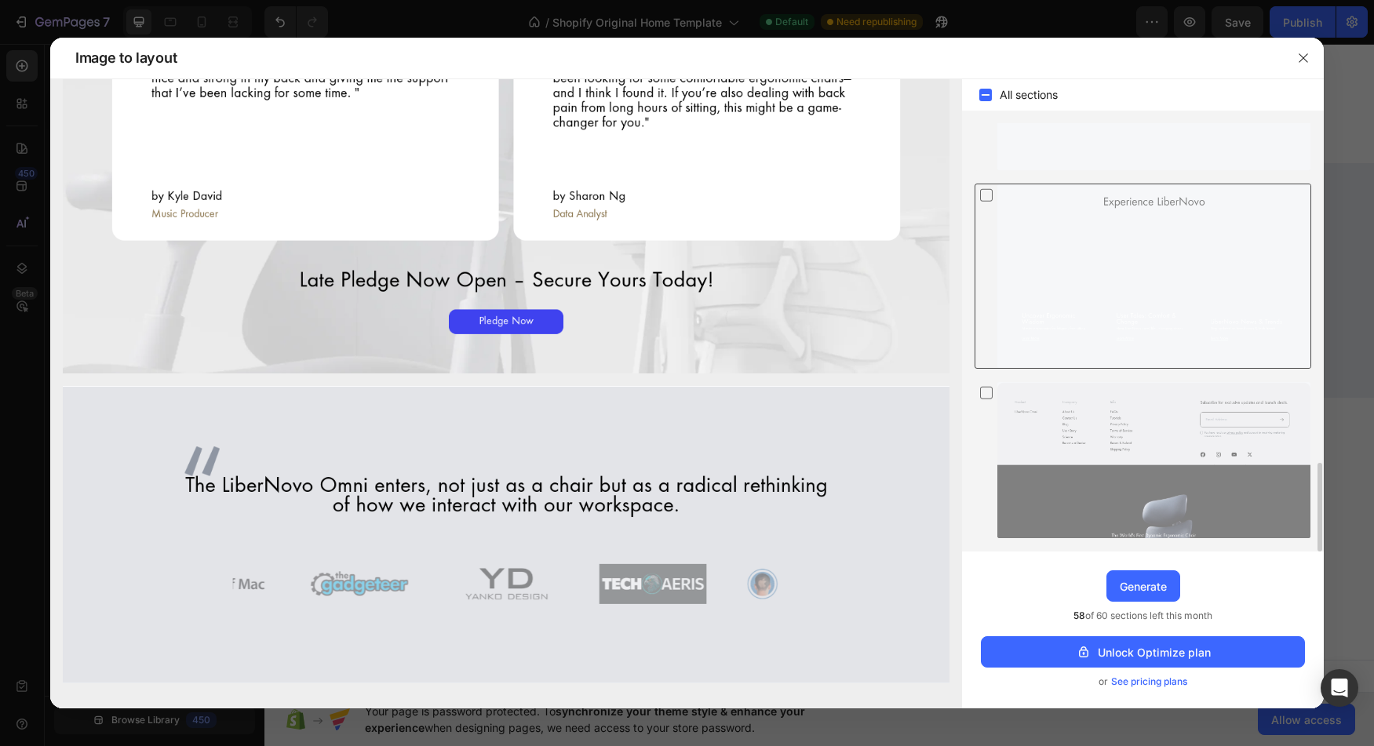
click at [991, 194] on icon at bounding box center [987, 195] width 16 height 16
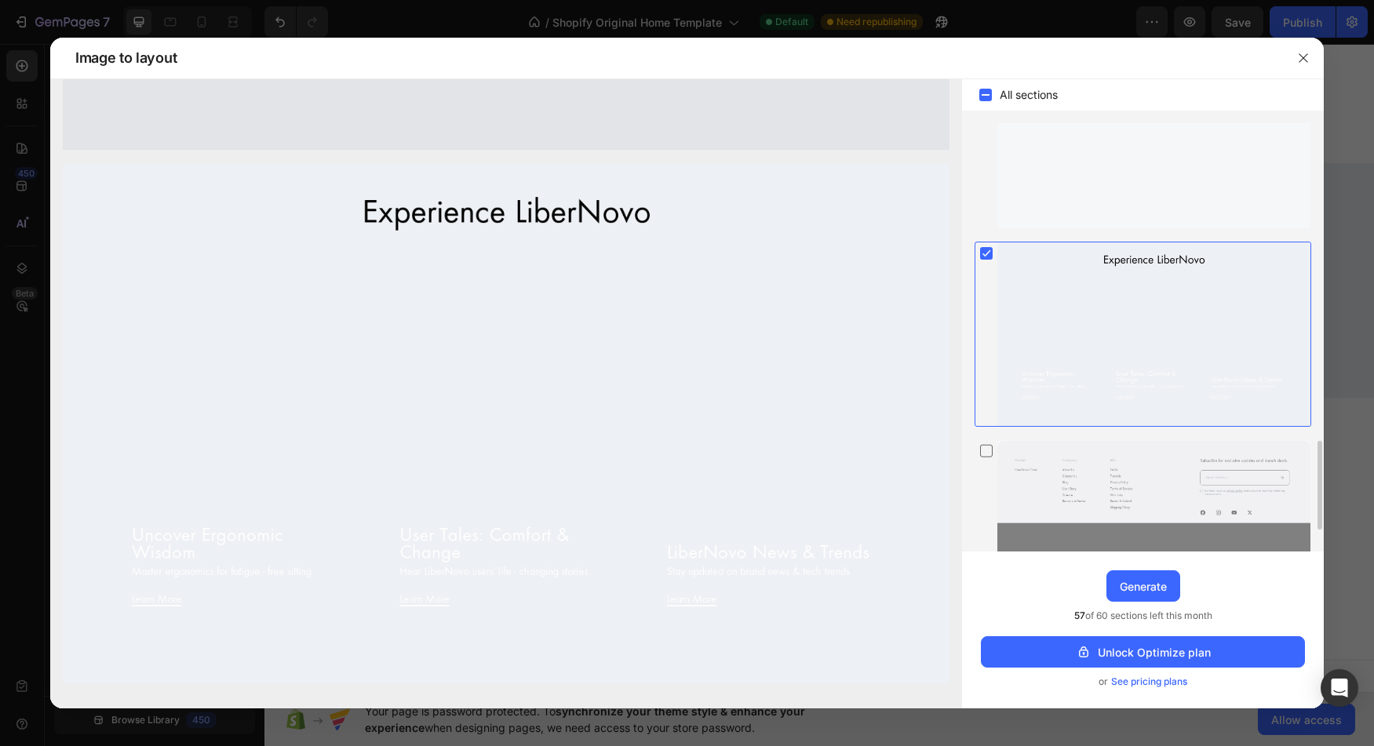
scroll to position [1589, 0]
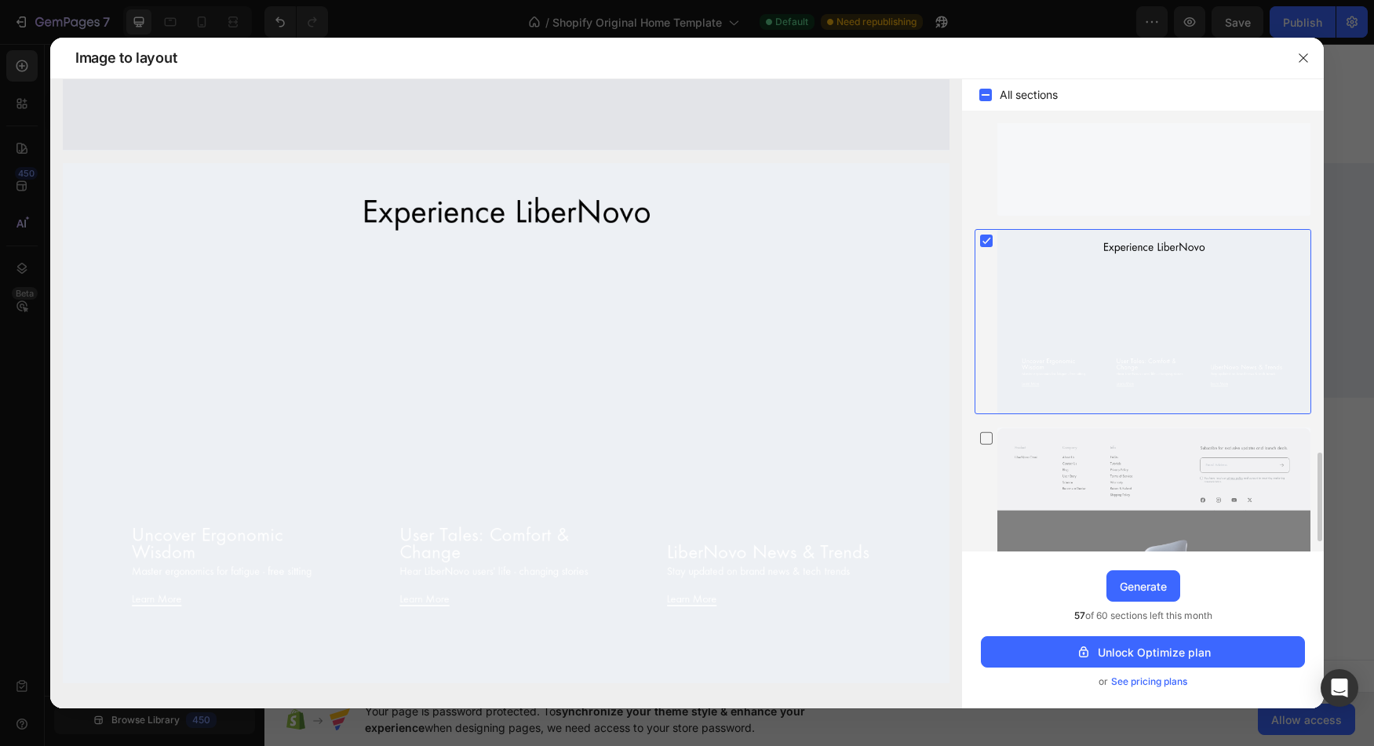
click at [987, 246] on rect at bounding box center [986, 241] width 13 height 13
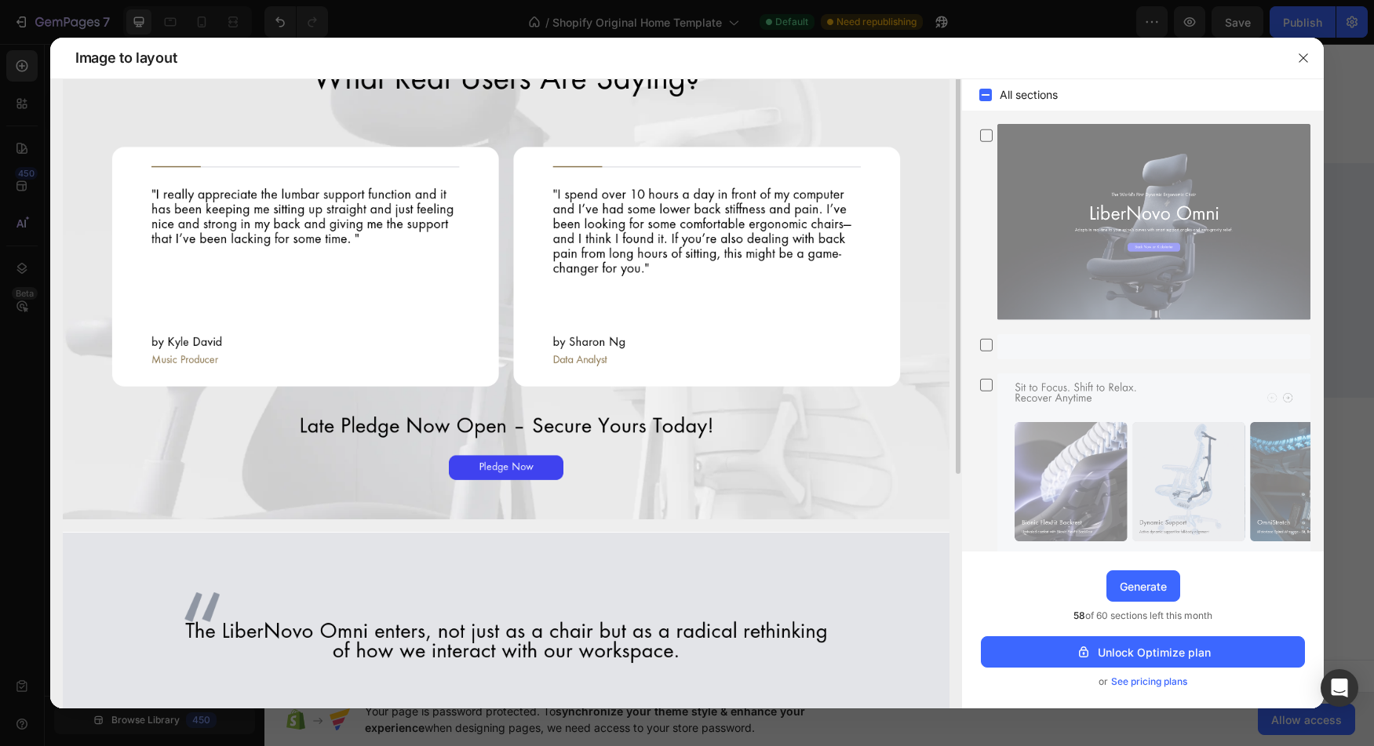
scroll to position [0, 0]
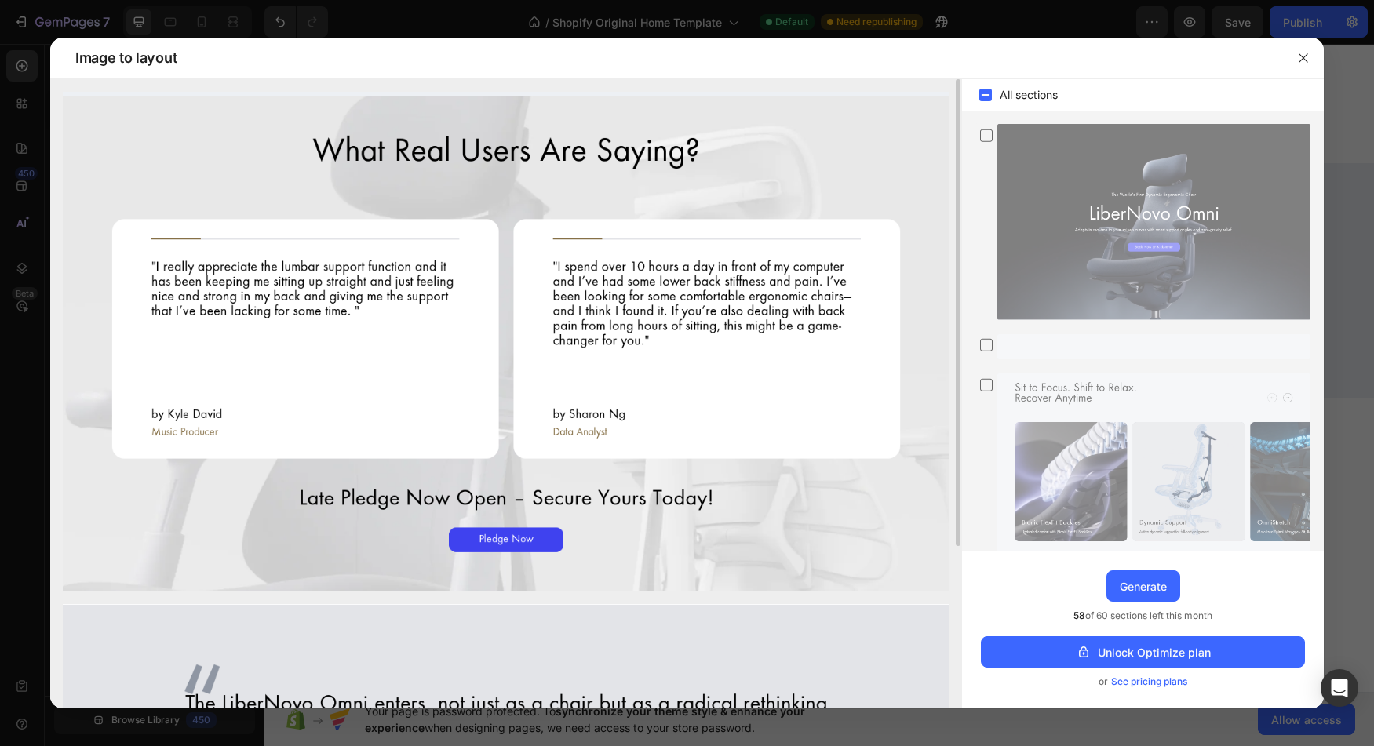
click at [519, 546] on img at bounding box center [506, 342] width 887 height 500
click at [527, 457] on img at bounding box center [506, 342] width 887 height 500
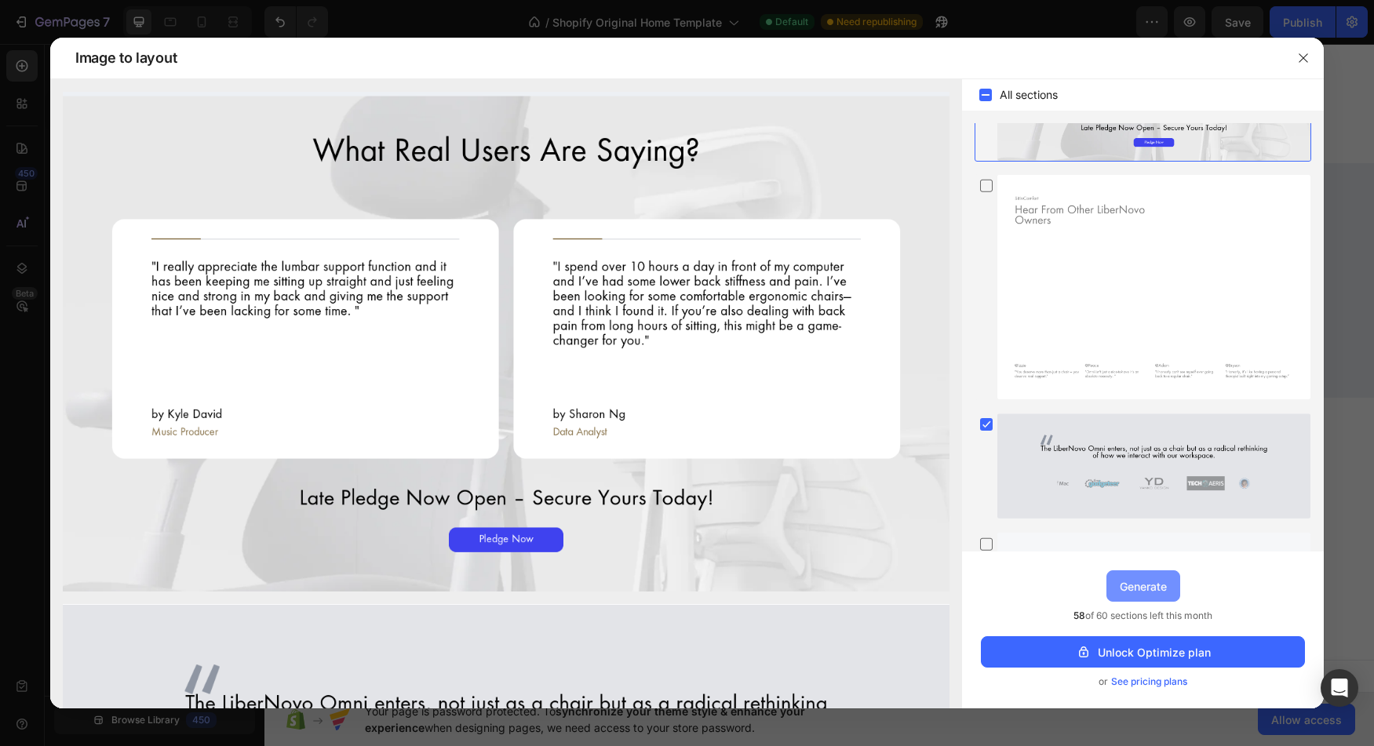
click at [1151, 574] on button "Generate" at bounding box center [1144, 586] width 74 height 31
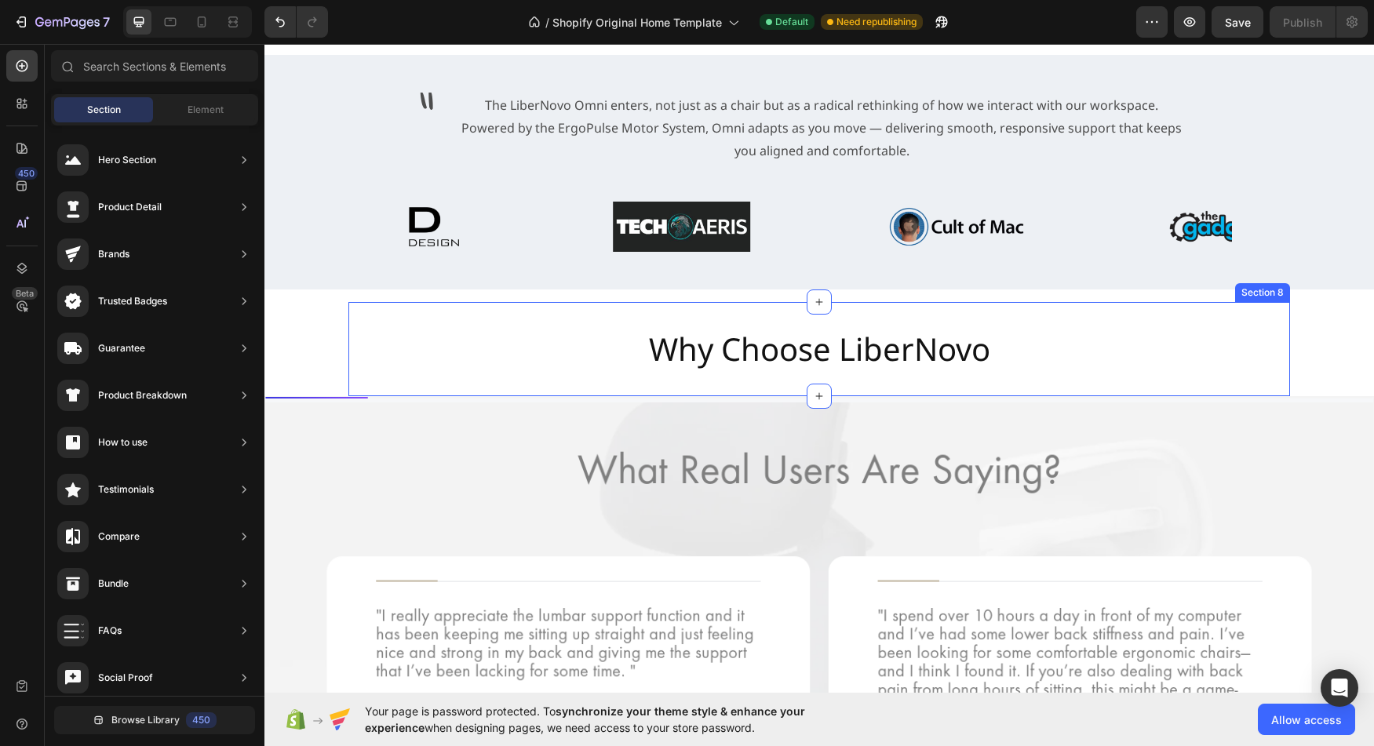
scroll to position [3703, 0]
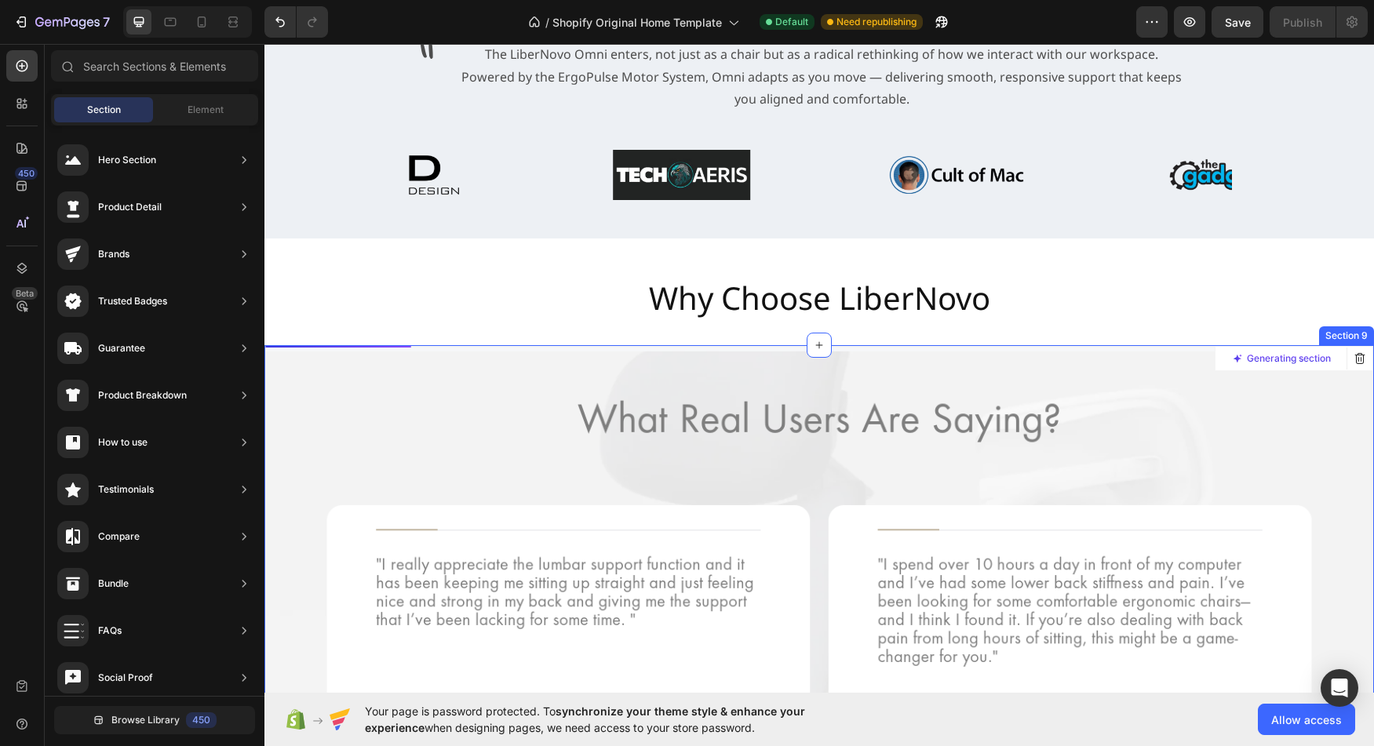
click at [885, 549] on div at bounding box center [819, 658] width 1108 height 625
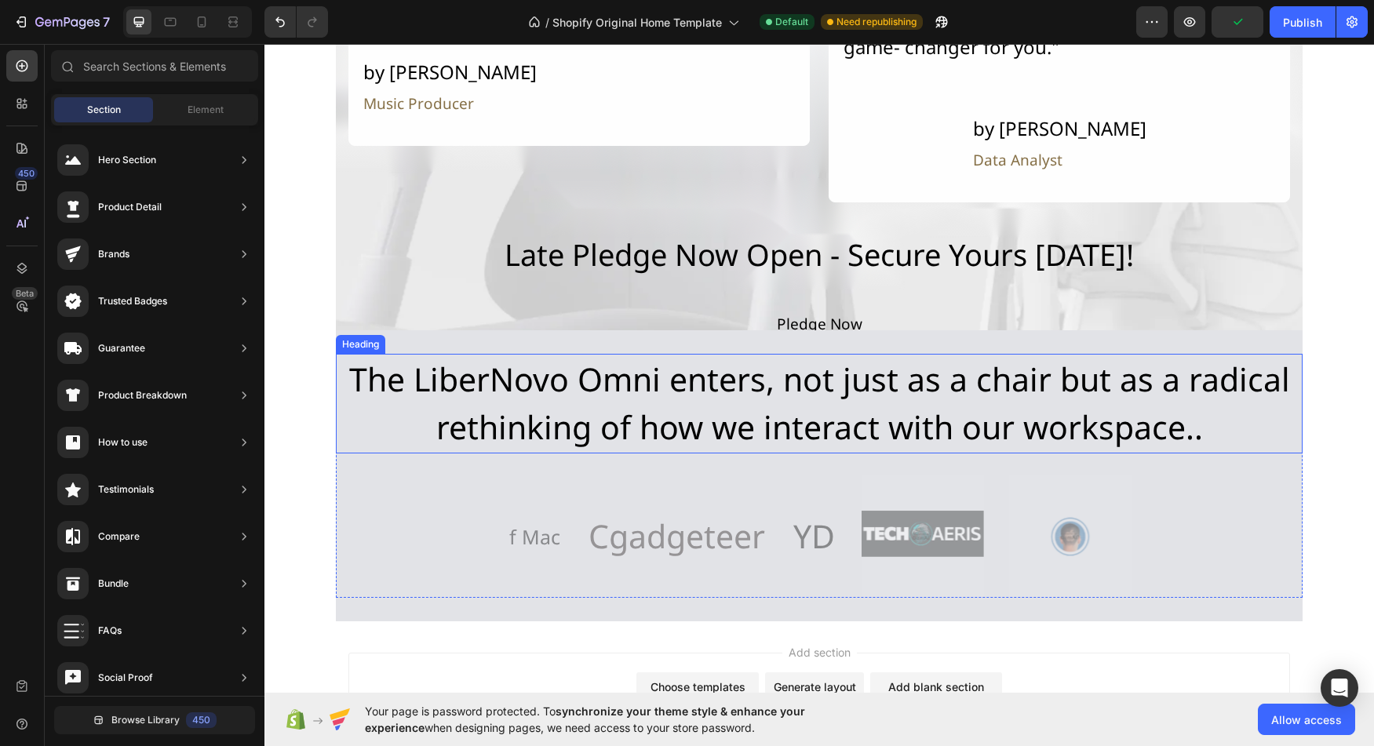
scroll to position [4363, 0]
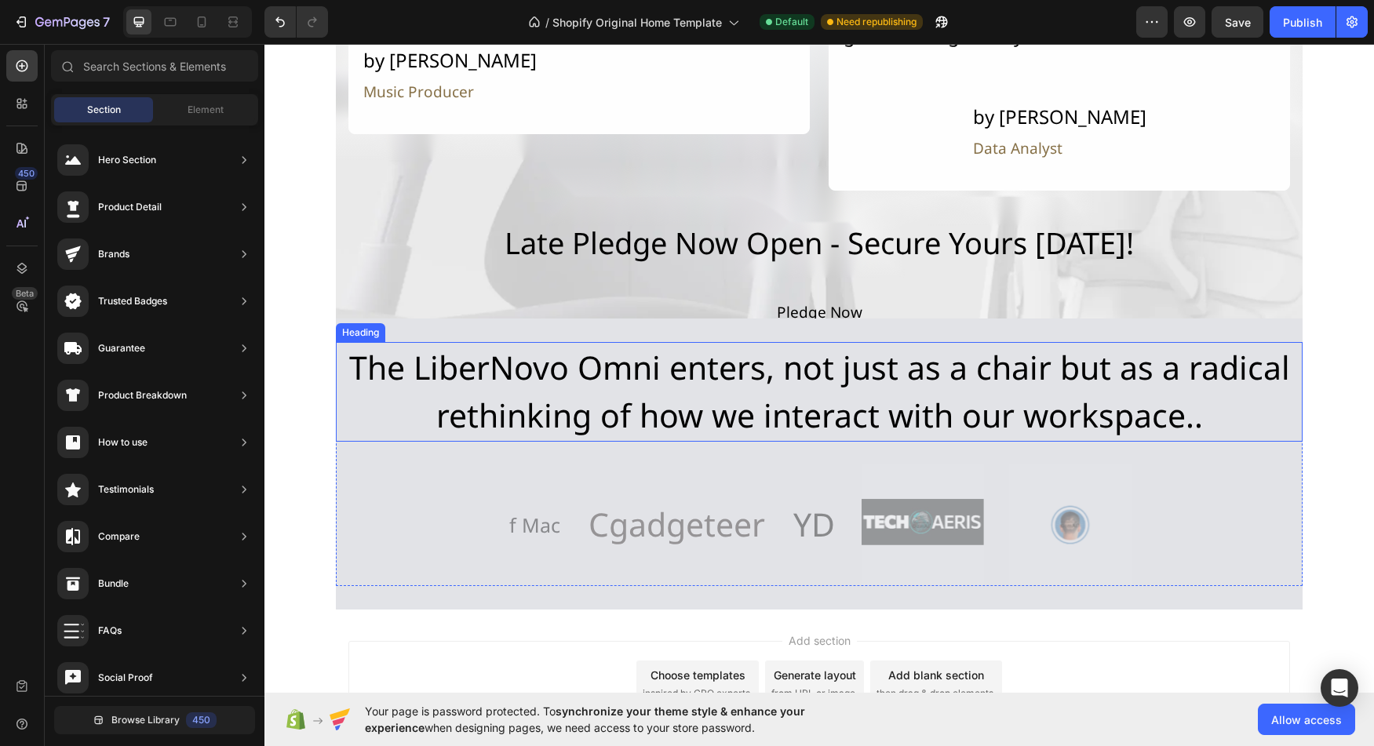
click at [880, 396] on h2 "The LiberNovo Omni enters, not just as a chair but as a radical rethinking of h…" at bounding box center [819, 392] width 967 height 100
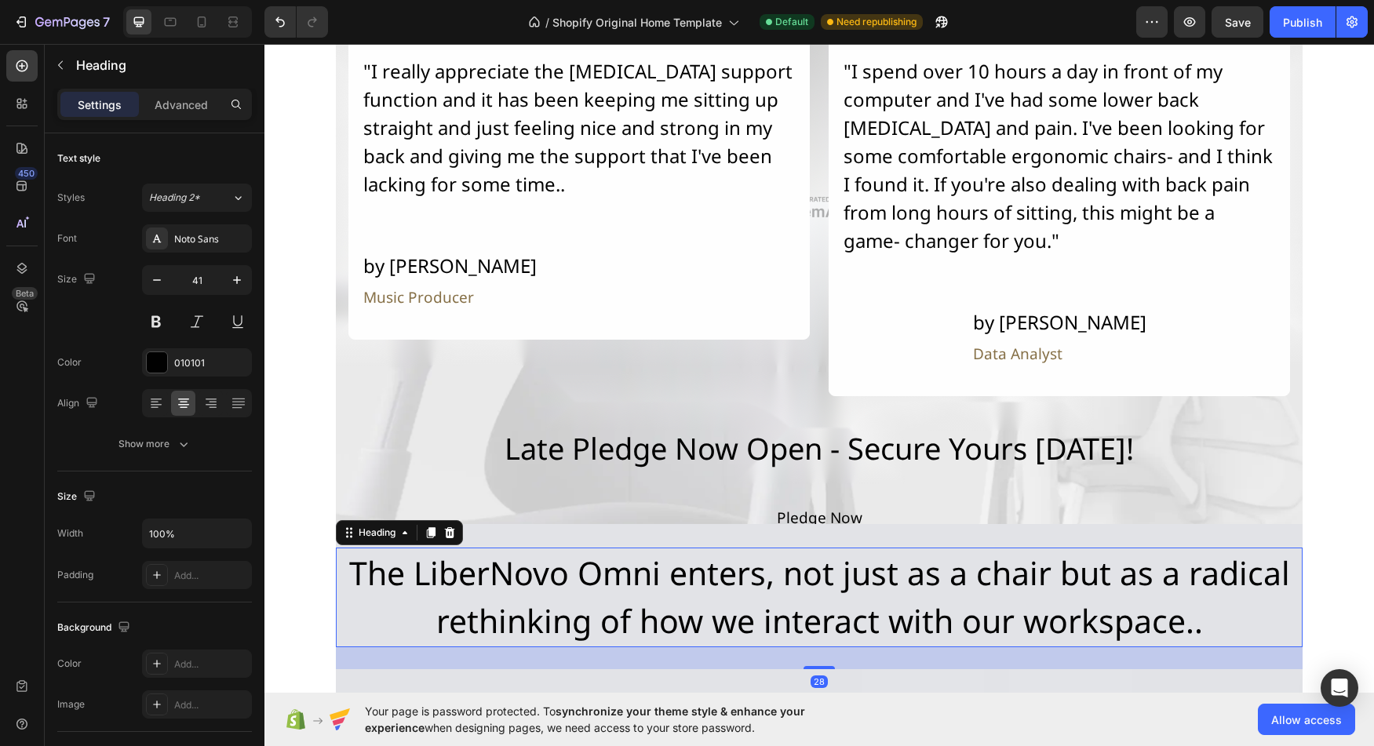
scroll to position [4138, 0]
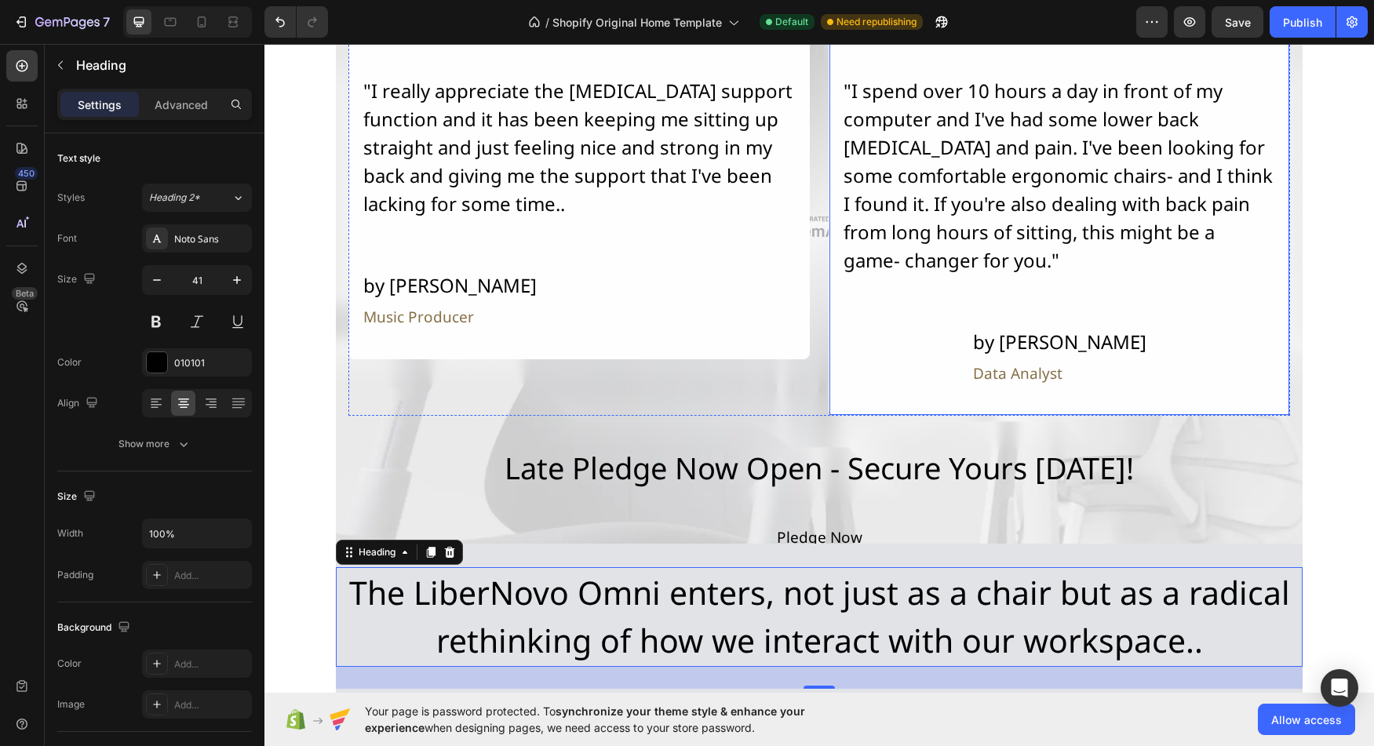
click at [1037, 369] on div "Data Analyst" at bounding box center [1060, 374] width 177 height 26
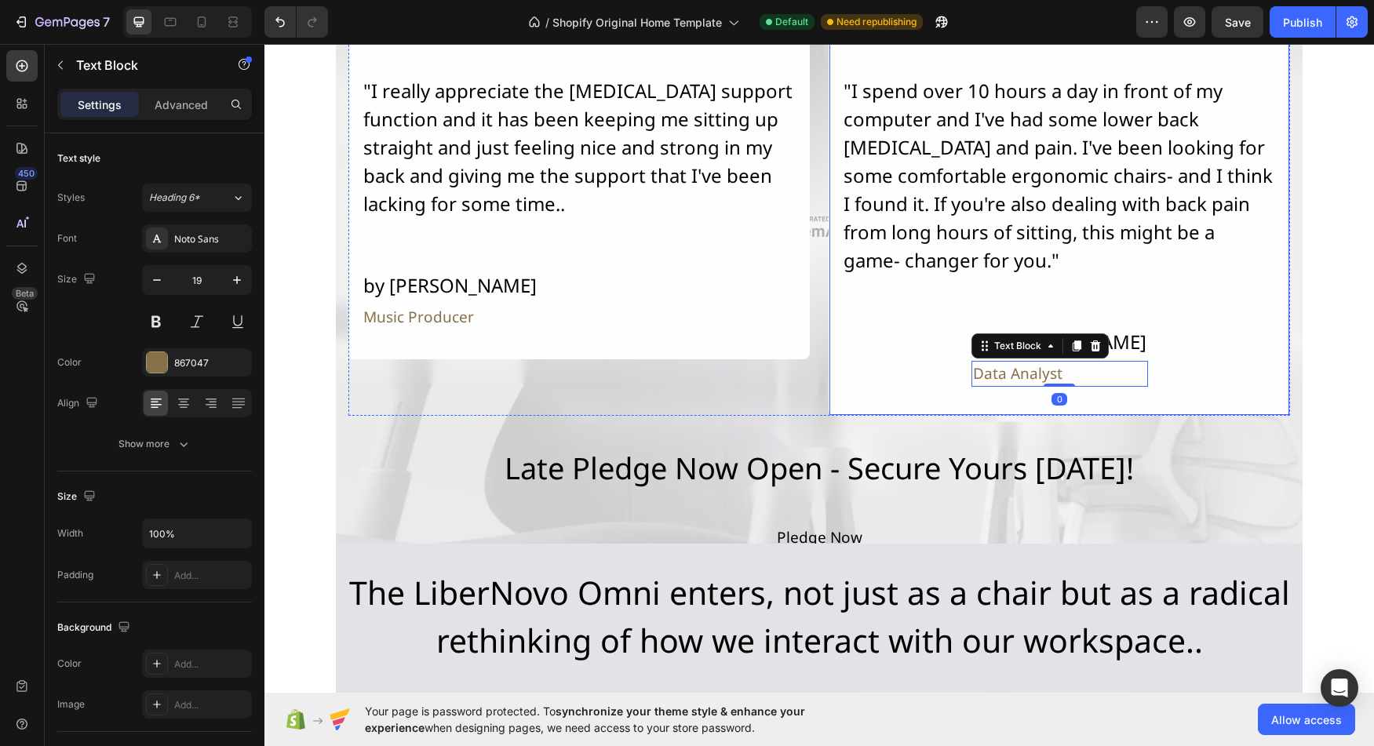
click at [897, 326] on div ""I spend over 10 hours a day in front of my computer and I've had some lower ba…" at bounding box center [1059, 231] width 435 height 312
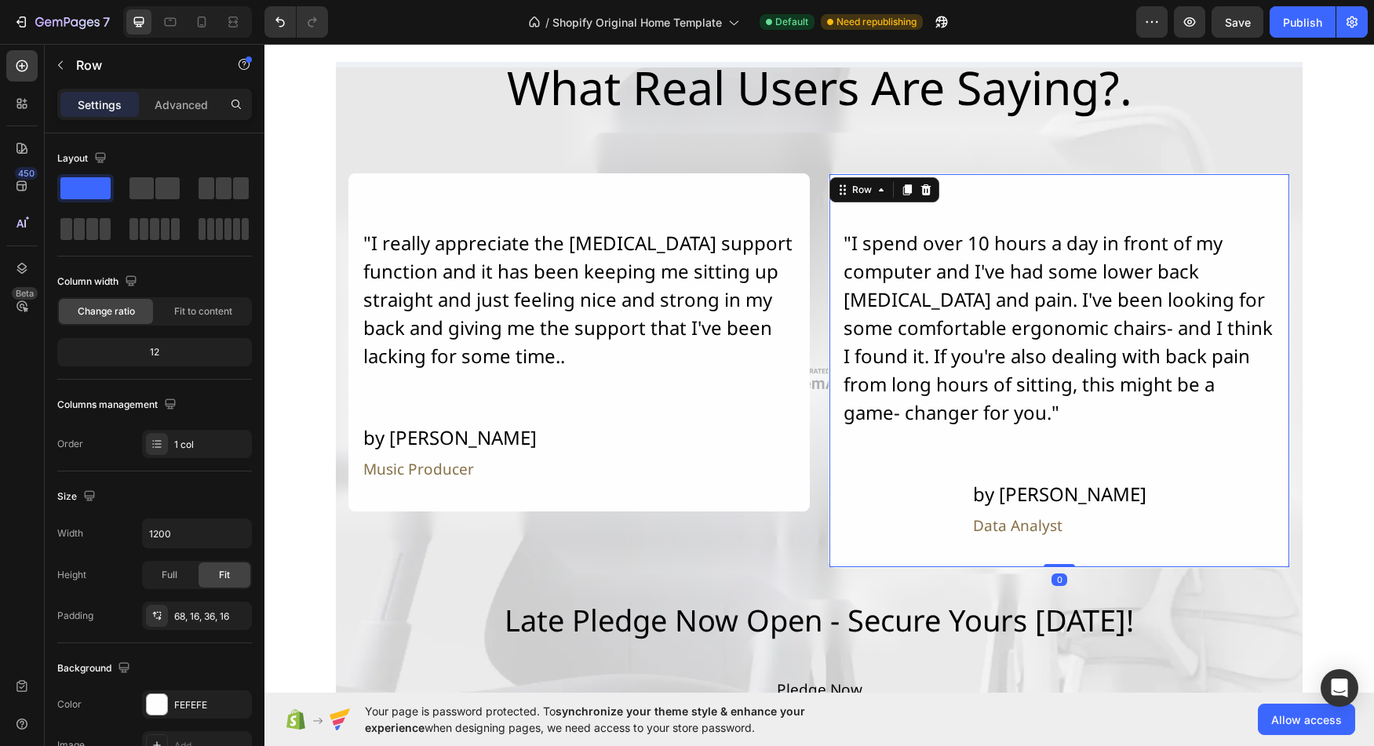
scroll to position [3984, 0]
click at [947, 367] on div ""I spend over 10 hours a day in front of my computer and I've had some lower ba…" at bounding box center [1059, 329] width 435 height 201
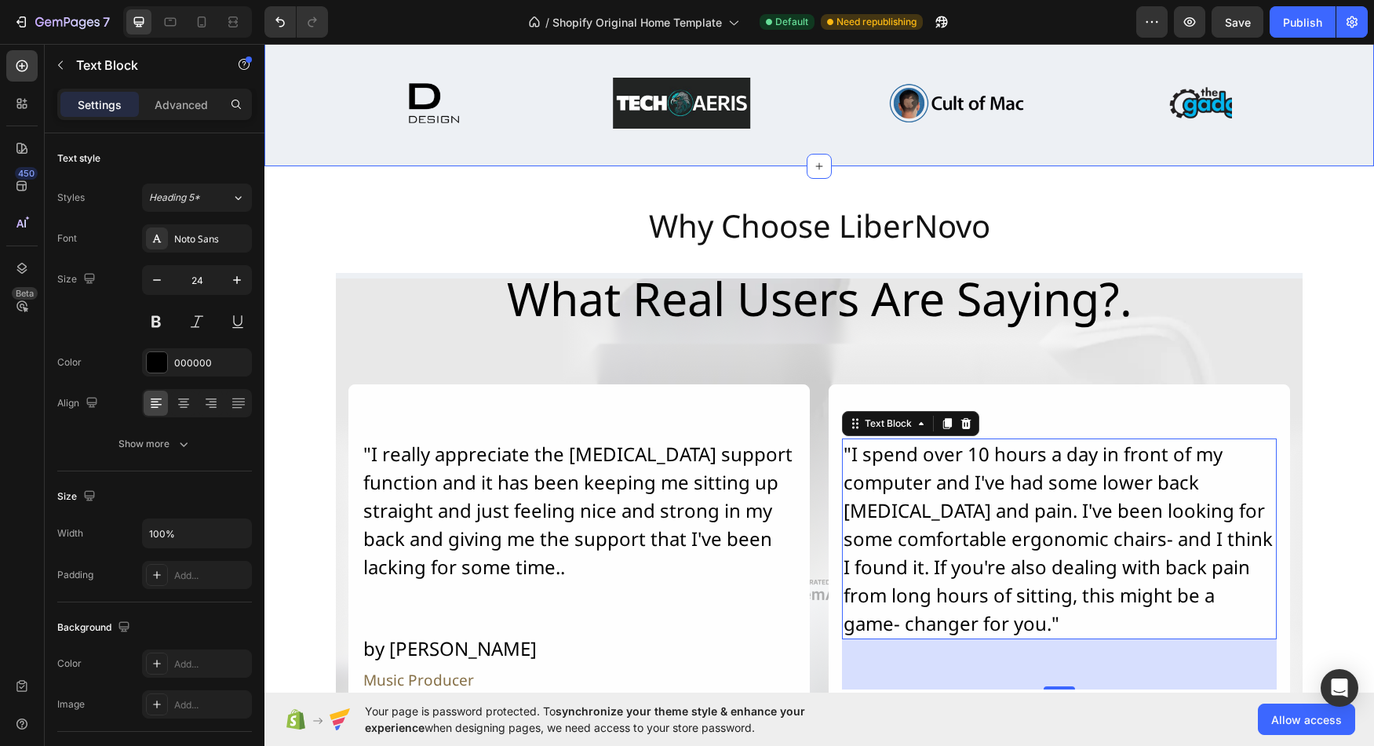
scroll to position [3750, 0]
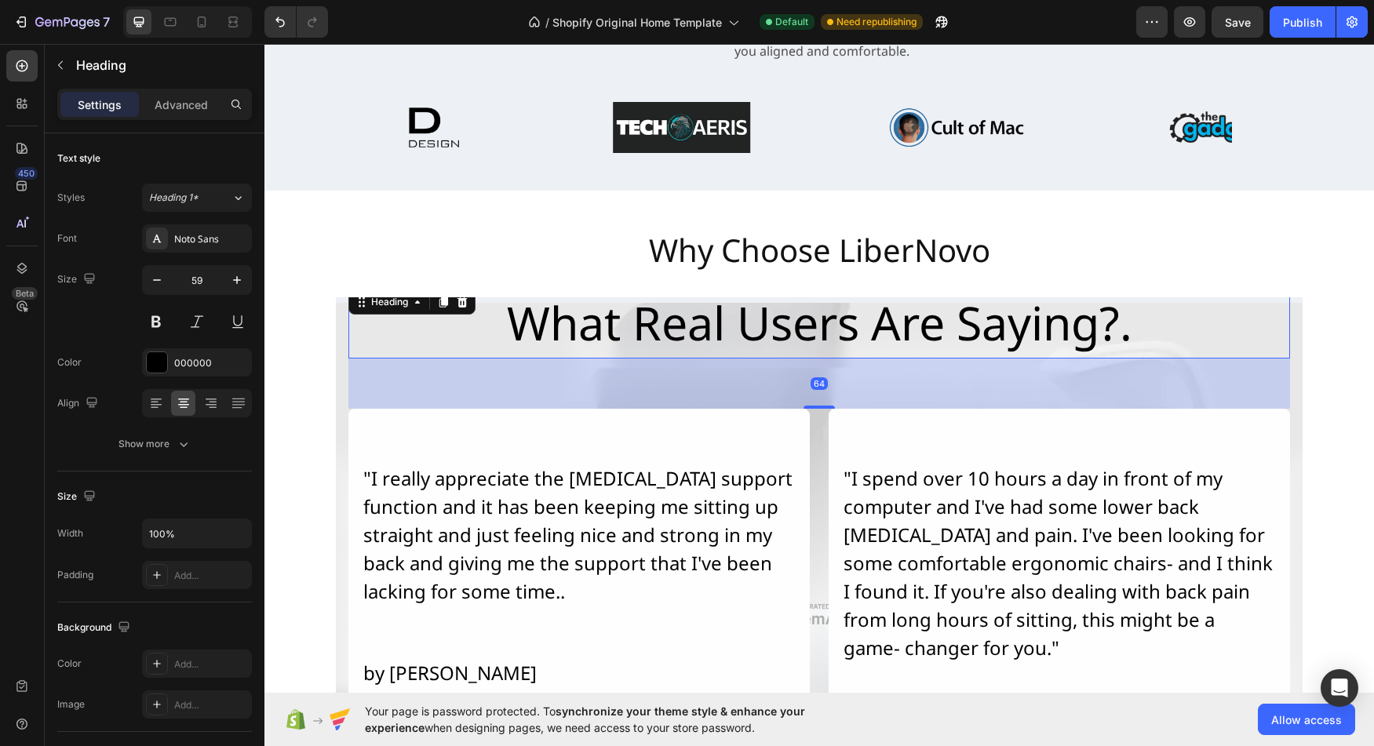
click at [401, 338] on h2 "What Real Users Are Saying?." at bounding box center [820, 323] width 942 height 73
click at [338, 346] on div "Overlay" at bounding box center [819, 614] width 967 height 634
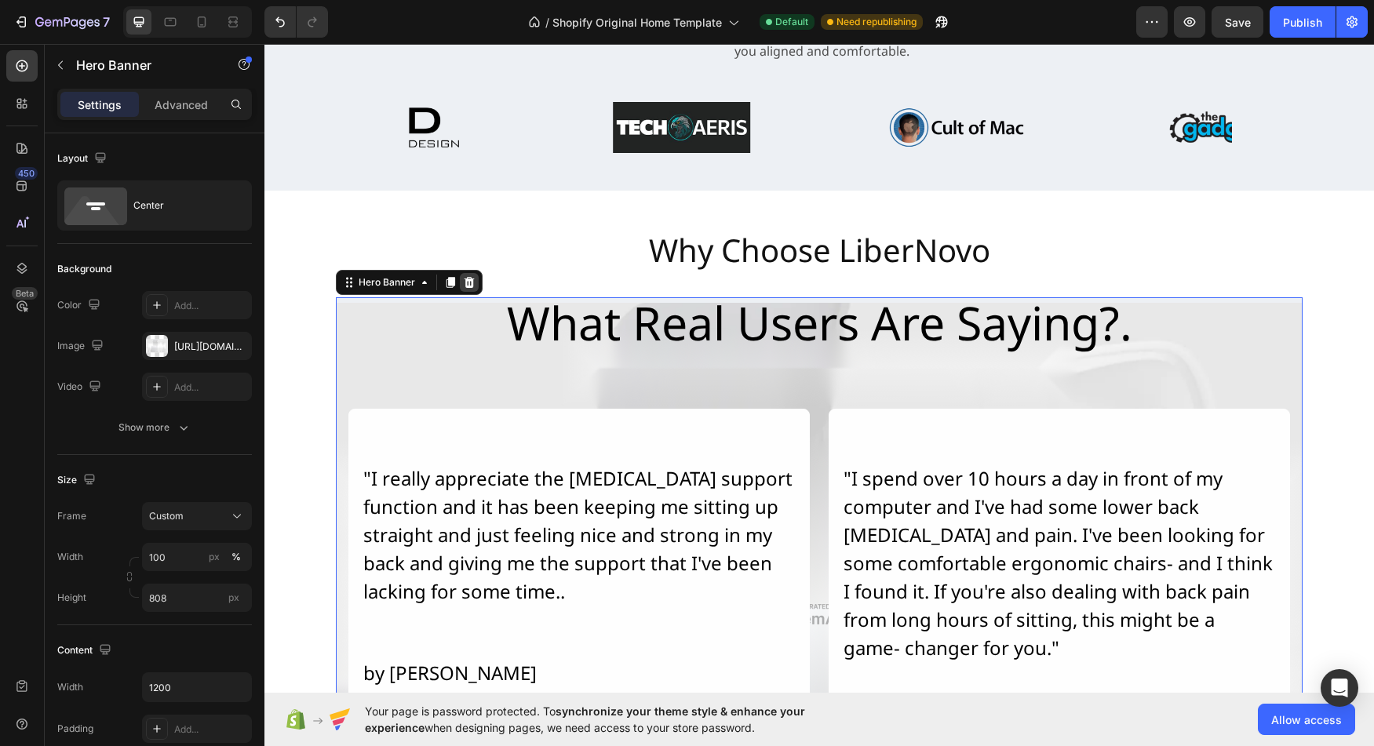
click at [472, 281] on div at bounding box center [469, 282] width 19 height 19
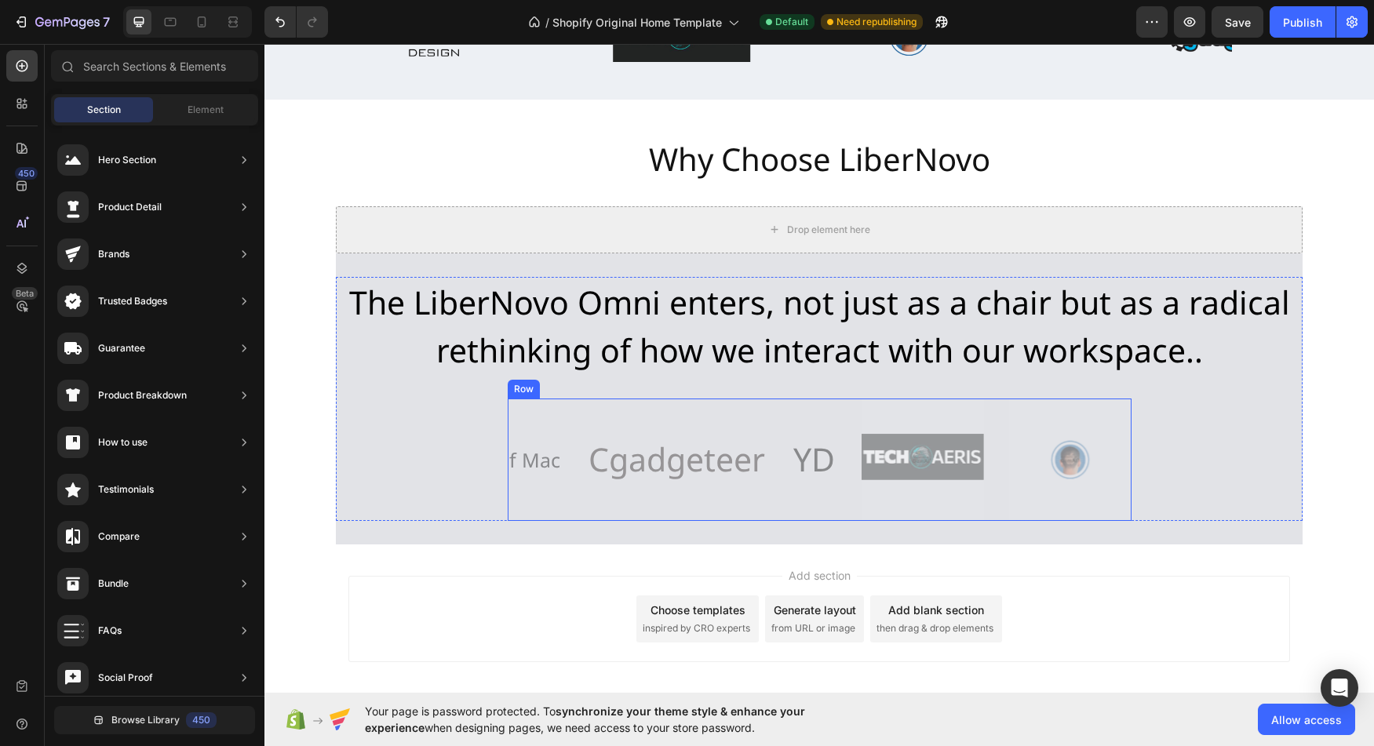
scroll to position [3829, 0]
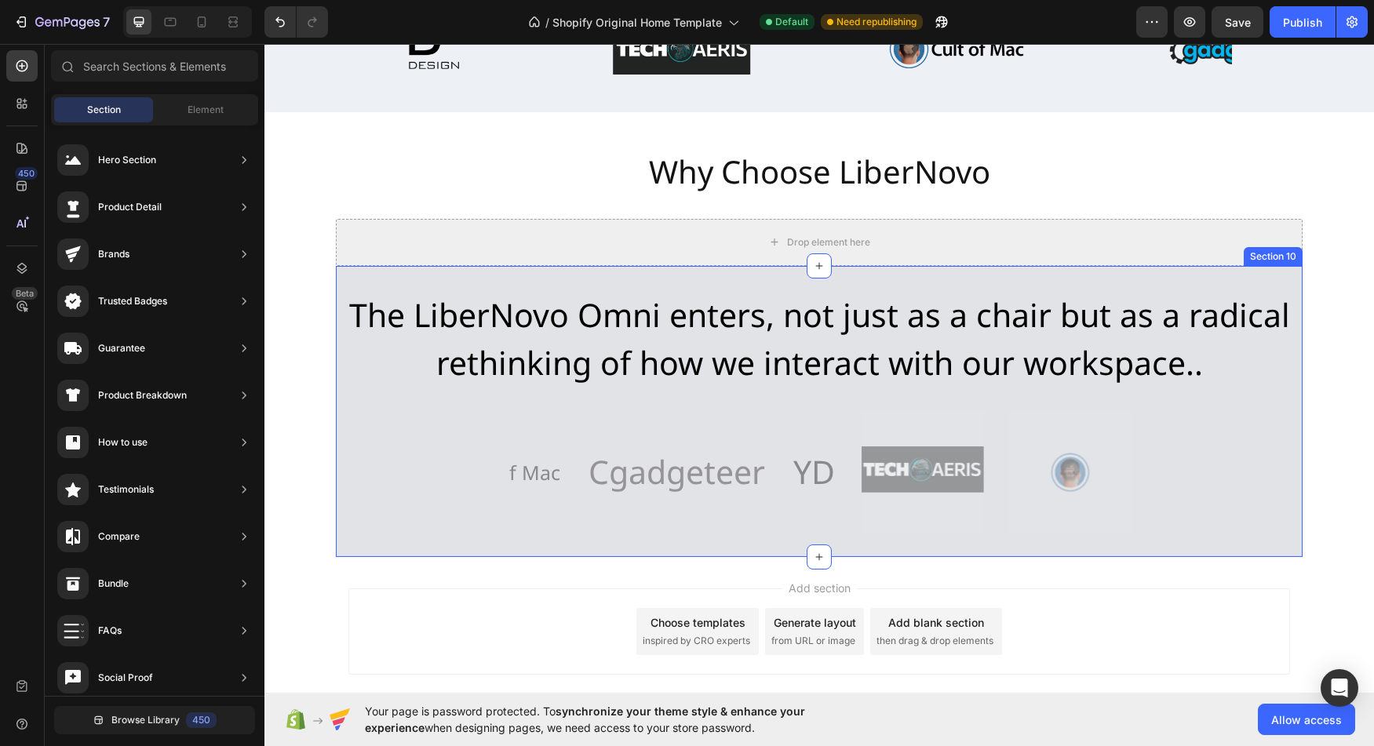
click at [586, 275] on div "The LiberNovo Omni enters, not just as a chair but as a radical rethinking of h…" at bounding box center [819, 411] width 967 height 291
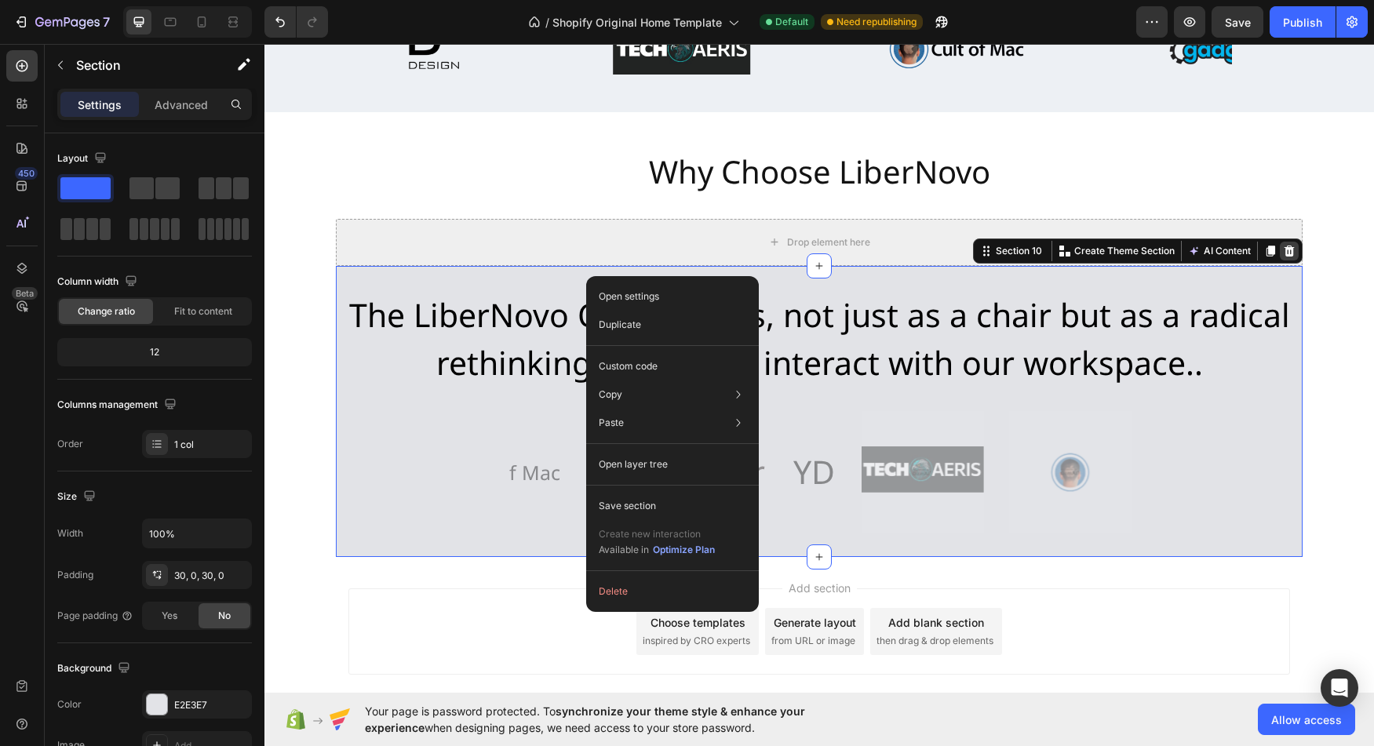
click at [1285, 249] on icon at bounding box center [1290, 251] width 10 height 11
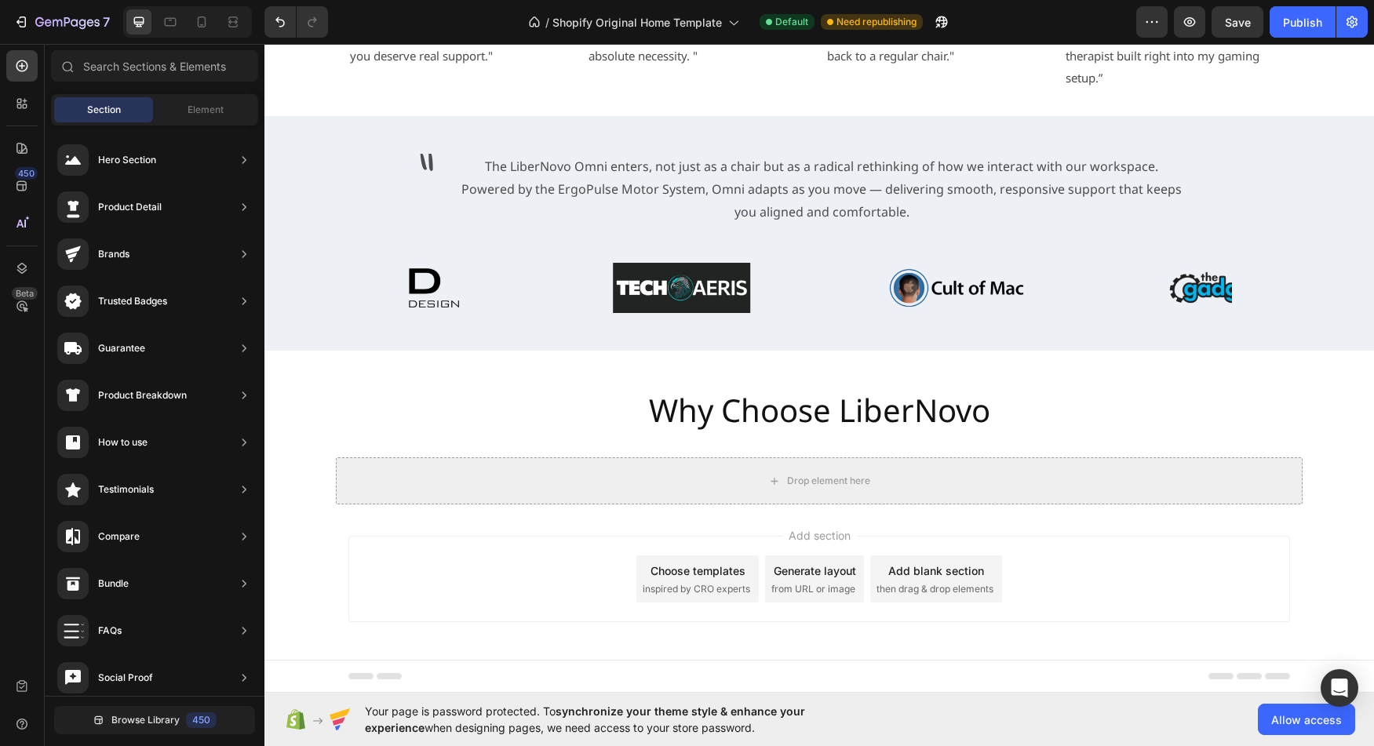
scroll to position [3590, 0]
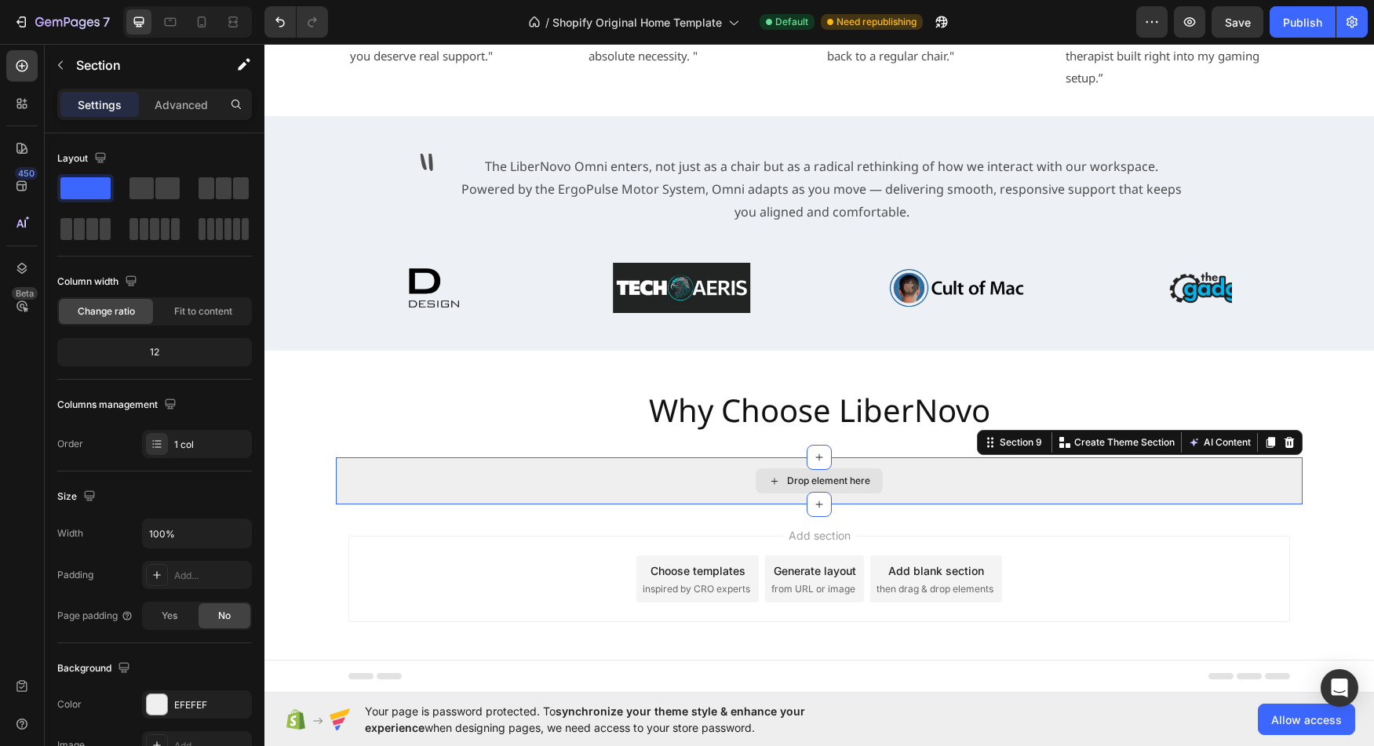
click at [1025, 477] on div "Drop element here" at bounding box center [819, 481] width 967 height 47
click at [1285, 444] on icon at bounding box center [1290, 442] width 10 height 11
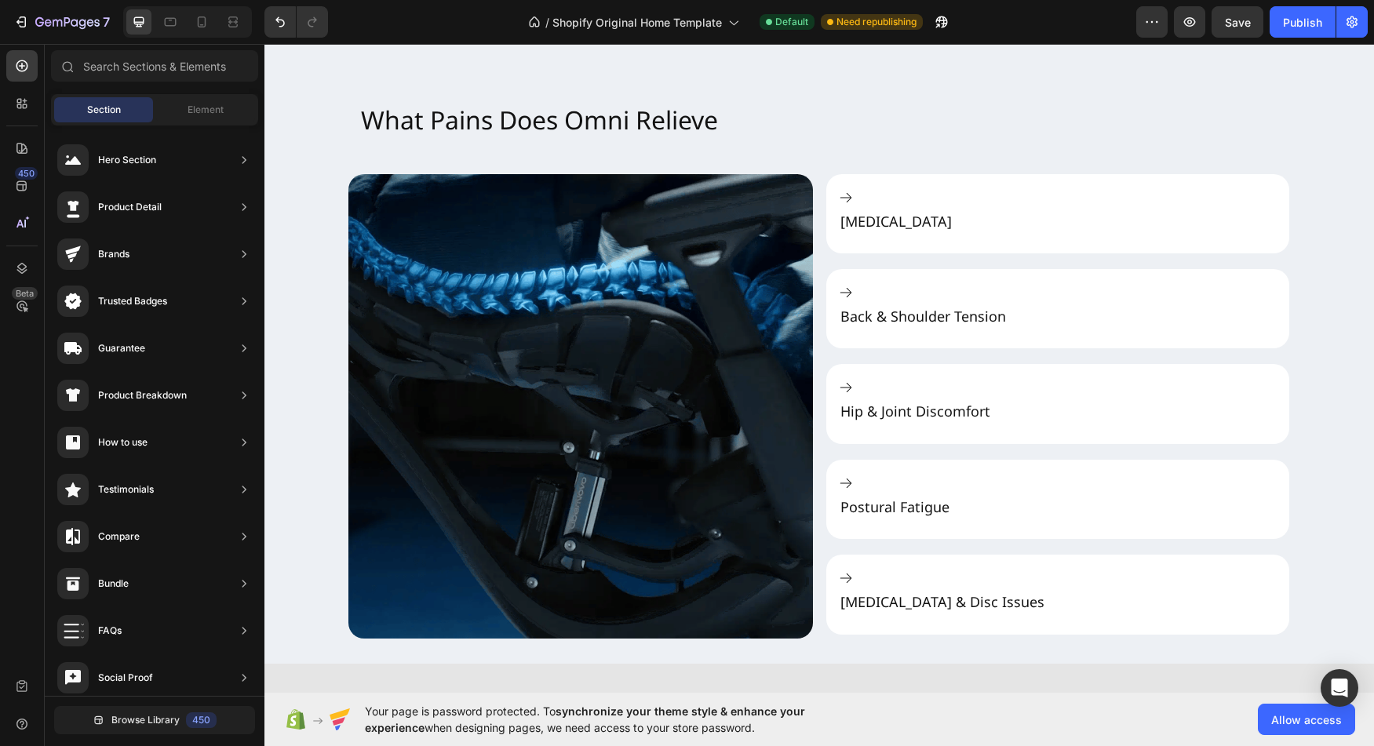
scroll to position [1808, 0]
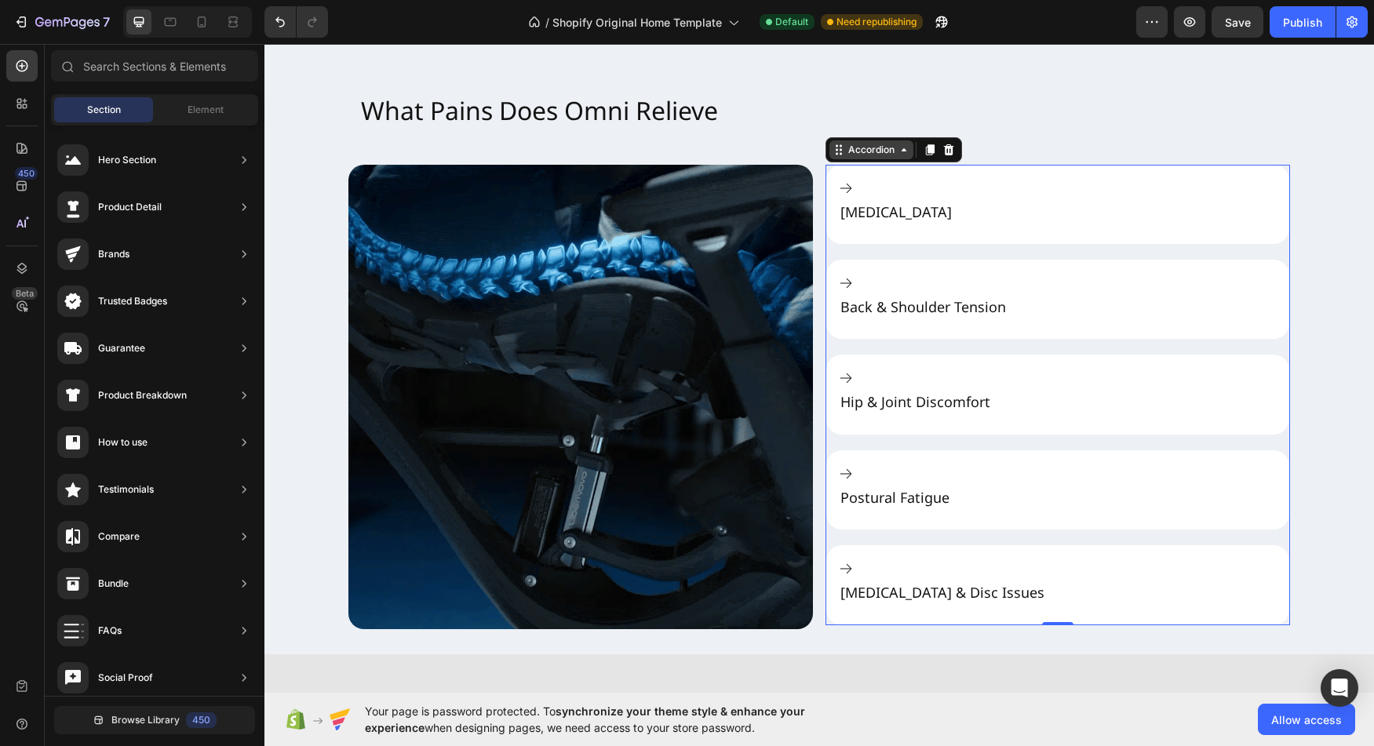
click at [862, 162] on div "Accordion" at bounding box center [894, 149] width 137 height 25
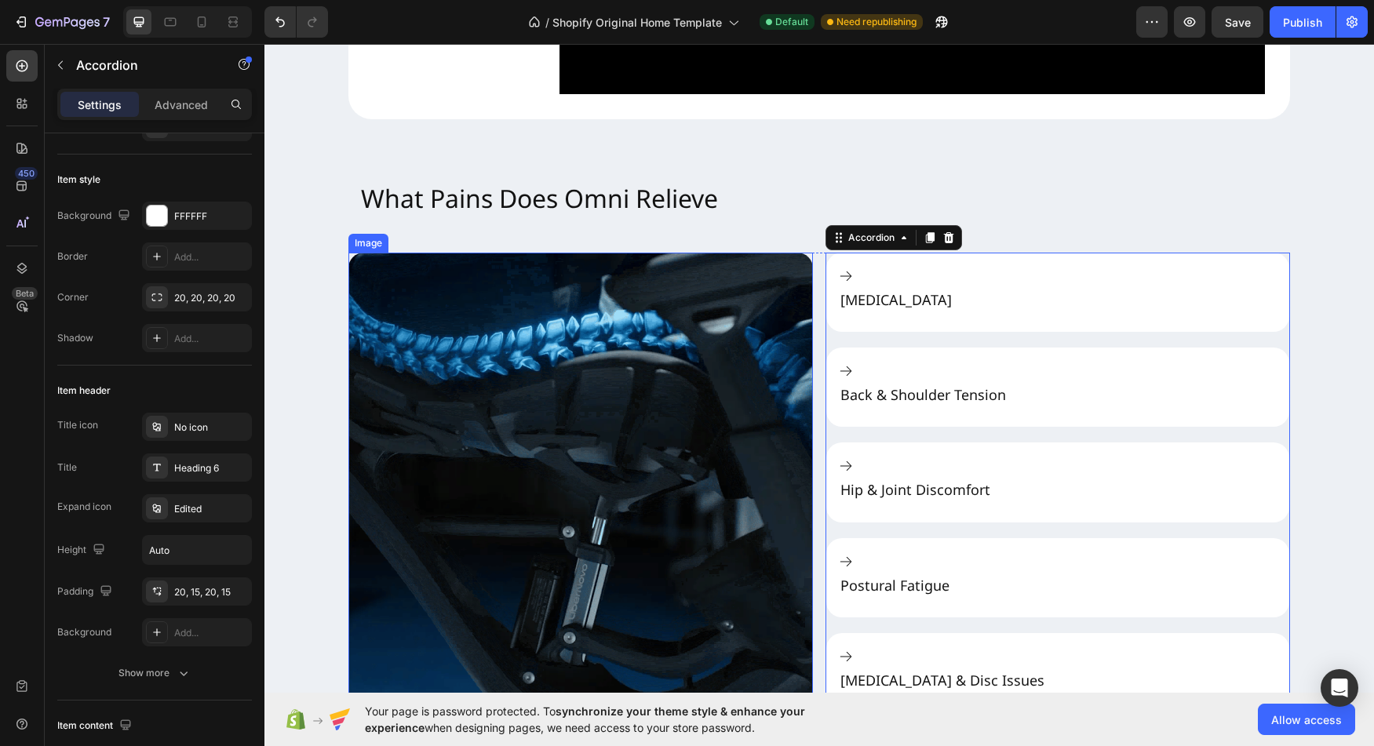
scroll to position [1781, 0]
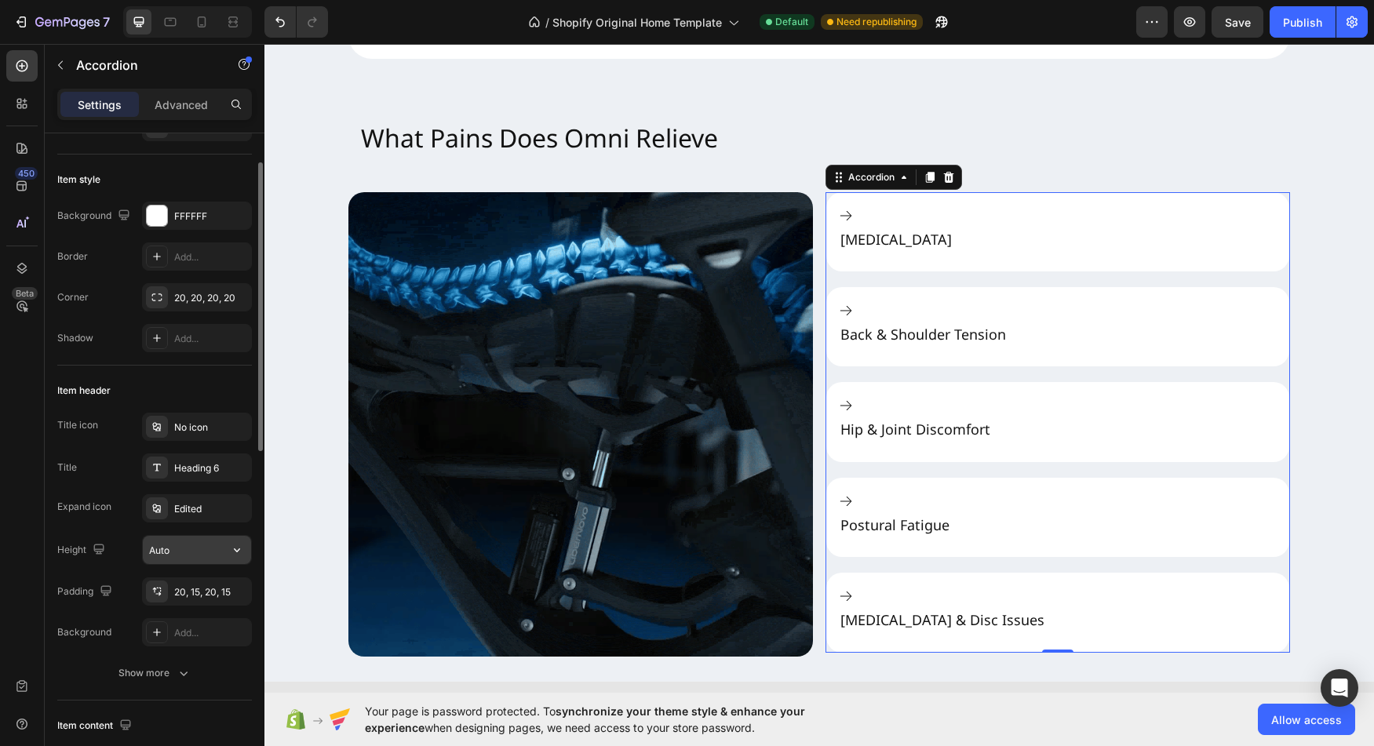
click at [235, 554] on icon "button" at bounding box center [237, 550] width 16 height 16
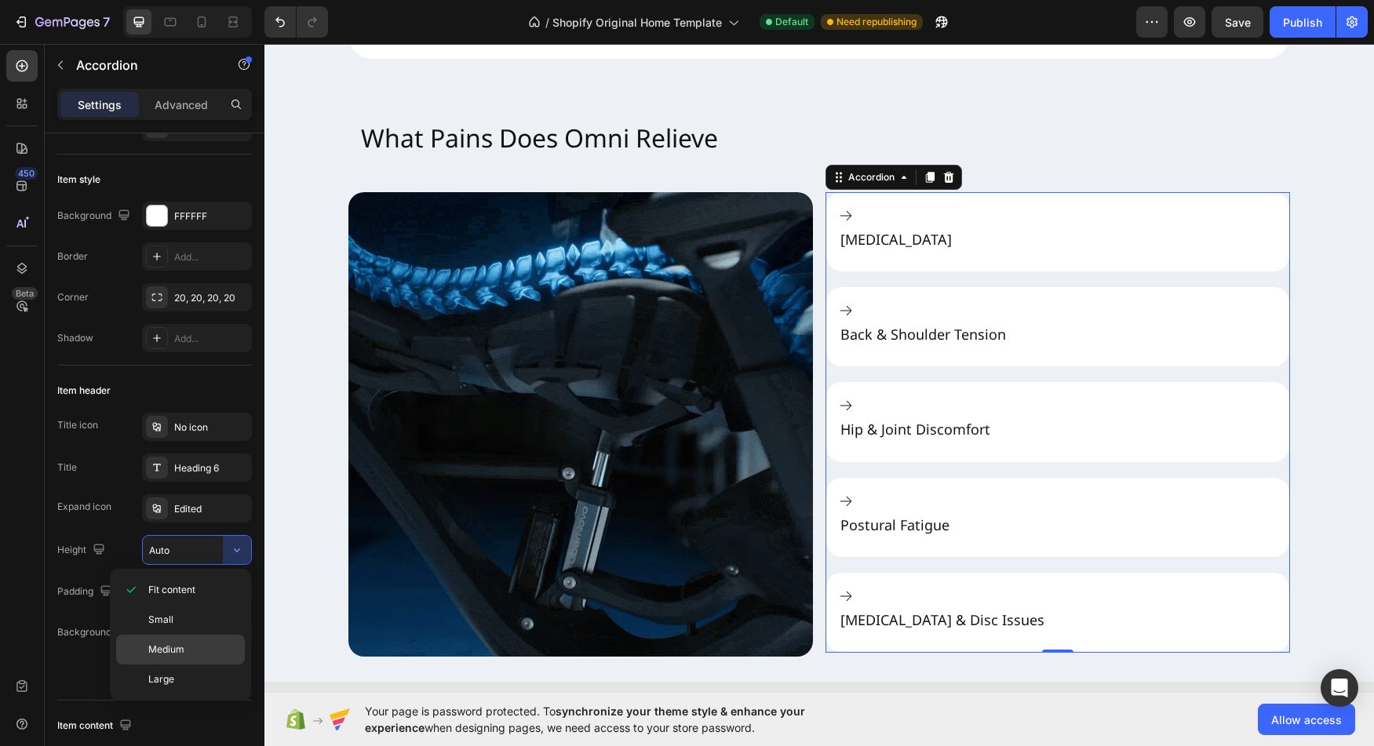
click at [206, 644] on p "Medium" at bounding box center [192, 650] width 89 height 14
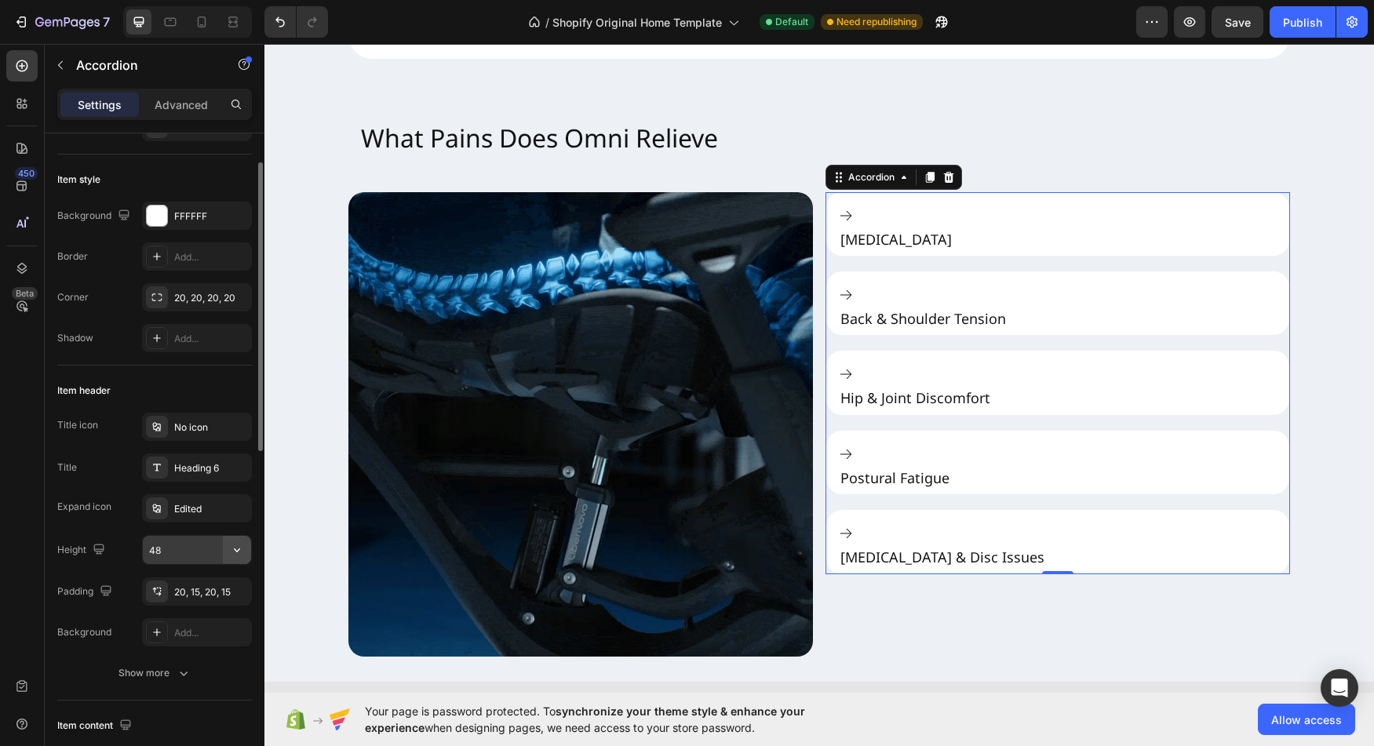
click at [240, 551] on icon "button" at bounding box center [237, 550] width 16 height 16
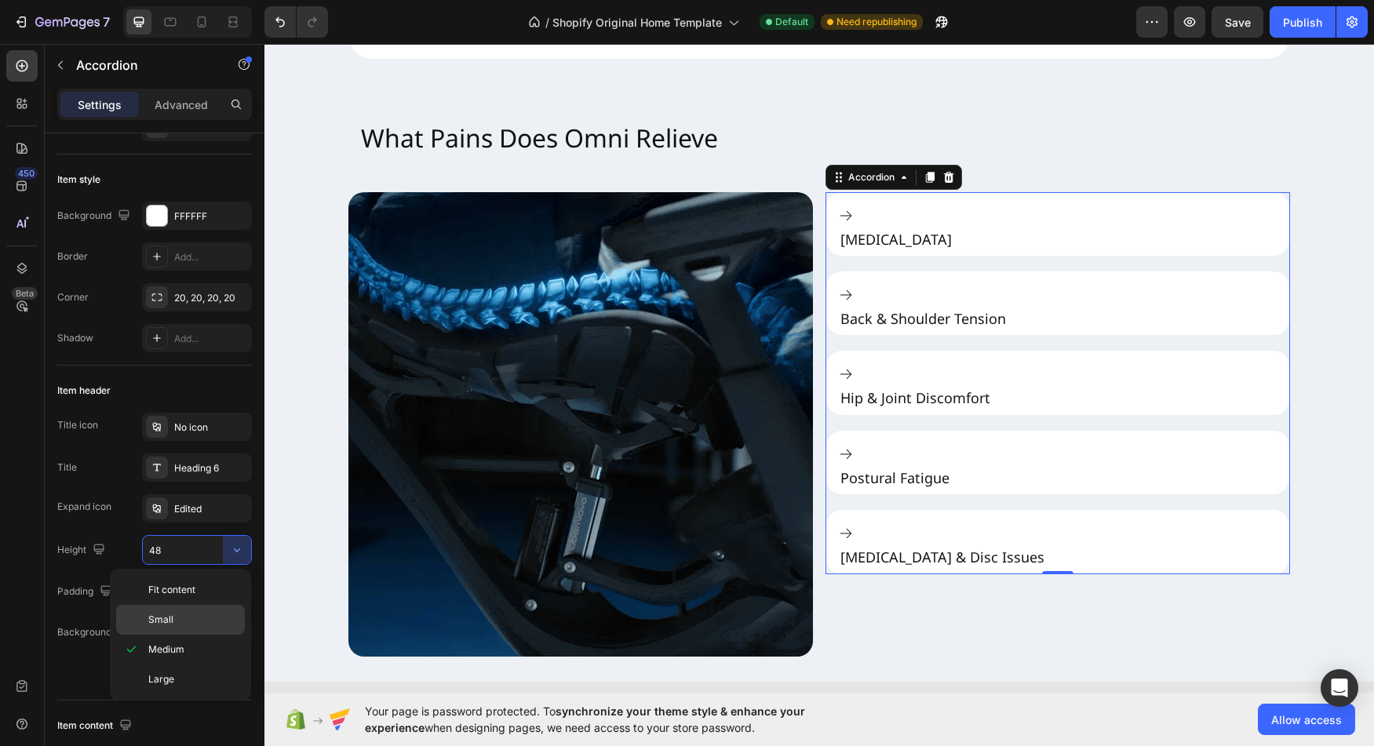
click at [202, 622] on p "Small" at bounding box center [192, 620] width 89 height 14
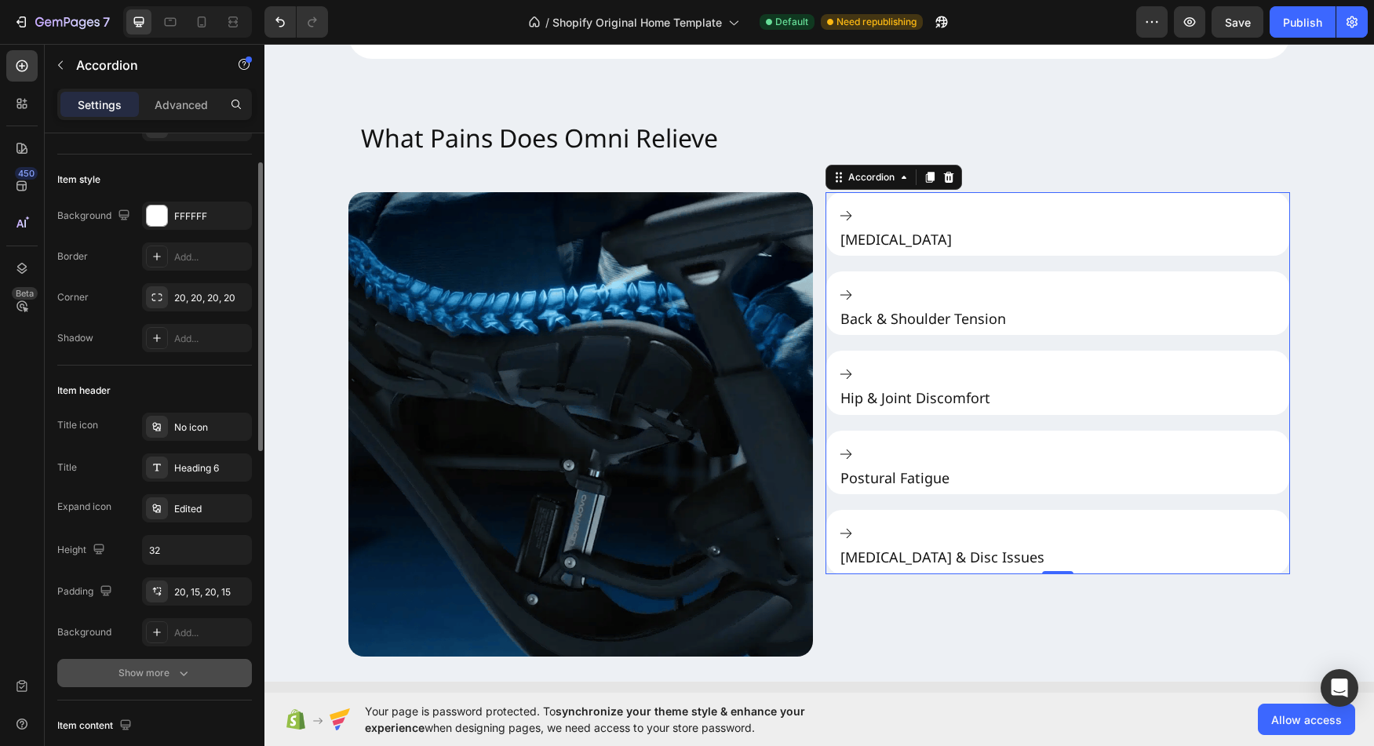
click at [159, 684] on button "Show more" at bounding box center [154, 673] width 195 height 28
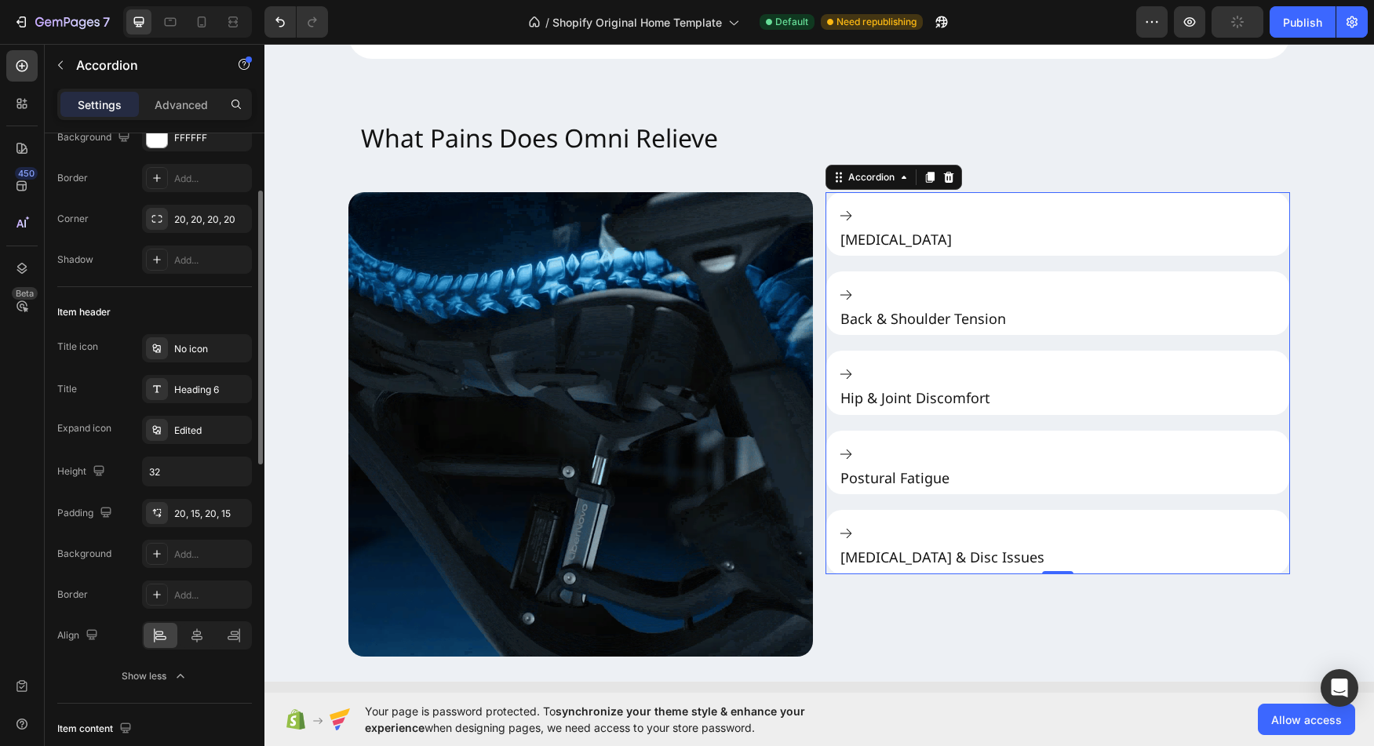
scroll to position [144, 0]
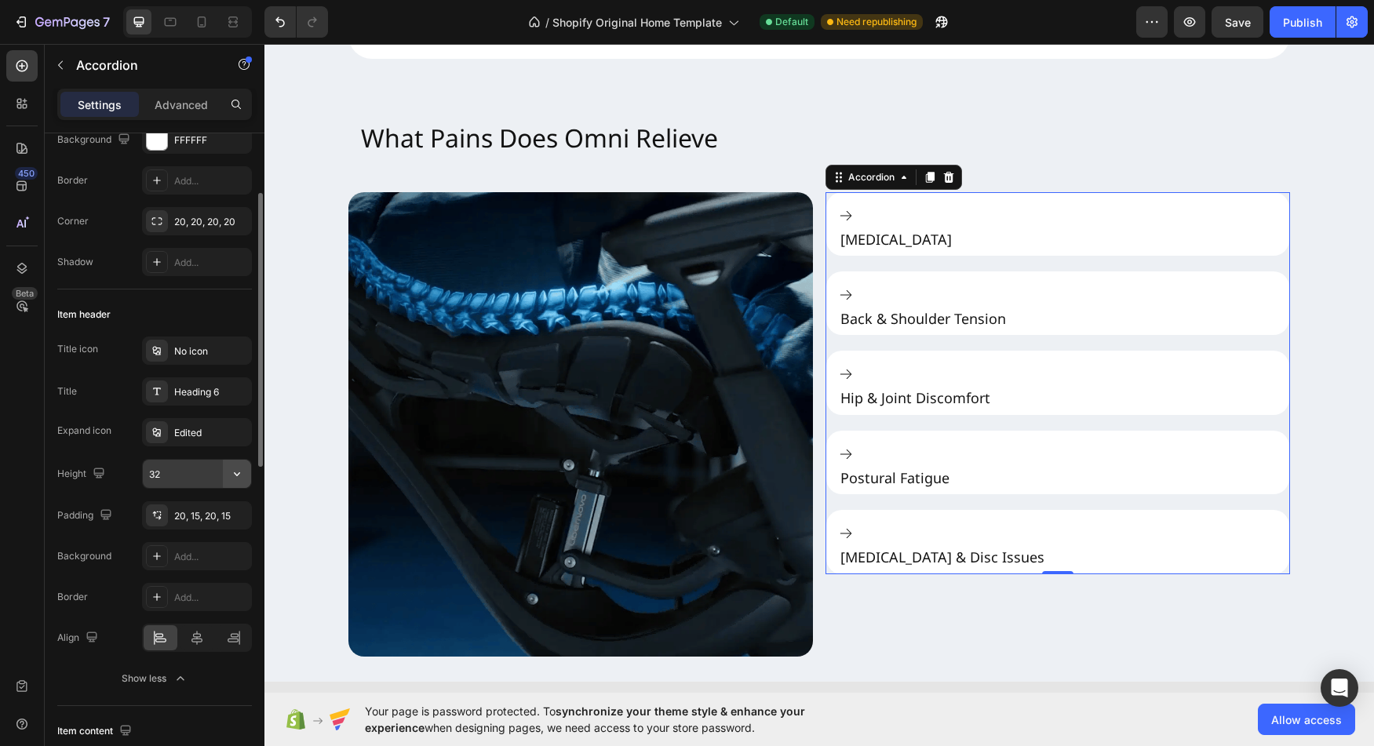
click at [239, 473] on icon "button" at bounding box center [237, 475] width 6 height 4
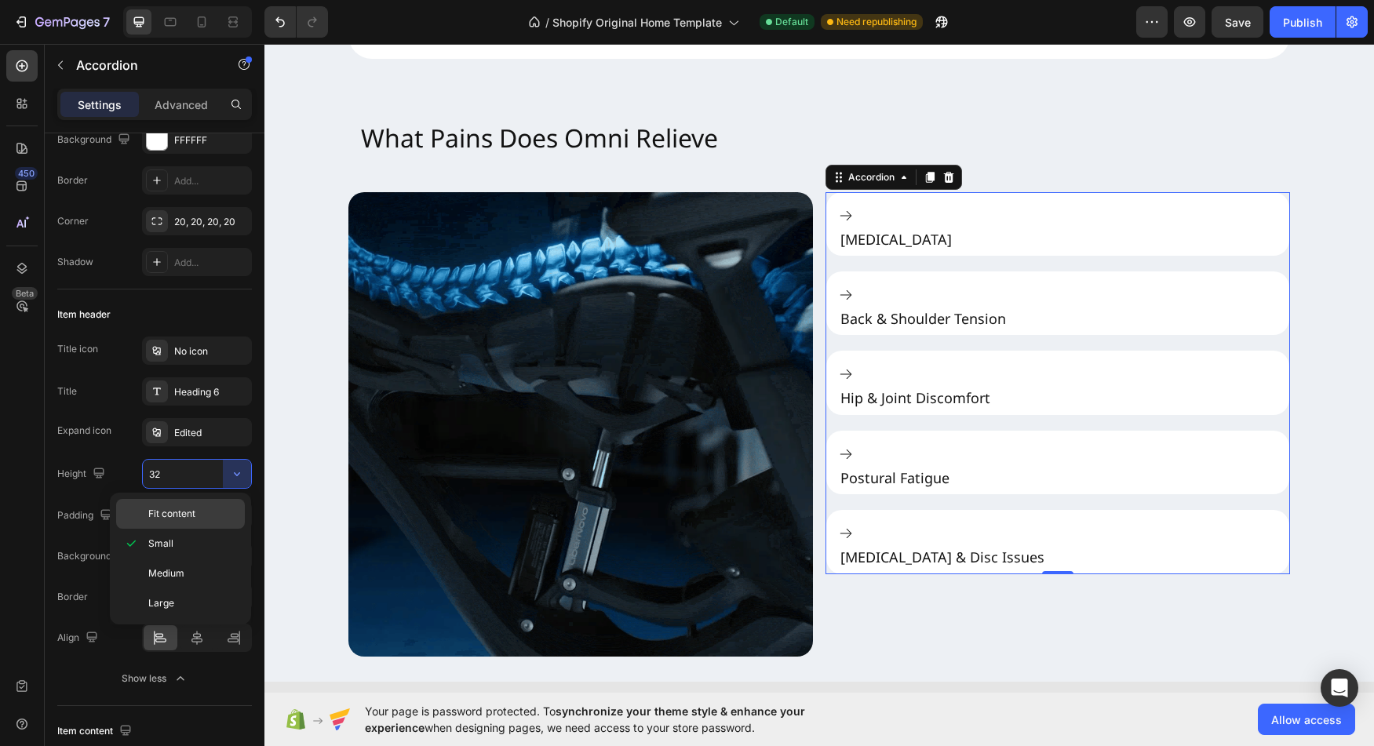
click at [203, 501] on div "Fit content" at bounding box center [180, 514] width 129 height 30
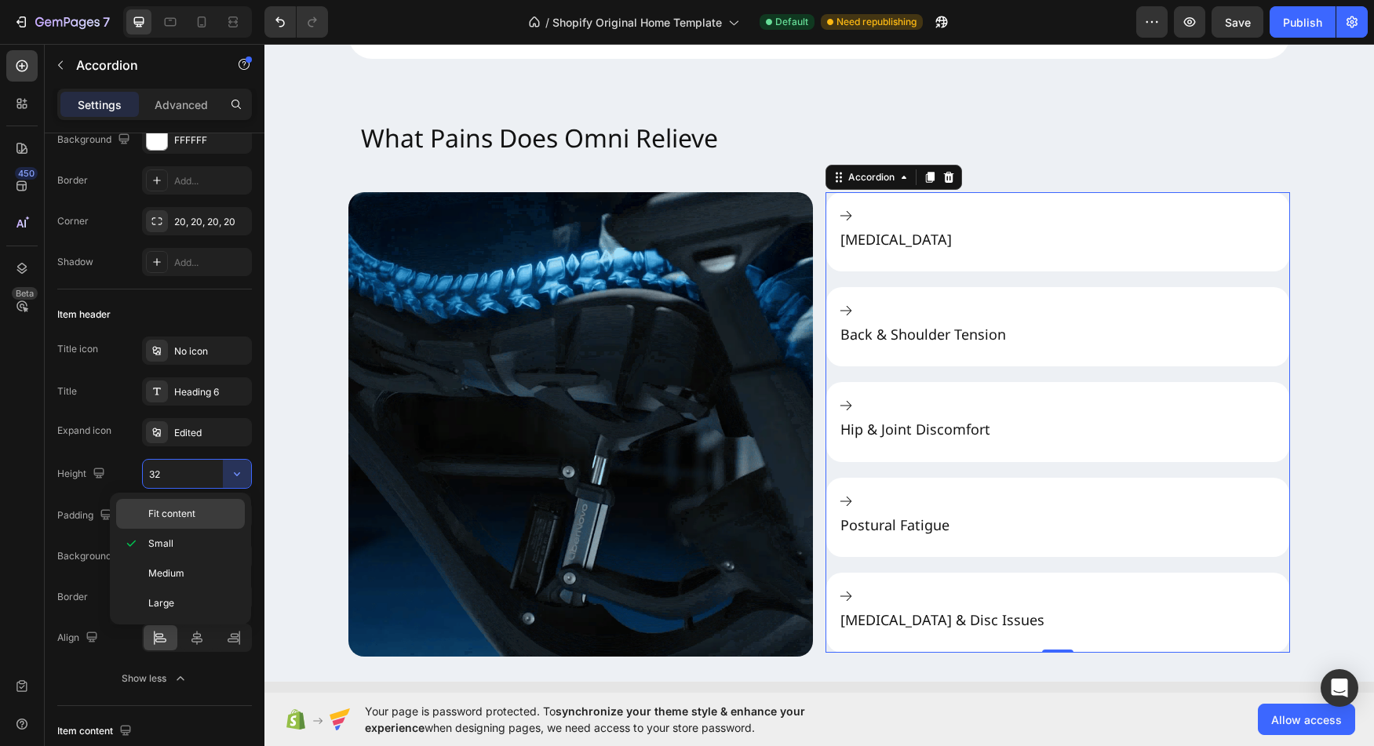
type input "Auto"
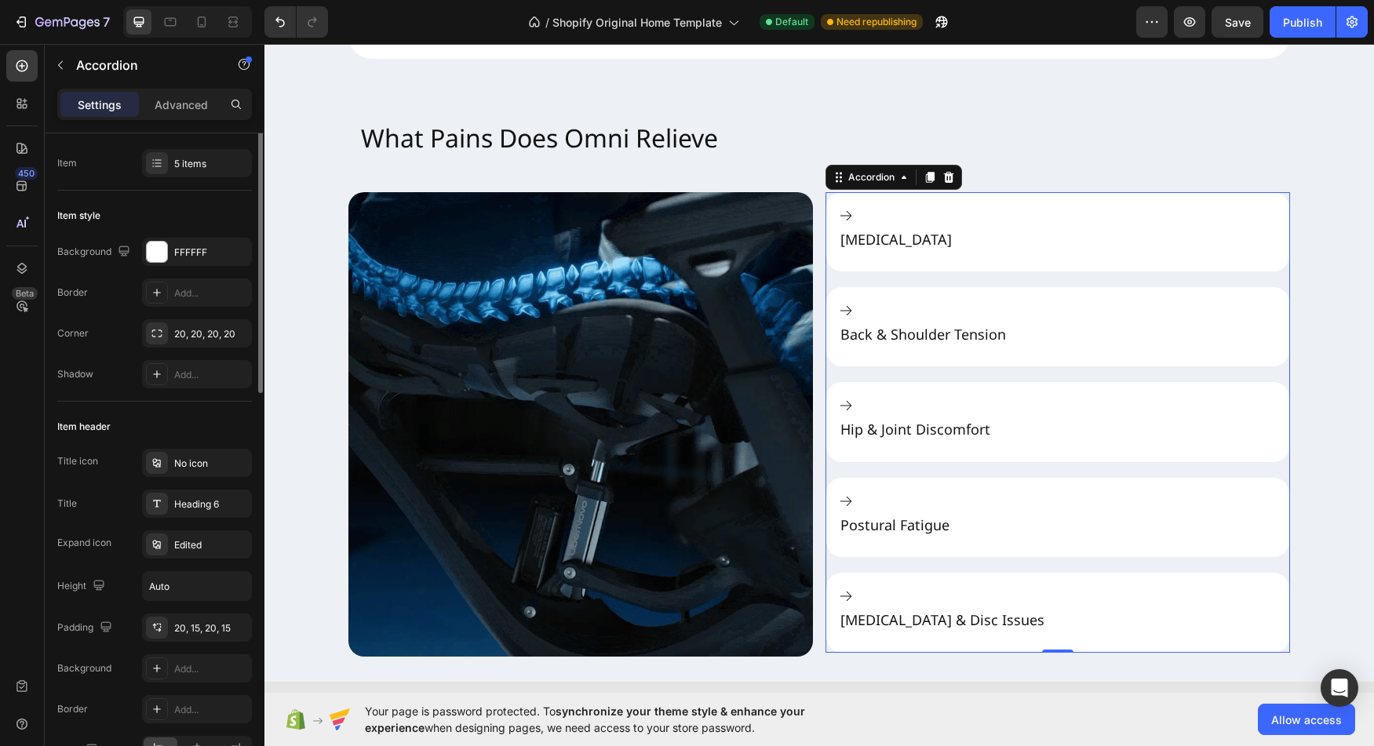
scroll to position [0, 0]
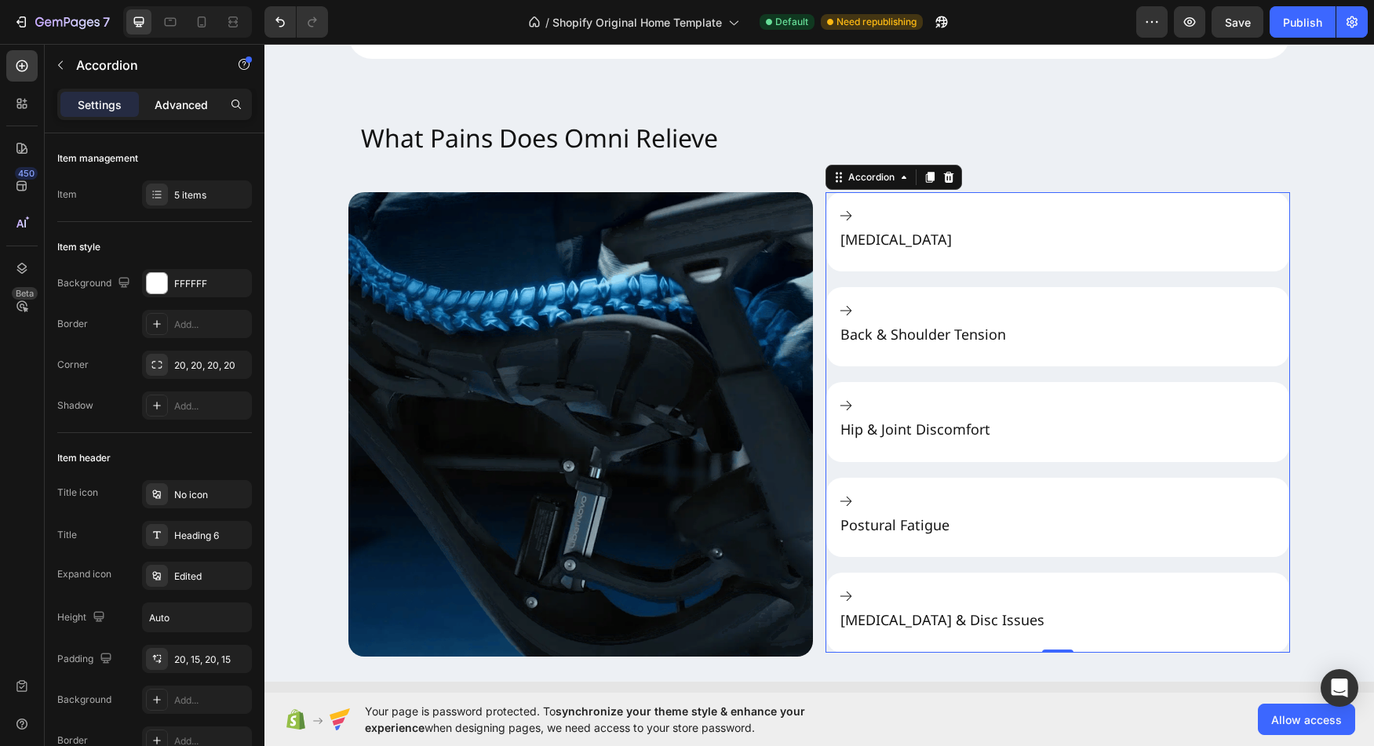
click at [185, 110] on p "Advanced" at bounding box center [181, 105] width 53 height 16
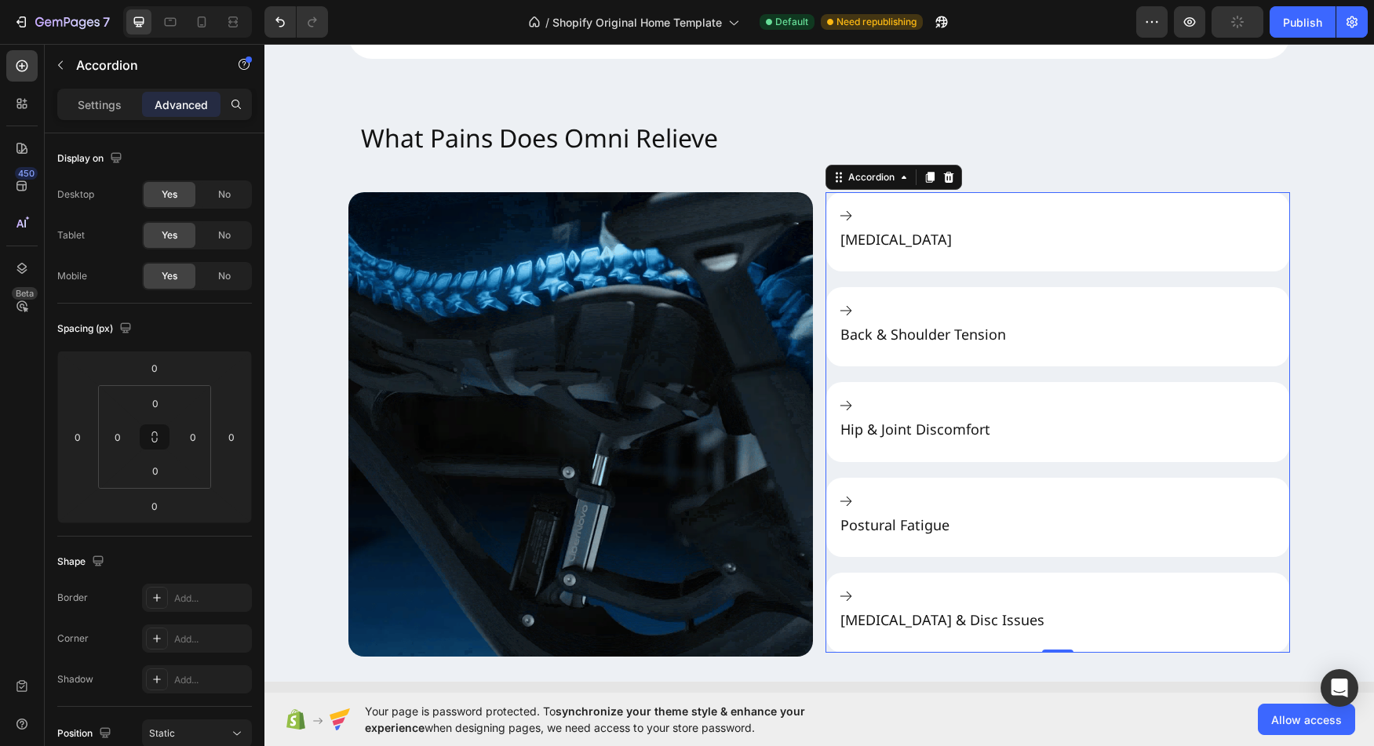
type input "100%"
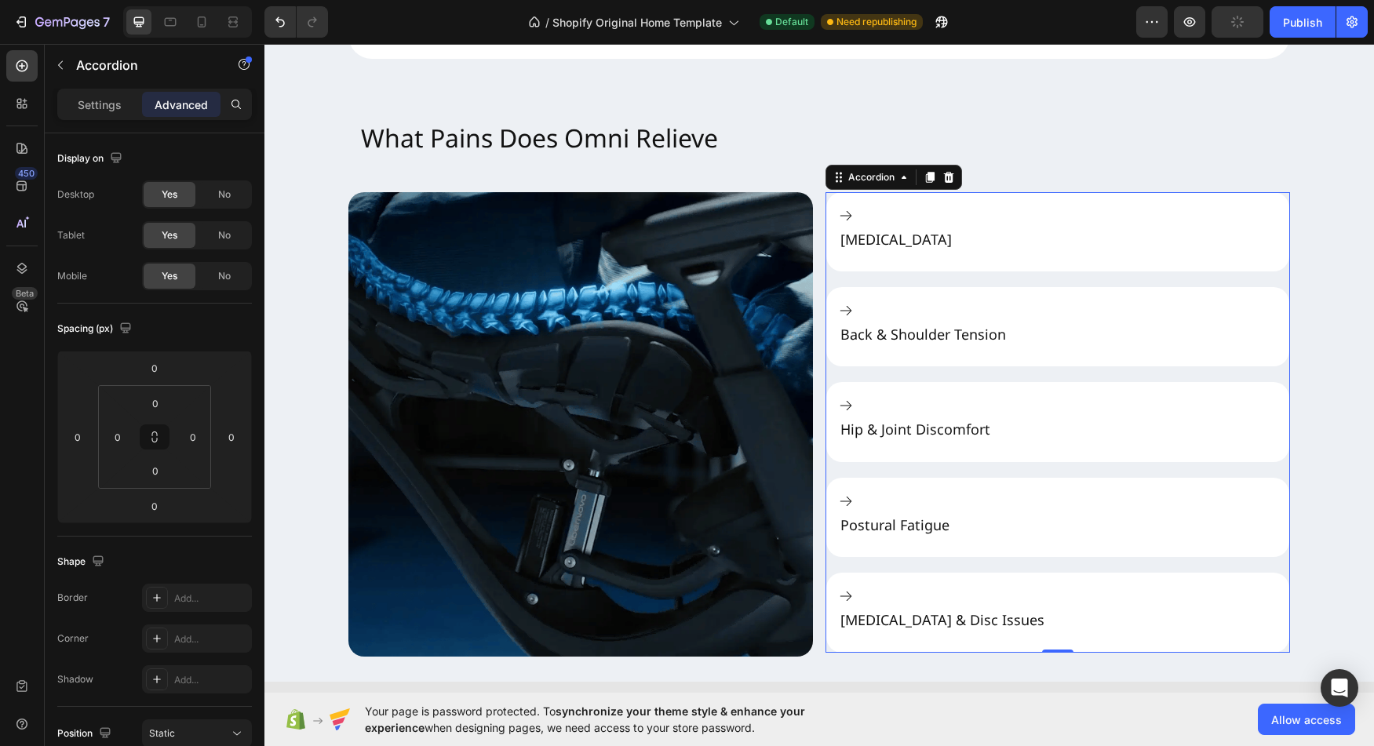
type input "100"
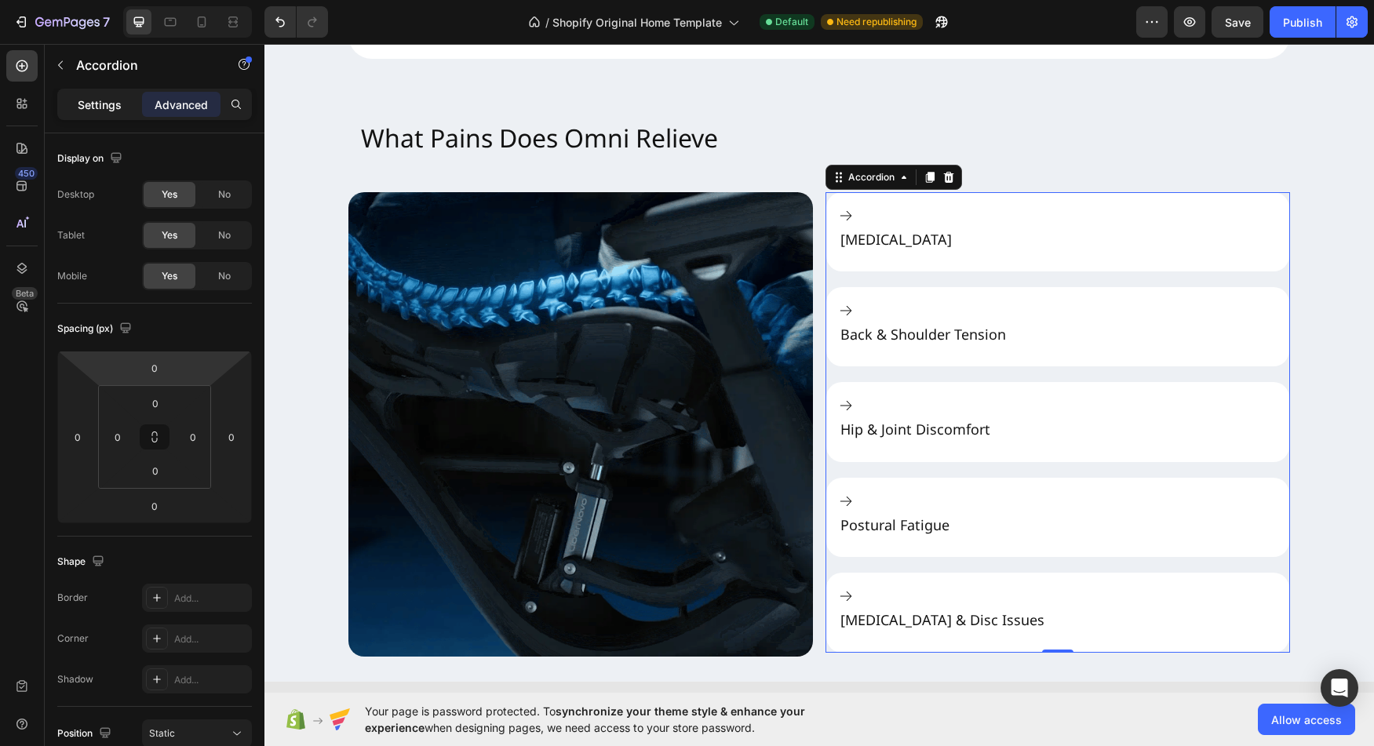
click at [93, 100] on p "Settings" at bounding box center [100, 105] width 44 height 16
type input "20"
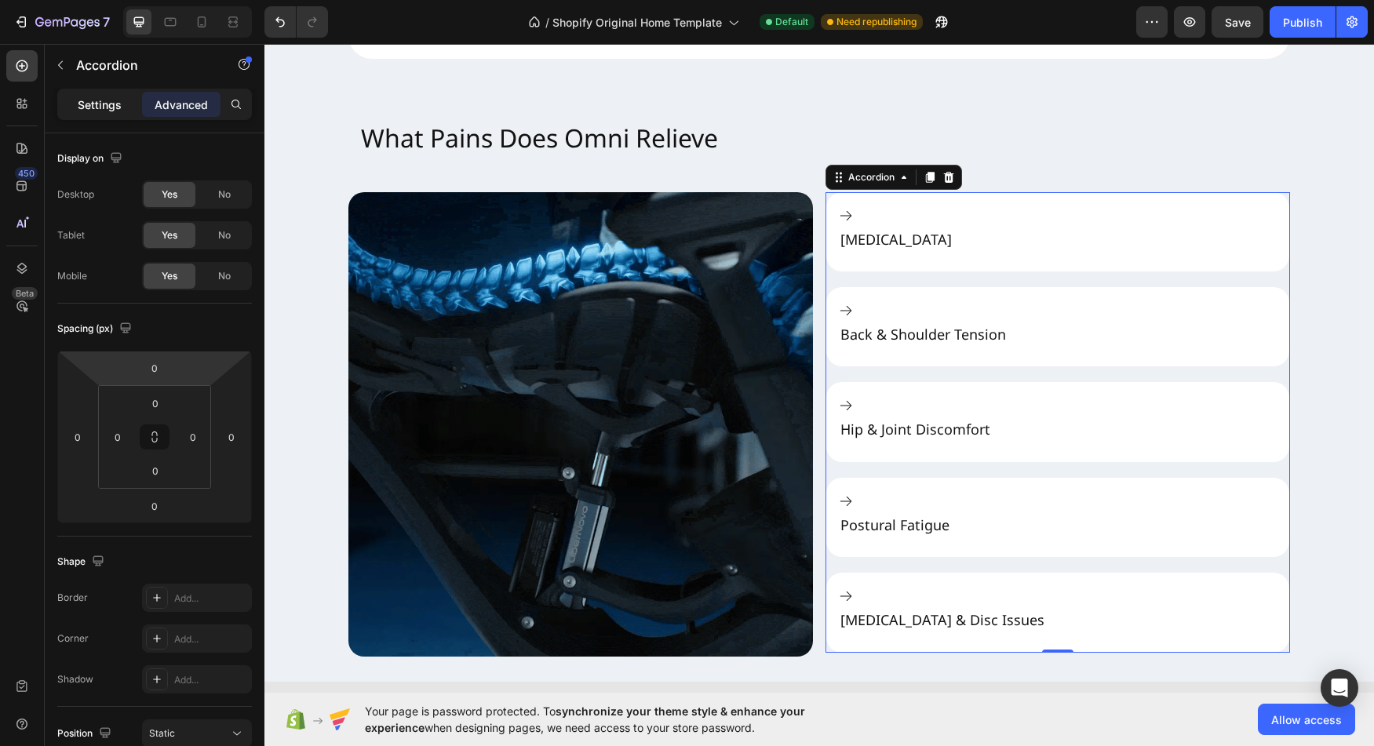
type input "20"
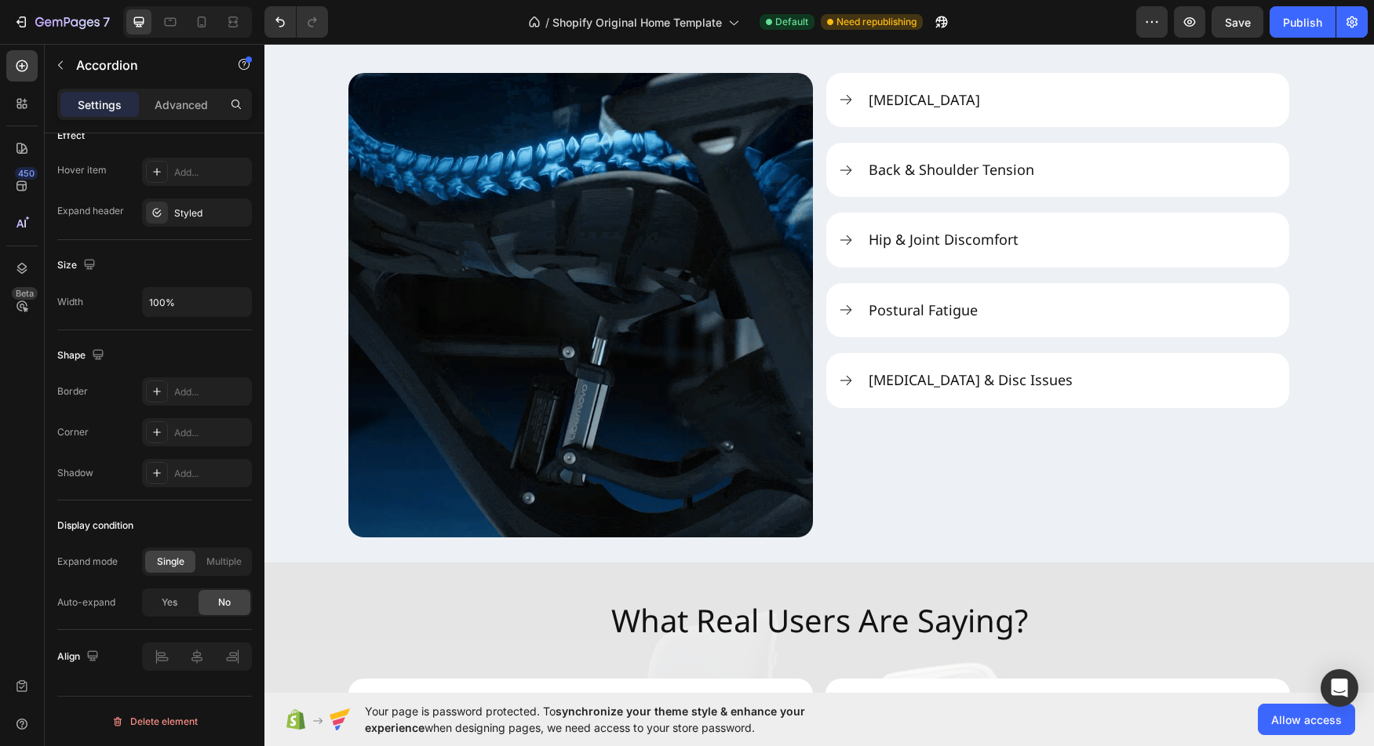
scroll to position [1852, 0]
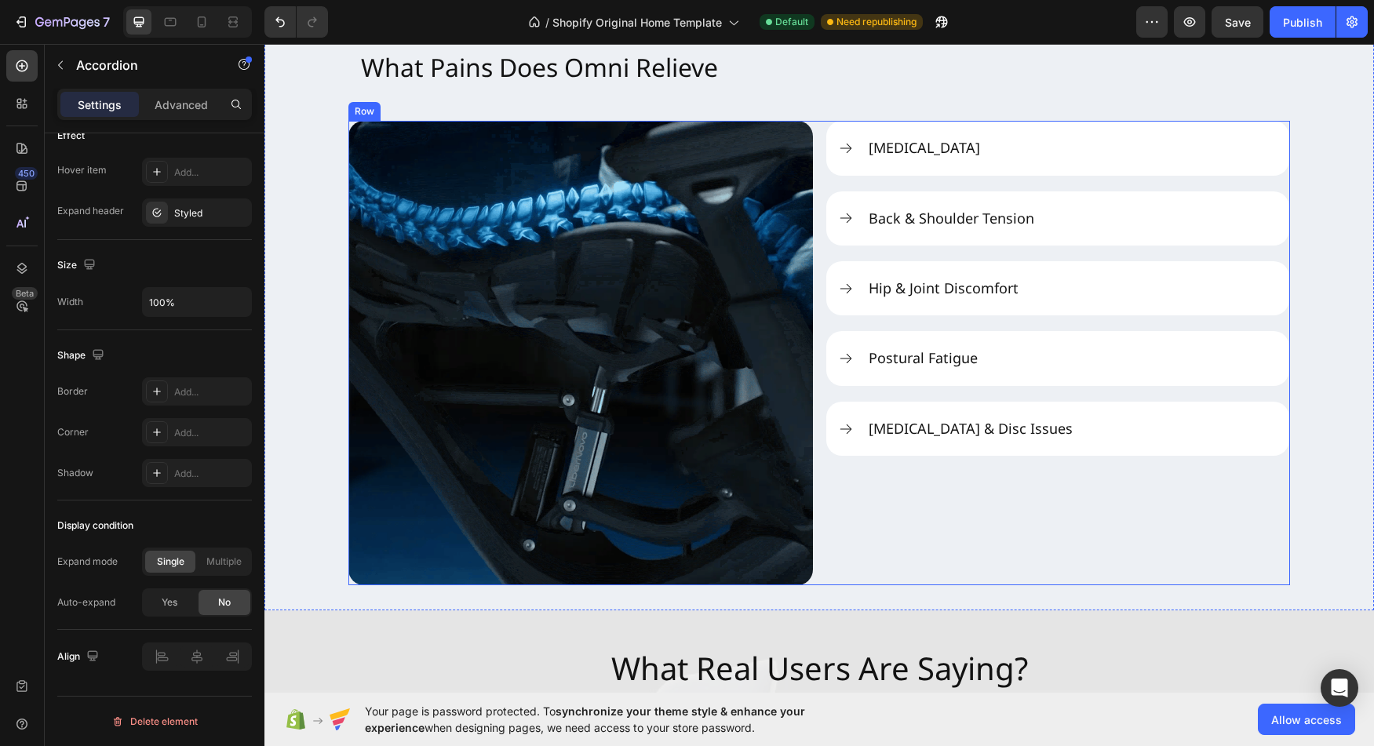
click at [1057, 489] on div "[MEDICAL_DATA] Back & Shoulder Tension Hip & Joint Discomfort Postural Fatigue …" at bounding box center [1058, 353] width 465 height 465
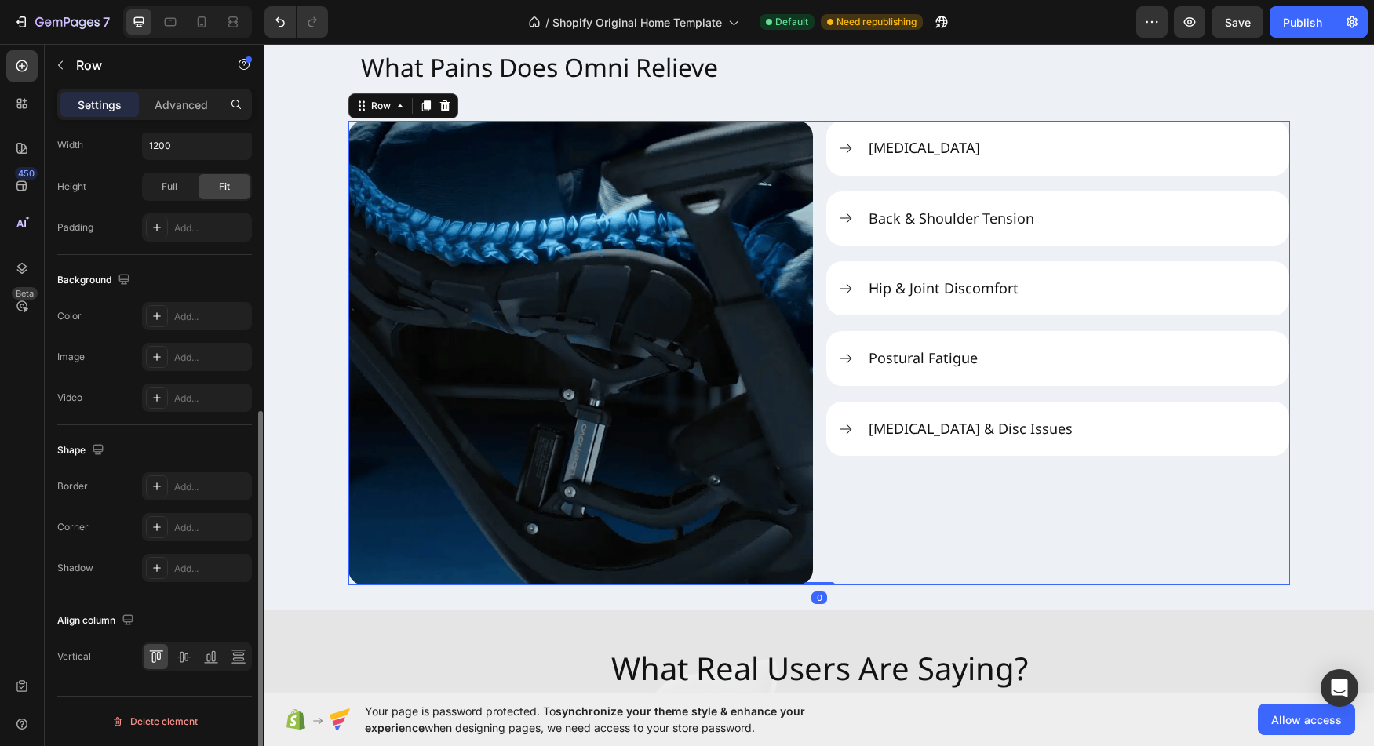
scroll to position [0, 0]
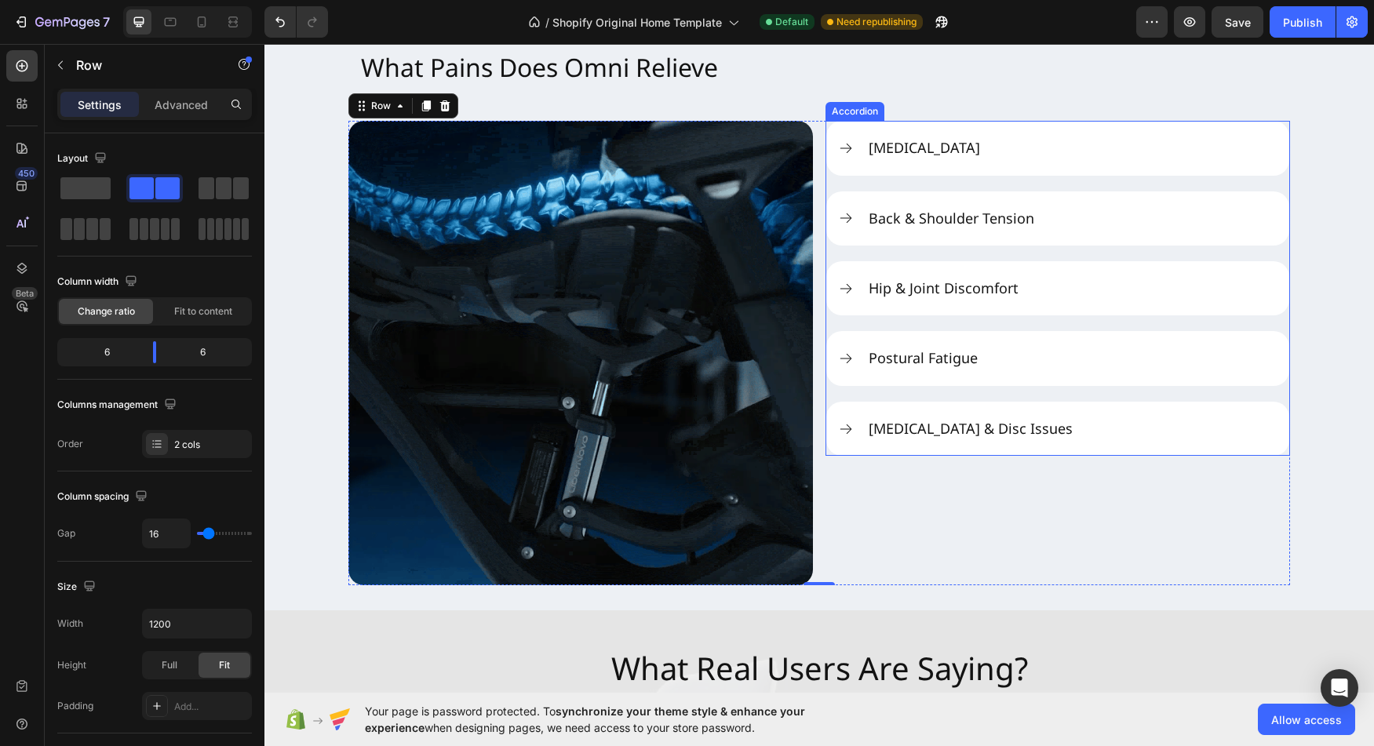
click at [924, 423] on p "[MEDICAL_DATA] & Disc Issues" at bounding box center [971, 429] width 204 height 18
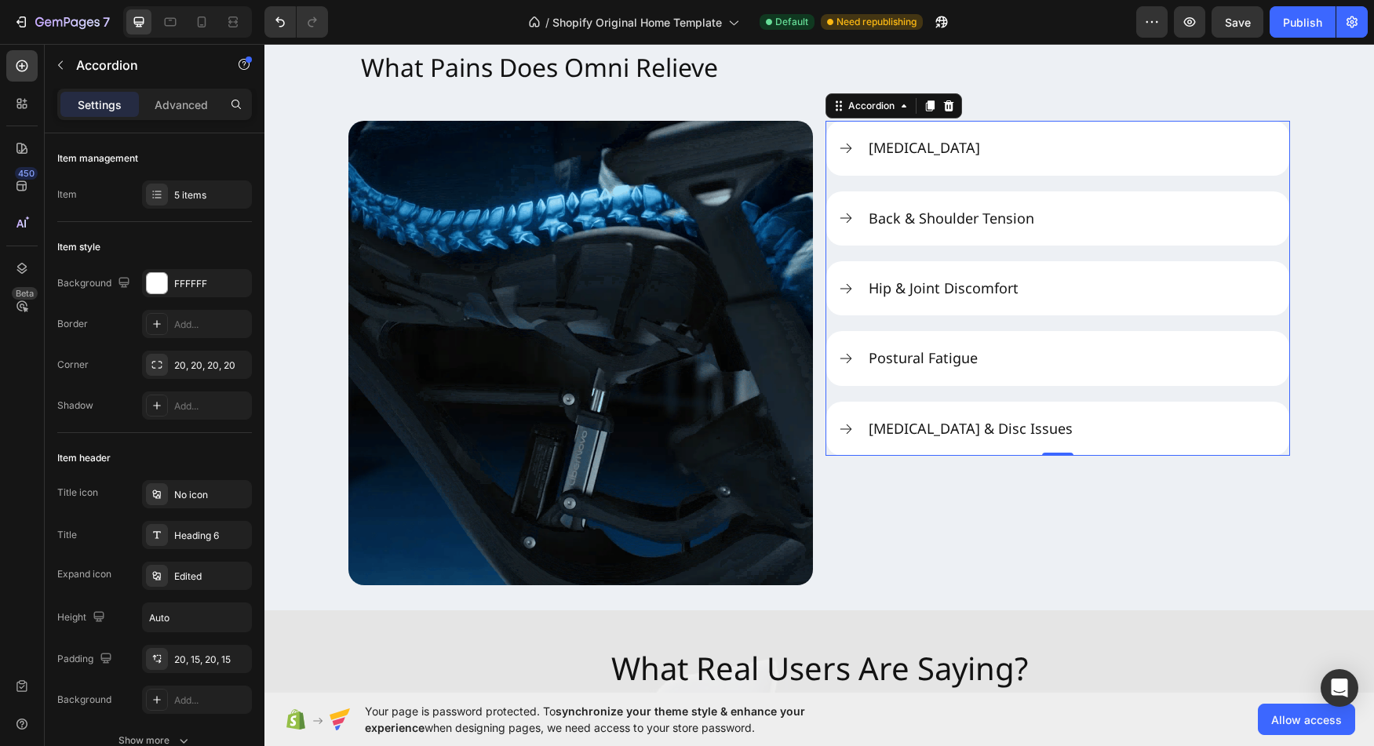
click at [838, 430] on icon at bounding box center [846, 430] width 16 height 16
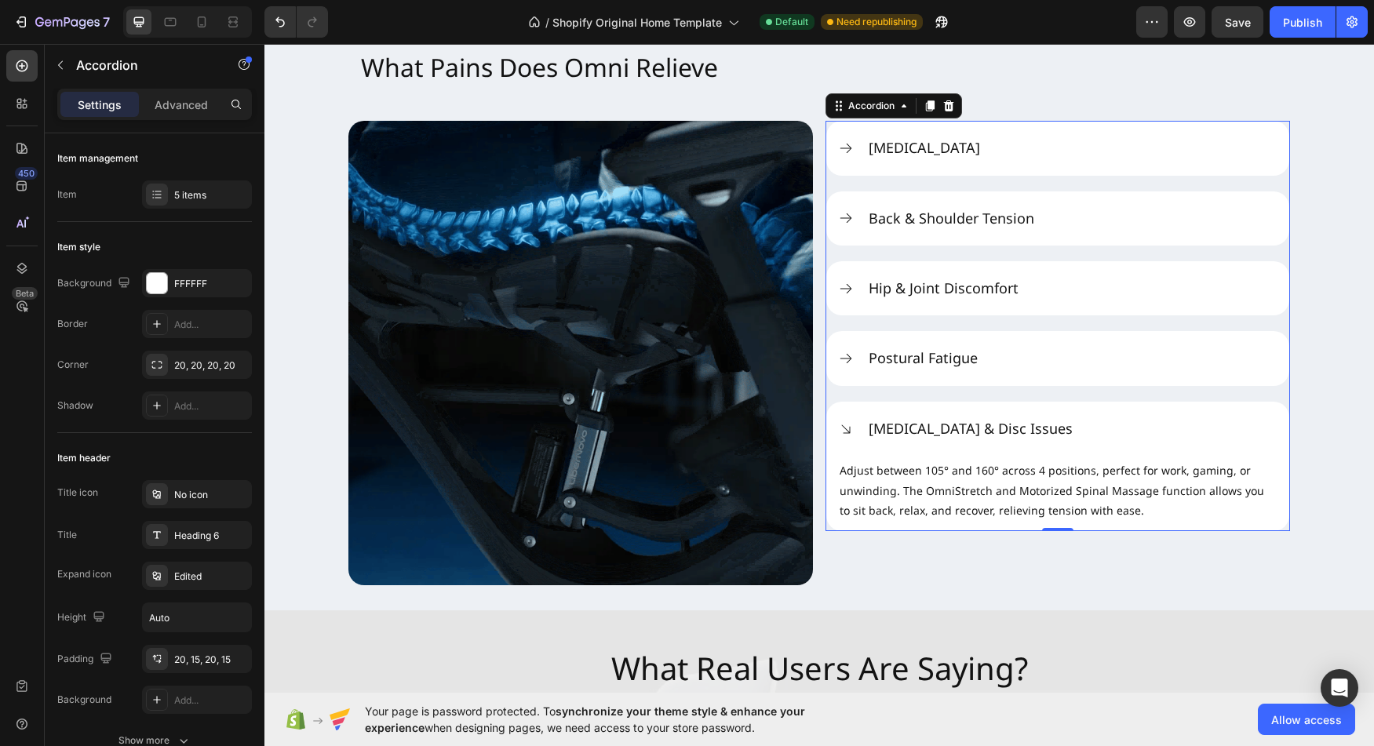
click at [838, 430] on icon at bounding box center [846, 430] width 16 height 16
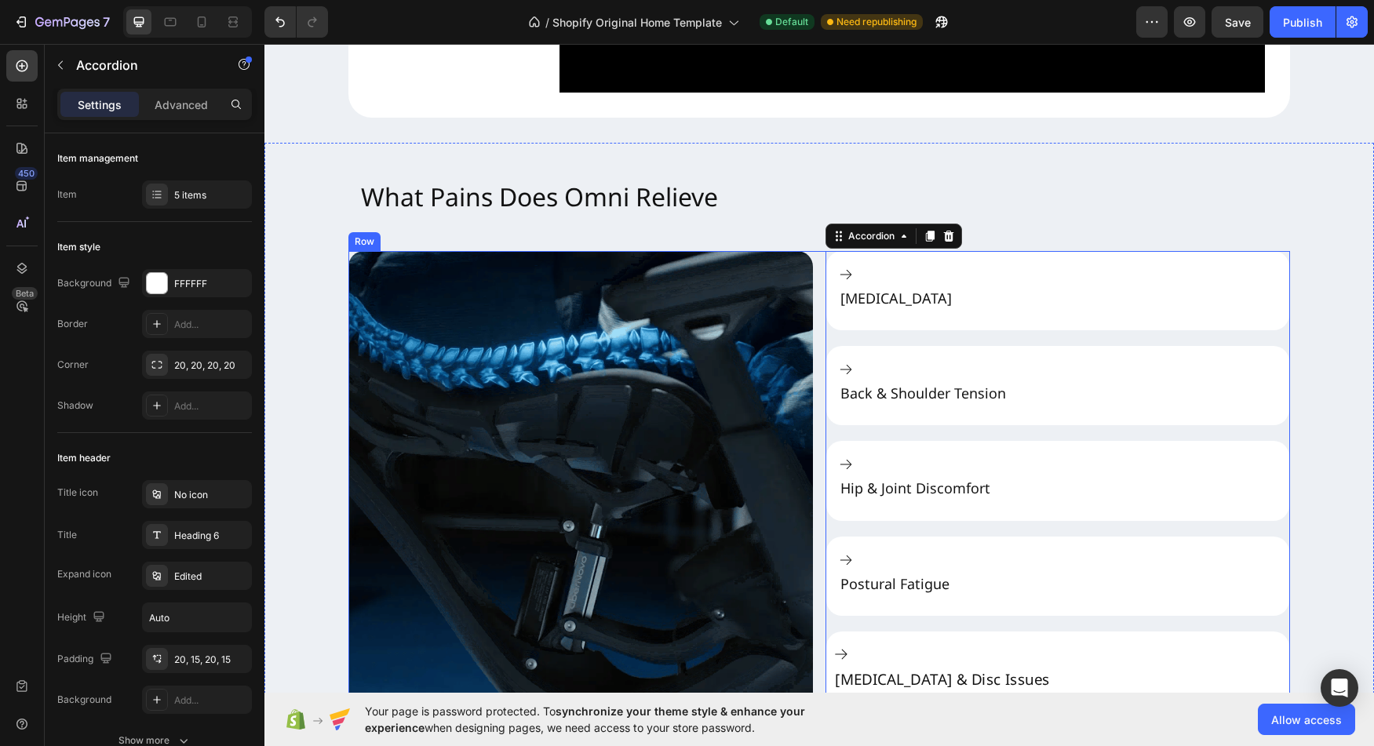
scroll to position [1715, 0]
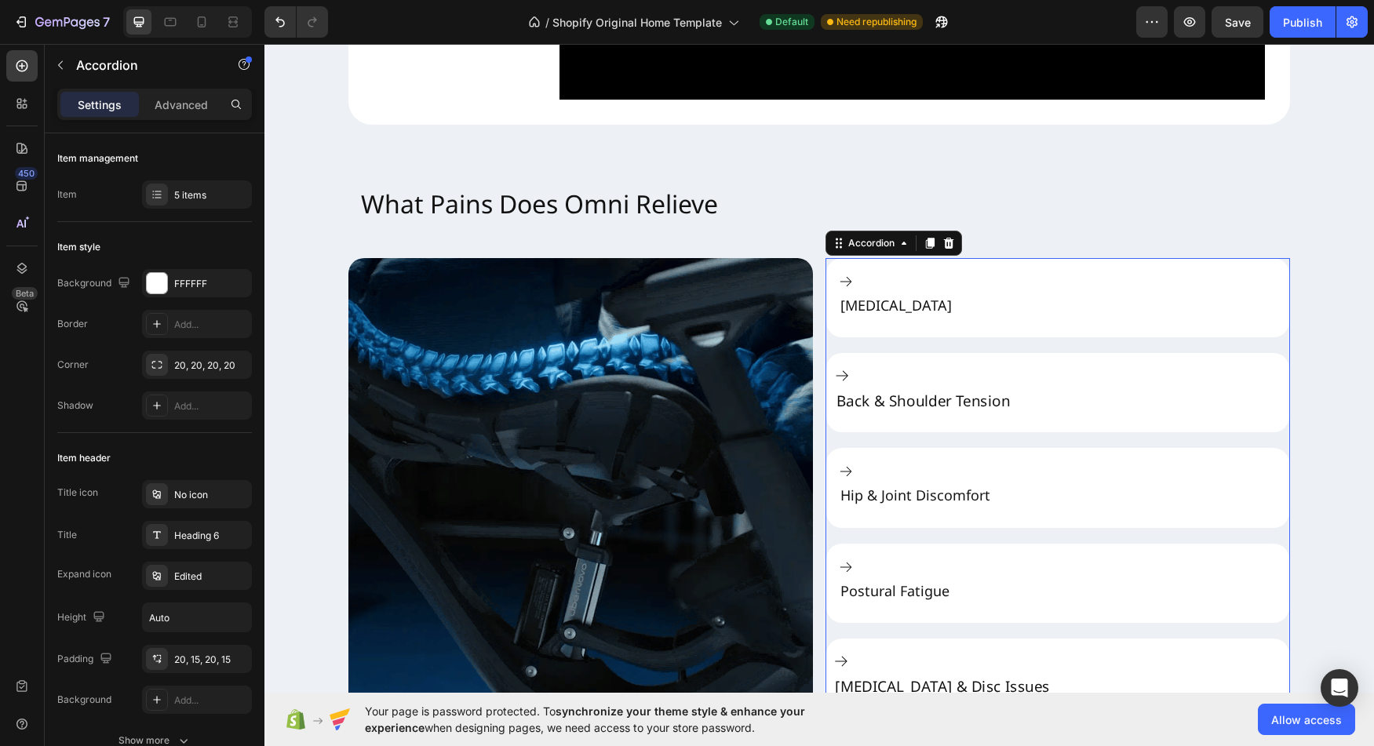
click at [844, 384] on icon at bounding box center [842, 375] width 16 height 16
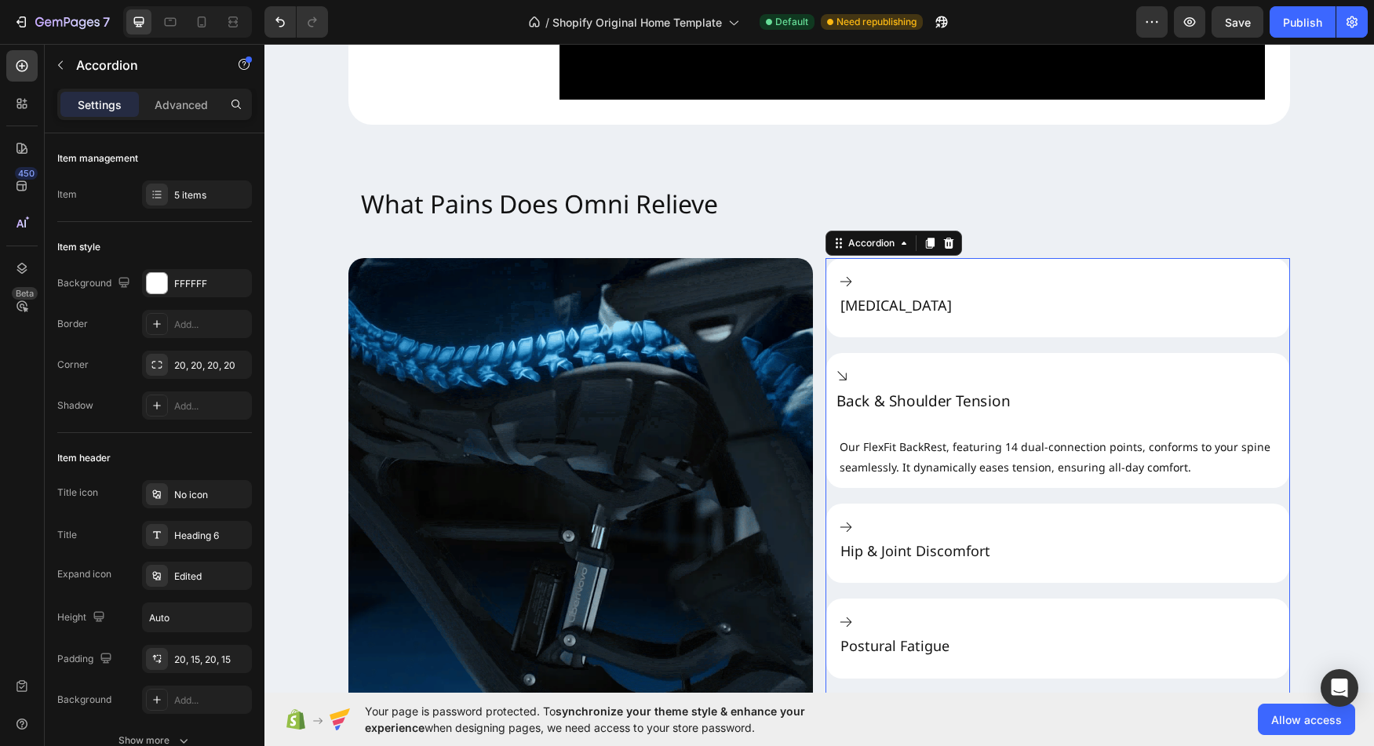
click at [844, 384] on icon at bounding box center [842, 375] width 16 height 16
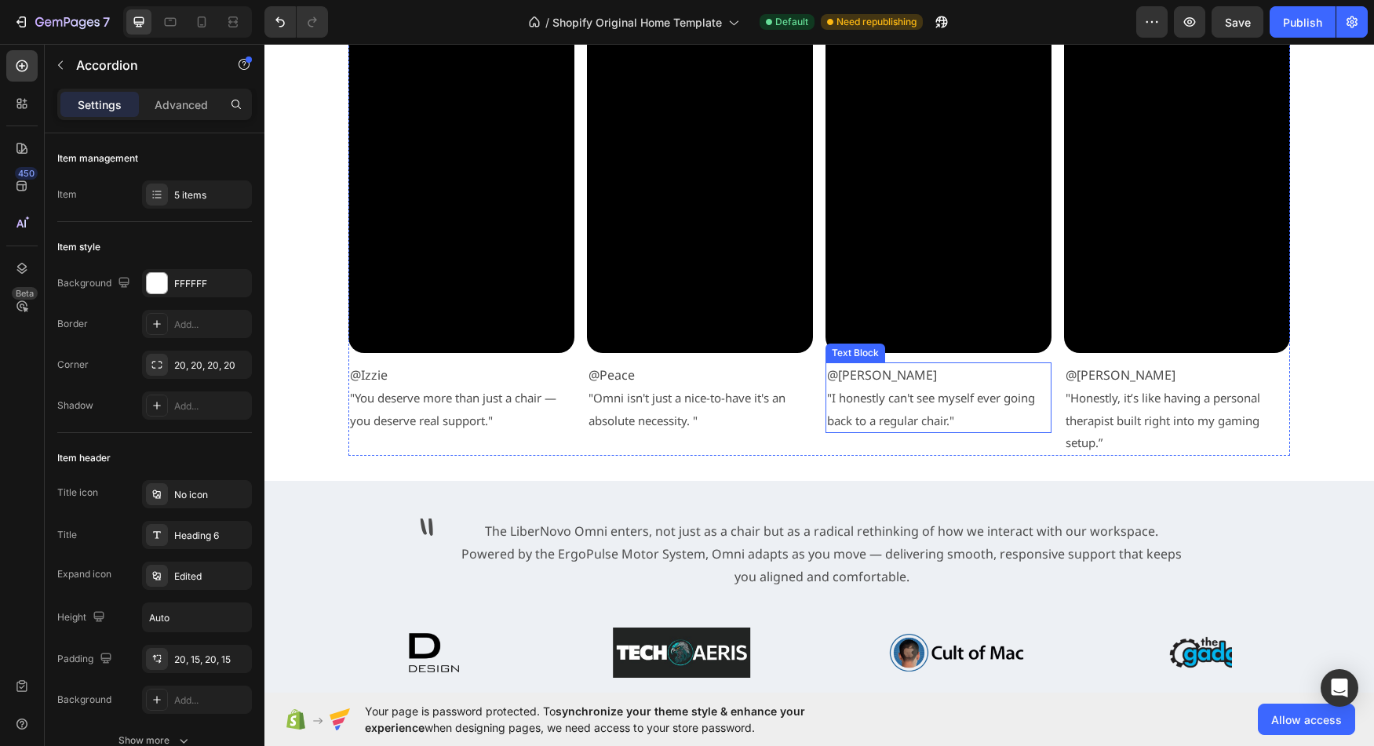
scroll to position [3543, 0]
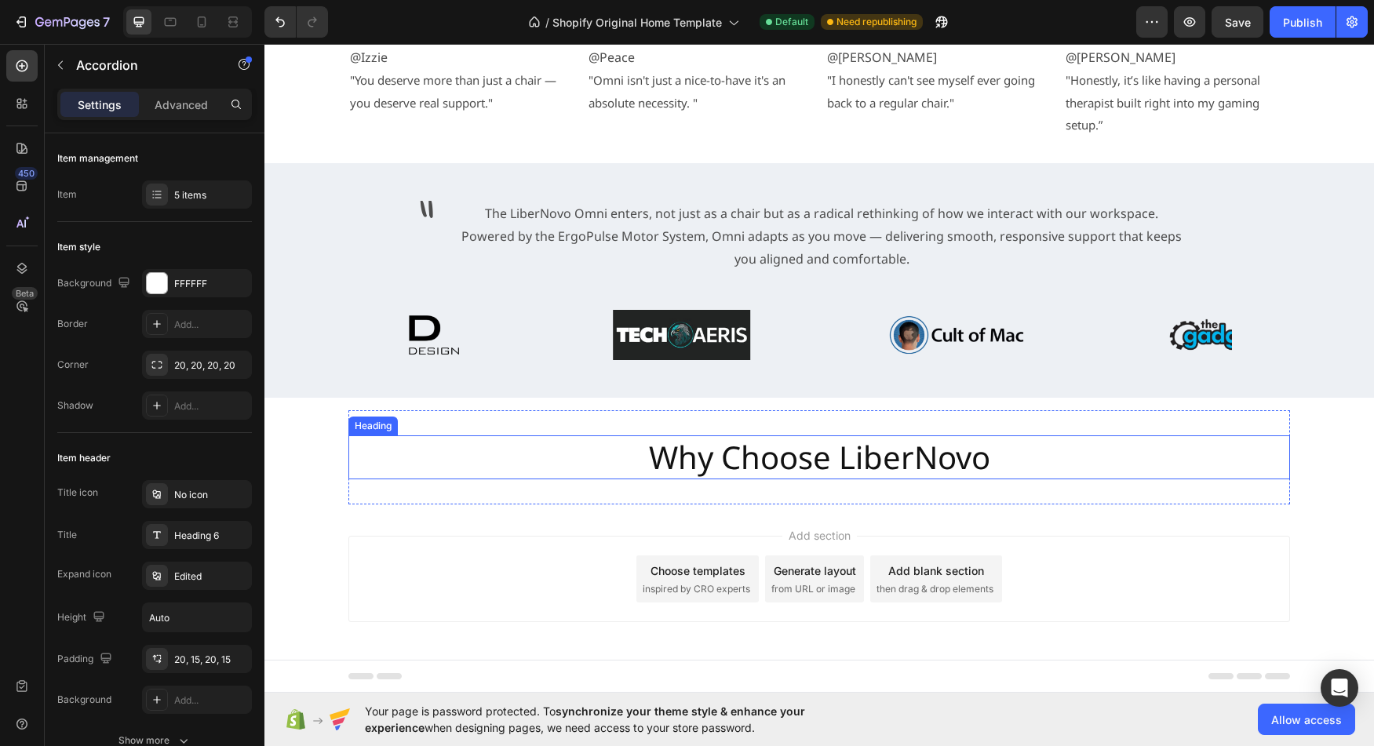
click at [768, 474] on h2 "Why Choose LiberNovo" at bounding box center [820, 458] width 345 height 44
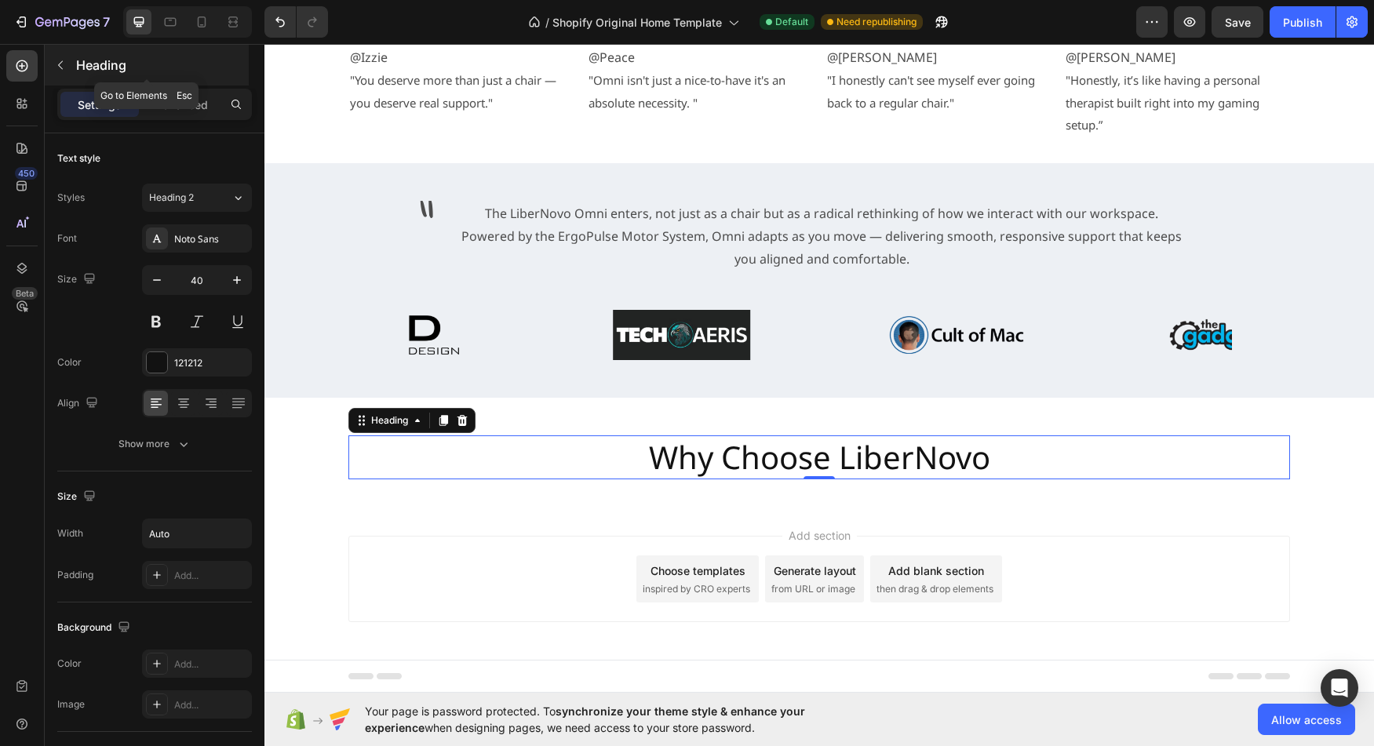
click at [91, 60] on p "Heading" at bounding box center [161, 65] width 170 height 19
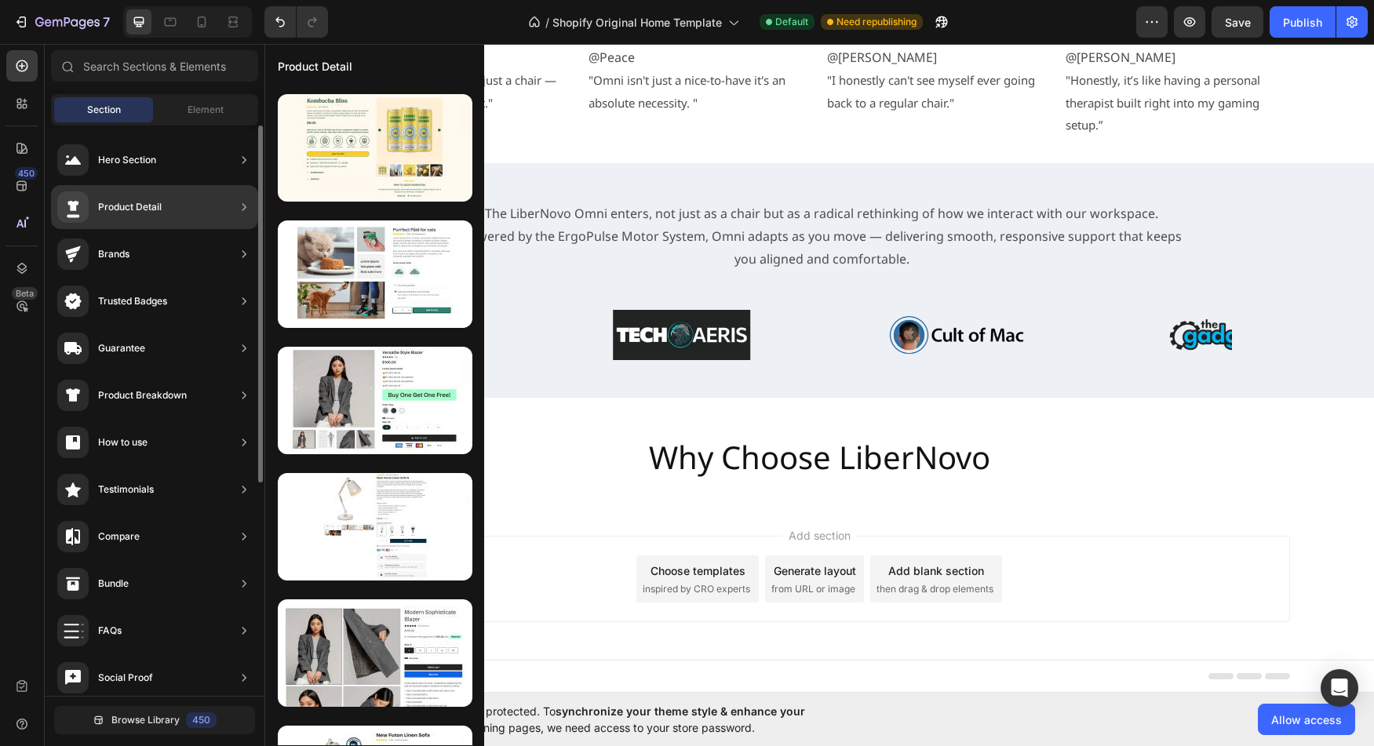
scroll to position [594, 0]
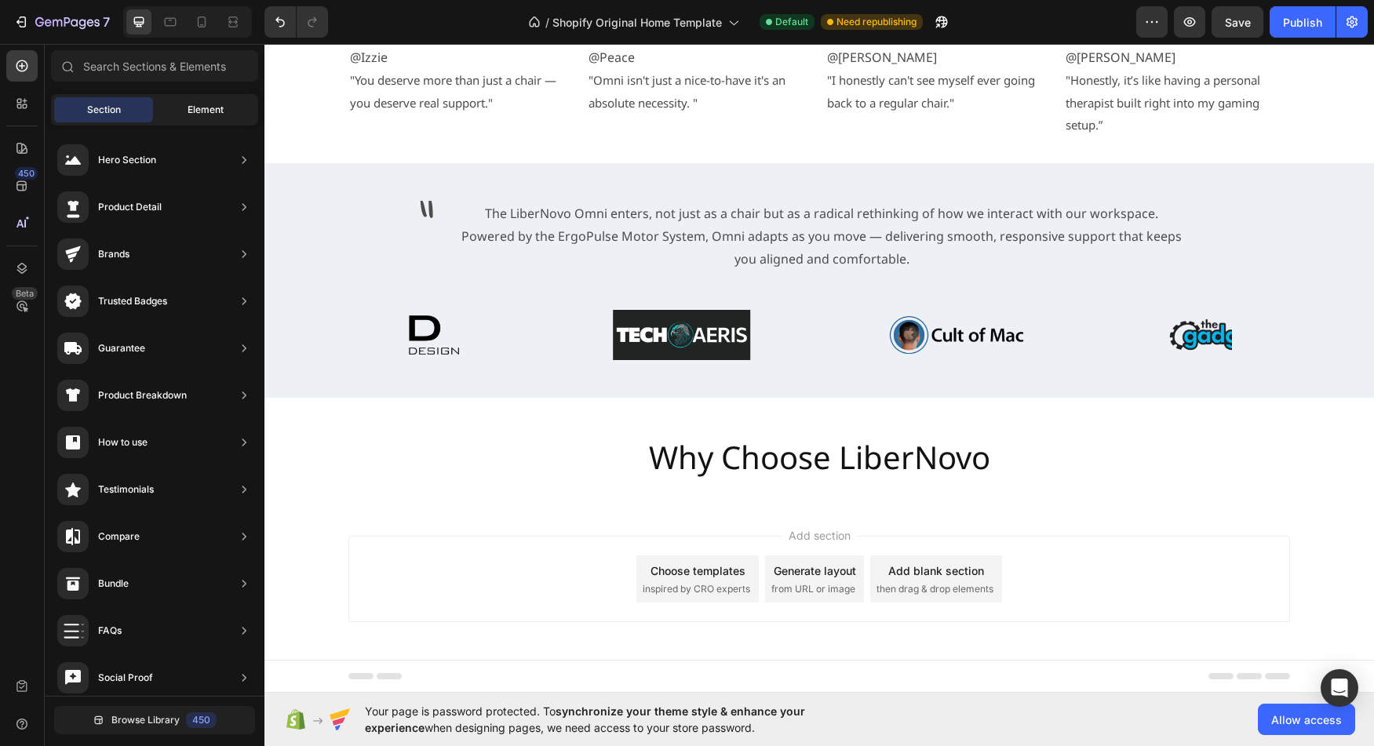
click at [205, 105] on span "Element" at bounding box center [206, 110] width 36 height 14
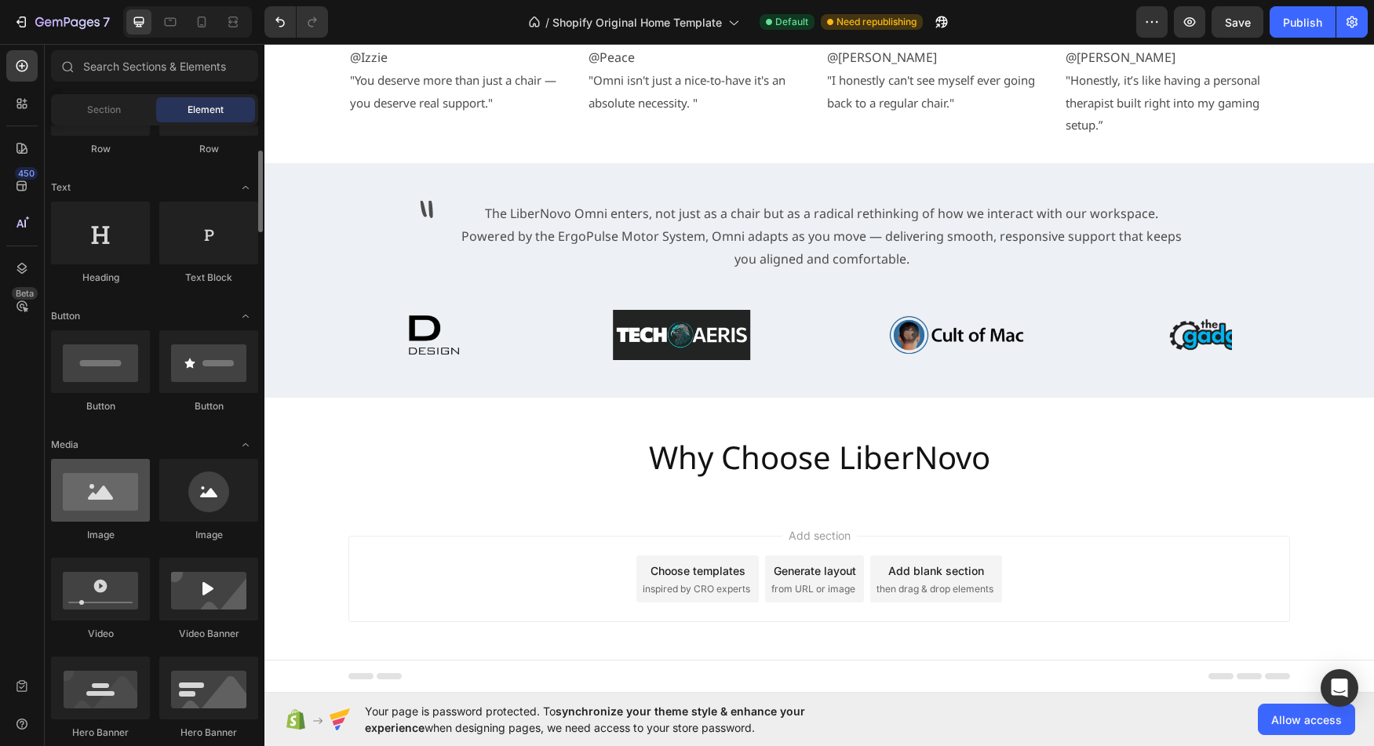
scroll to position [260, 0]
